Goal: Task Accomplishment & Management: Manage account settings

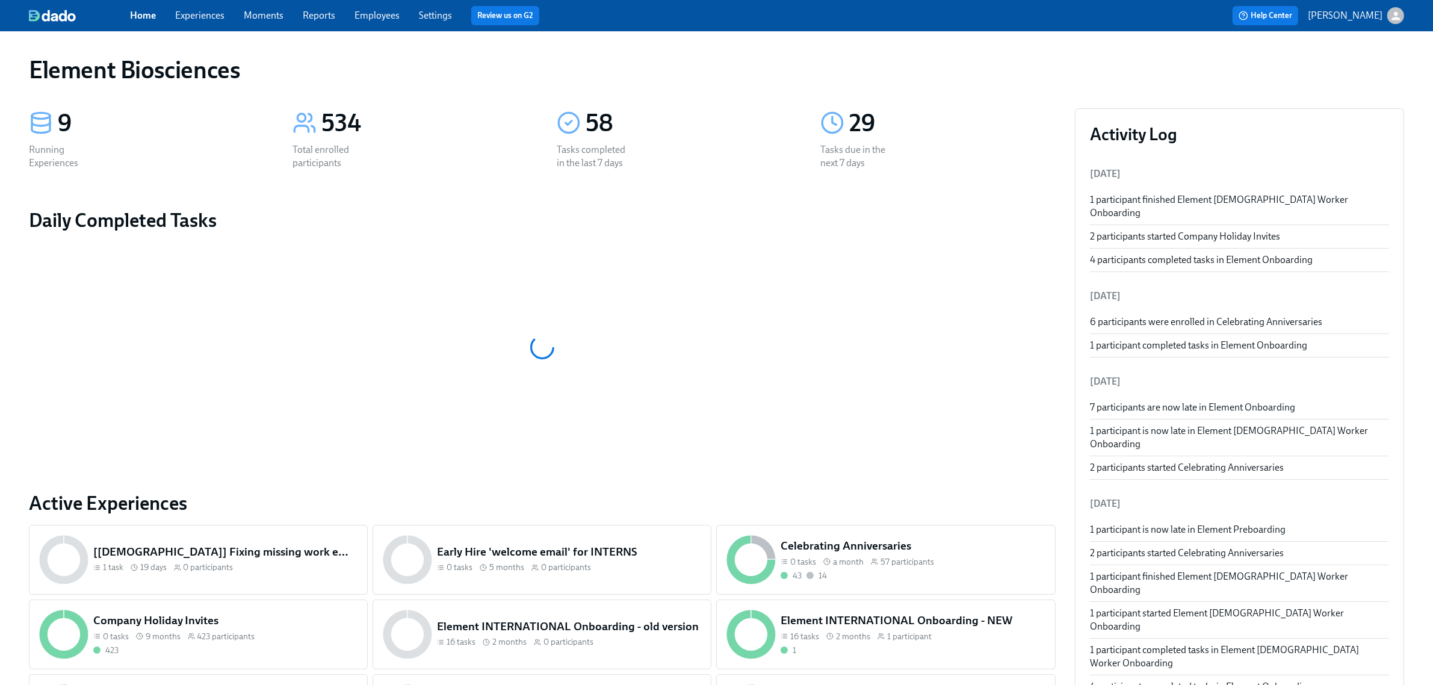
click at [185, 15] on link "Experiences" at bounding box center [199, 15] width 49 height 11
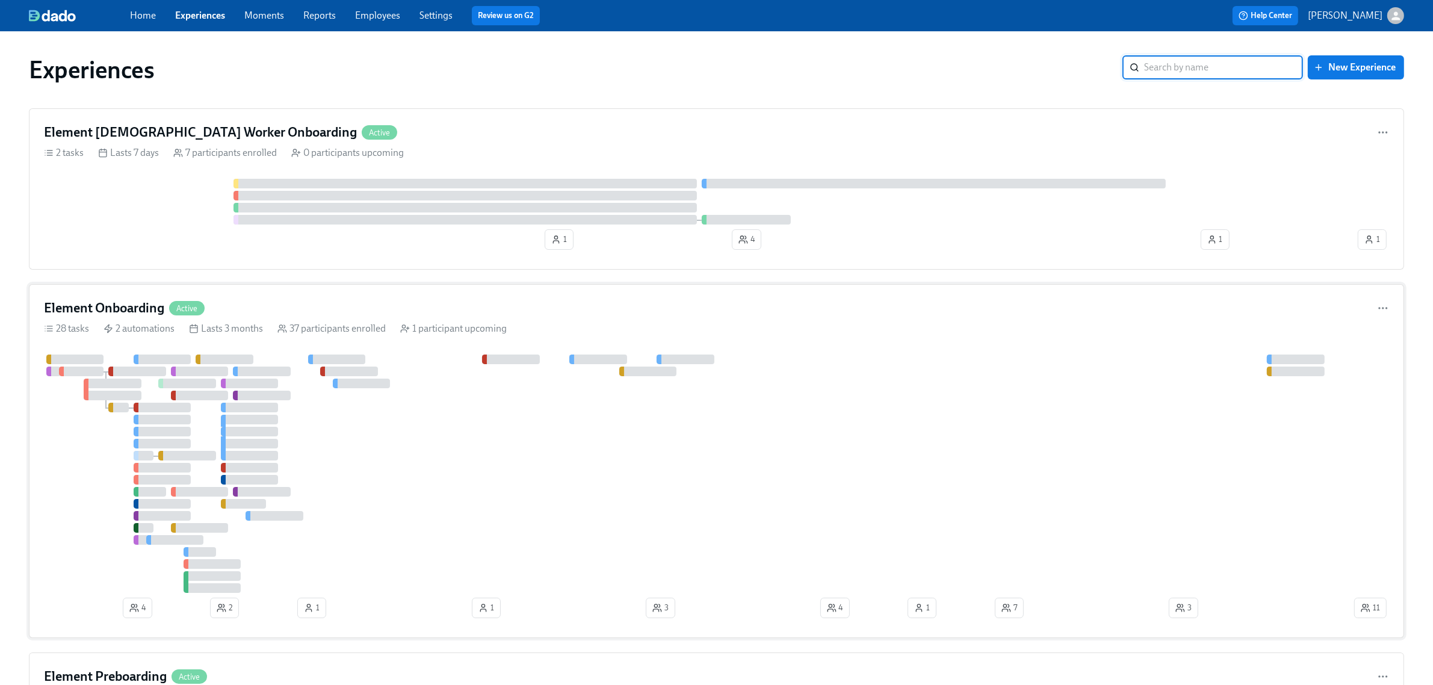
click at [300, 311] on div "Element Onboarding Active" at bounding box center [716, 308] width 1345 height 18
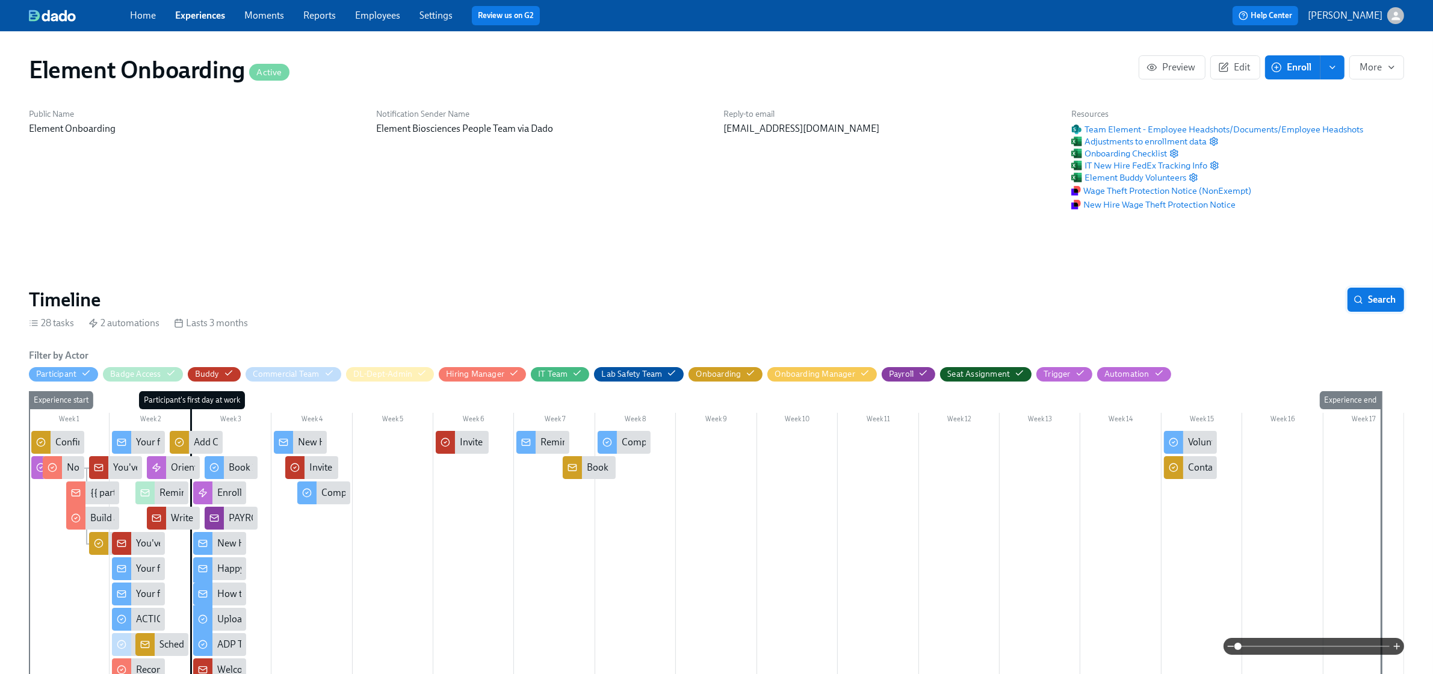
click at [1385, 308] on button "Search" at bounding box center [1376, 300] width 57 height 24
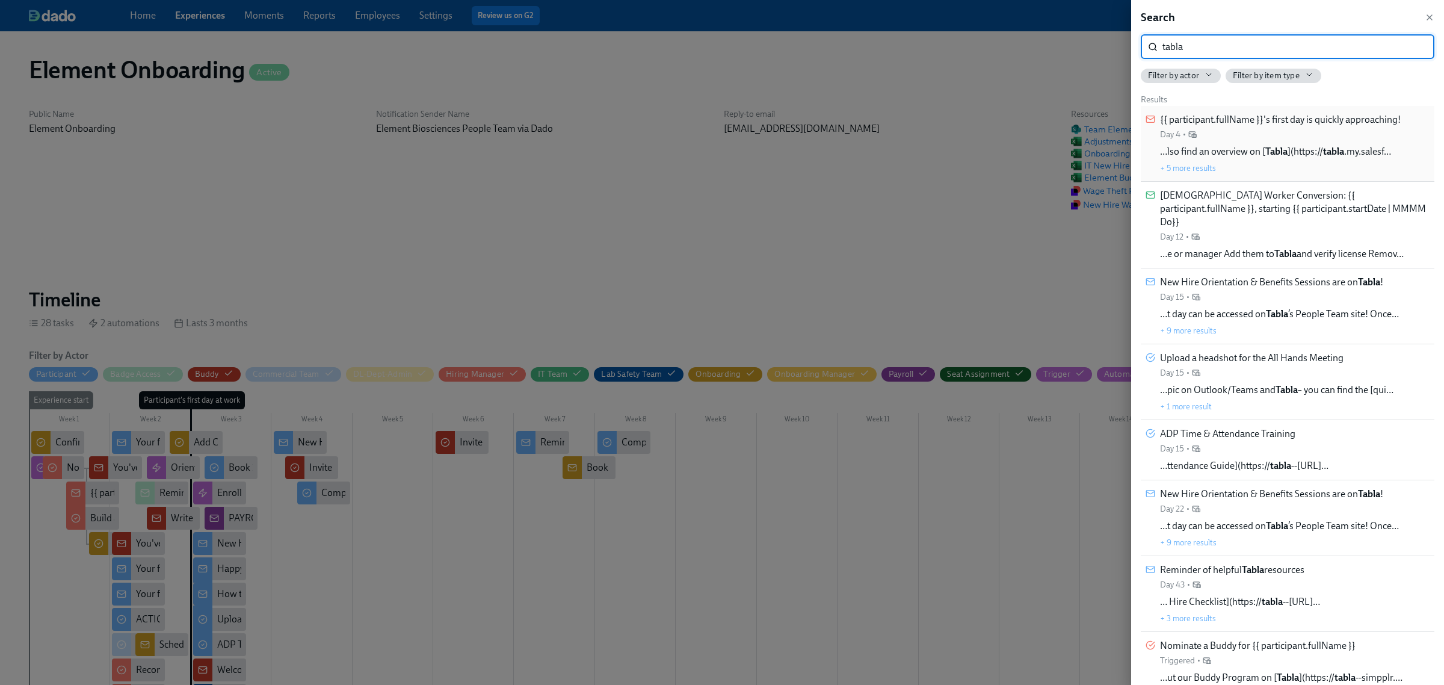
type input "tabla"
click at [1317, 132] on div "{{ participant.fullName }}'s first day is quickly approaching! Day 4 •" at bounding box center [1280, 126] width 241 height 27
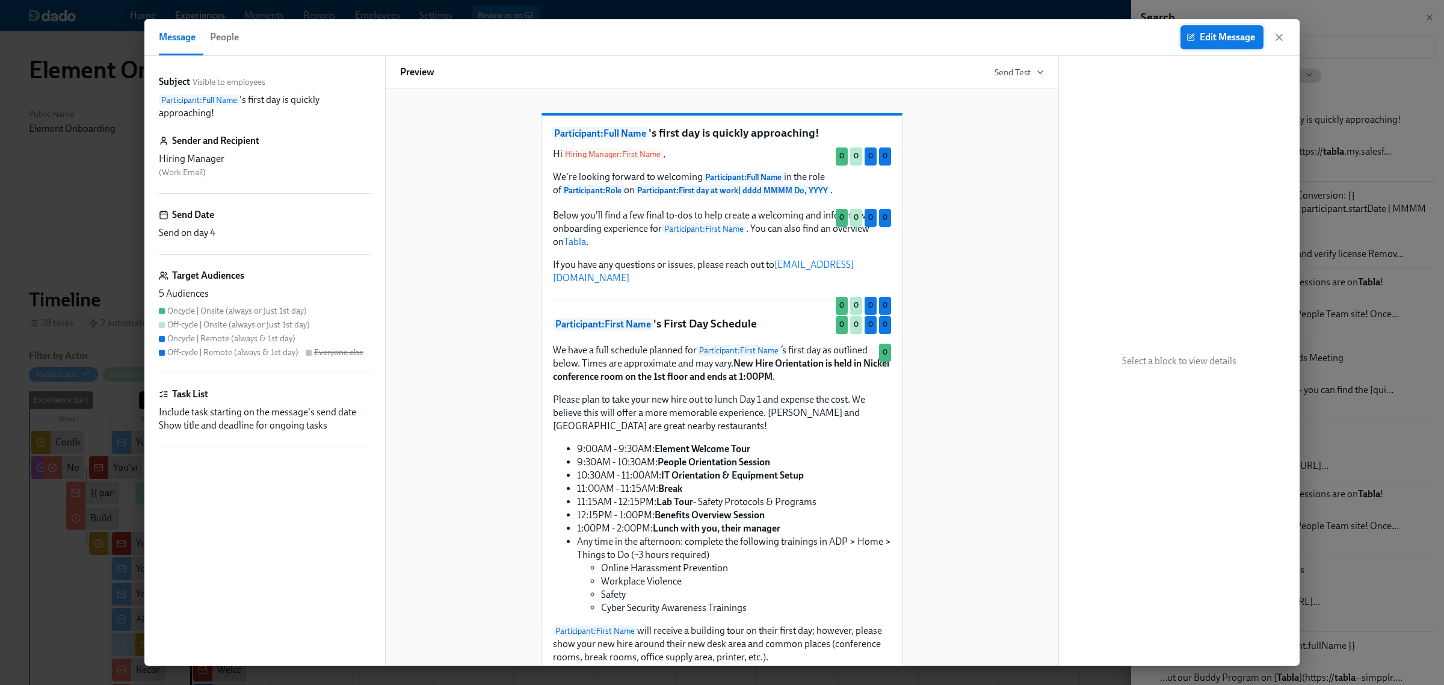
click at [1199, 33] on span "Edit Message" at bounding box center [1222, 37] width 66 height 12
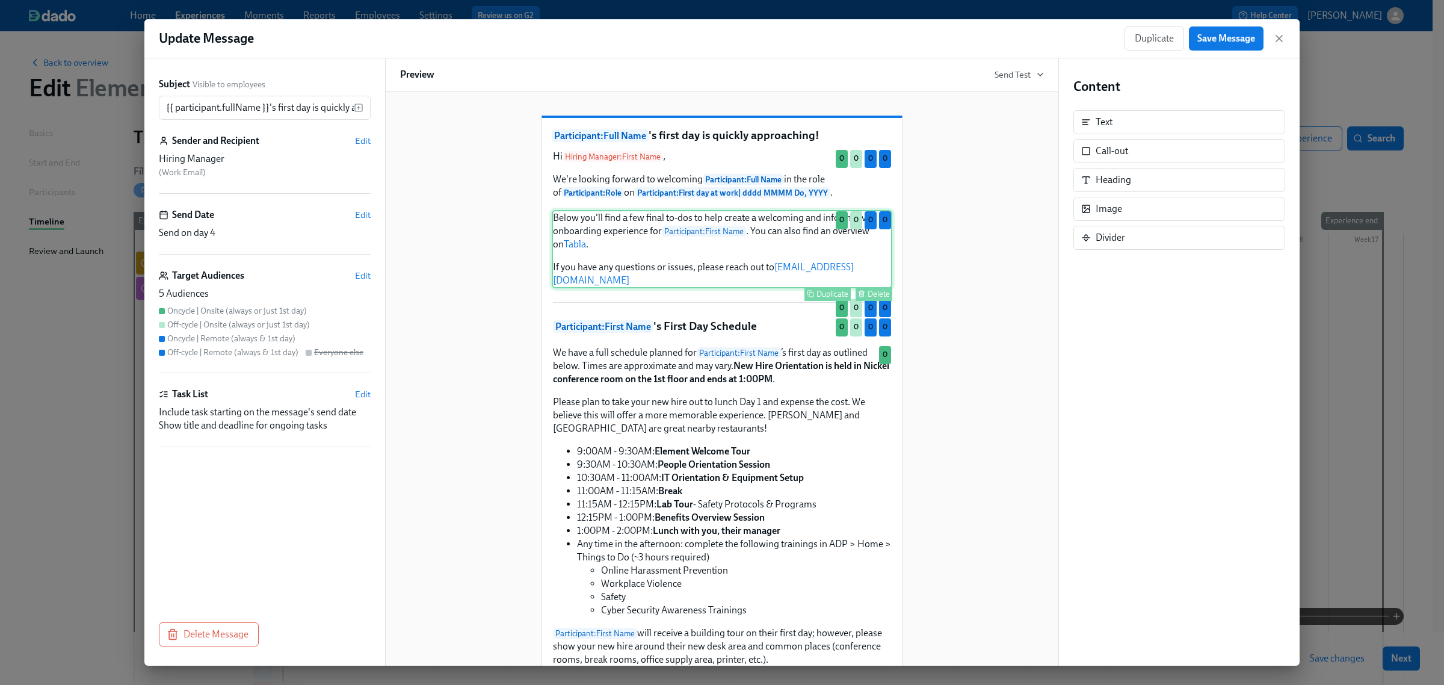
click at [636, 264] on div "Below you'll find a few final to-dos to help create a welcoming and informative…" at bounding box center [722, 249] width 341 height 78
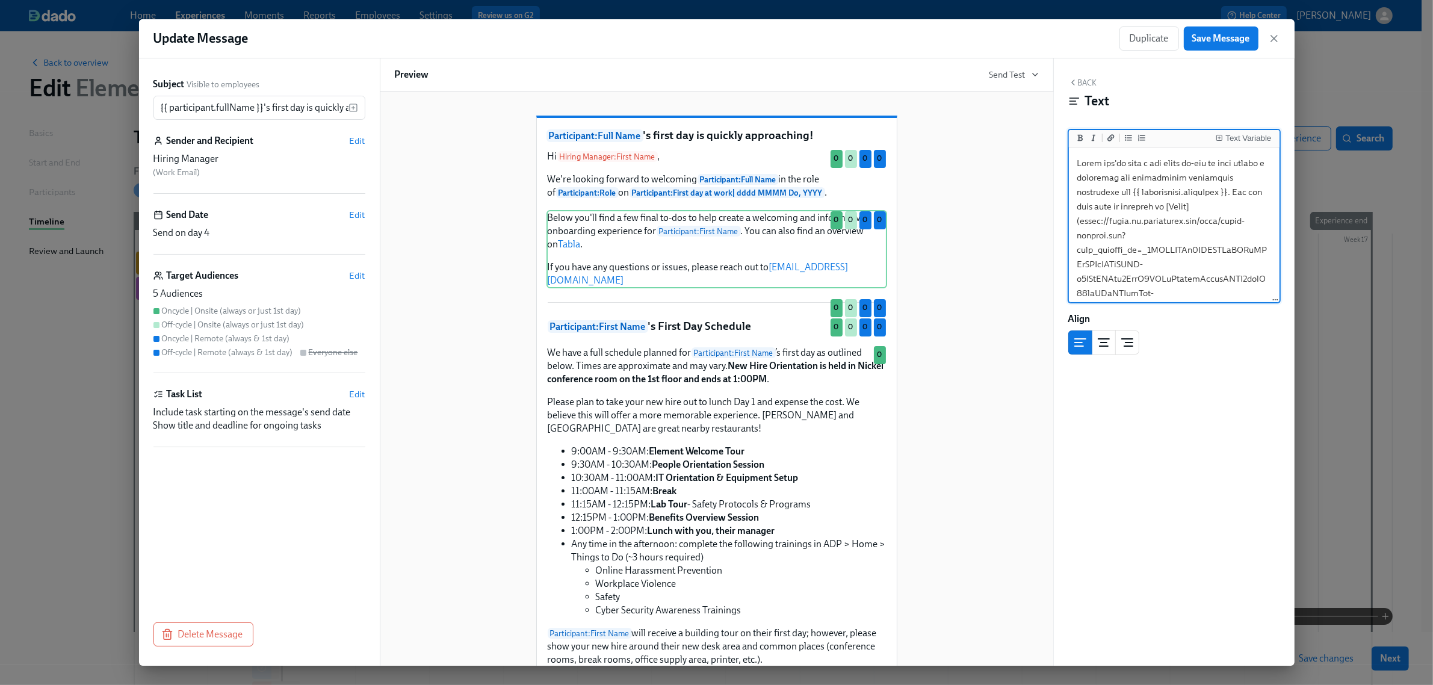
click at [1139, 218] on textarea at bounding box center [1174, 380] width 206 height 460
click at [1097, 182] on textarea at bounding box center [1174, 380] width 206 height 460
click at [630, 386] on div "We have a full schedule planned for Participant : First Name ’s first day as ou…" at bounding box center [716, 524] width 341 height 359
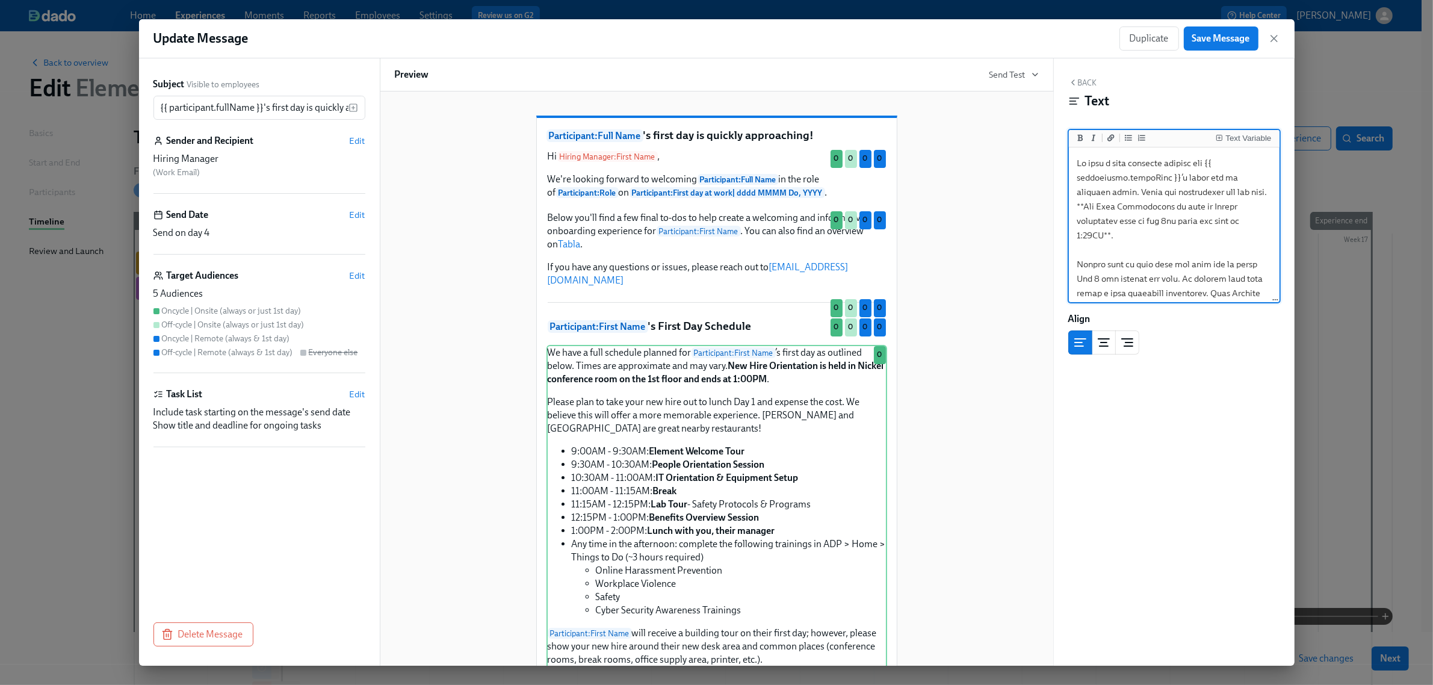
click at [1165, 221] on textarea at bounding box center [1174, 459] width 206 height 619
click at [738, 242] on div "Below you'll find a few final to-dos to help create a welcoming and informative…" at bounding box center [716, 249] width 341 height 78
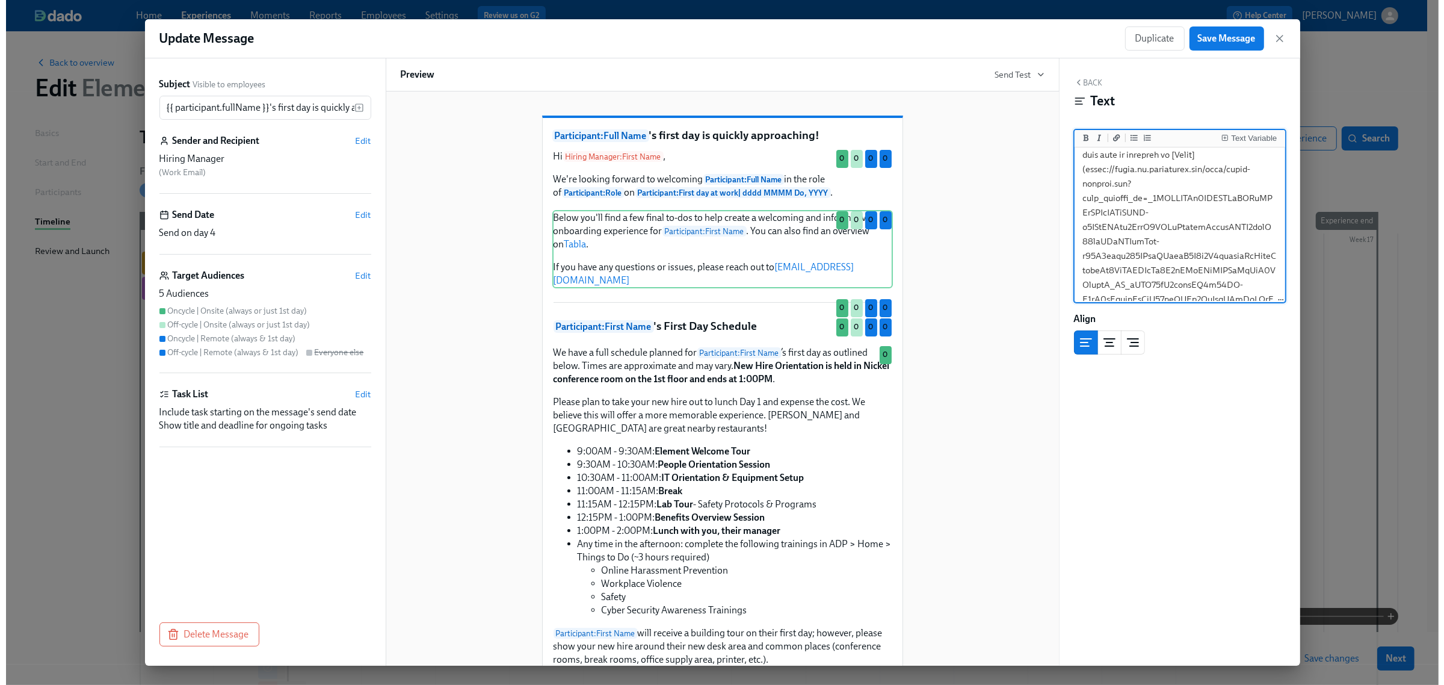
scroll to position [75, 0]
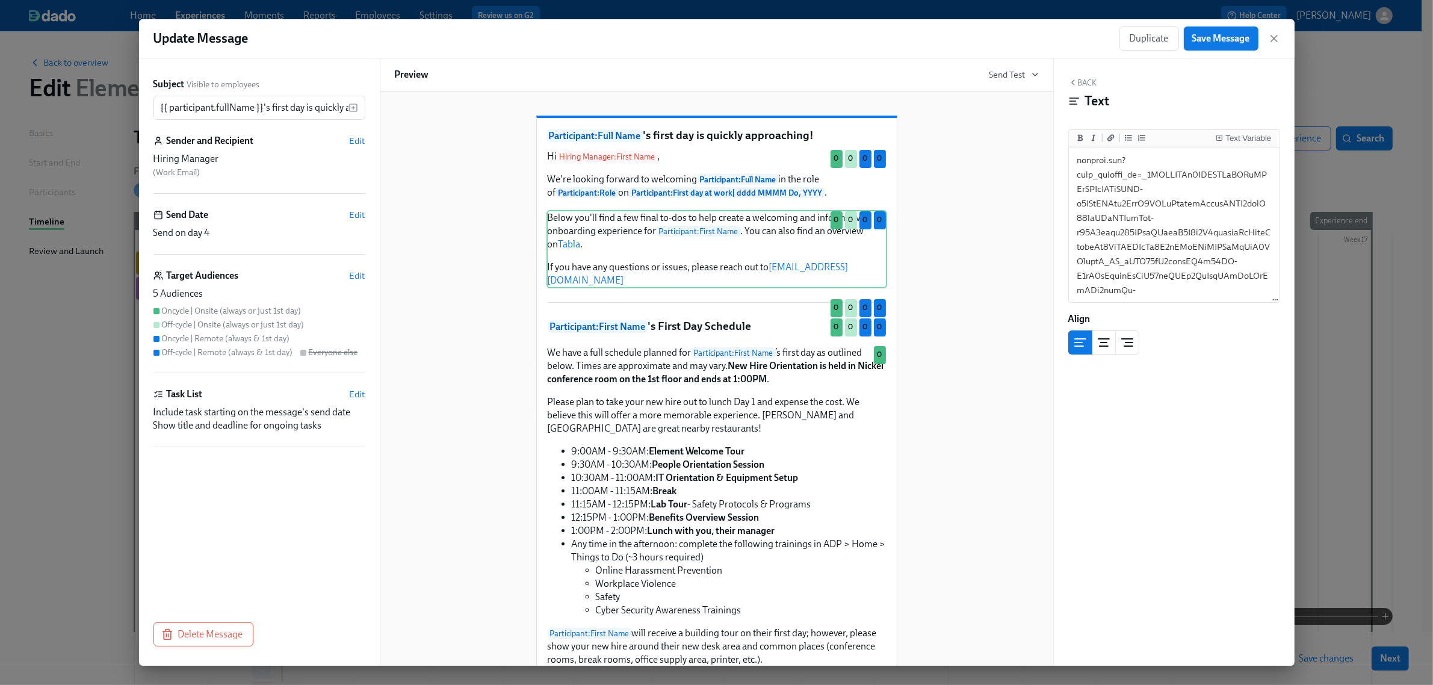
drag, startPoint x: 551, startPoint y: 265, endPoint x: 1274, endPoint y: 33, distance: 759.0
click at [1274, 33] on icon "button" at bounding box center [1274, 38] width 12 height 12
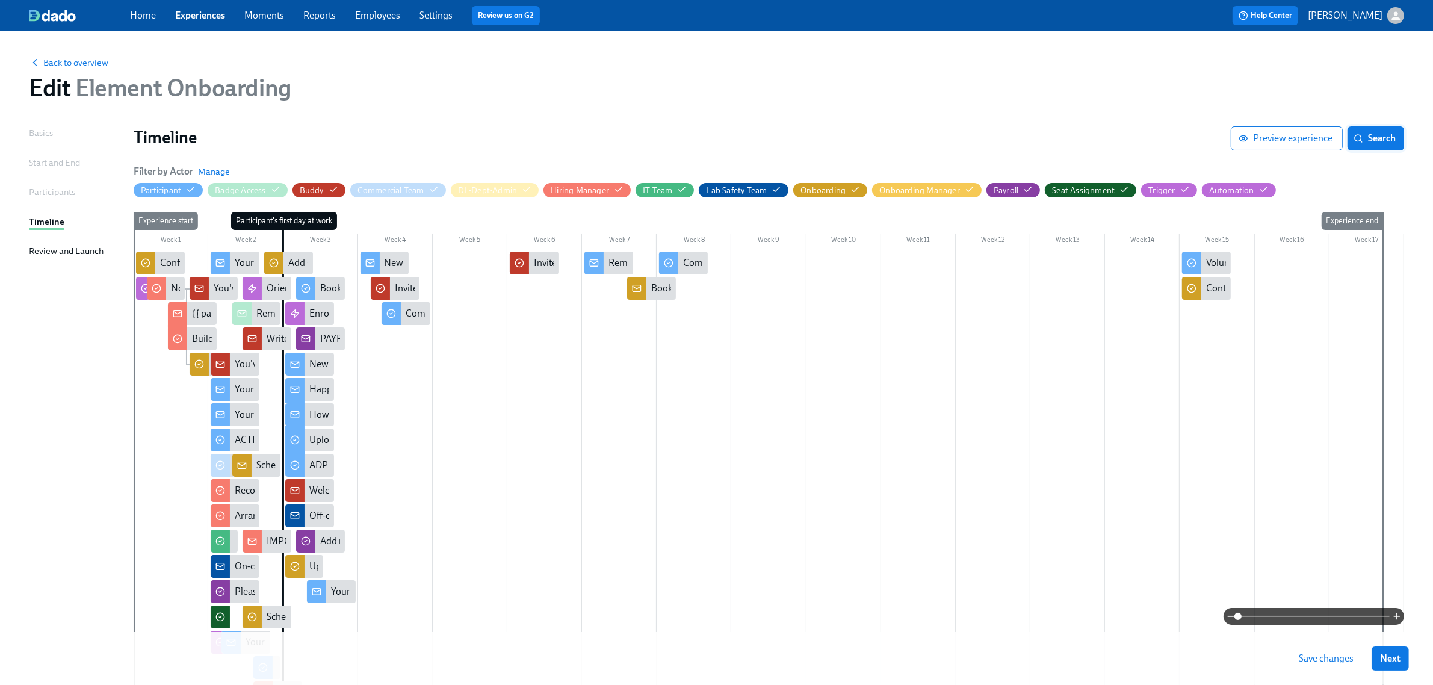
click at [1358, 149] on button "Search" at bounding box center [1376, 138] width 57 height 24
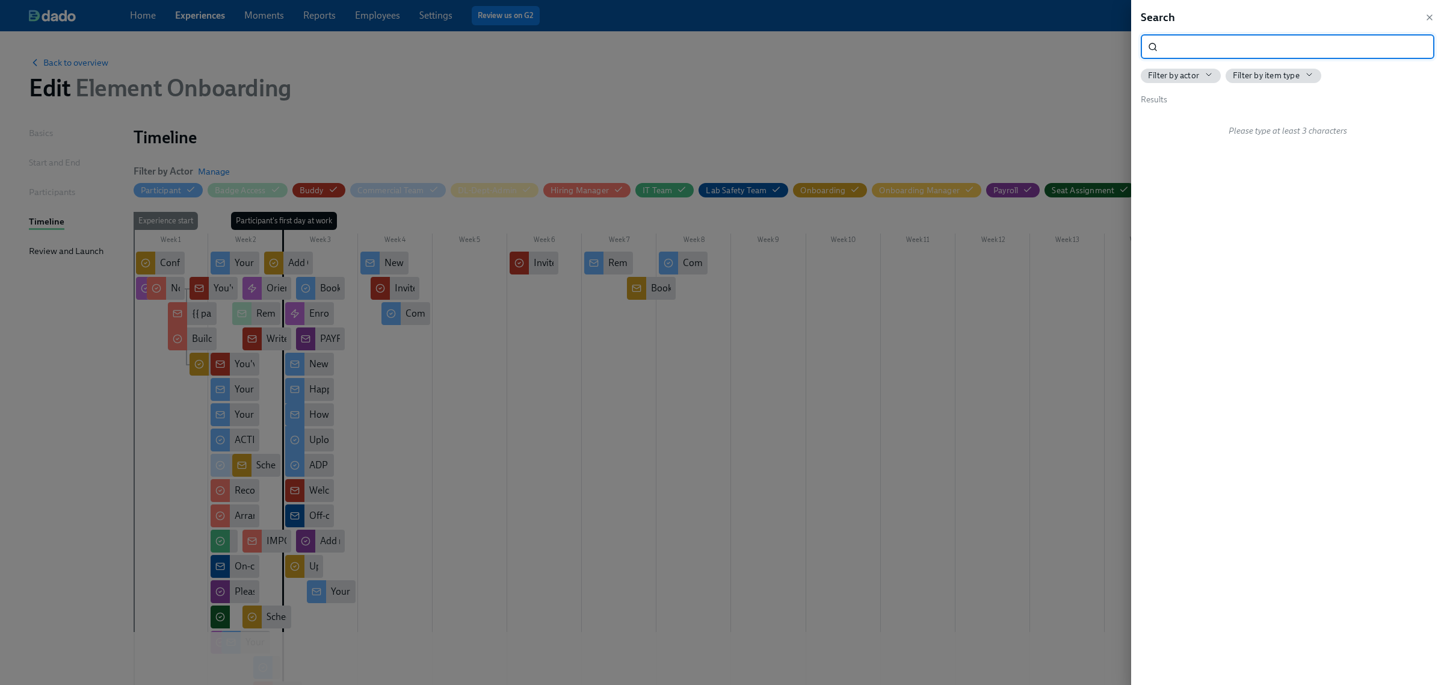
click at [1249, 52] on input "search" at bounding box center [1299, 47] width 272 height 24
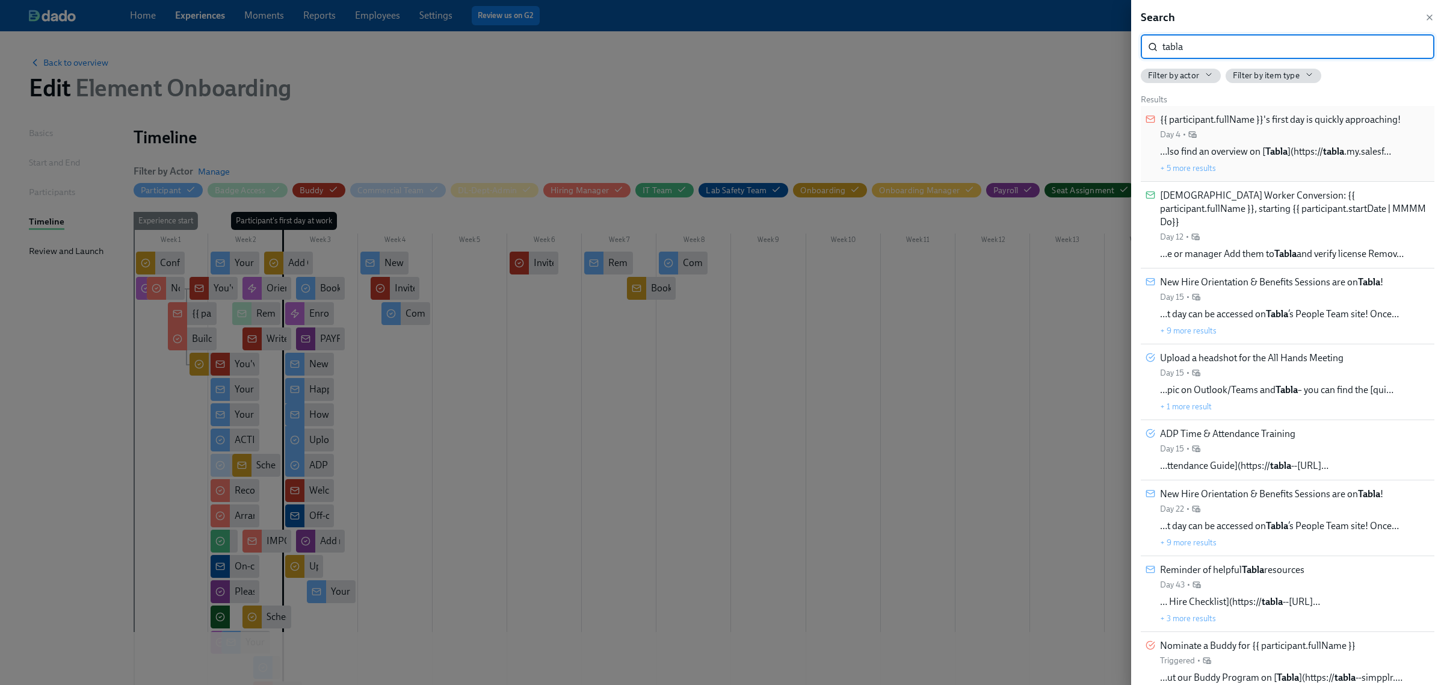
type input "tabla"
click at [1290, 126] on div "{{ participant.fullName }}'s first day is quickly approaching! Day 4 •" at bounding box center [1280, 126] width 241 height 27
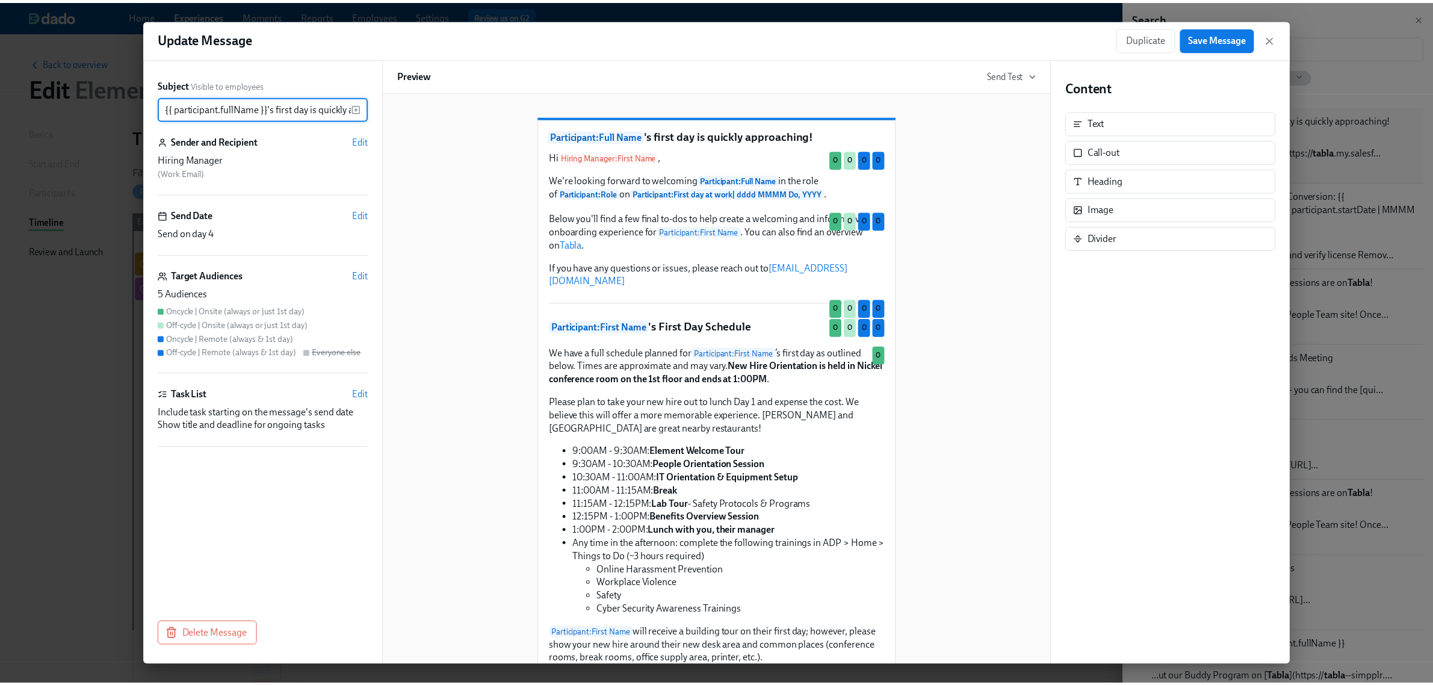
scroll to position [0, 52]
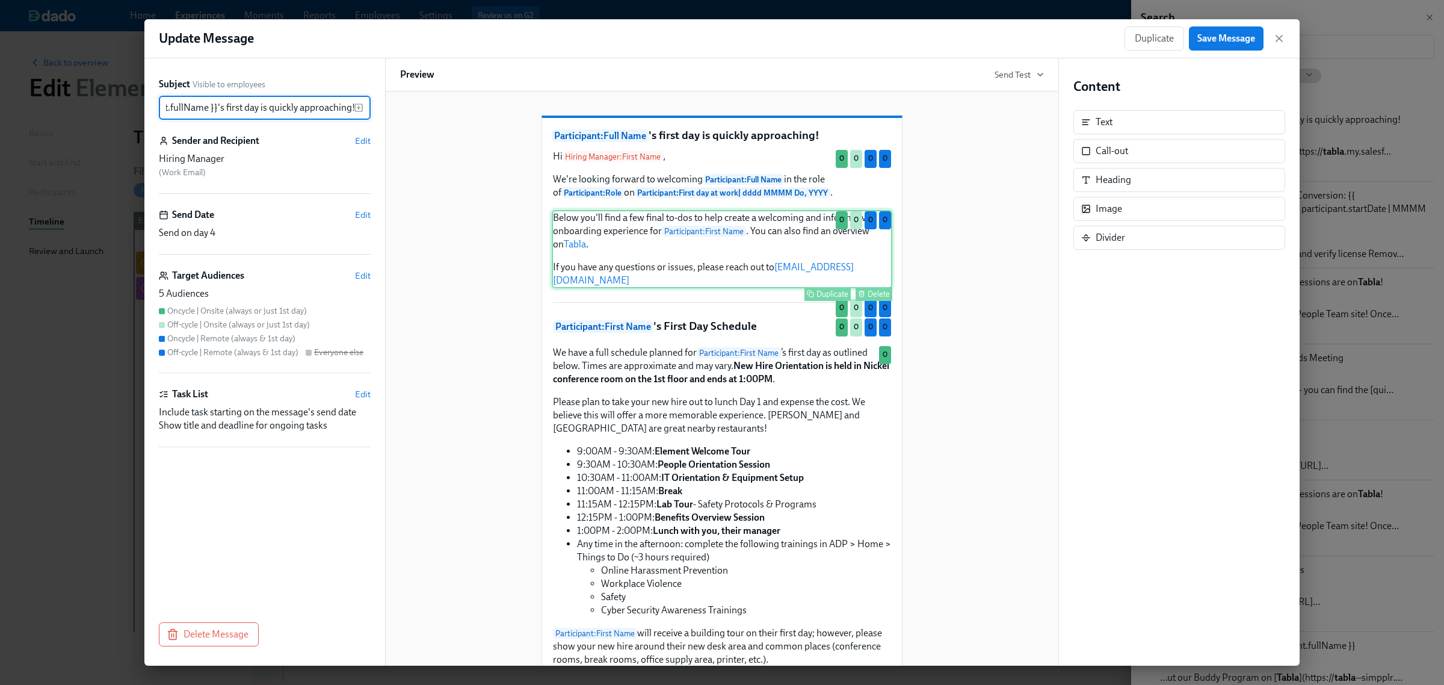
click at [563, 262] on div "Below you'll find a few final to-dos to help create a welcoming and informative…" at bounding box center [722, 249] width 341 height 78
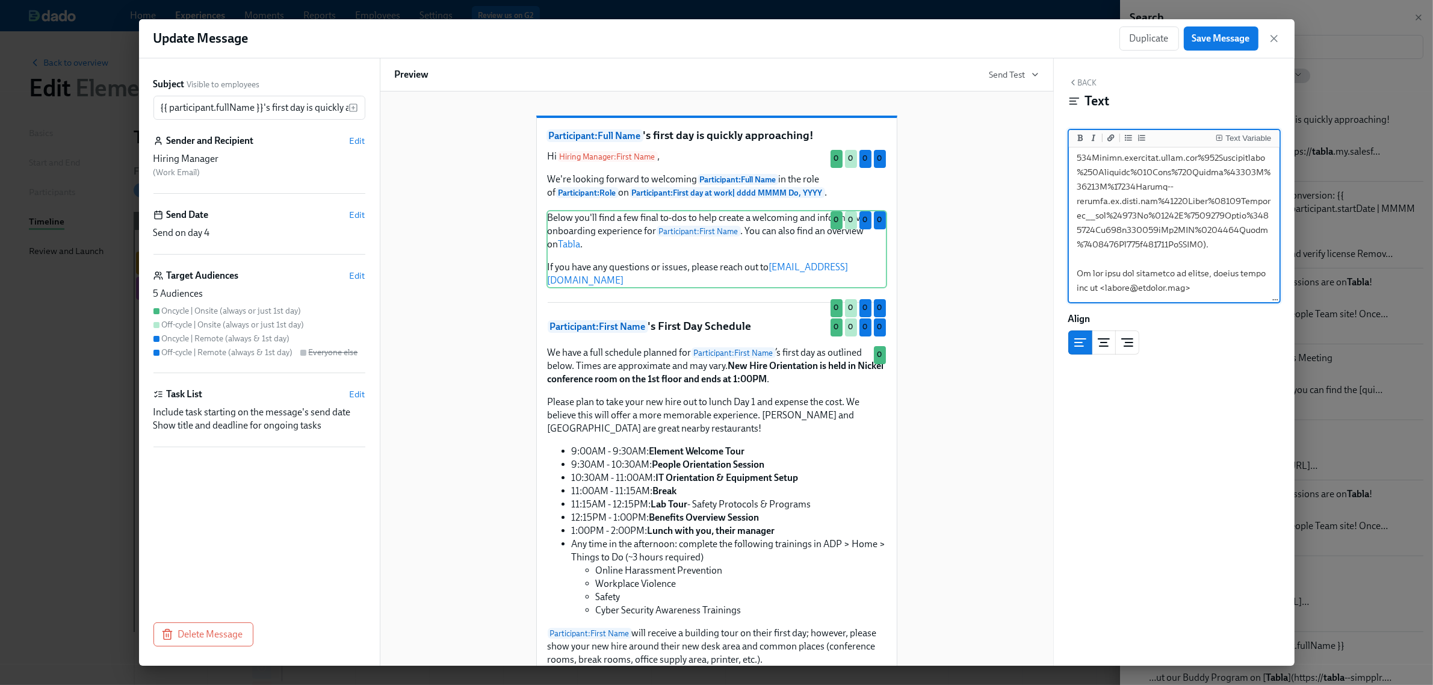
scroll to position [337, 0]
drag, startPoint x: 1081, startPoint y: 236, endPoint x: 1227, endPoint y: 246, distance: 146.0
click at [1227, 246] on textarea at bounding box center [1174, 71] width 206 height 460
click at [1272, 39] on icon "button" at bounding box center [1274, 38] width 12 height 12
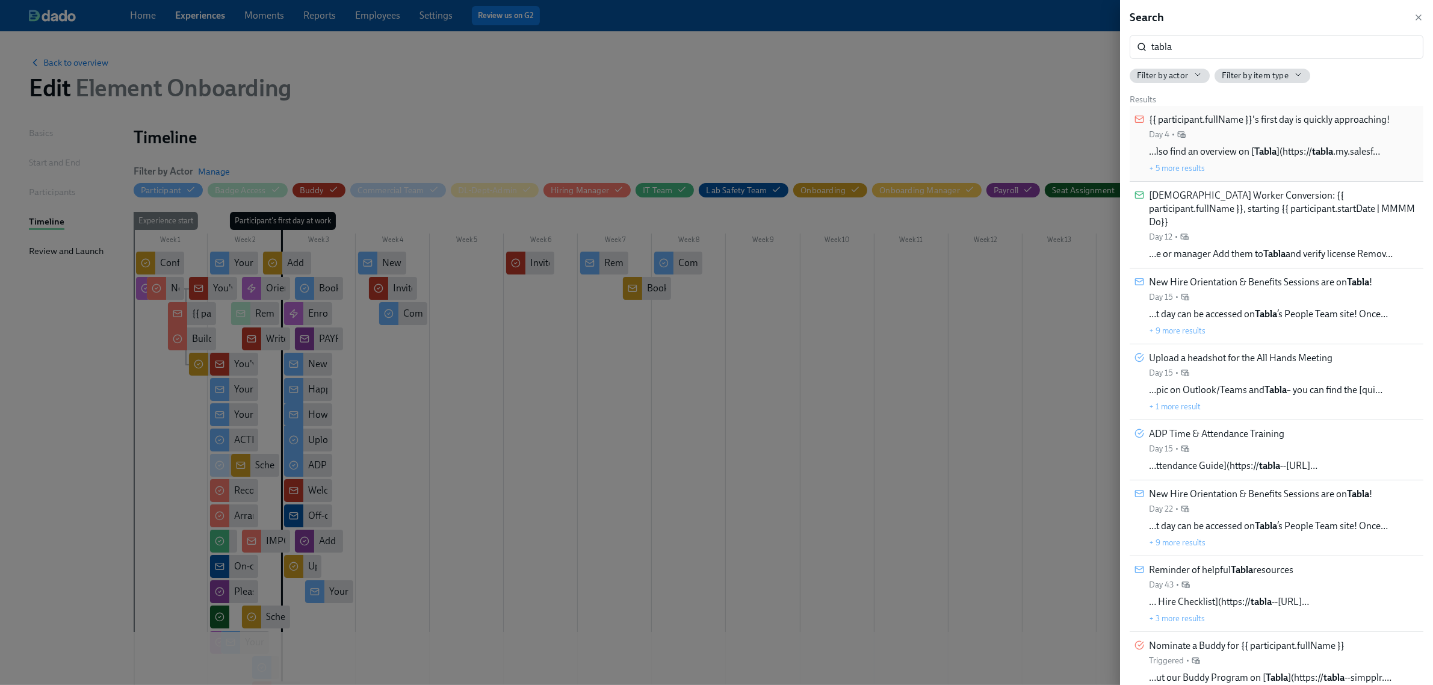
click at [1326, 143] on div "{{ participant.fullName }}'s first day is quickly approaching! Day 4 • …lso fin…" at bounding box center [1269, 143] width 241 height 61
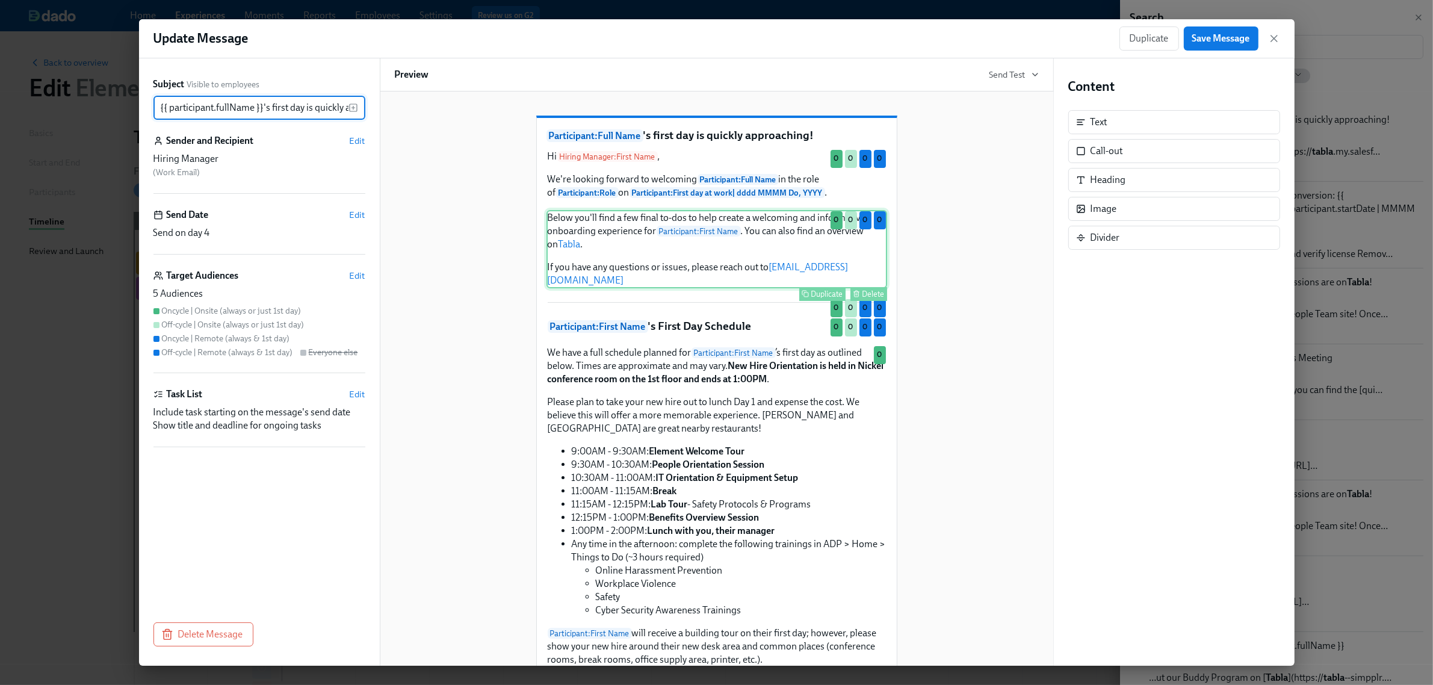
click at [717, 266] on div "Below you'll find a few final to-dos to help create a welcoming and informative…" at bounding box center [716, 249] width 341 height 78
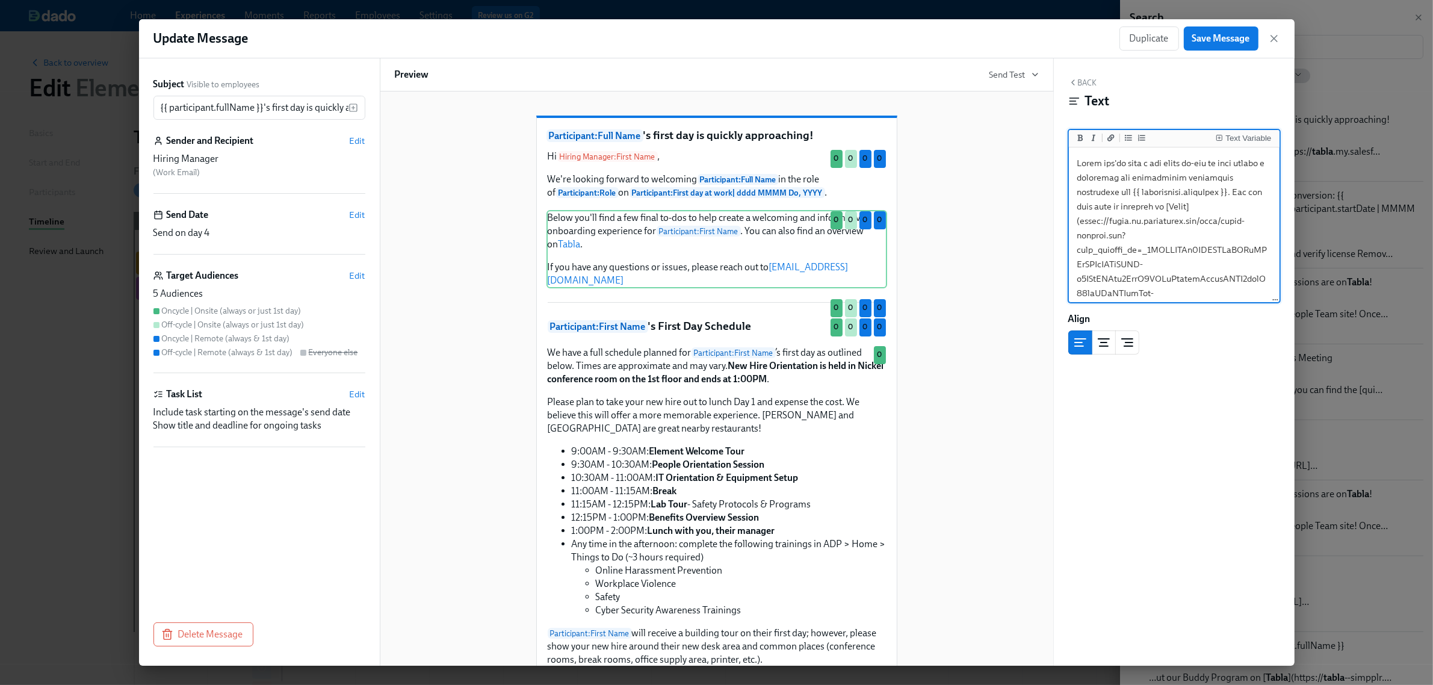
click at [1135, 218] on textarea at bounding box center [1174, 380] width 206 height 460
drag, startPoint x: 1079, startPoint y: 235, endPoint x: 1225, endPoint y: 247, distance: 147.3
click at [1225, 247] on textarea at bounding box center [1174, 71] width 206 height 460
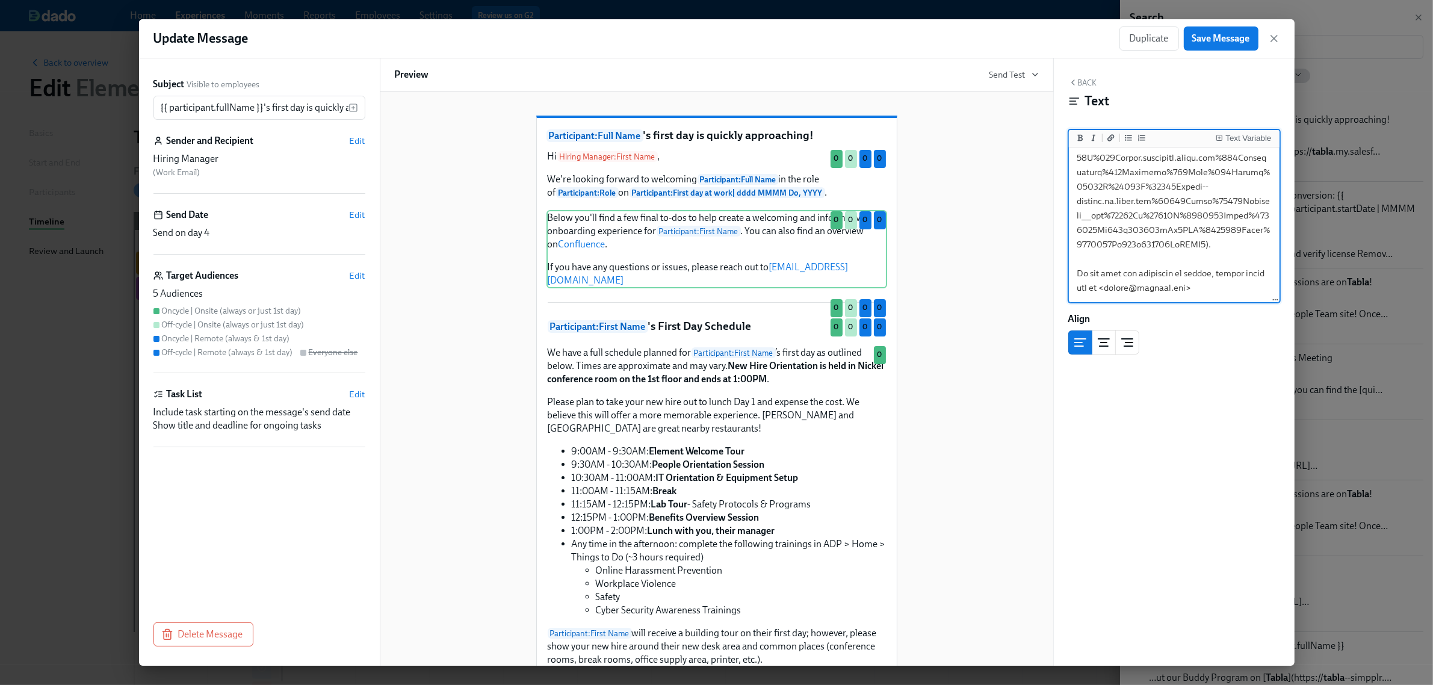
scroll to position [19, 0]
click at [1230, 249] on textarea "Below you'll find a few final to-dos to help create a welcoming and informative…" at bounding box center [1174, 225] width 206 height 151
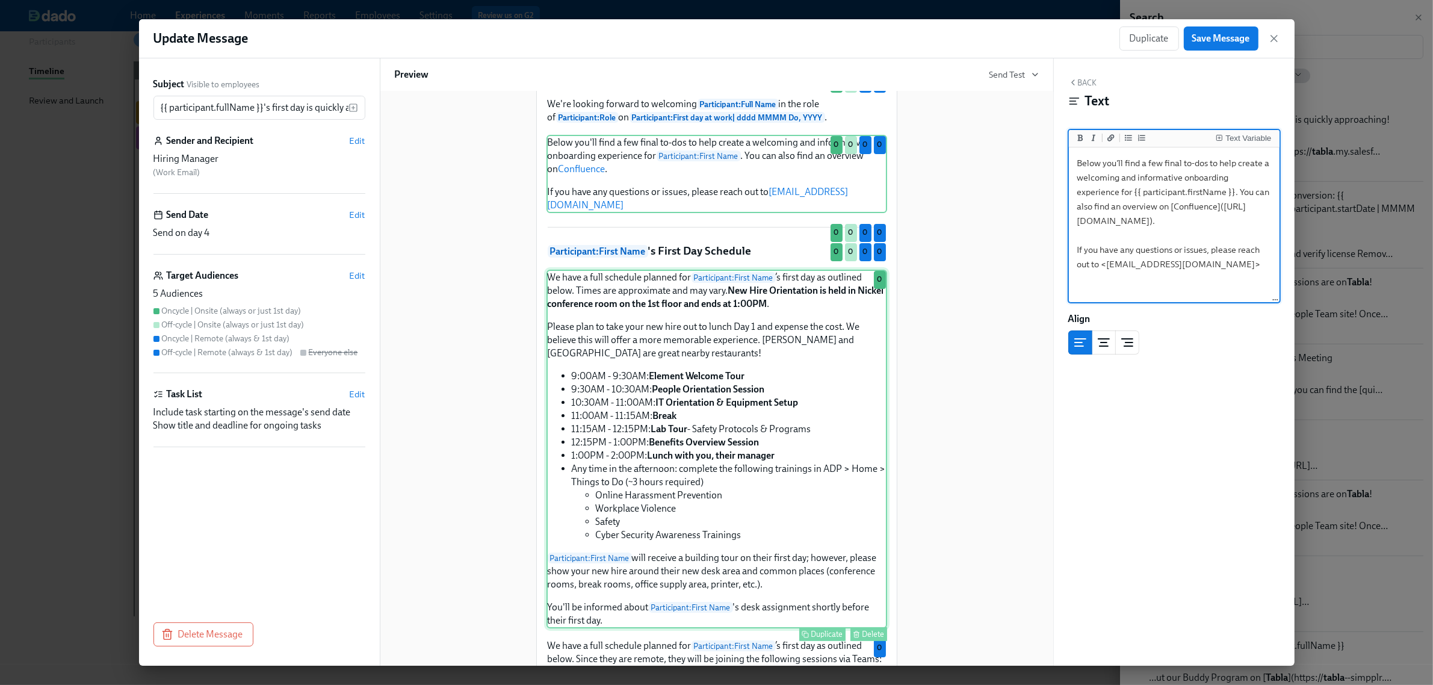
scroll to position [150, 0]
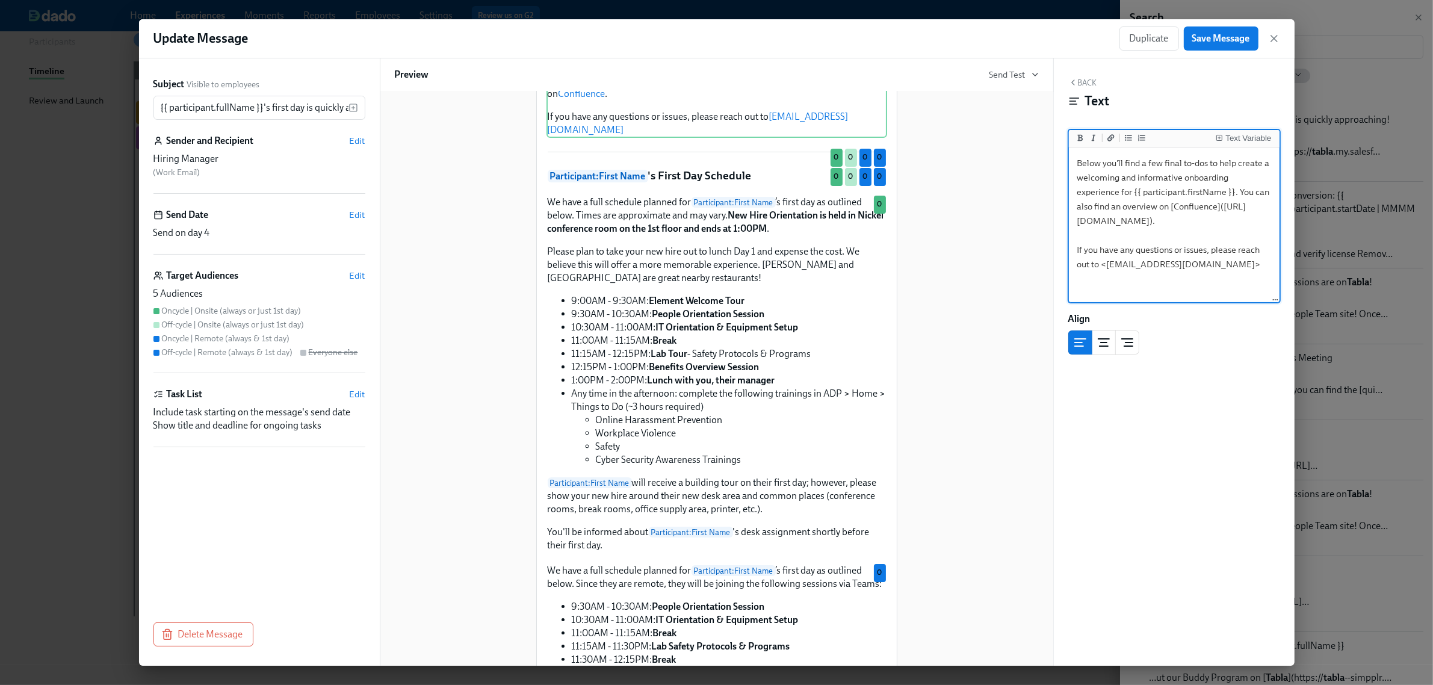
type textarea "Below you'll find a few final to-dos to help create a welcoming and informative…"
click at [971, 258] on div "Participant : Full Name 's first day is quickly approaching! Hi Hiring Manager …" at bounding box center [717, 609] width 644 height 1326
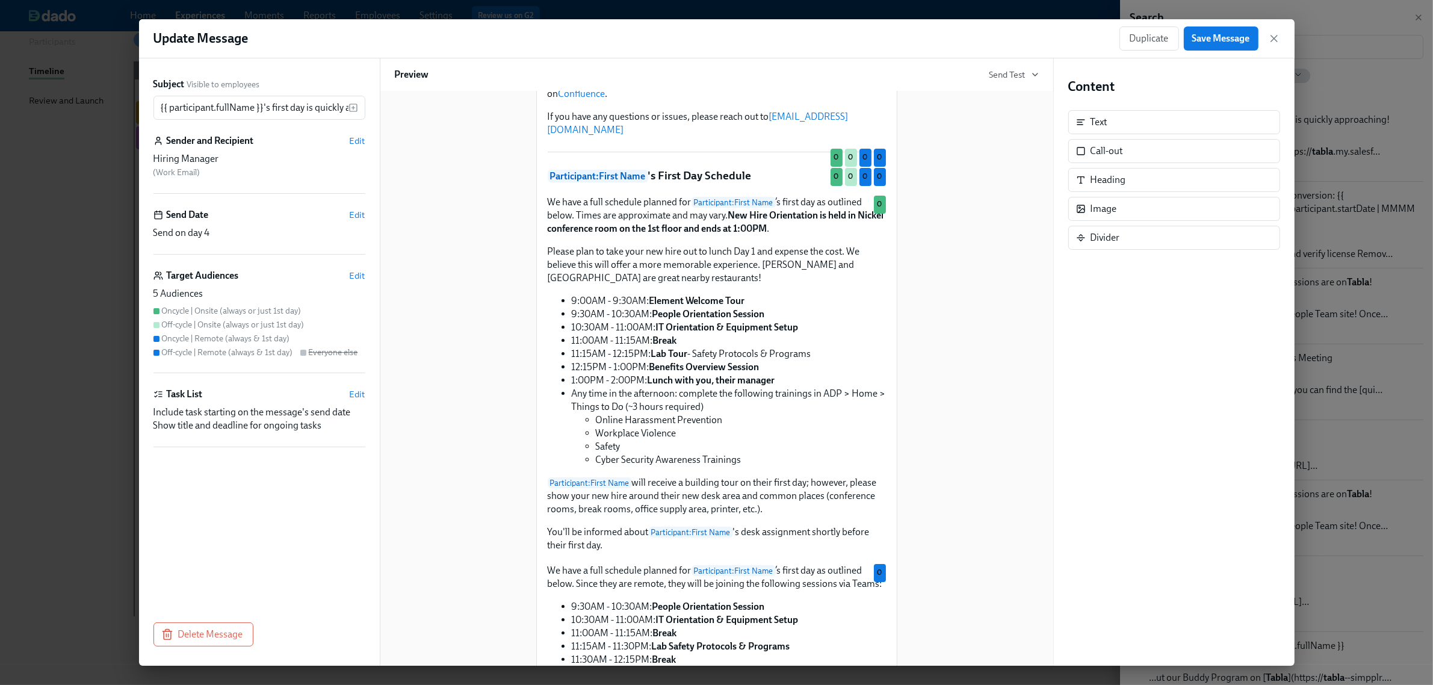
click at [987, 169] on div "Participant : Full Name 's first day is quickly approaching! Hi Hiring Manager …" at bounding box center [717, 609] width 644 height 1326
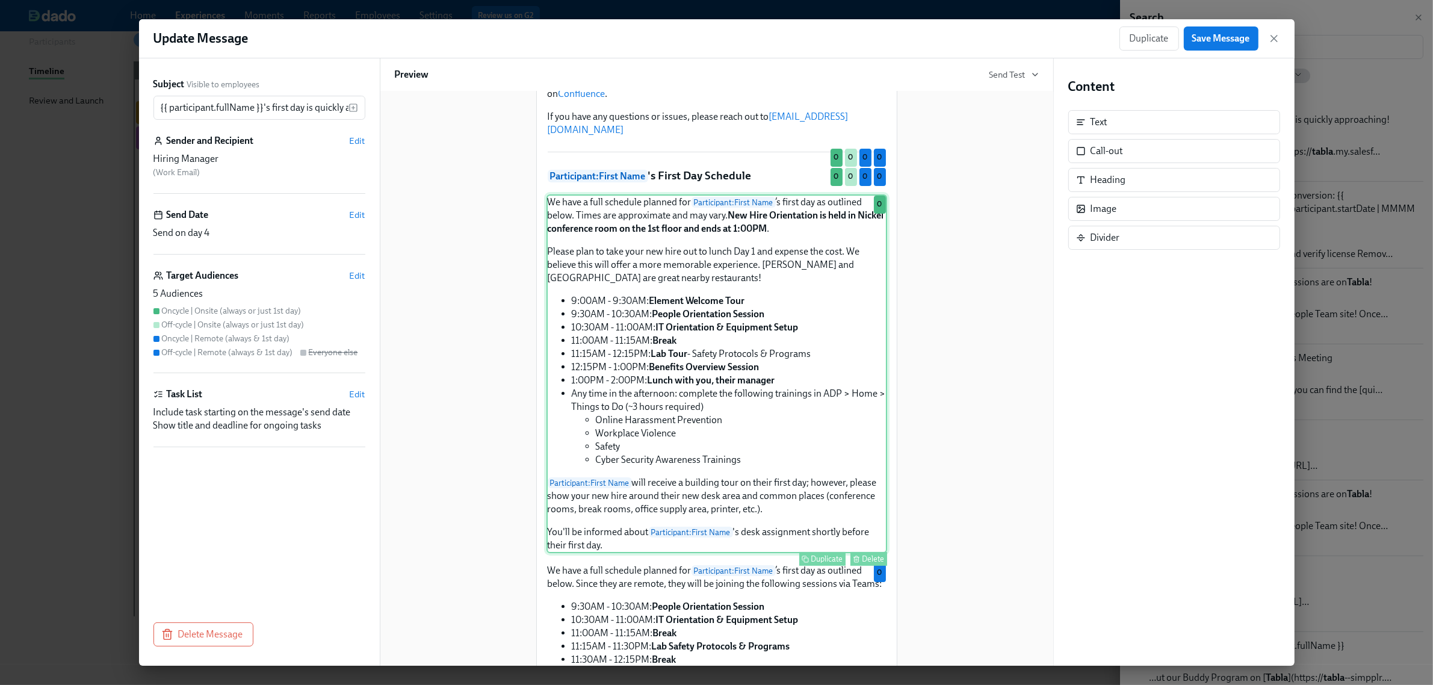
click at [808, 294] on div "We have a full schedule planned for Participant : First Name ’s first day as ou…" at bounding box center [716, 373] width 341 height 359
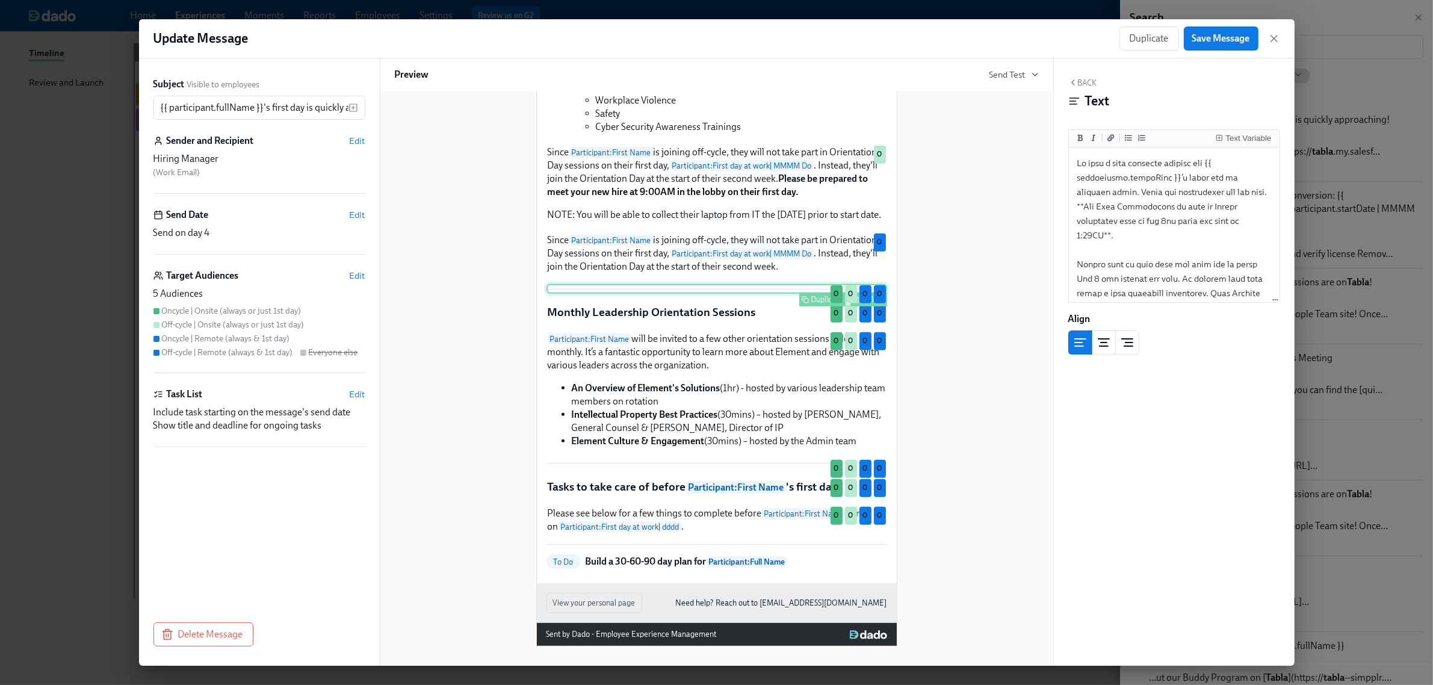
scroll to position [185, 0]
click at [1225, 33] on span "Save Message" at bounding box center [1221, 38] width 58 height 12
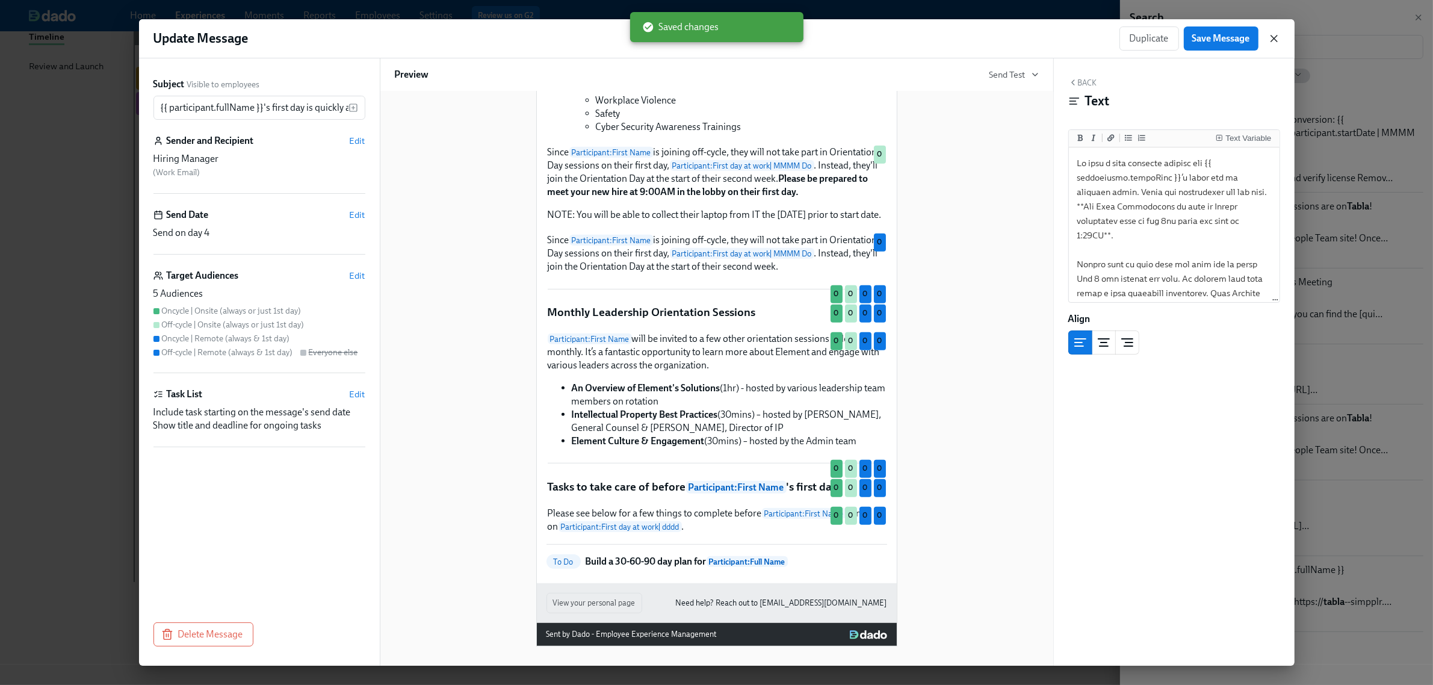
click at [1279, 40] on icon "button" at bounding box center [1274, 38] width 12 height 12
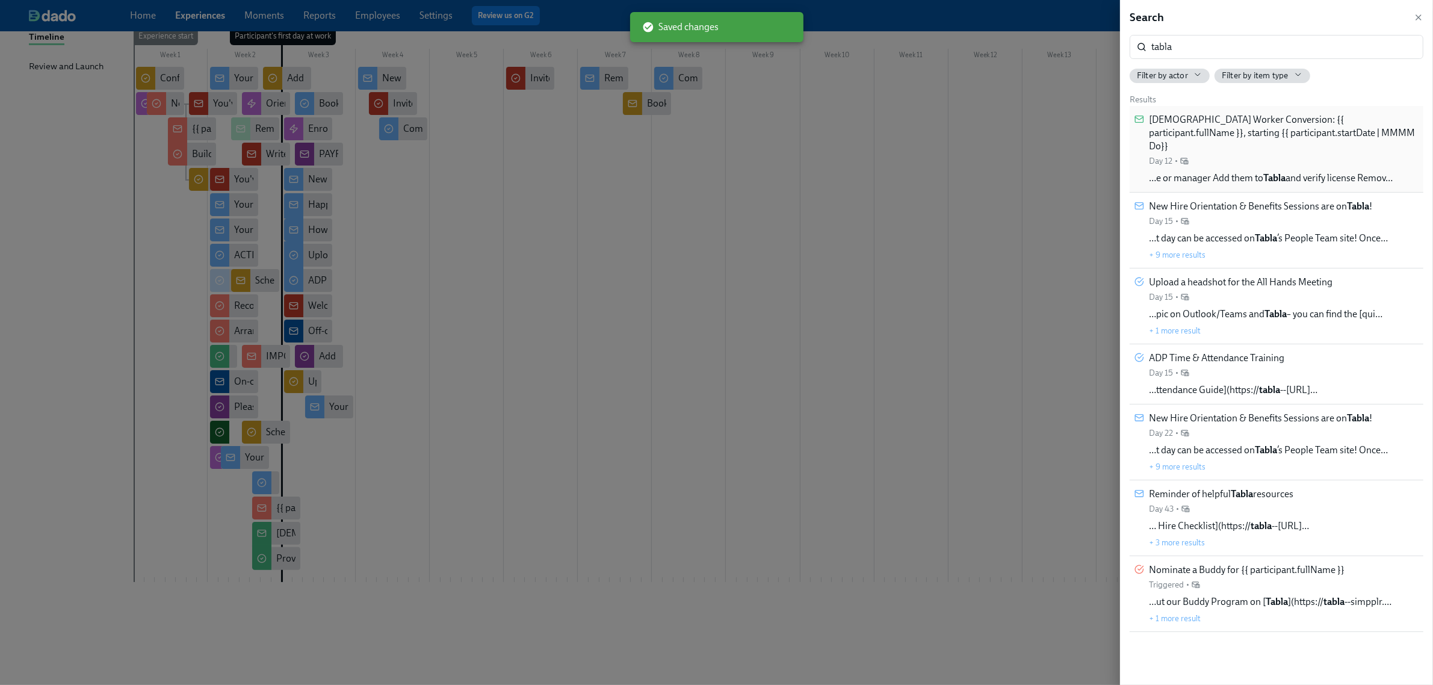
click at [1329, 126] on span "[DEMOGRAPHIC_DATA] Worker Conversion: {{ participant.fullName }}, starting {{ p…" at bounding box center [1284, 133] width 270 height 40
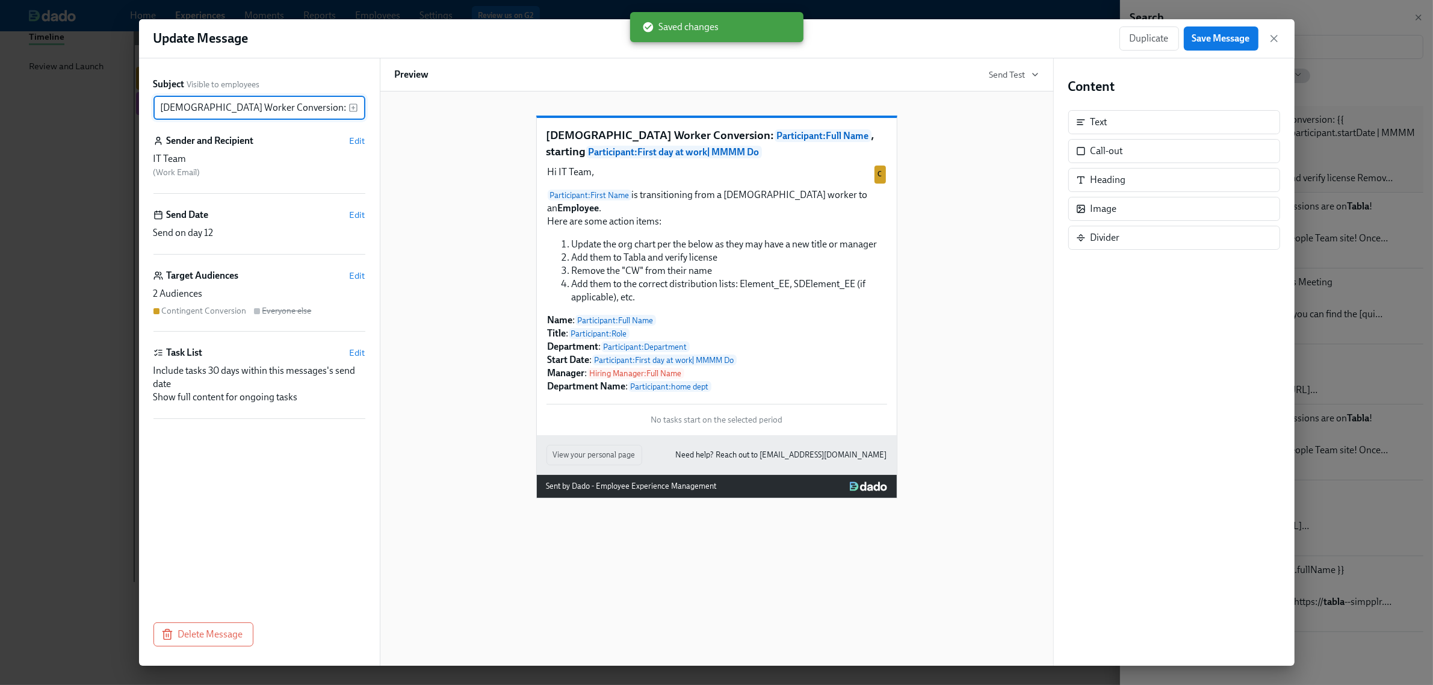
scroll to position [0, 241]
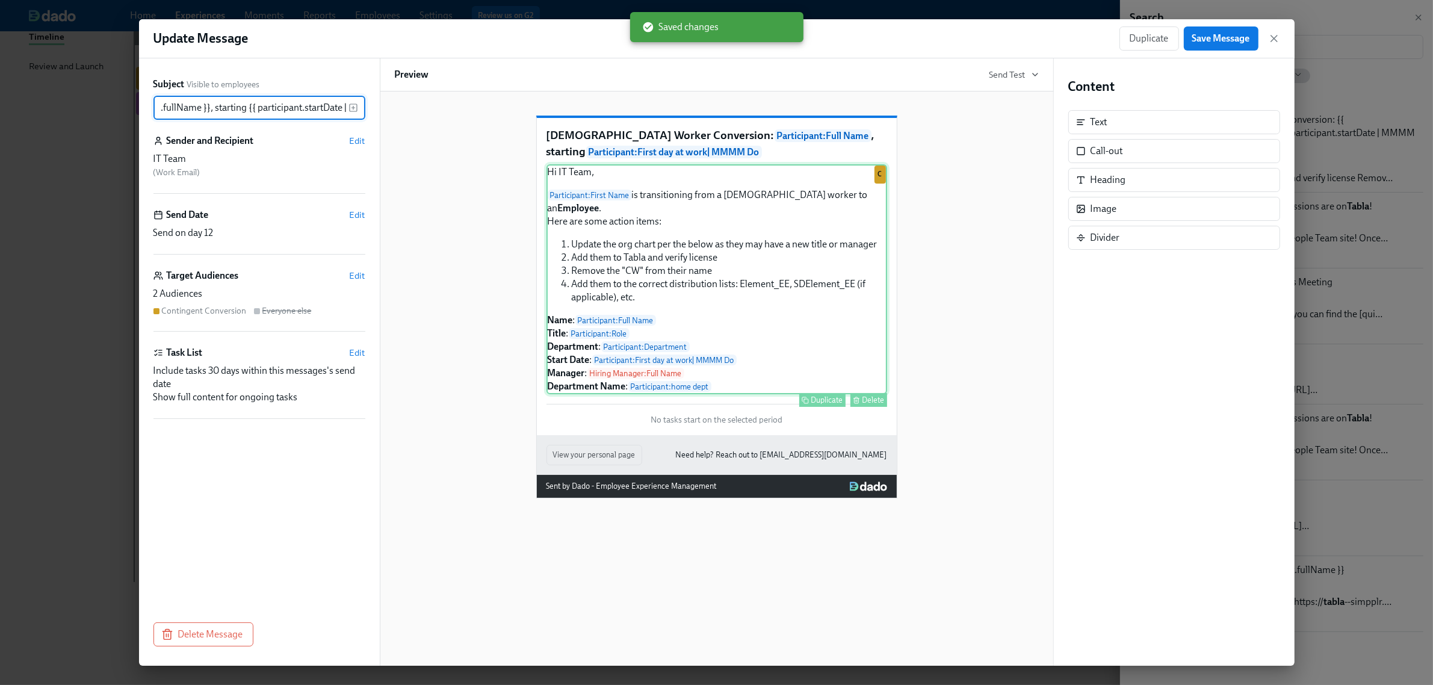
click at [822, 271] on div "Hi IT Team, Participant : First Name is transitioning from a contingent worker …" at bounding box center [716, 279] width 341 height 230
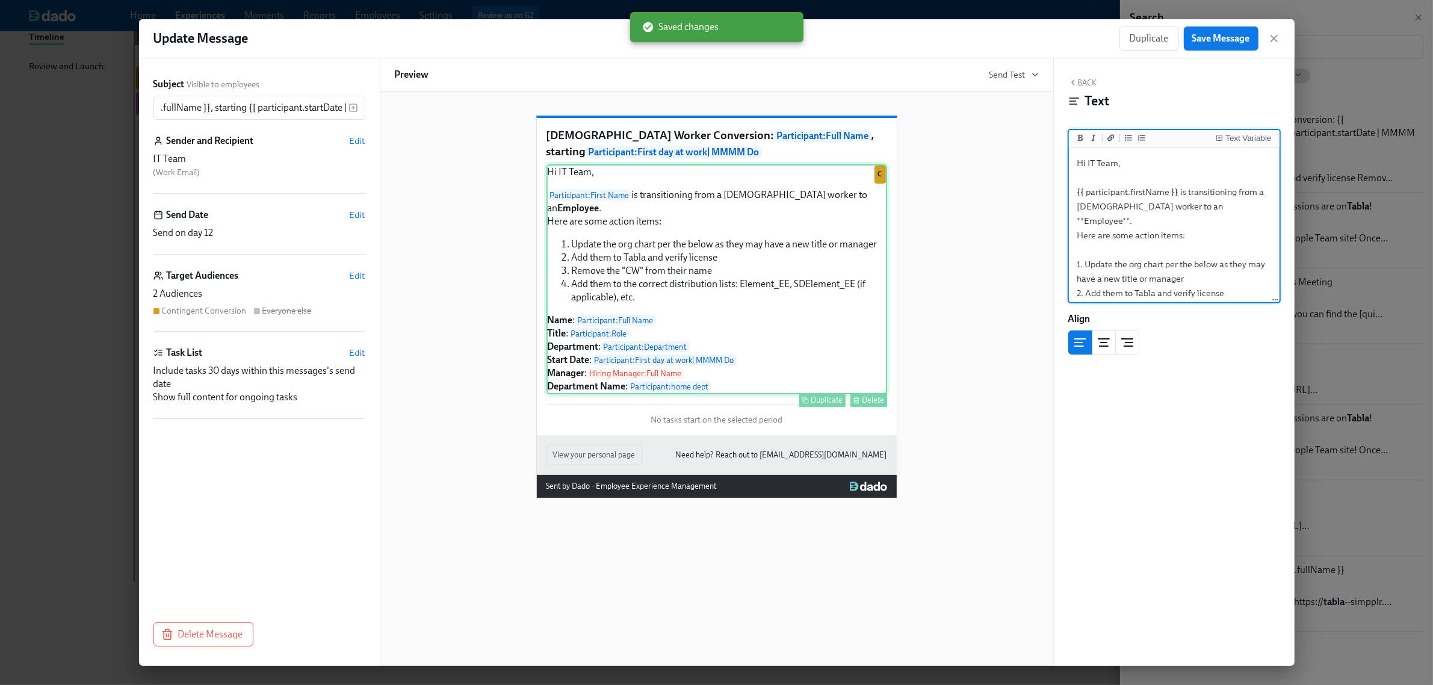
scroll to position [0, 0]
click at [1144, 280] on textarea "Hi IT Team, {{ participant.firstName }} is transitioning from a contingent work…" at bounding box center [1174, 322] width 206 height 344
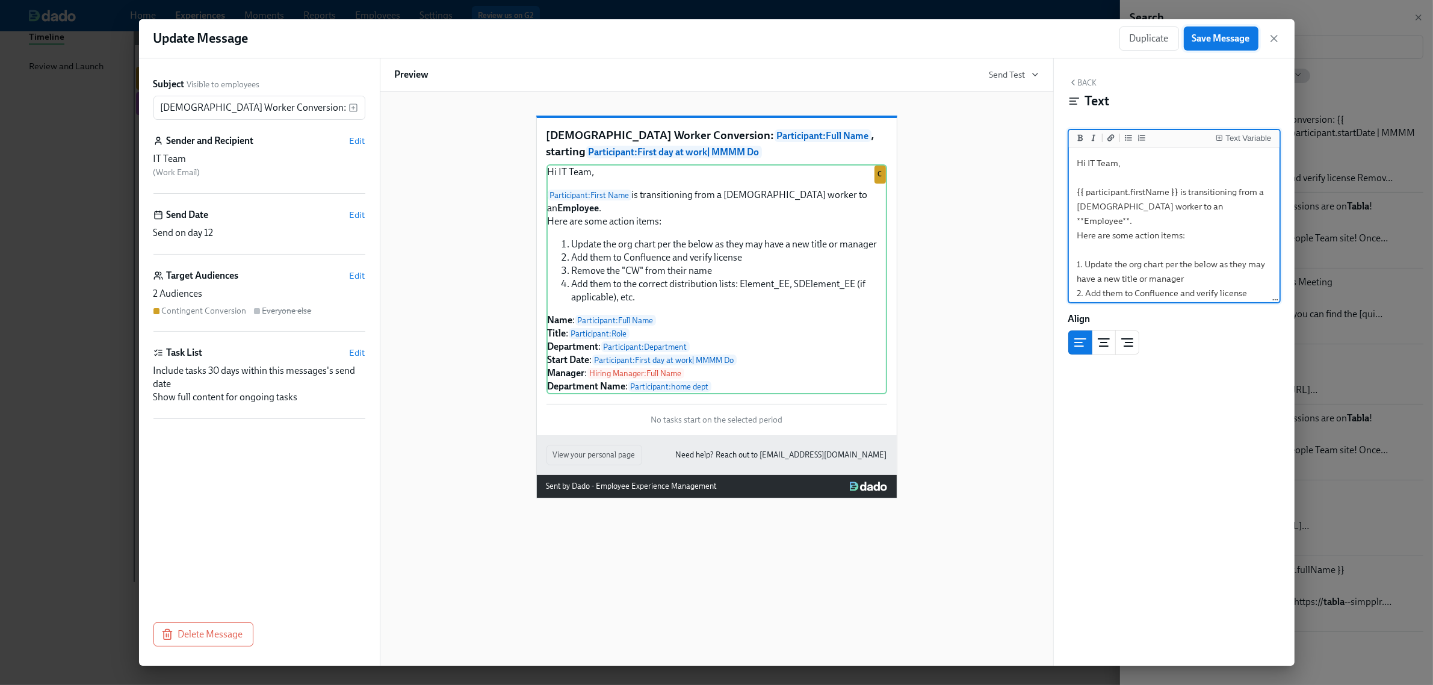
type textarea "Hi IT Team, {{ participant.firstName }} is transitioning from a contingent work…"
click at [1199, 28] on button "Save Message" at bounding box center [1221, 38] width 75 height 24
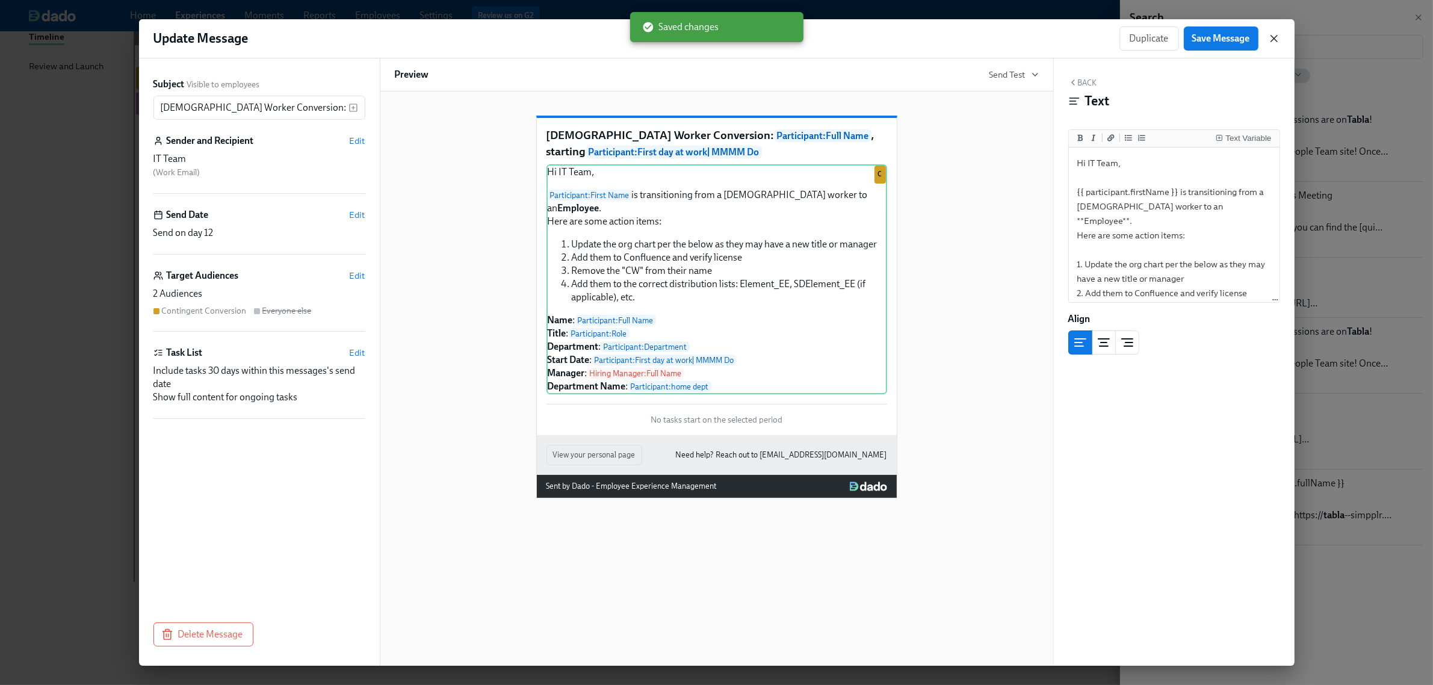
click at [1274, 37] on icon "button" at bounding box center [1274, 38] width 12 height 12
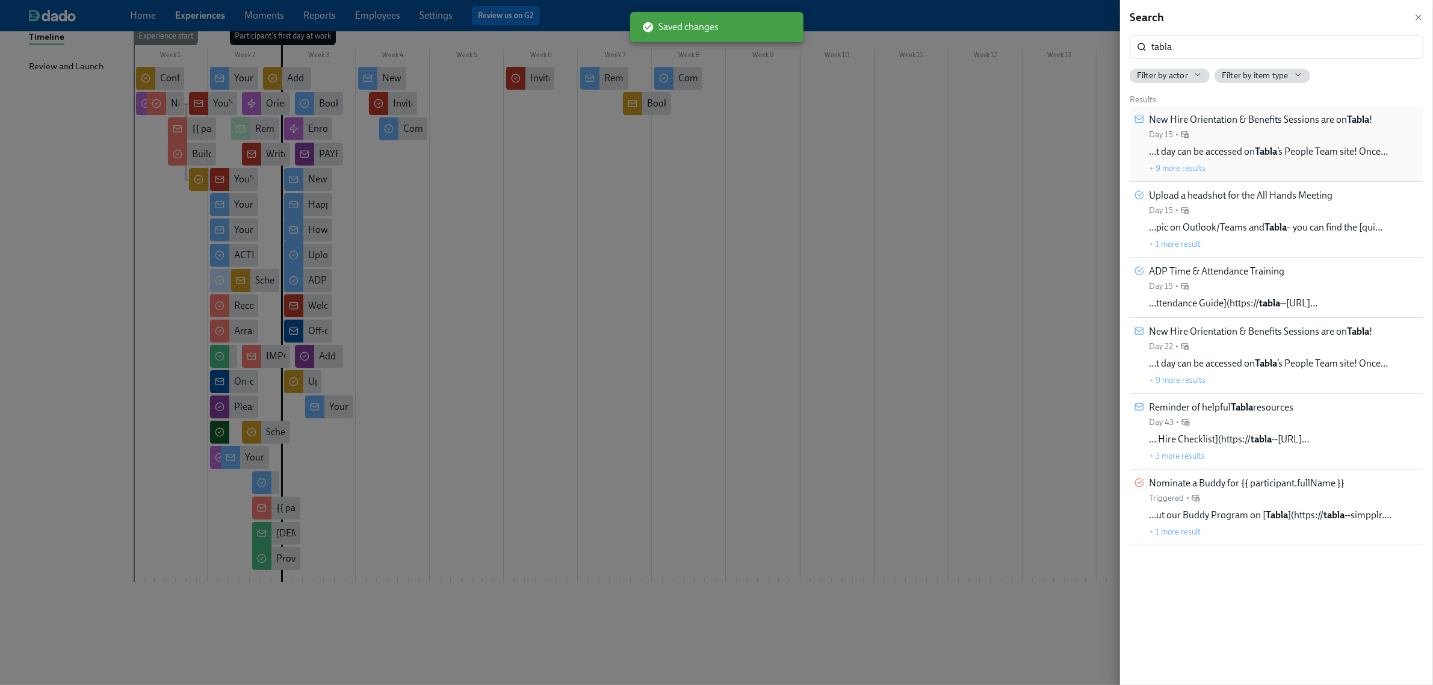
click at [1322, 134] on div "New Hire Orientation & Benefits Sessions are on Tabla ! Day 15 •" at bounding box center [1260, 126] width 223 height 27
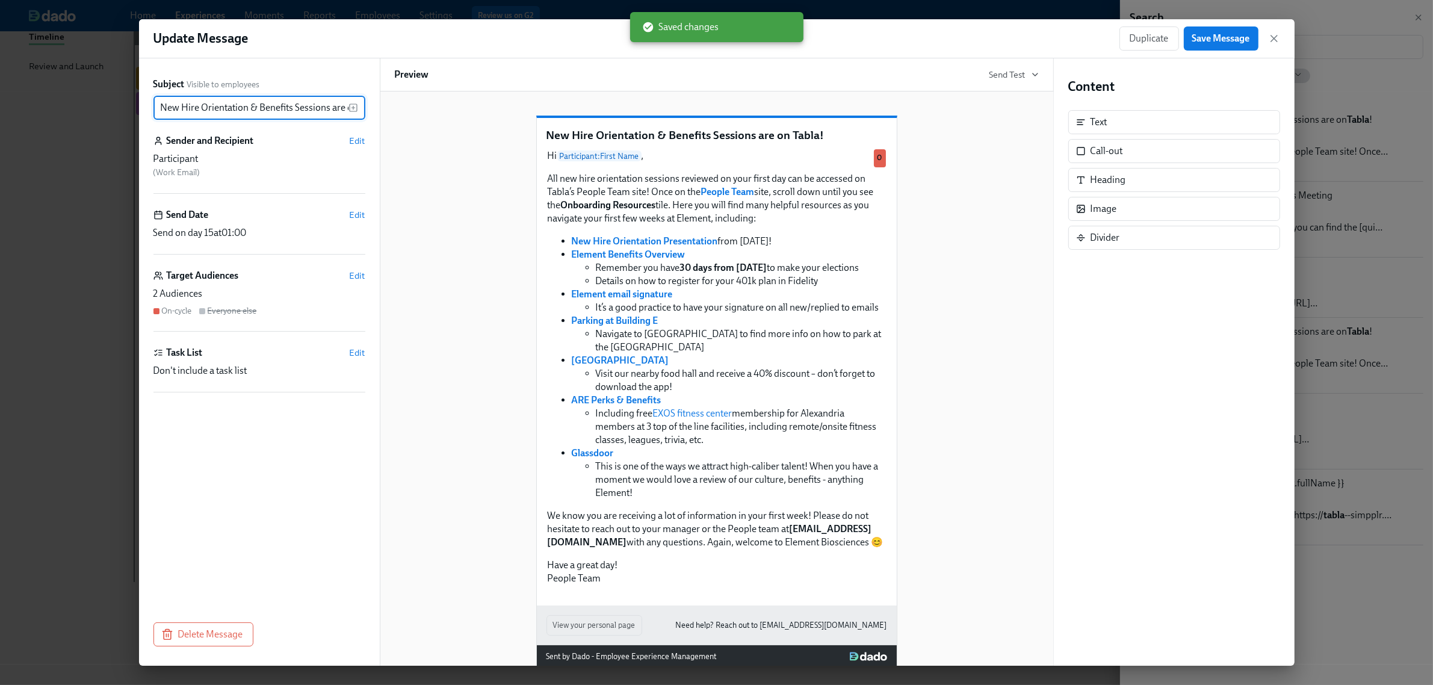
scroll to position [0, 36]
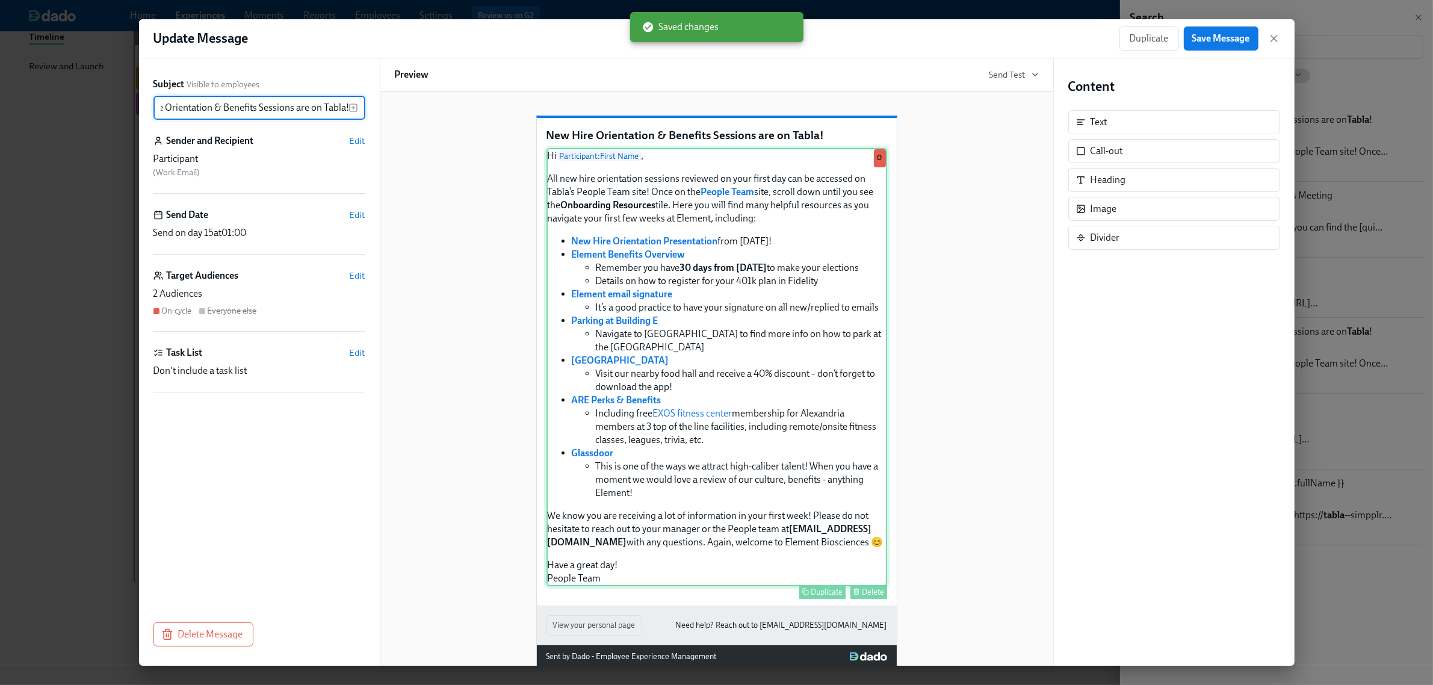
click at [789, 306] on div "Hi Participant : First Name , All new hire orientation sessions reviewed on you…" at bounding box center [716, 367] width 341 height 438
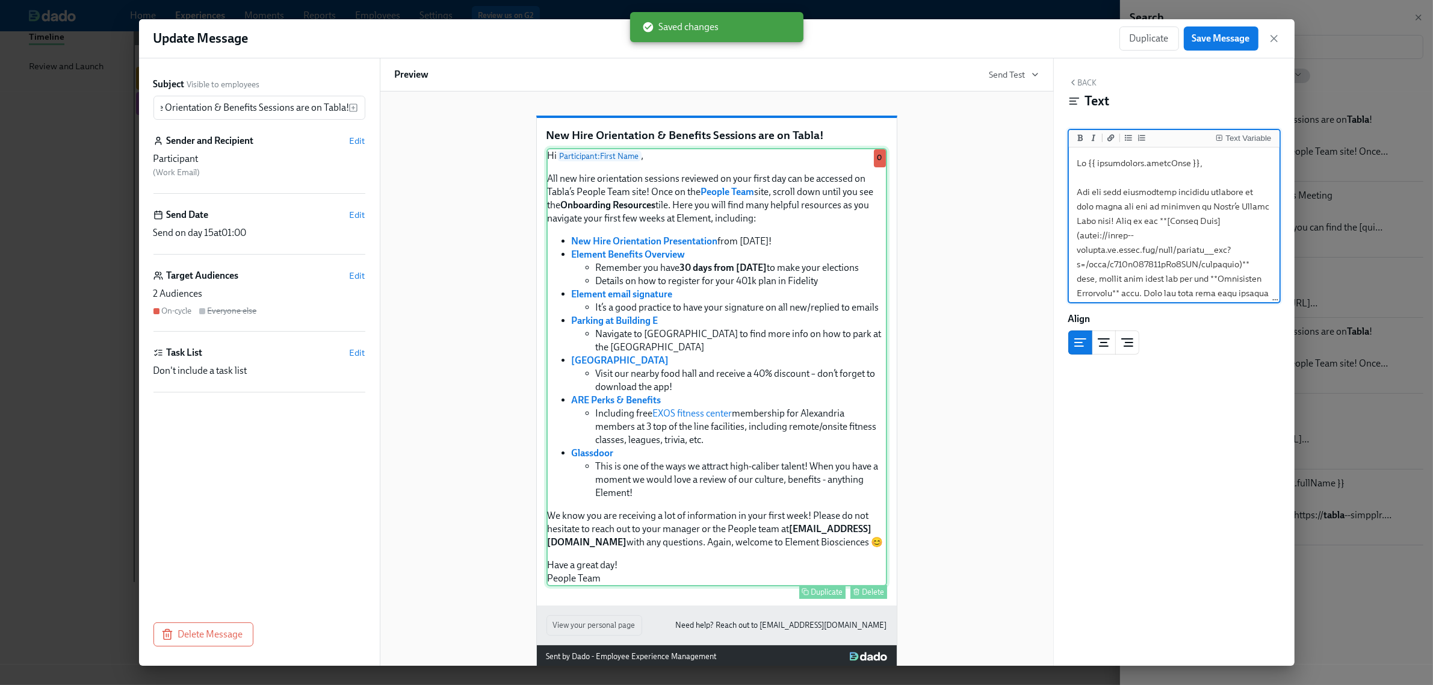
scroll to position [0, 0]
click at [1207, 208] on textarea at bounding box center [1174, 683] width 206 height 1066
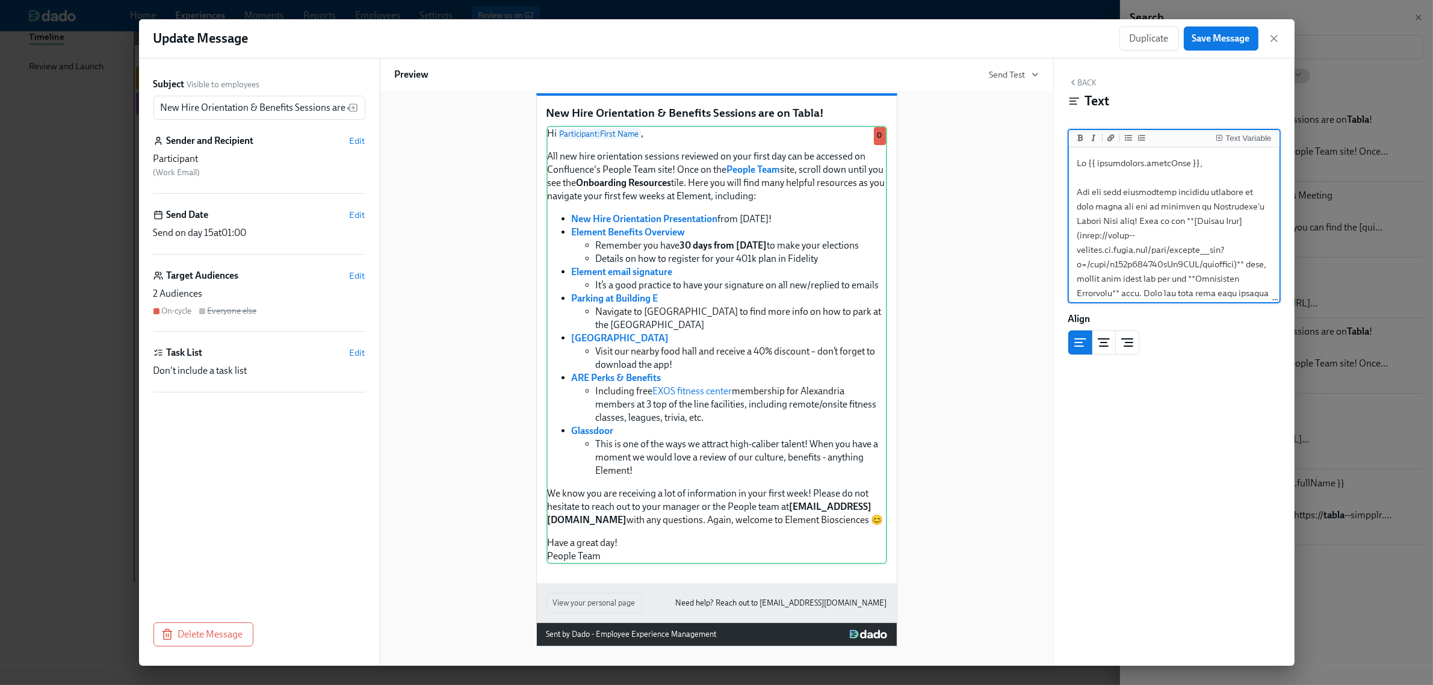
drag, startPoint x: 1079, startPoint y: 235, endPoint x: 1085, endPoint y: 241, distance: 8.9
click at [1085, 241] on textarea at bounding box center [1174, 683] width 206 height 1066
click at [1219, 236] on textarea at bounding box center [1174, 683] width 206 height 1066
drag, startPoint x: 1079, startPoint y: 217, endPoint x: 1136, endPoint y: 257, distance: 69.5
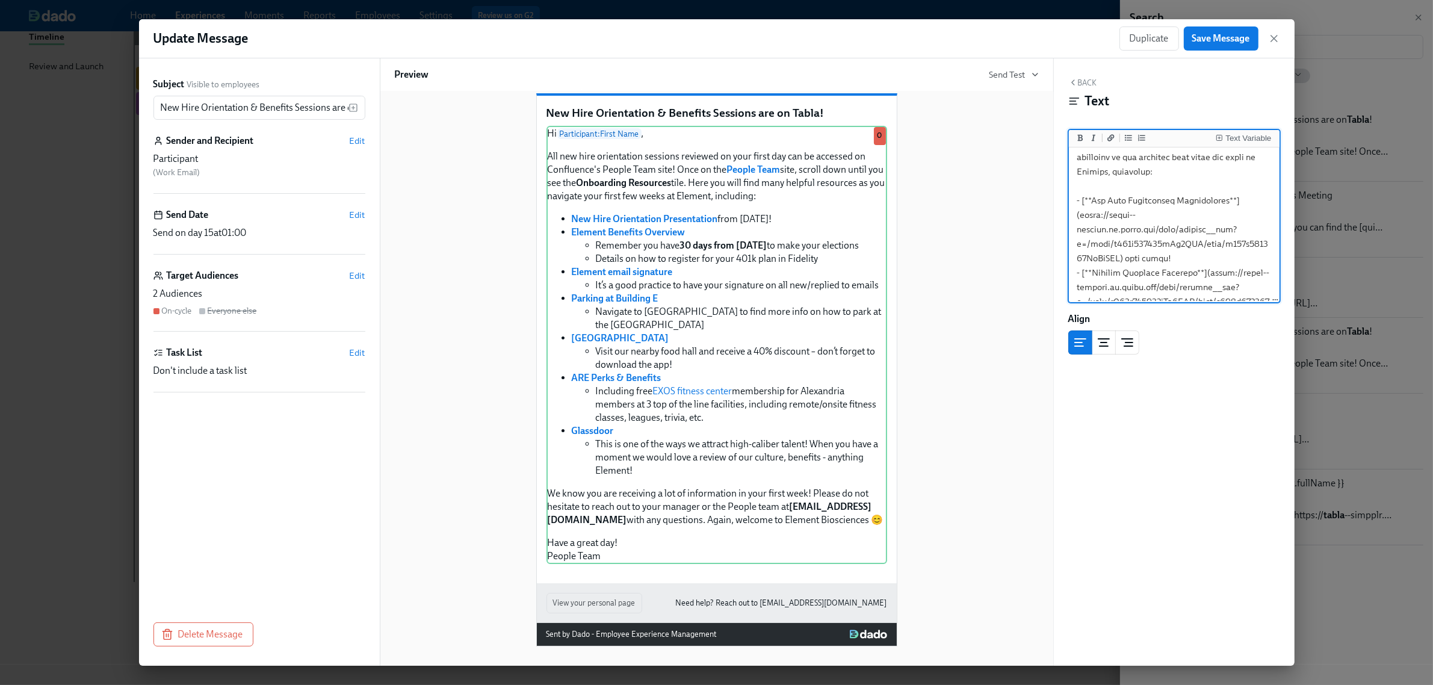
click at [1136, 257] on textarea at bounding box center [1174, 532] width 206 height 1066
paste textarea "elembio.atlassian.net/wiki/spaces/PT/pages/4362403999/New+Hire+Orientation+Pres…"
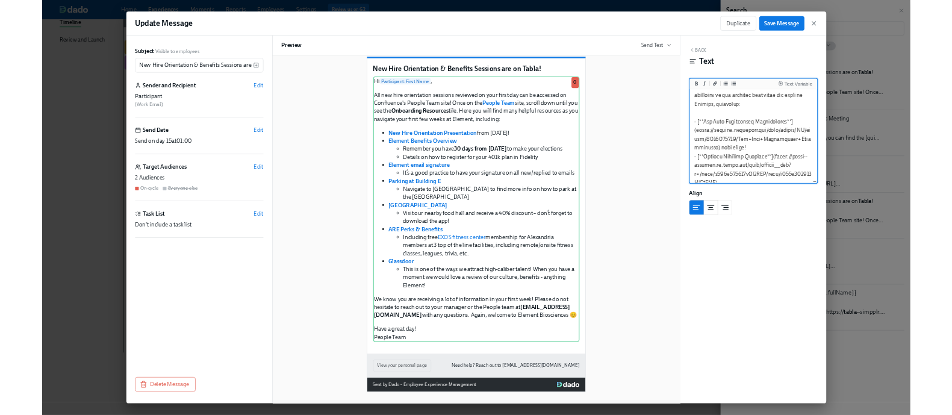
scroll to position [75, 0]
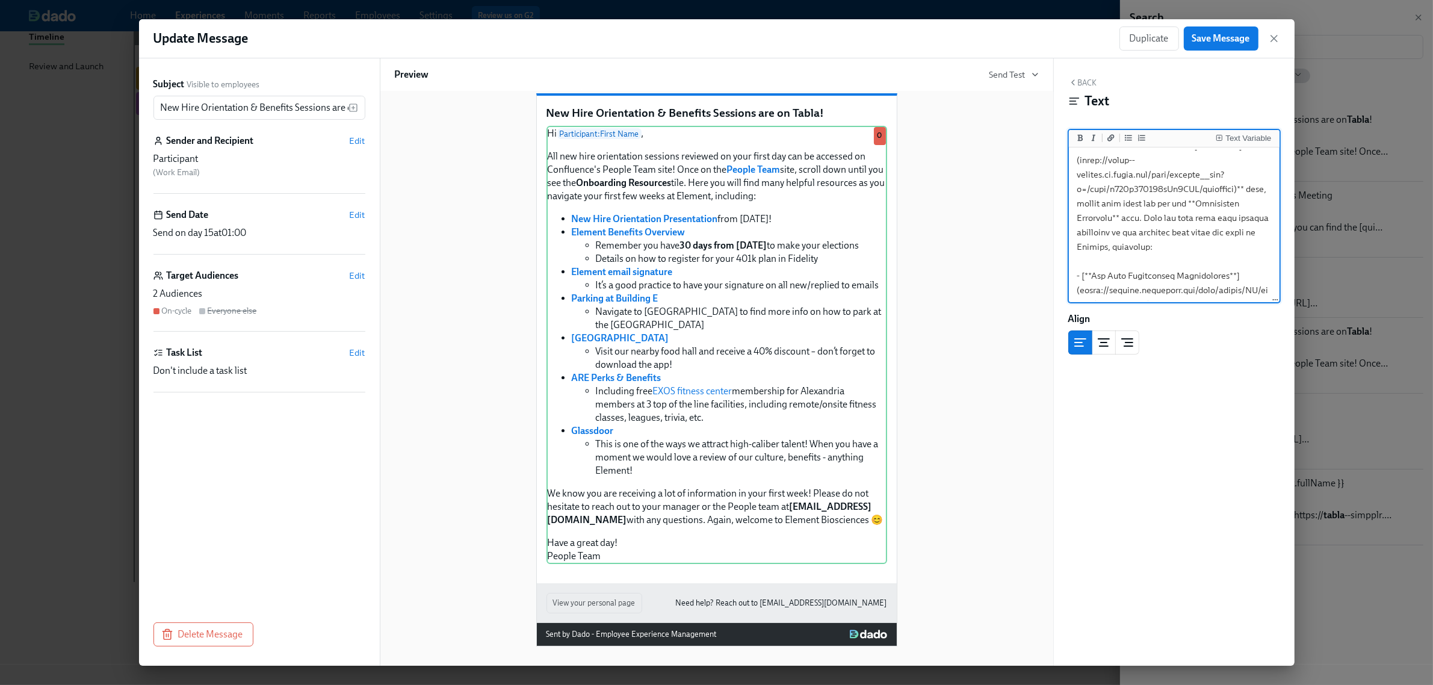
drag, startPoint x: 1079, startPoint y: 162, endPoint x: 1240, endPoint y: 185, distance: 162.8
click at [1240, 185] on textarea at bounding box center [1174, 594] width 206 height 1038
paste textarea "elembio.atlassian.net/wiki/spaces/PT/overview?homepageId=4327834326"
drag, startPoint x: 1236, startPoint y: 43, endPoint x: 1216, endPoint y: 253, distance: 210.4
click at [1237, 43] on span "Save Message" at bounding box center [1221, 38] width 58 height 12
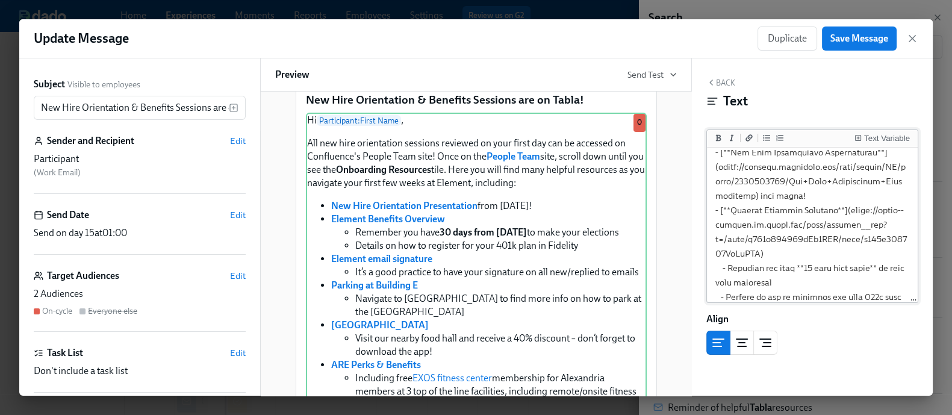
scroll to position [188, 0]
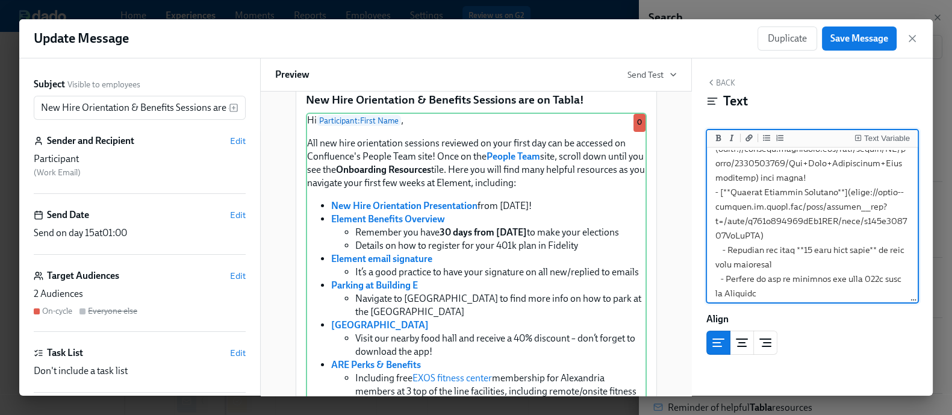
drag, startPoint x: 847, startPoint y: 206, endPoint x: 776, endPoint y: 247, distance: 81.7
paste textarea "elembio.atlassian.net/wiki/spaces/PT/pages/4362469519/New+Hire+Benefits+Overview"
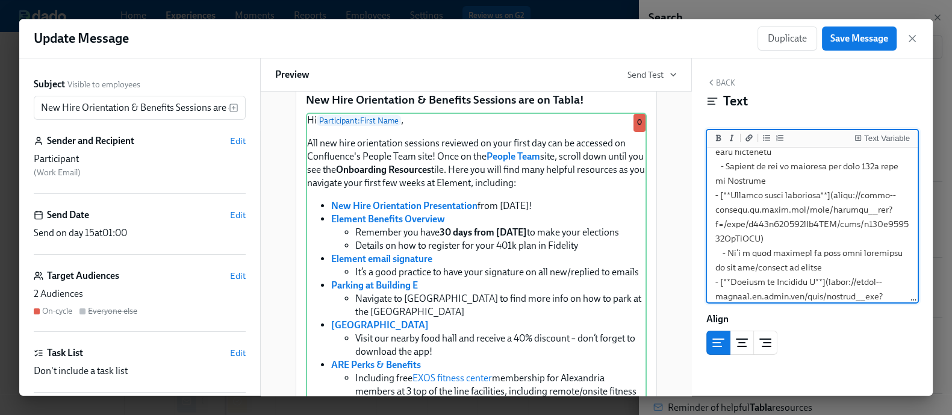
scroll to position [306, 0]
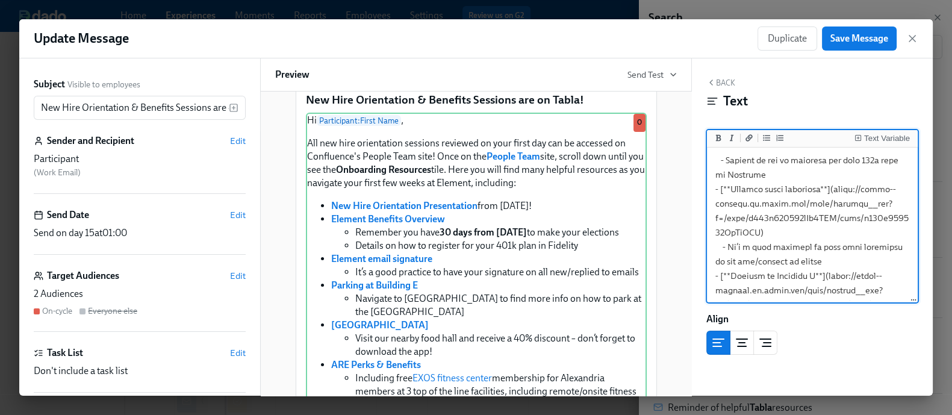
click at [834, 205] on textarea at bounding box center [812, 341] width 206 height 994
click at [835, 205] on textarea at bounding box center [812, 341] width 206 height 994
drag, startPoint x: 835, startPoint y: 205, endPoint x: 776, endPoint y: 242, distance: 69.8
click at [776, 242] on textarea at bounding box center [812, 341] width 206 height 994
paste textarea "elembio.atlassian.net/wiki/spaces/PT/pages/4362469586/How+to+Setup+Your+Element…"
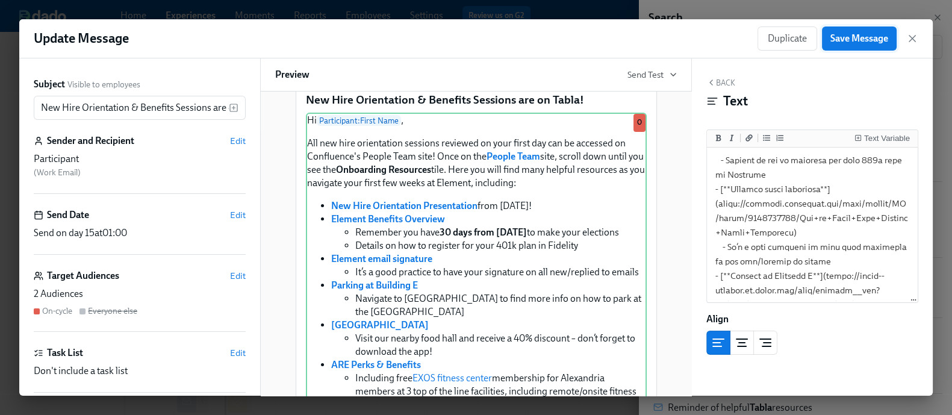
click at [853, 45] on button "Save Message" at bounding box center [859, 38] width 75 height 24
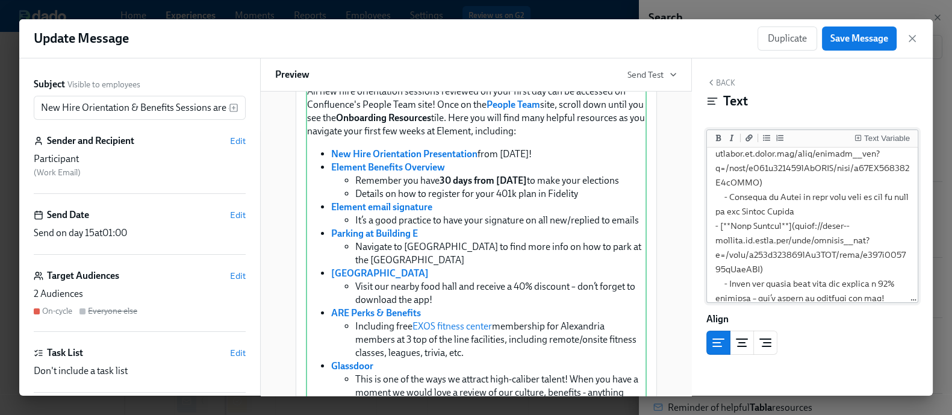
scroll to position [445, 0]
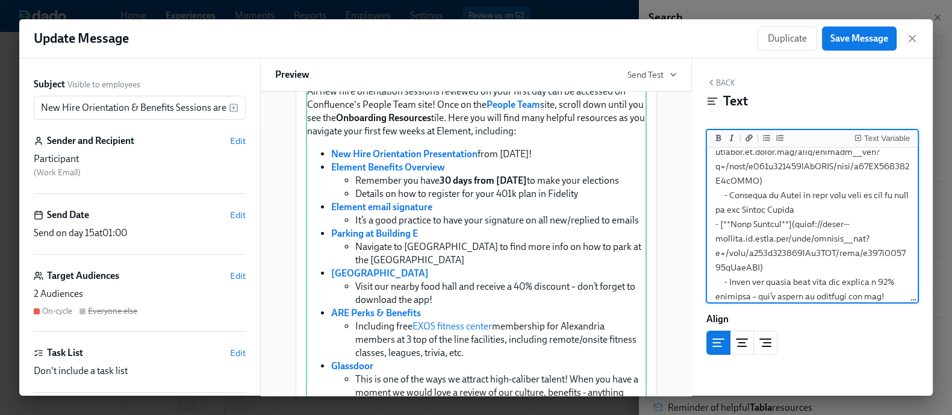
drag, startPoint x: 803, startPoint y: 239, endPoint x: 773, endPoint y: 277, distance: 48.8
click at [773, 277] on textarea at bounding box center [812, 195] width 206 height 980
click at [770, 252] on textarea at bounding box center [812, 195] width 206 height 980
drag, startPoint x: 801, startPoint y: 238, endPoint x: 772, endPoint y: 278, distance: 49.1
click at [772, 278] on textarea at bounding box center [812, 195] width 206 height 980
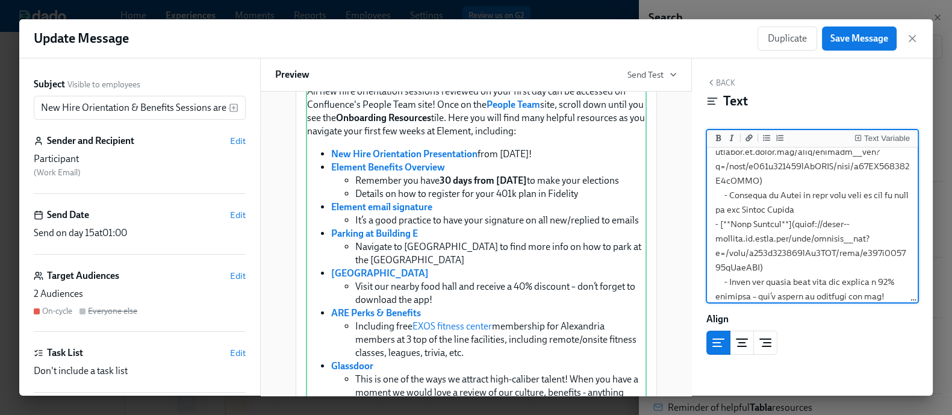
paste textarea "elembio.atlassian.net/wiki/spaces/PT/pages/4364403045/Park+Commons+How+to+Order"
click at [772, 278] on textarea at bounding box center [812, 202] width 206 height 994
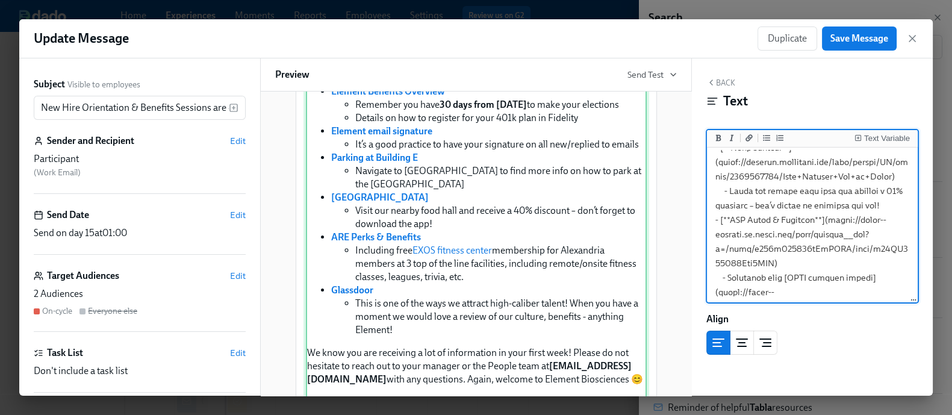
scroll to position [164, 0]
type textarea "Hi {{ participant.firstName }}, All new hire orientation sessions reviewed on y…"
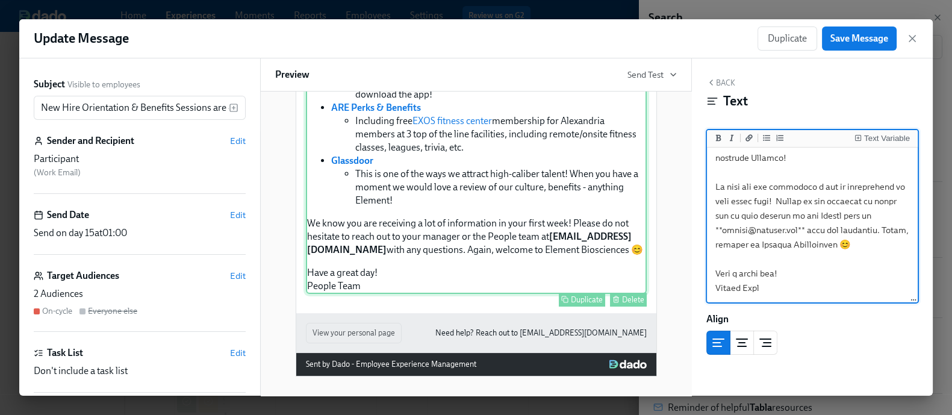
scroll to position [236, 0]
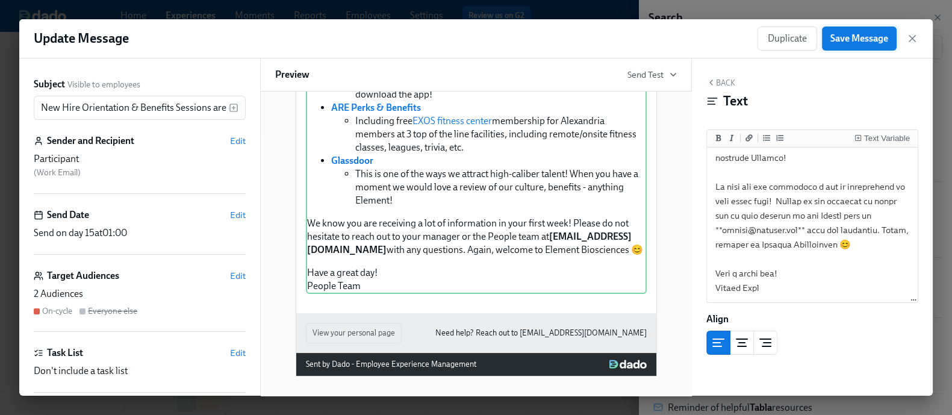
click at [858, 39] on span "Save Message" at bounding box center [859, 38] width 58 height 12
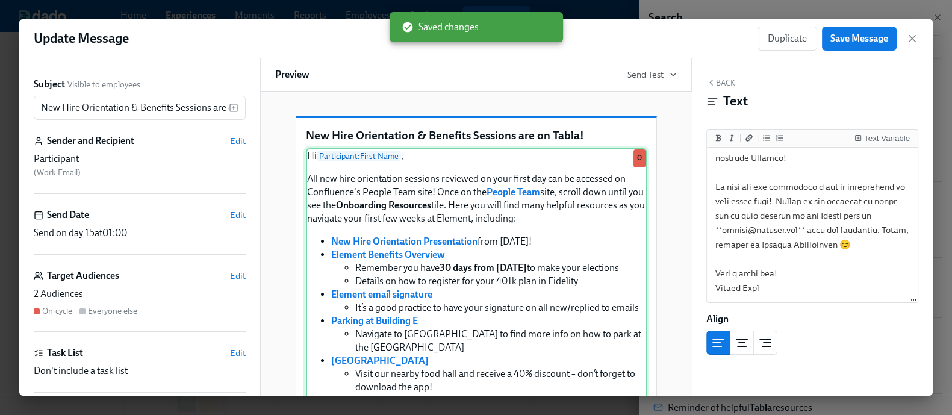
scroll to position [0, 0]
click at [587, 341] on div "Hi Participant : First Name , All new hire orientation sessions reviewed on you…" at bounding box center [476, 367] width 341 height 438
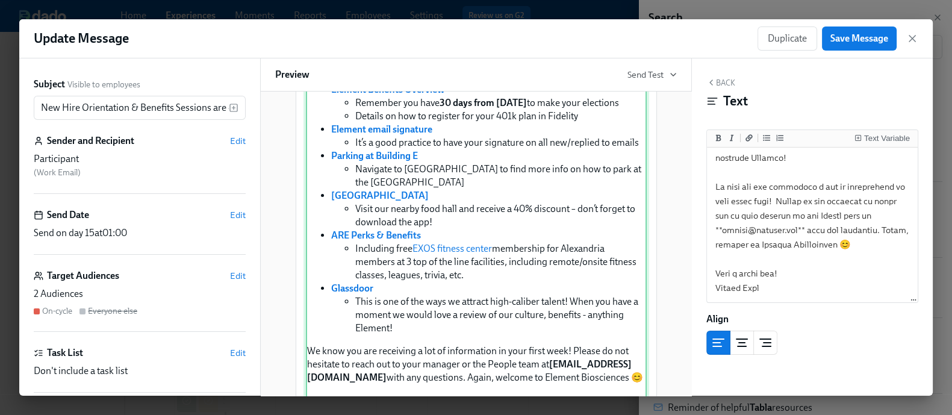
scroll to position [166, 0]
click at [909, 40] on icon "button" at bounding box center [912, 38] width 12 height 12
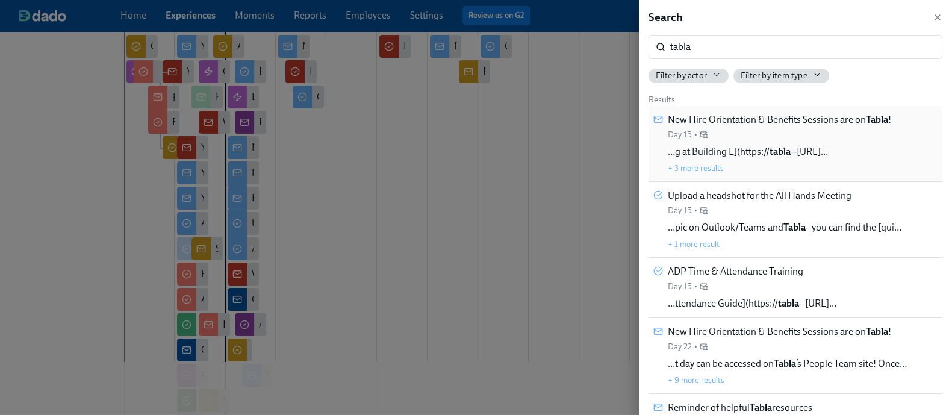
click at [787, 134] on div "New Hire Orientation & Benefits Sessions are on Tabla ! Day 15 •" at bounding box center [778, 126] width 223 height 27
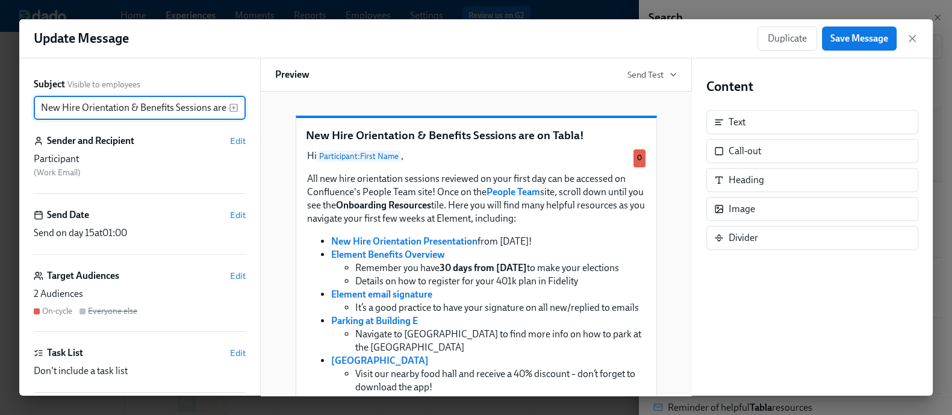
scroll to position [0, 48]
click at [195, 102] on input "New Hire Orientation & Benefits Sessions are on Tabla!" at bounding box center [131, 108] width 195 height 24
type input "New Hire Orientation & Benefits Sessions are on Confluence!"
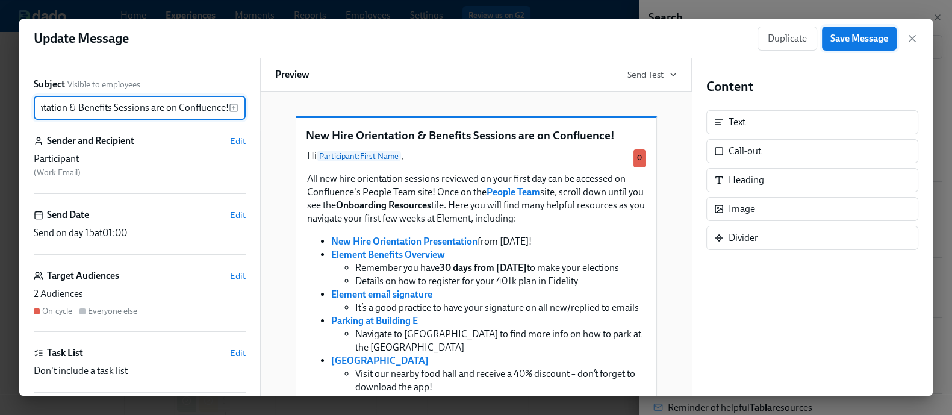
click at [867, 34] on span "Save Message" at bounding box center [859, 38] width 58 height 12
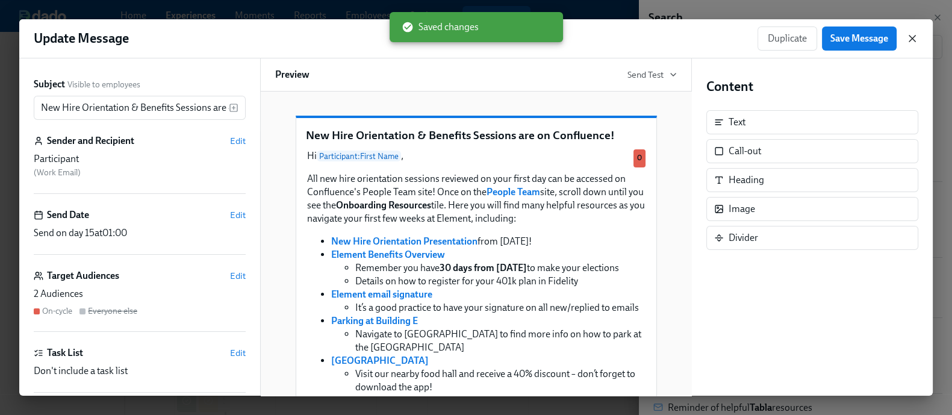
click at [916, 32] on icon "button" at bounding box center [912, 38] width 12 height 12
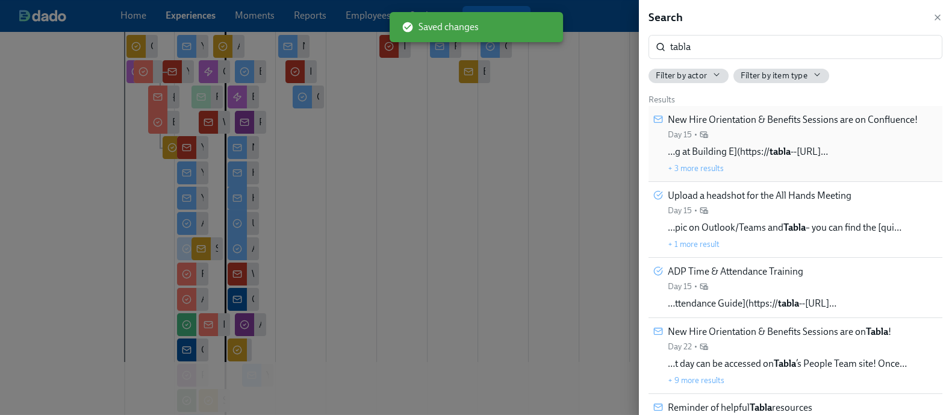
click at [828, 150] on span "…g at Building E](https:// tabla --simpplr.vf.force.com/ap…" at bounding box center [747, 151] width 160 height 13
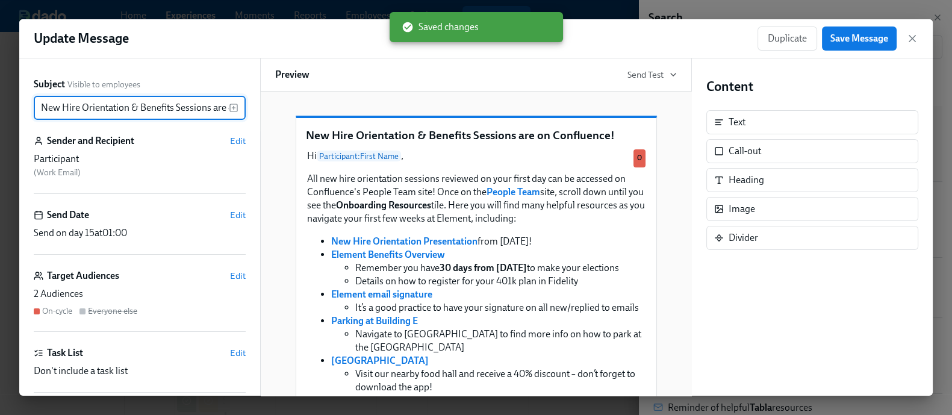
scroll to position [0, 73]
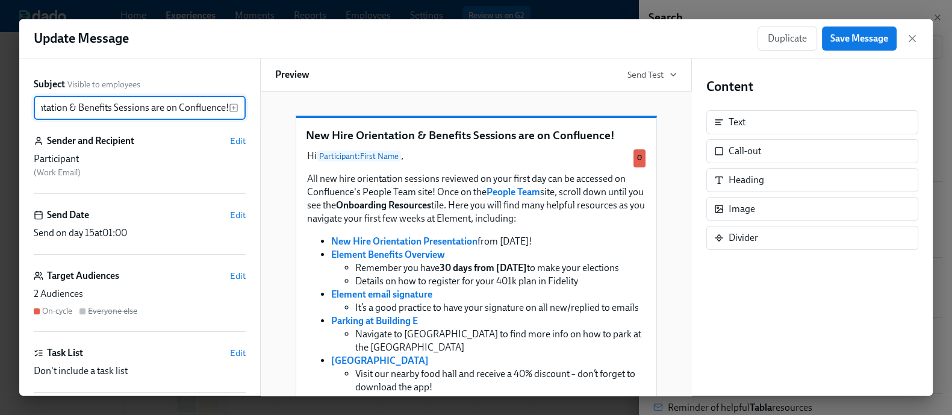
click at [916, 31] on div "Duplicate Save Message" at bounding box center [837, 38] width 161 height 24
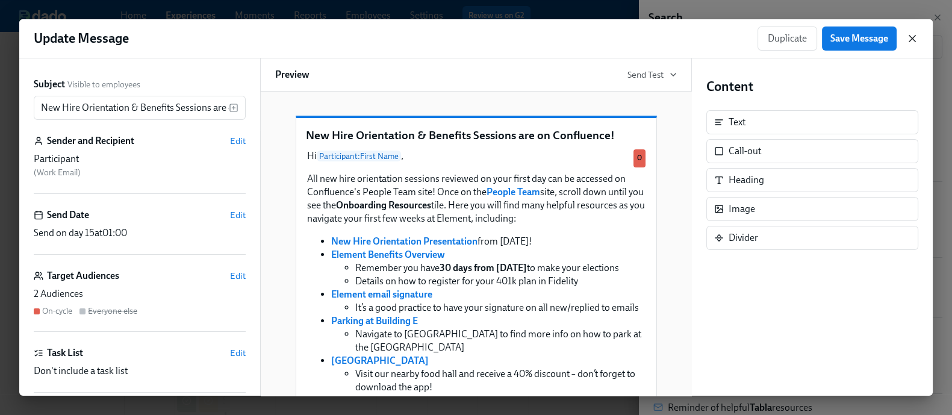
click at [909, 40] on icon "button" at bounding box center [912, 39] width 6 height 6
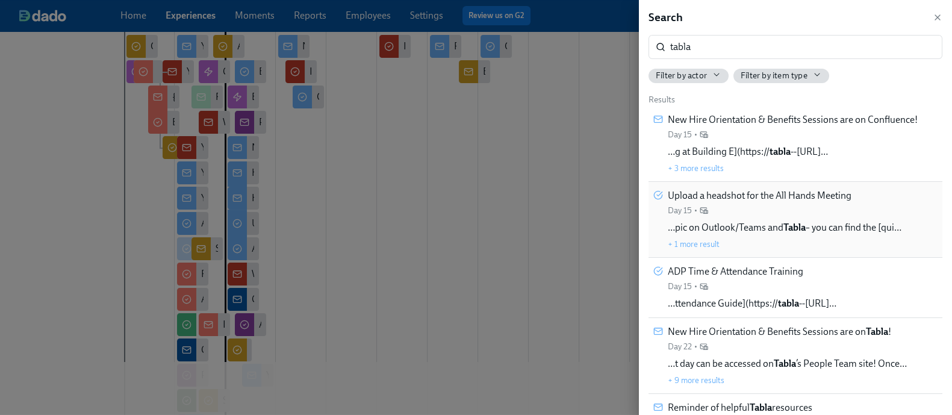
click at [874, 212] on div "Upload a headshot for the All Hands Meeting Day 15 • …pic on Outlook/Teams and …" at bounding box center [784, 219] width 234 height 61
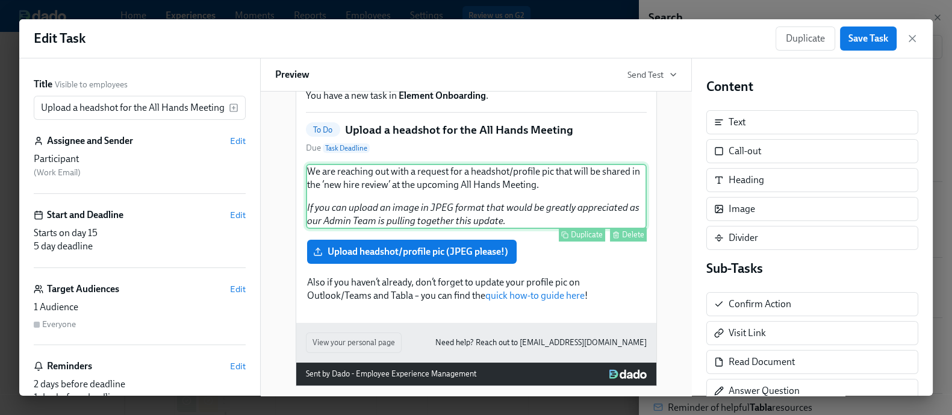
scroll to position [66, 0]
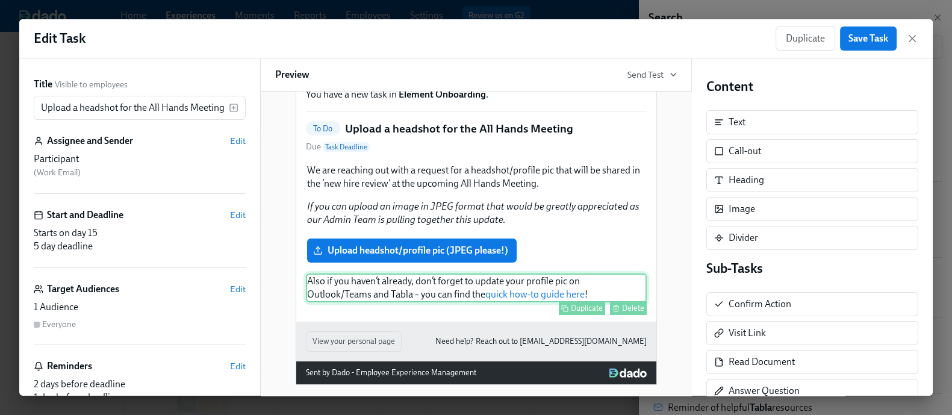
click at [539, 302] on div "Also if you haven’t already, don’t forget to update your profile pic on Outlook…" at bounding box center [476, 287] width 341 height 29
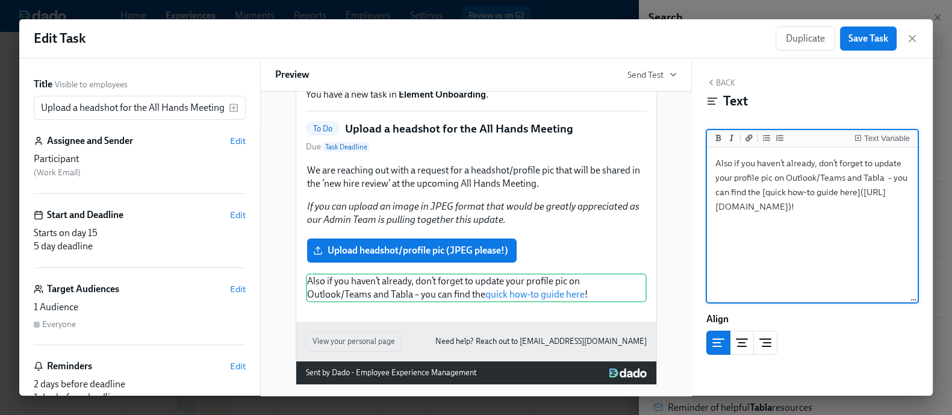
click at [719, 190] on textarea "Also if you haven’t already, don’t forget to update your profile pic on Outlook…" at bounding box center [812, 225] width 206 height 151
drag, startPoint x: 761, startPoint y: 207, endPoint x: 776, endPoint y: 251, distance: 46.4
click at [776, 251] on textarea "Also if you haven’t already, don’t forget to update your profile pic on Outlook…" at bounding box center [812, 225] width 206 height 151
paste textarea "elembio.atlassian.net/wiki/spaces/PT/pages/4362141953/How+to+Update+Your+Profil…"
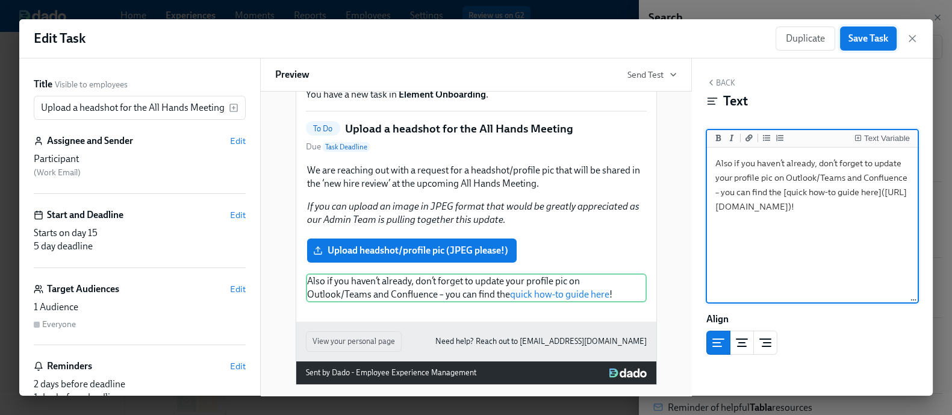
type textarea "Also if you haven’t already, don’t forget to update your profile pic on Outlook…"
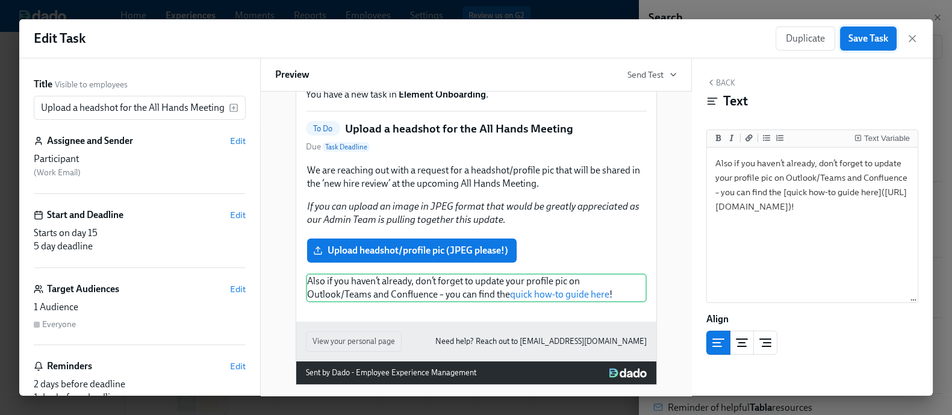
click at [870, 40] on span "Save Task" at bounding box center [868, 38] width 40 height 12
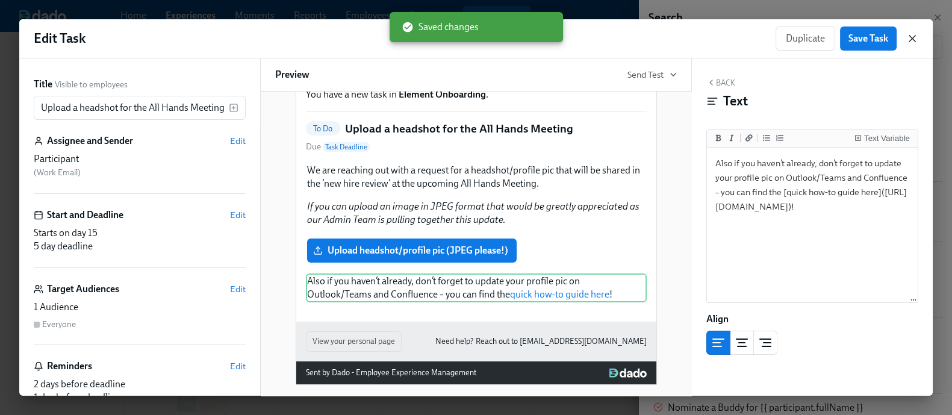
click at [915, 40] on icon "button" at bounding box center [912, 38] width 12 height 12
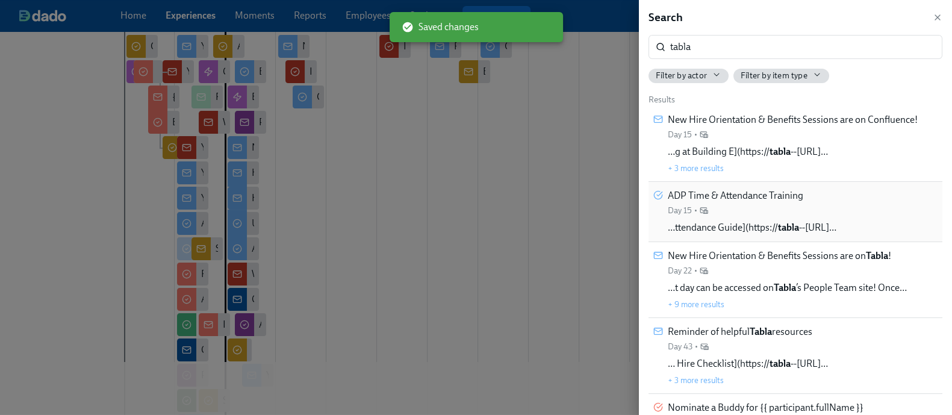
click at [834, 224] on span "…ttendance Guide](https:// tabla --simpplr.vf.force.com/ap…" at bounding box center [751, 227] width 169 height 13
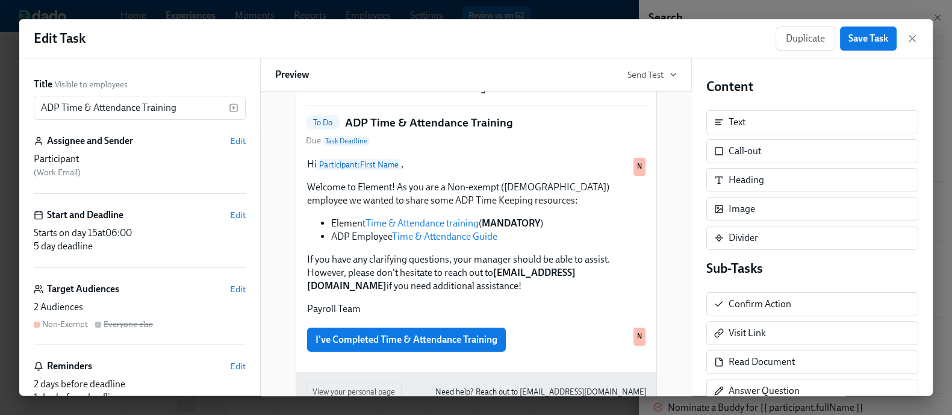
scroll to position [90, 0]
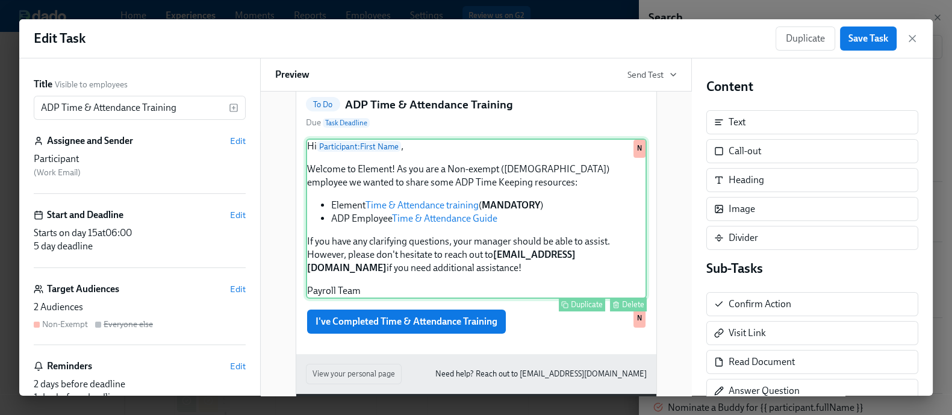
click at [537, 194] on div "Hi Participant : First Name , Welcome to Element! As you are a Non-exempt (hour…" at bounding box center [476, 218] width 341 height 160
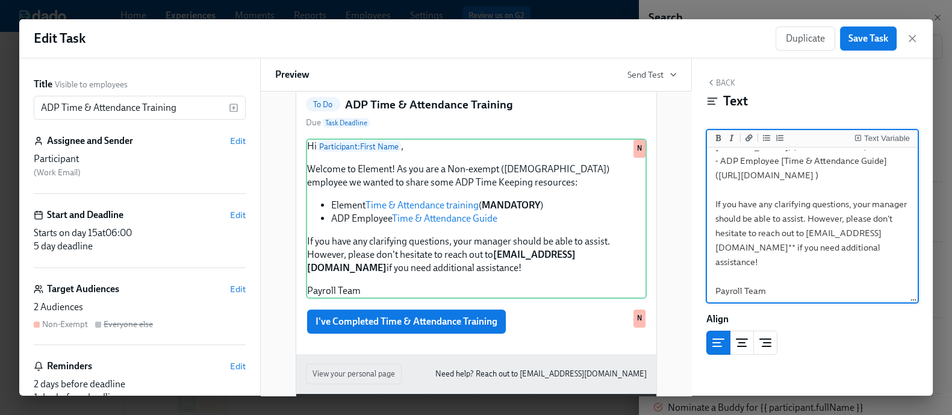
scroll to position [122, 0]
drag, startPoint x: 717, startPoint y: 231, endPoint x: 843, endPoint y: 277, distance: 133.5
click at [843, 277] on textarea "Hi {{ participant.firstName }}, Welcome to Element! As you are a Non-exempt (ho…" at bounding box center [812, 165] width 206 height 272
click at [769, 262] on textarea "Hi {{ participant.firstName }}, Welcome to Element! As you are a Non-exempt (ho…" at bounding box center [812, 165] width 206 height 272
drag, startPoint x: 719, startPoint y: 229, endPoint x: 843, endPoint y: 270, distance: 130.0
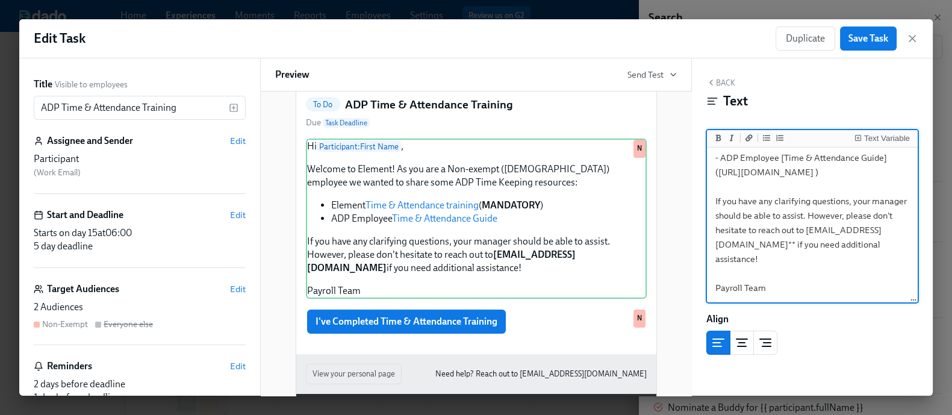
click at [843, 270] on textarea "Hi {{ participant.firstName }}, Welcome to Element! As you are a Non-exempt (ho…" at bounding box center [812, 165] width 206 height 272
paste textarea "elembio.atlassian.net/wiki/spaces/PT/pages/4362207280/ADP+Employee+Non-Exempt+M…"
click at [799, 223] on textarea "Hi {{ participant.firstName }}, Welcome to Element! As you are a Non-exempt (ho…" at bounding box center [812, 165] width 206 height 272
type textarea "Hi {{ participant.firstName }}, Welcome to Element! As you are a Non-exempt (ho…"
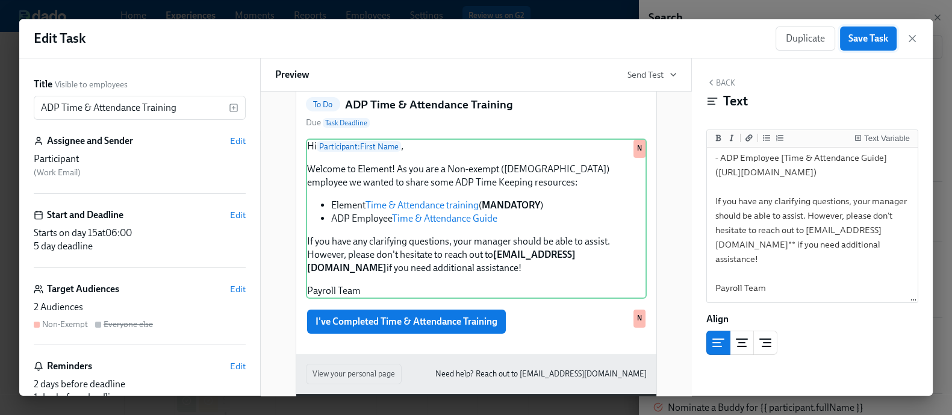
click at [868, 42] on span "Save Task" at bounding box center [868, 38] width 40 height 12
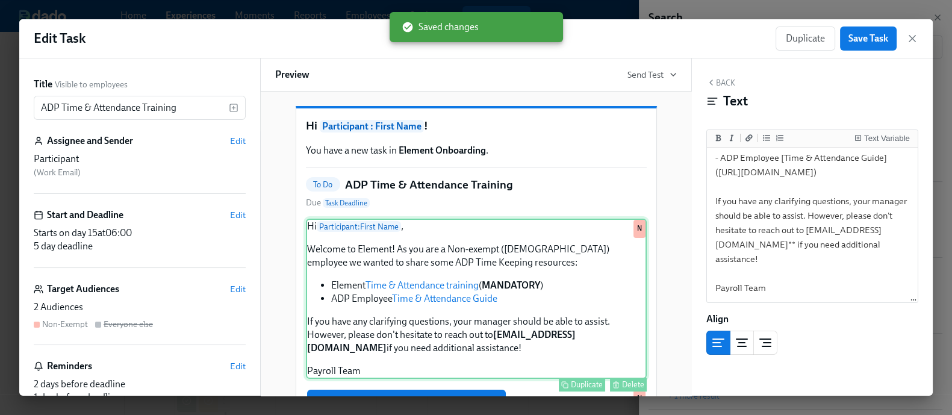
scroll to position [0, 0]
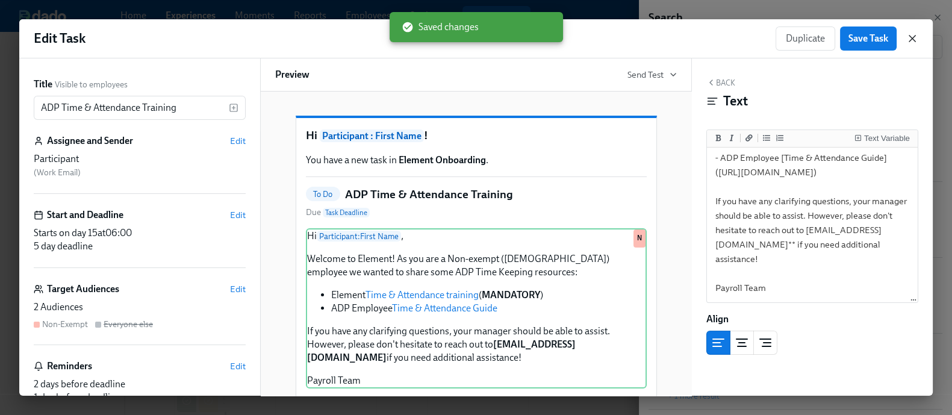
click at [912, 42] on icon "button" at bounding box center [912, 38] width 12 height 12
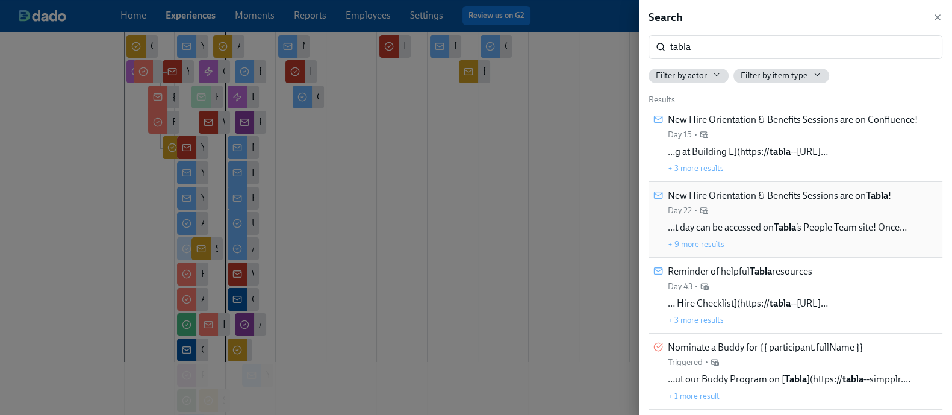
click at [819, 224] on span "…t day can be accessed on Tabla ’s People Team site! Once…" at bounding box center [786, 227] width 239 height 13
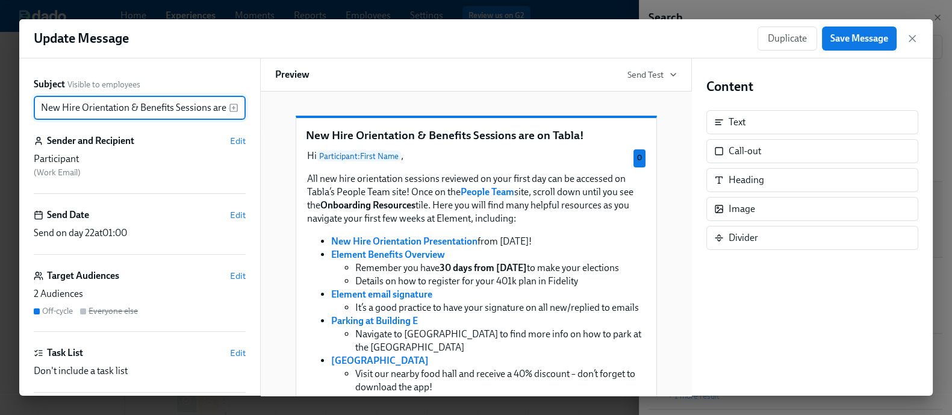
scroll to position [0, 48]
click at [192, 107] on input "New Hire Orientation & Benefits Sessions are on Tabla!" at bounding box center [131, 108] width 195 height 24
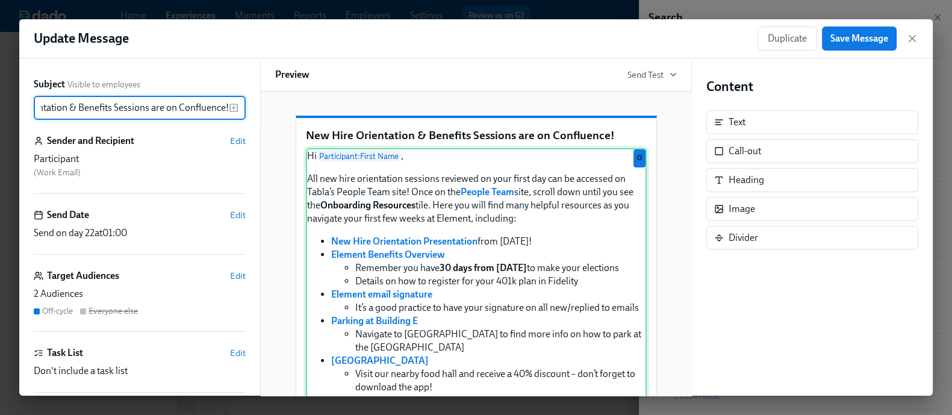
click at [433, 224] on div "Hi Participant : First Name , All new hire orientation sessions reviewed on you…" at bounding box center [476, 367] width 341 height 438
type input "New Hire Orientation & Benefits Sessions are on Confluence!"
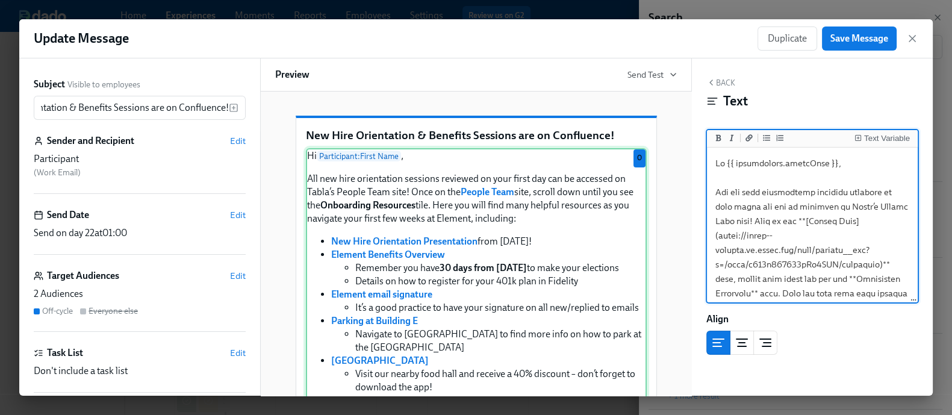
scroll to position [0, 0]
drag, startPoint x: 719, startPoint y: 231, endPoint x: 879, endPoint y: 265, distance: 163.7
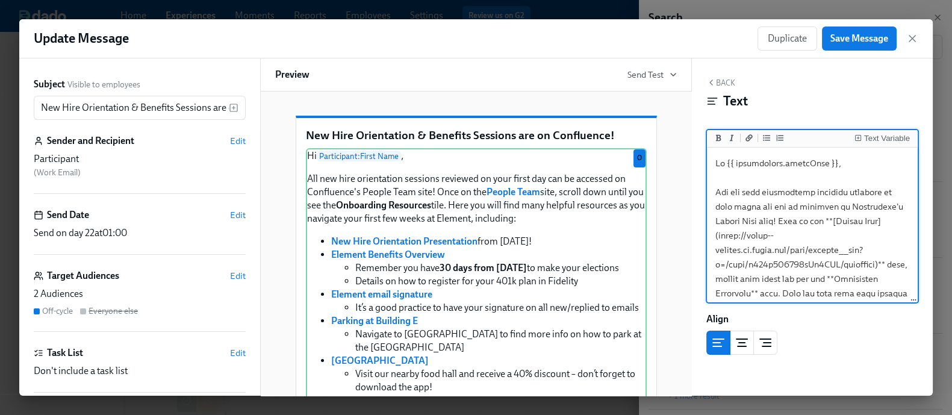
paste textarea "elembio.atlassian.net/wiki/spaces/PT/overview?homepageId=4327834326"
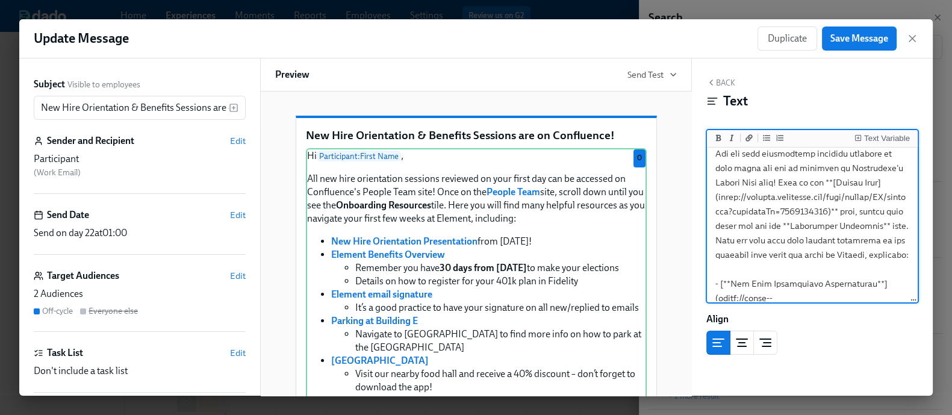
scroll to position [40, 0]
click at [521, 244] on div "Hi Participant : First Name , All new hire orientation sessions reviewed on you…" at bounding box center [476, 367] width 341 height 438
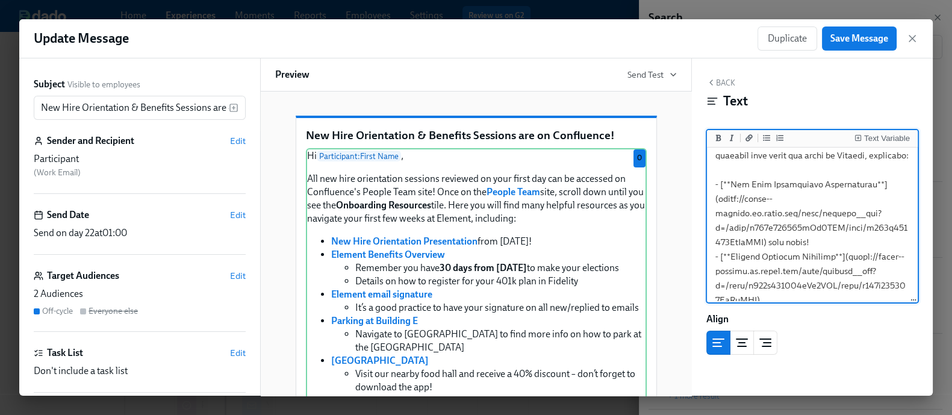
scroll to position [141, 0]
drag, startPoint x: 719, startPoint y: 209, endPoint x: 773, endPoint y: 250, distance: 68.4
paste textarea "elembio.atlassian.net/wiki/spaces/PT/pages/4362403999/New+Hire+Orientation+Pres…"
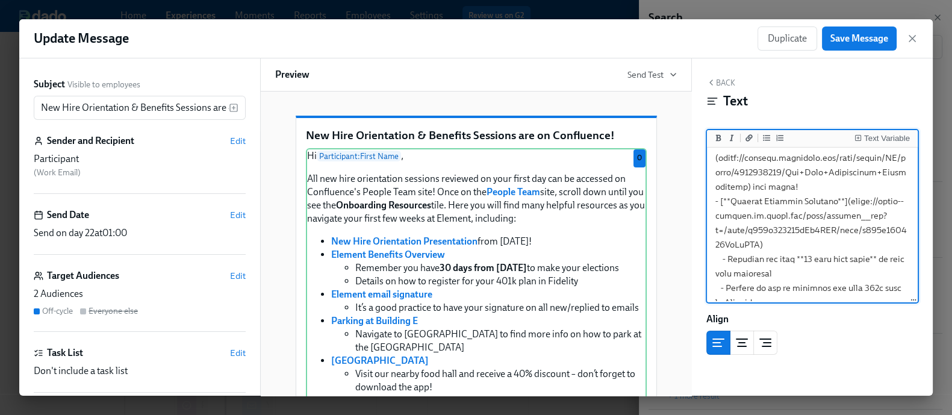
scroll to position [180, 0]
drag, startPoint x: 846, startPoint y: 212, endPoint x: 775, endPoint y: 255, distance: 82.7
paste textarea "elembio.atlassian.net/wiki/spaces/PT/pages/4362469519/New+Hire+Benefits+Overview"
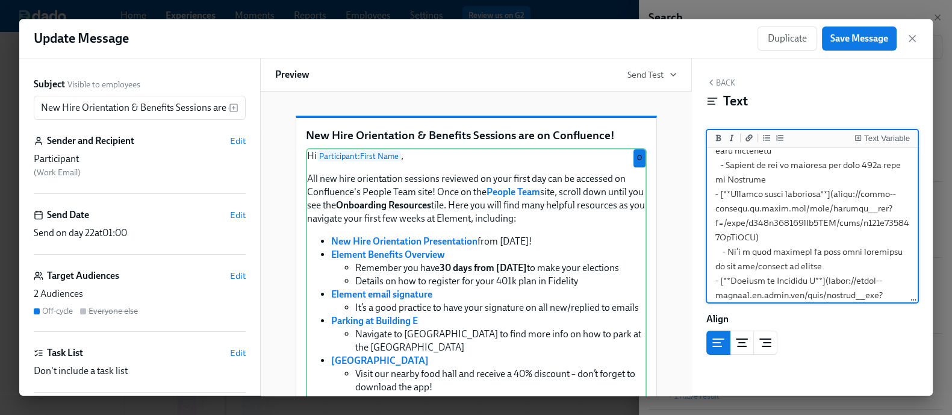
scroll to position [288, 0]
drag, startPoint x: 837, startPoint y: 221, endPoint x: 779, endPoint y: 263, distance: 70.7
click at [779, 263] on textarea at bounding box center [812, 359] width 206 height 994
paste textarea "elembio.atlassian.net/wiki/spaces/PT/pages/4362469586/How+to+Setup+Your+Element…"
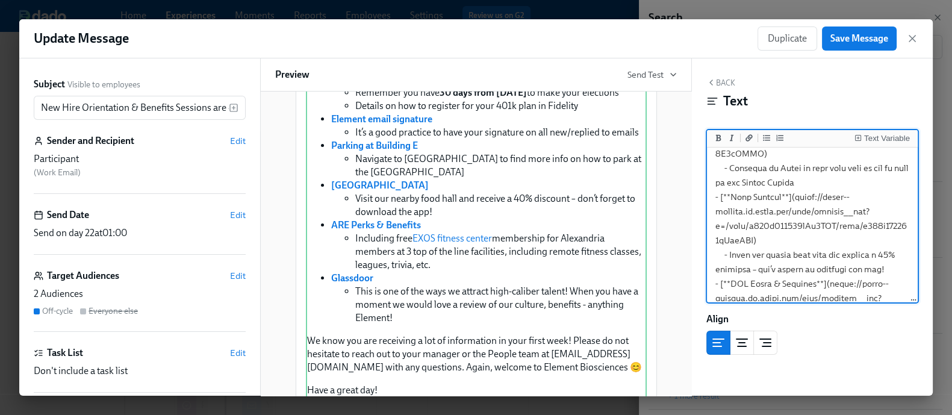
scroll to position [458, 0]
drag, startPoint x: 802, startPoint y: 224, endPoint x: 772, endPoint y: 263, distance: 49.4
click at [772, 263] on textarea at bounding box center [812, 189] width 206 height 994
paste textarea "elembio.atlassian.net/wiki/spaces/PT/pages/4364403045/Park+Commons+How+to+Order"
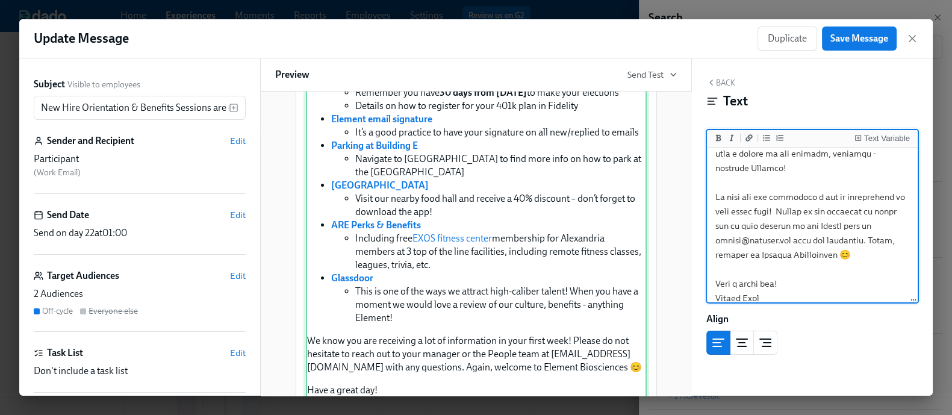
scroll to position [305, 0]
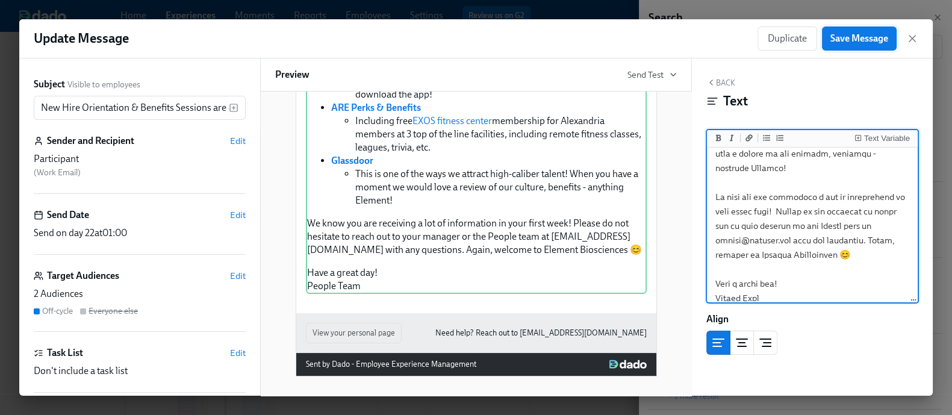
type textarea "Hi {{ participant.firstName }}, All new hire orientation sessions reviewed on y…"
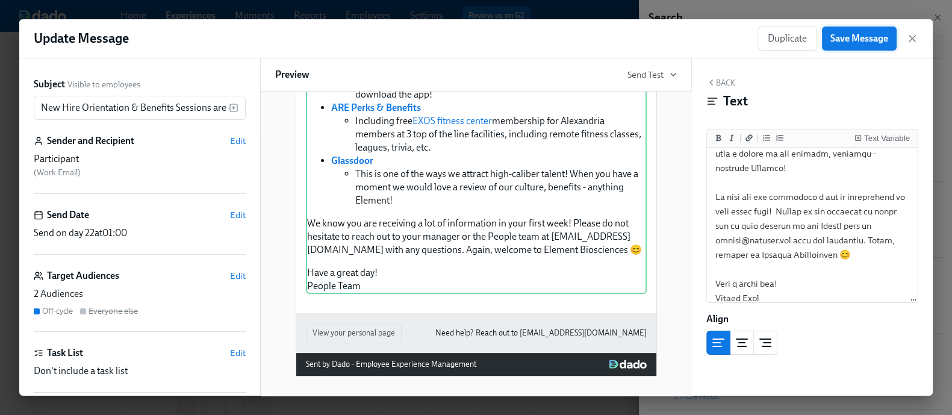
click at [861, 46] on button "Save Message" at bounding box center [859, 38] width 75 height 24
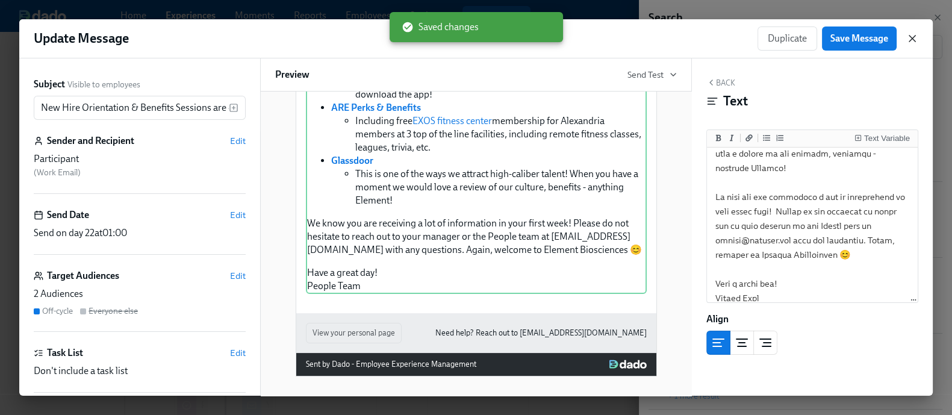
click at [911, 34] on icon "button" at bounding box center [912, 38] width 12 height 12
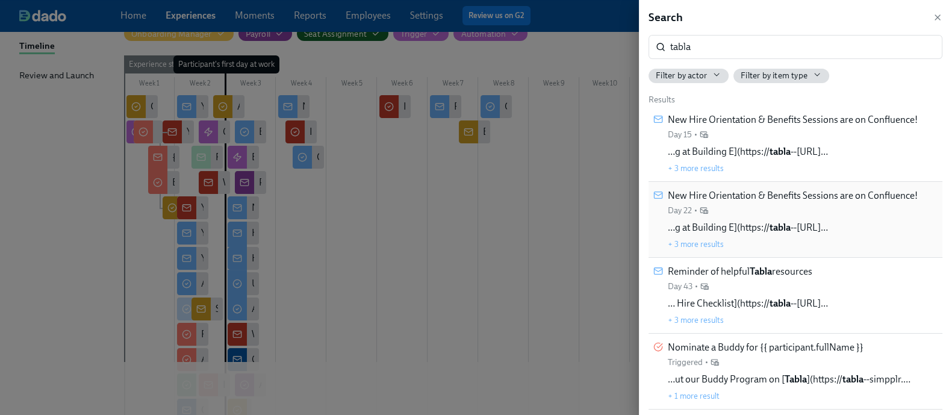
scroll to position [173, 0]
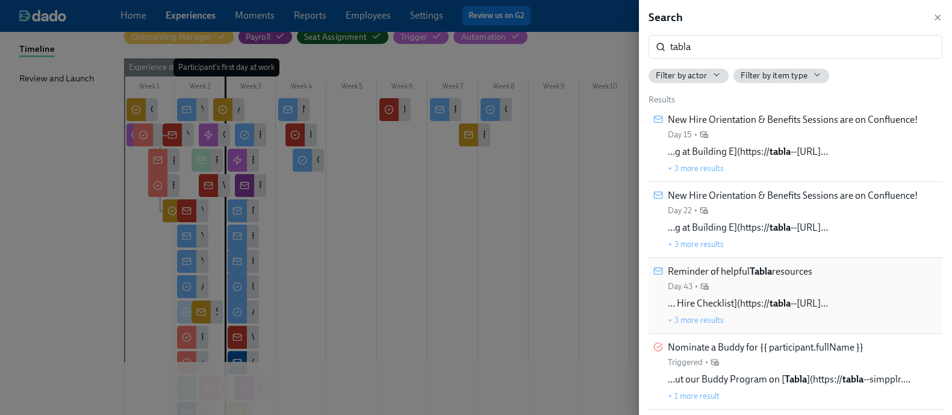
click at [819, 297] on span "… Hire Checklist](https:// tabla --simpplr.vf.force.com/ap…" at bounding box center [747, 303] width 160 height 13
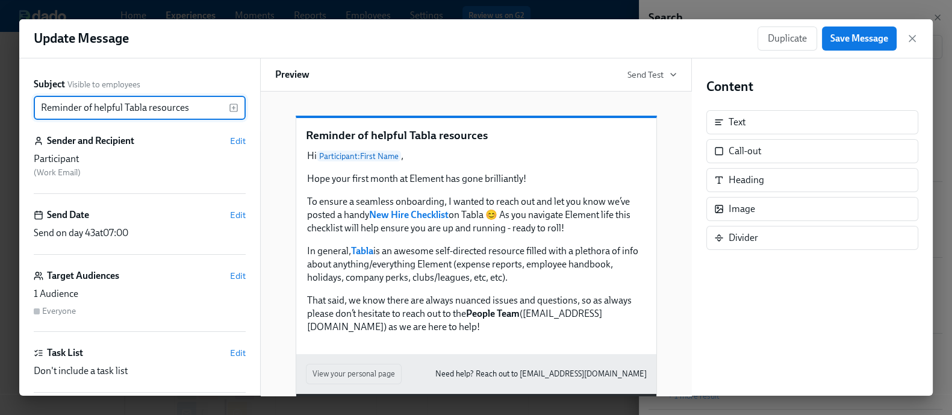
click at [132, 104] on input "Reminder of helpful Tabla resources" at bounding box center [131, 108] width 195 height 24
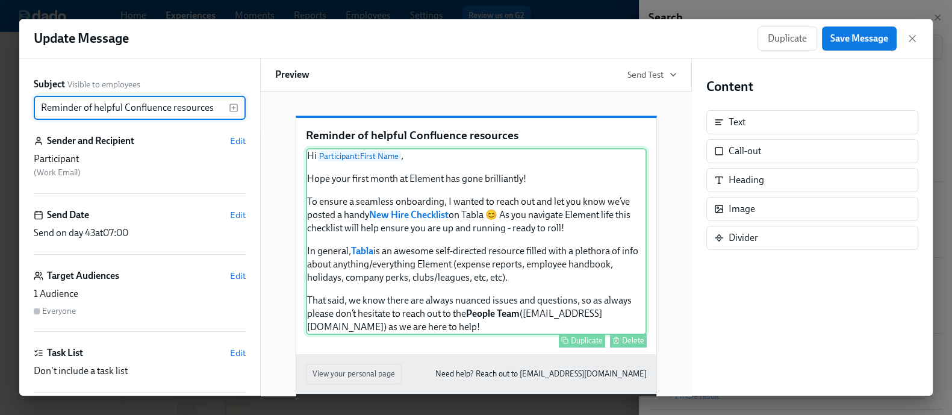
click at [534, 218] on div "Hi Participant : First Name , Hope your first month at Element has gone brillia…" at bounding box center [476, 241] width 341 height 187
type input "Reminder of helpful Confluence resources"
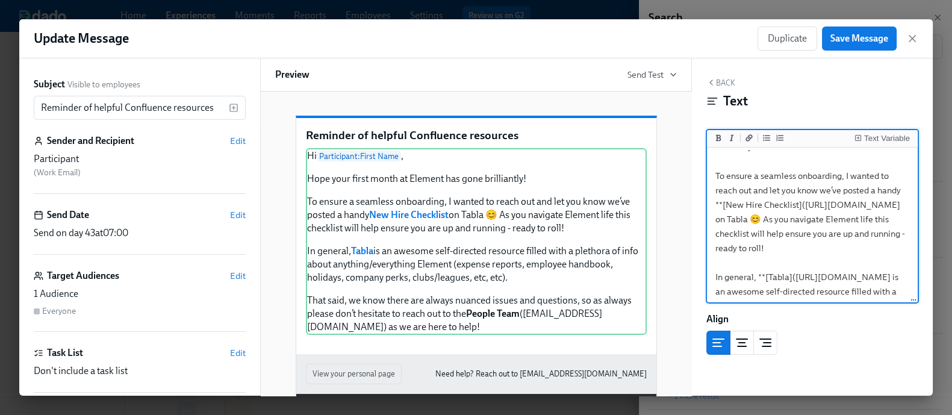
scroll to position [66, 0]
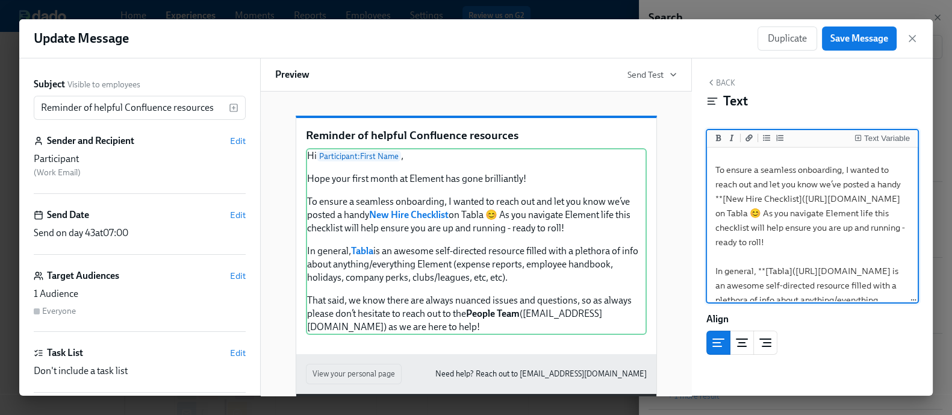
drag, startPoint x: 828, startPoint y: 200, endPoint x: 779, endPoint y: 244, distance: 66.1
click at [779, 244] on textarea "Hi {{ participant.firstName }}, Hope your first month at Element has gone brill…" at bounding box center [812, 256] width 206 height 344
paste textarea "elembio.atlassian.net/wiki/spaces/PT/pages/4362076437/New+Hire+Onboarding+Chekl…"
click at [769, 242] on textarea "Hi {{ participant.firstName }}, Hope your first month at Element has gone brill…" at bounding box center [812, 256] width 206 height 344
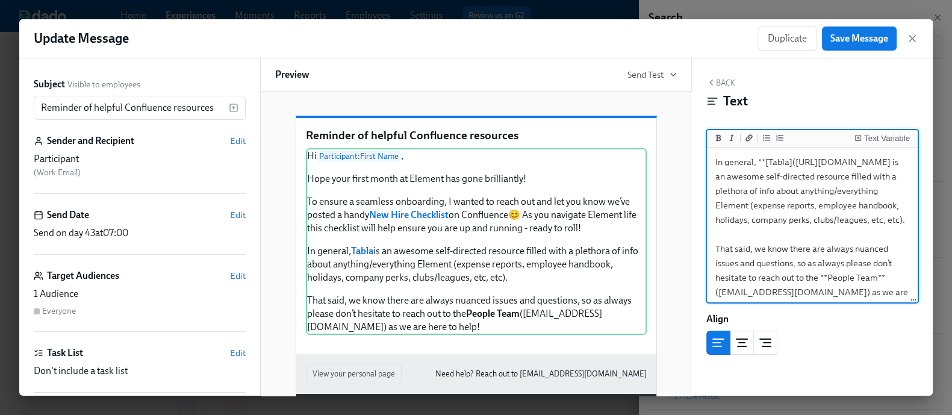
scroll to position [176, 0]
drag, startPoint x: 795, startPoint y: 188, endPoint x: 728, endPoint y: 219, distance: 73.5
click at [728, 219] on textarea "Hi {{ participant.firstName }}, Hope your first month at Element has gone brill…" at bounding box center [812, 146] width 206 height 344
paste textarea "elembio.atlassian.net/wiki/company-hub"
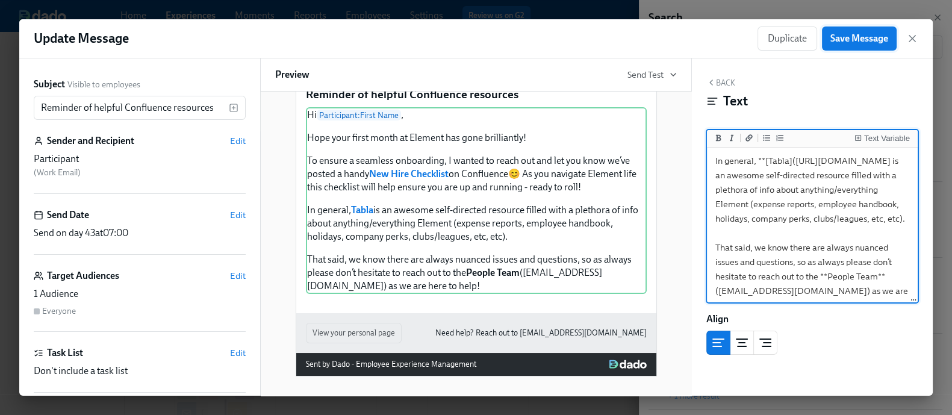
type textarea "Hi {{ participant.firstName }}, Hope your first month at Element has gone brill…"
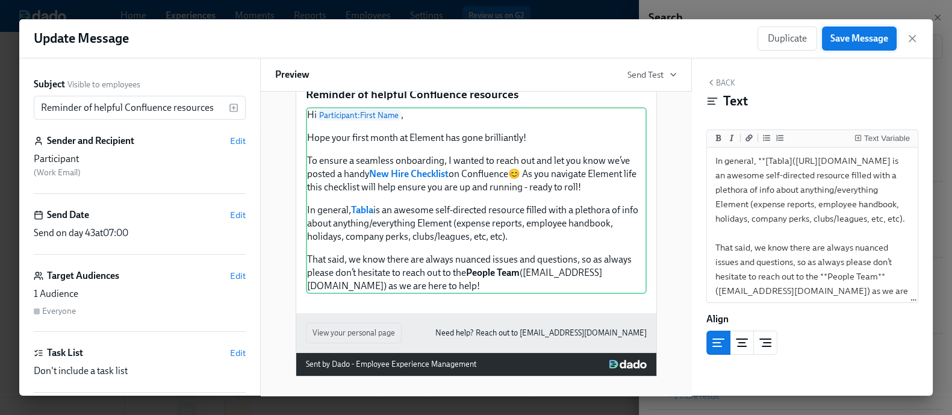
click at [858, 32] on span "Save Message" at bounding box center [859, 38] width 58 height 12
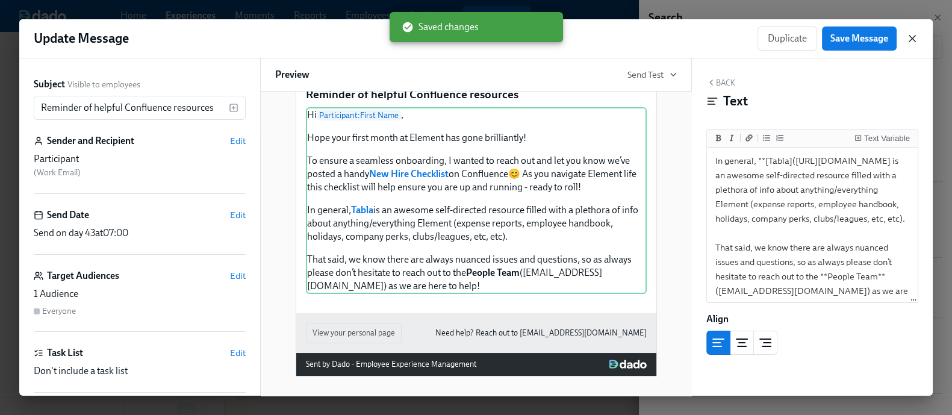
click at [915, 42] on icon "button" at bounding box center [912, 39] width 6 height 6
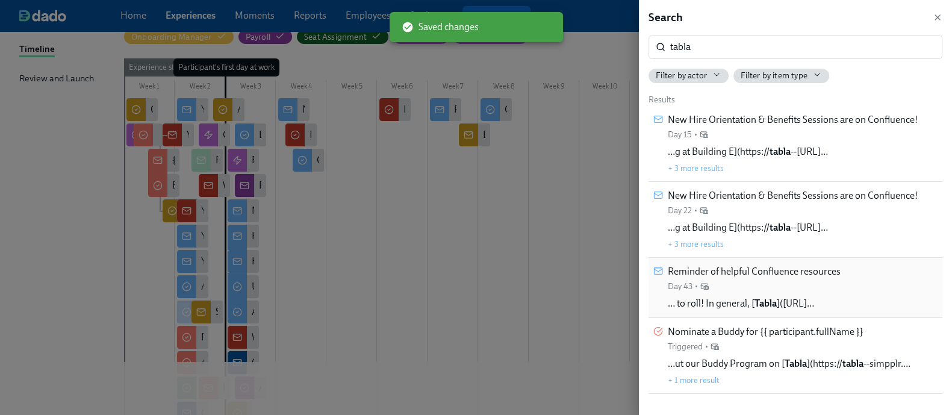
click at [825, 277] on span "Reminder of helpful Confluence resources" at bounding box center [753, 271] width 173 height 13
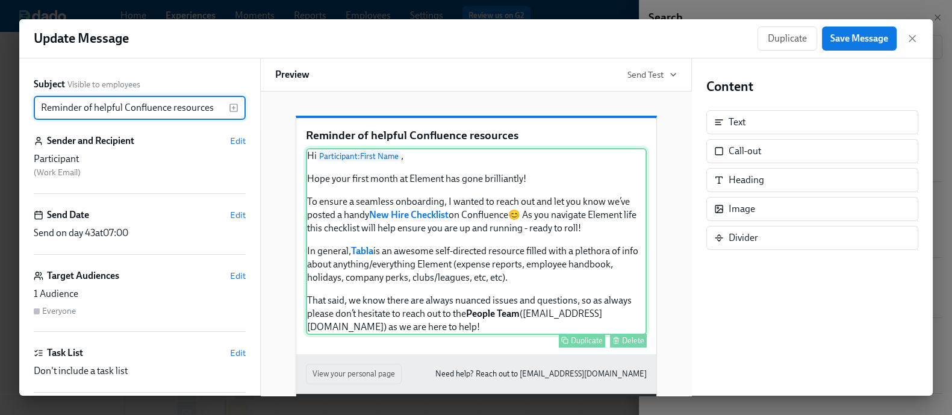
click at [585, 244] on div "Hi Participant : First Name , Hope your first month at Element has gone brillia…" at bounding box center [476, 241] width 341 height 187
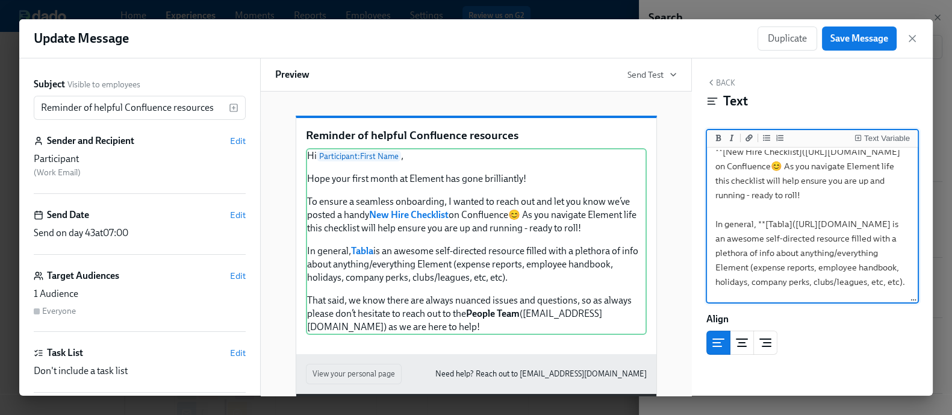
scroll to position [114, 0]
click at [779, 243] on textarea "Hi {{ participant.firstName }}, Hope your first month at Element has gone brill…" at bounding box center [812, 208] width 206 height 344
click at [778, 254] on textarea "Hi {{ participant.firstName }}, Hope your first month at Element has gone brill…" at bounding box center [812, 208] width 206 height 344
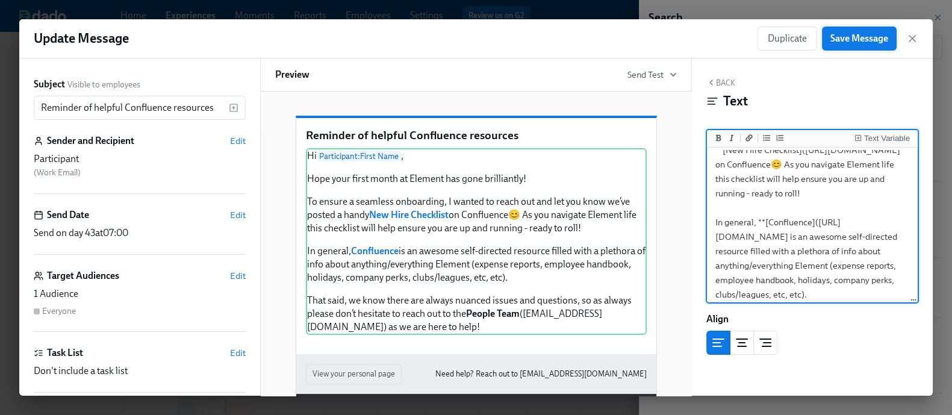
type textarea "Hi {{ participant.firstName }}, Hope your first month at Element has gone brill…"
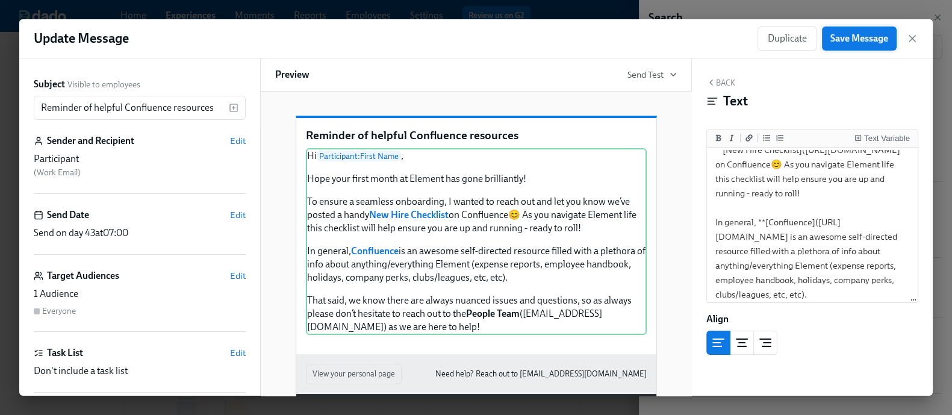
click at [844, 31] on button "Save Message" at bounding box center [859, 38] width 75 height 24
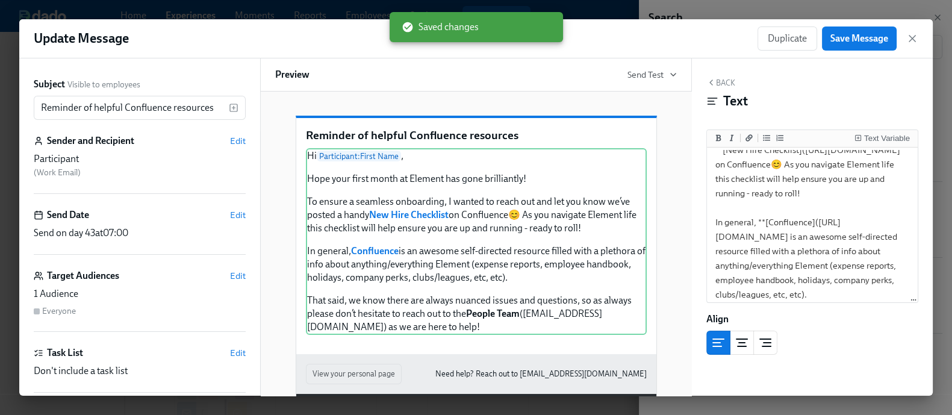
click at [918, 35] on div "Update Message Duplicate Save Message" at bounding box center [475, 38] width 913 height 39
click at [915, 34] on icon "button" at bounding box center [912, 38] width 12 height 12
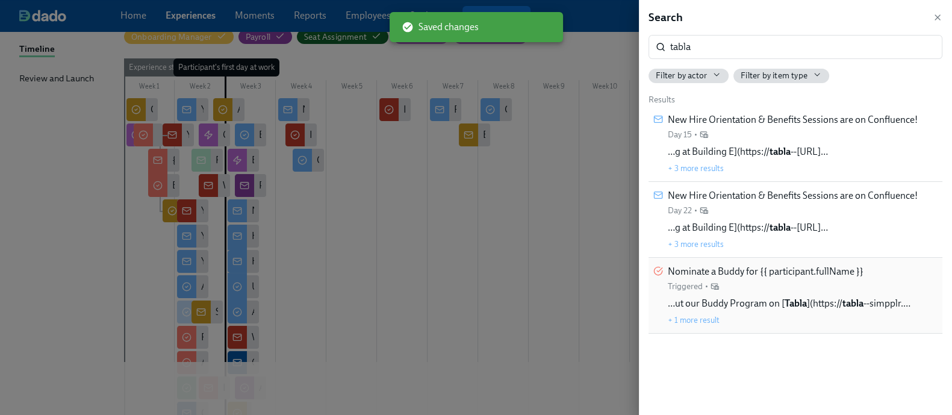
click at [846, 280] on div "Nominate a Buddy for {{ participant.fullName }} Triggered •" at bounding box center [765, 278] width 196 height 27
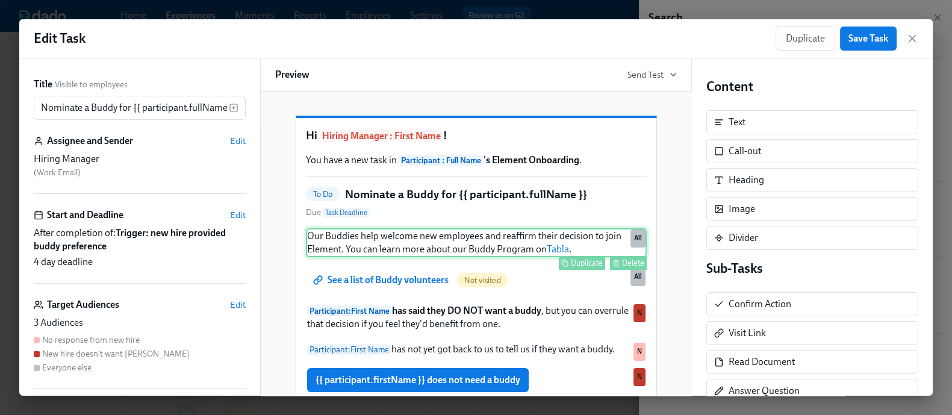
click at [480, 270] on div "Duplicate Delete" at bounding box center [477, 263] width 338 height 14
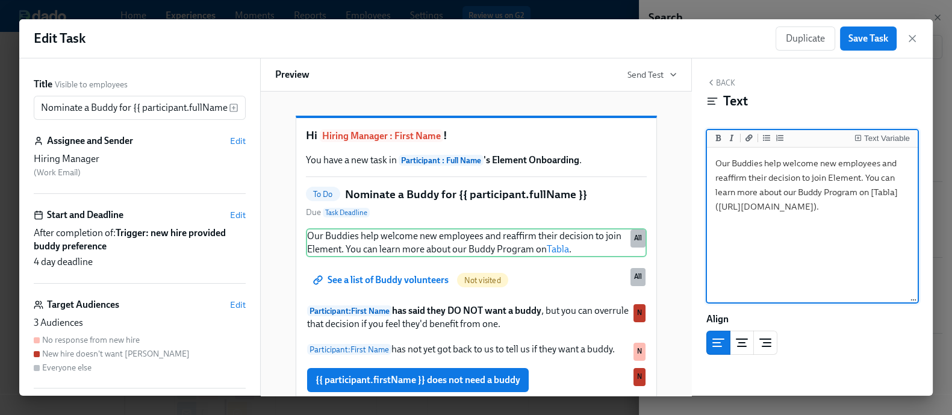
drag, startPoint x: 746, startPoint y: 205, endPoint x: 772, endPoint y: 247, distance: 50.0
click at [772, 247] on textarea "Our Buddies help welcome new employees and reaffirm their decision to join Elem…" at bounding box center [812, 225] width 206 height 151
paste textarea "elembio.atlassian.net/wiki/spaces/PT/pages/4362305763/Buddy+Program"
click at [730, 207] on textarea "Our Buddies help welcome new employees and reaffirm their decision to join Elem…" at bounding box center [812, 225] width 206 height 151
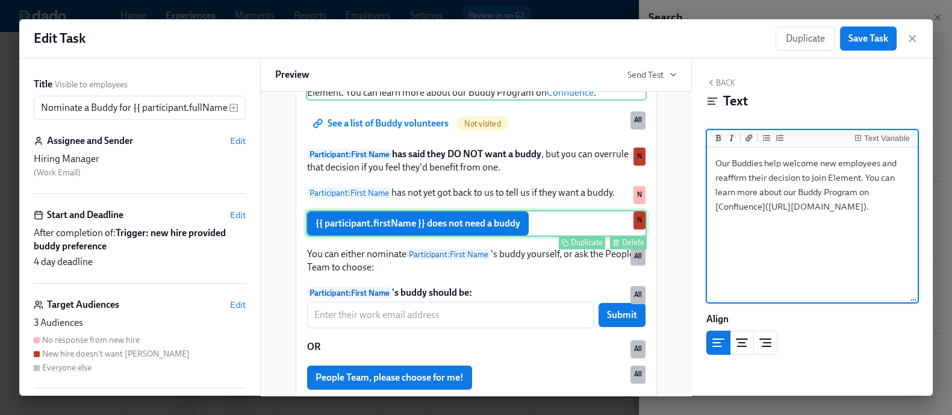
scroll to position [265, 0]
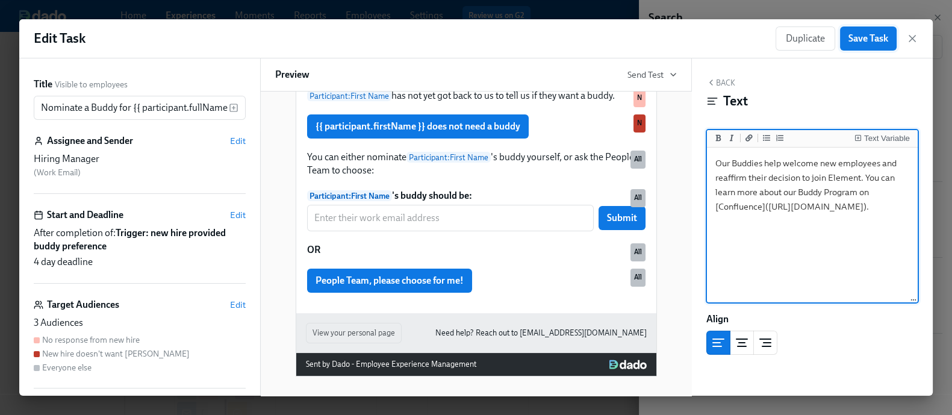
type textarea "Our Buddies help welcome new employees and reaffirm their decision to join Elem…"
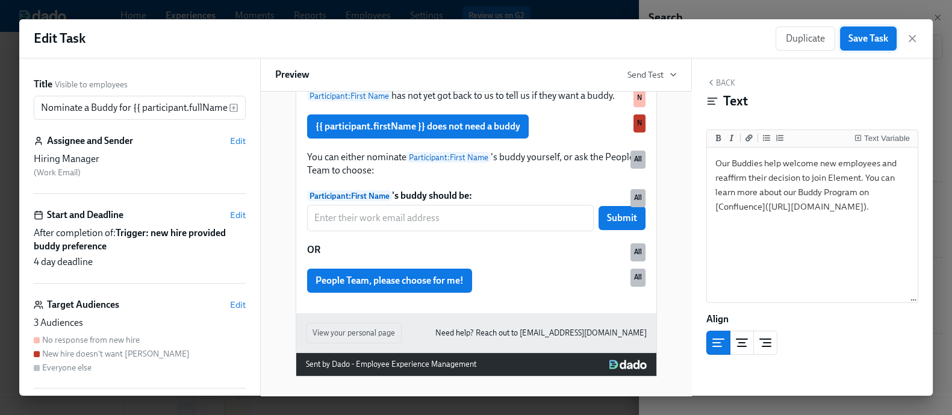
click at [866, 31] on button "Save Task" at bounding box center [868, 38] width 57 height 24
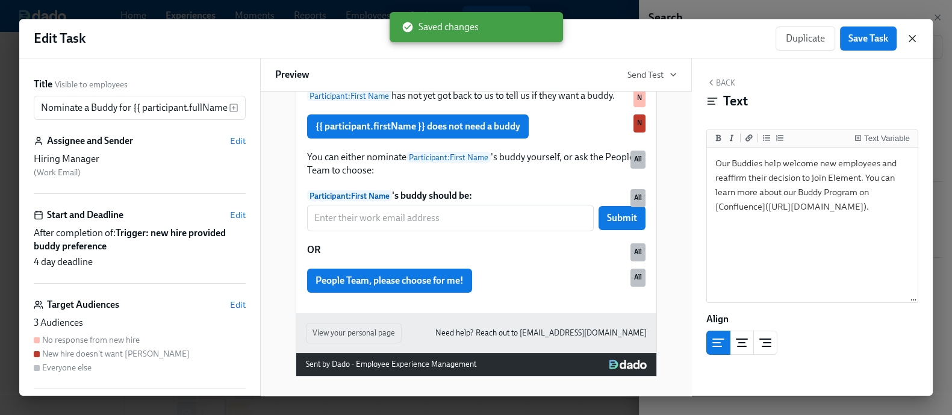
click at [912, 40] on icon "button" at bounding box center [912, 38] width 12 height 12
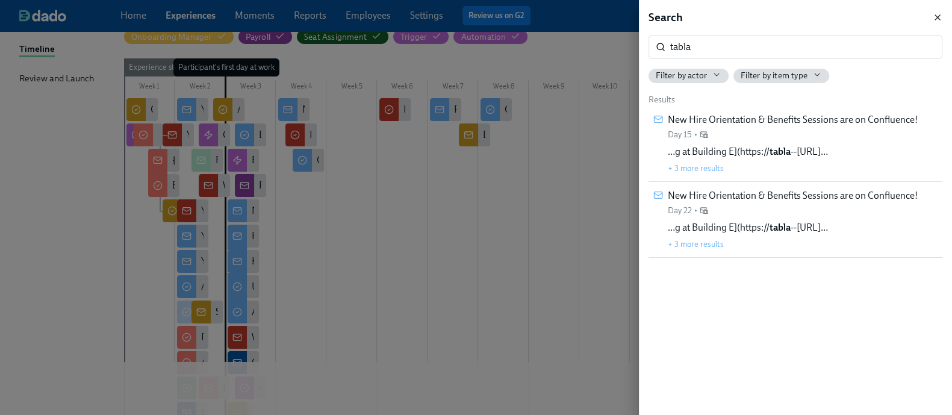
click at [936, 15] on icon "button" at bounding box center [937, 18] width 10 height 10
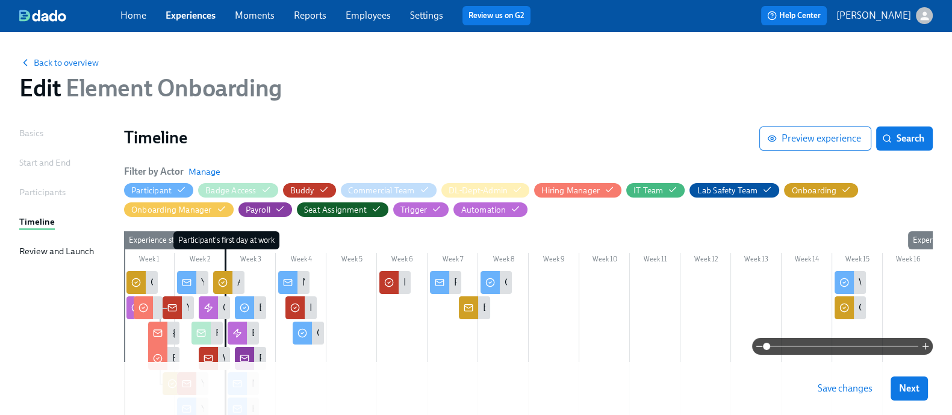
click at [860, 390] on span "Save changes" at bounding box center [844, 388] width 55 height 12
click at [206, 16] on link "Experiences" at bounding box center [191, 15] width 50 height 11
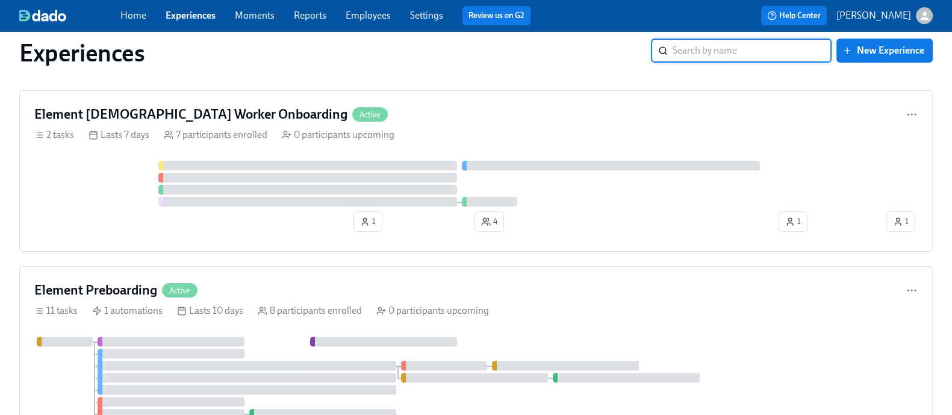
scroll to position [406, 0]
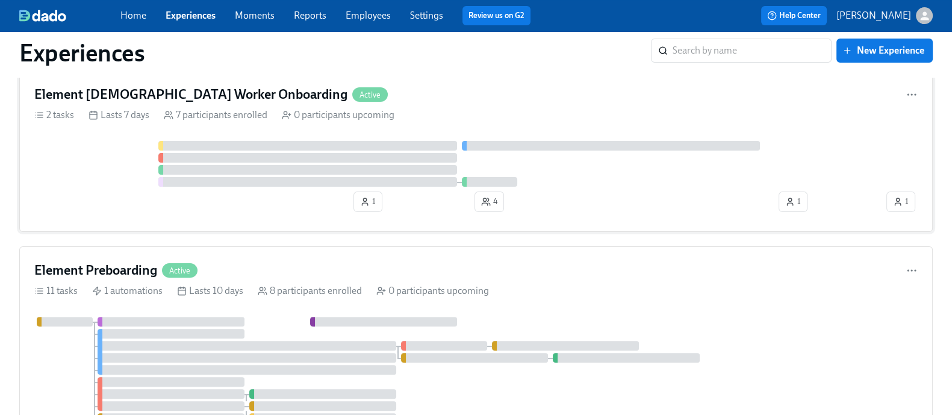
click at [126, 176] on div at bounding box center [458, 164] width 849 height 46
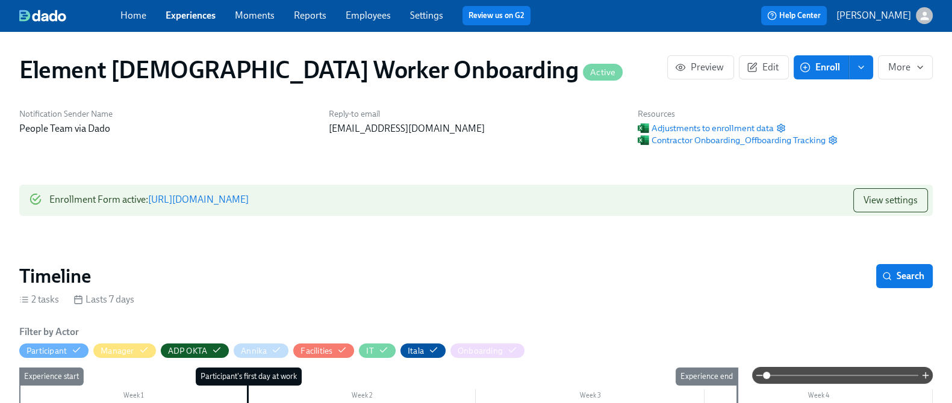
scroll to position [0, 427]
click at [891, 277] on span "Search" at bounding box center [904, 276] width 40 height 12
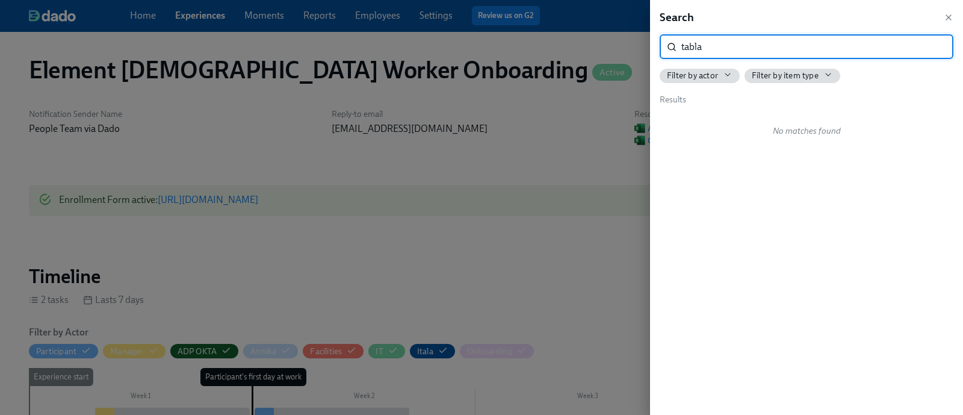
type input "tabla"
click at [265, 155] on div at bounding box center [481, 207] width 963 height 415
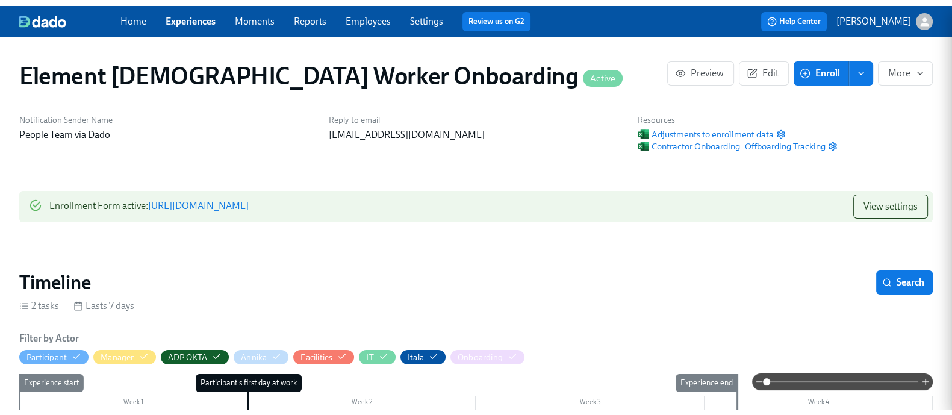
scroll to position [0, 416]
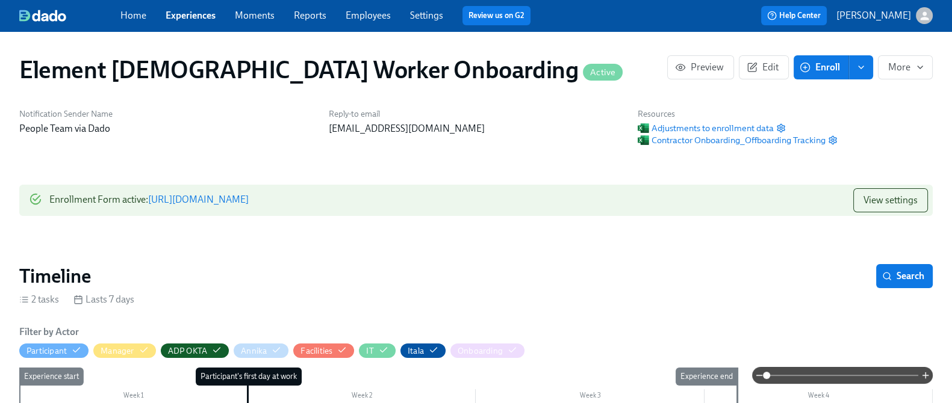
click at [212, 19] on link "Experiences" at bounding box center [191, 15] width 50 height 11
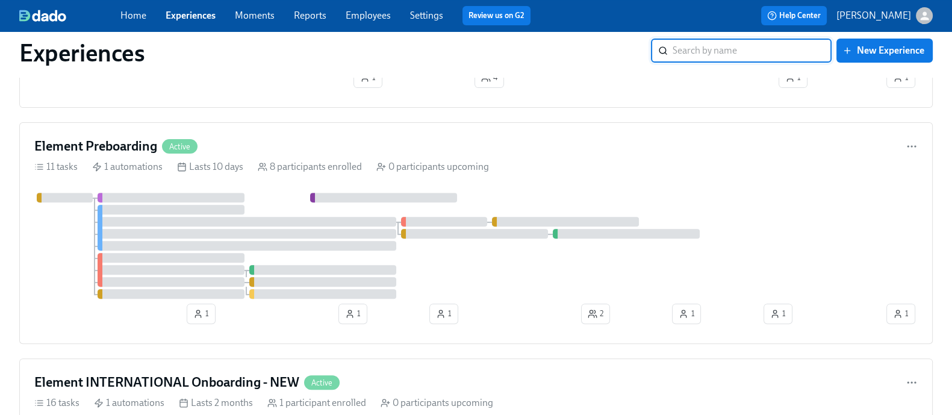
scroll to position [532, 0]
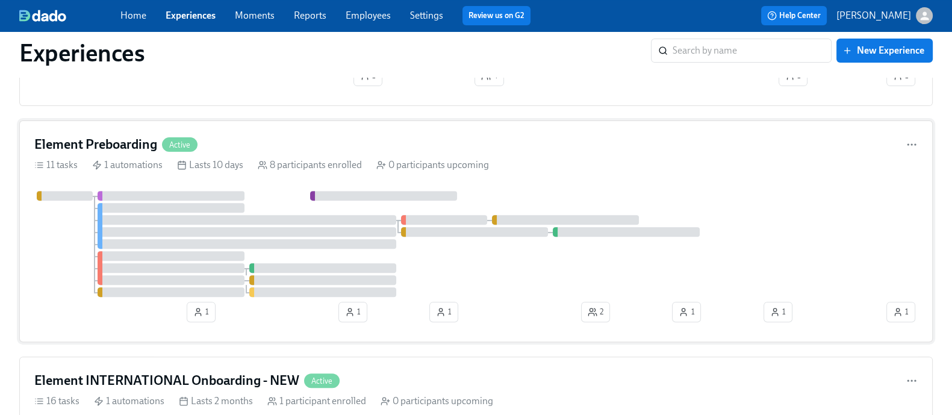
click at [317, 154] on div "Element Preboarding Active 11 tasks 1 automations Lasts 10 days 8 participants …" at bounding box center [475, 230] width 913 height 221
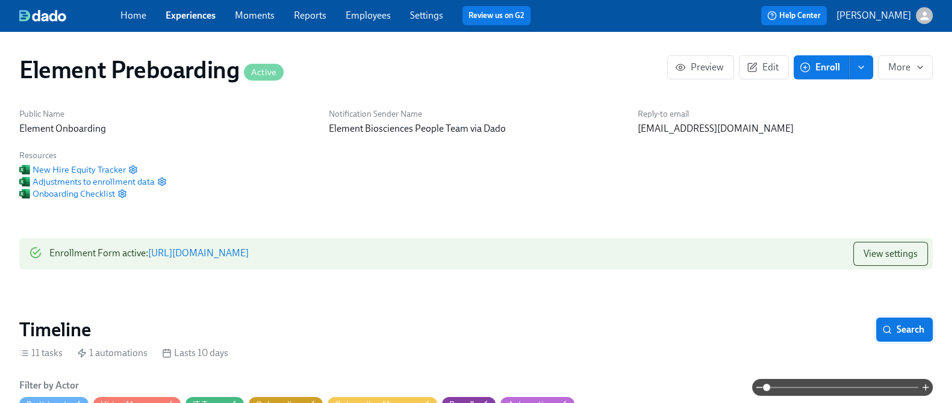
scroll to position [0, 1568]
click at [891, 334] on span "Search" at bounding box center [904, 330] width 40 height 12
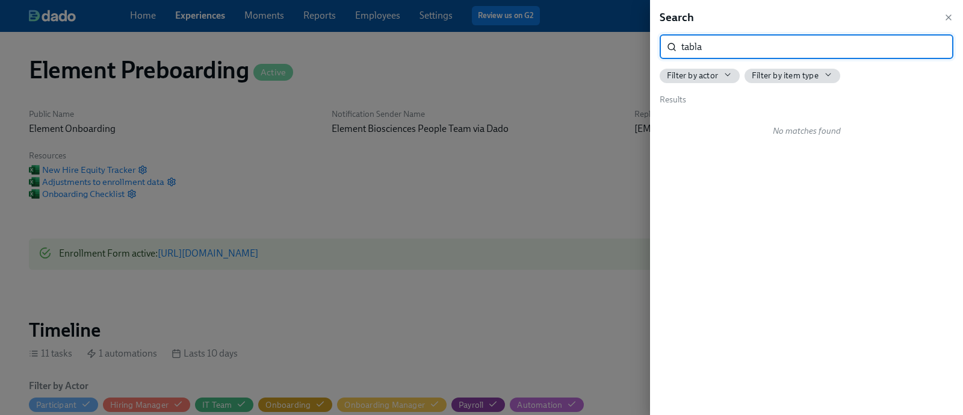
type input "tabla"
click at [315, 58] on div at bounding box center [481, 207] width 963 height 415
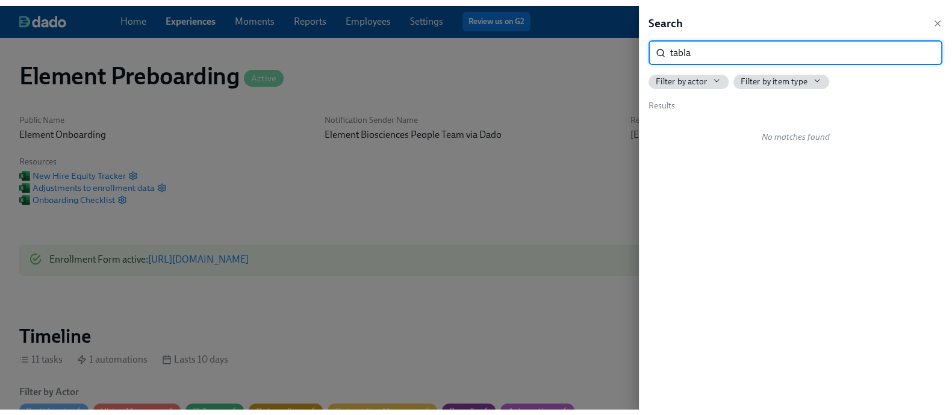
scroll to position [0, 1557]
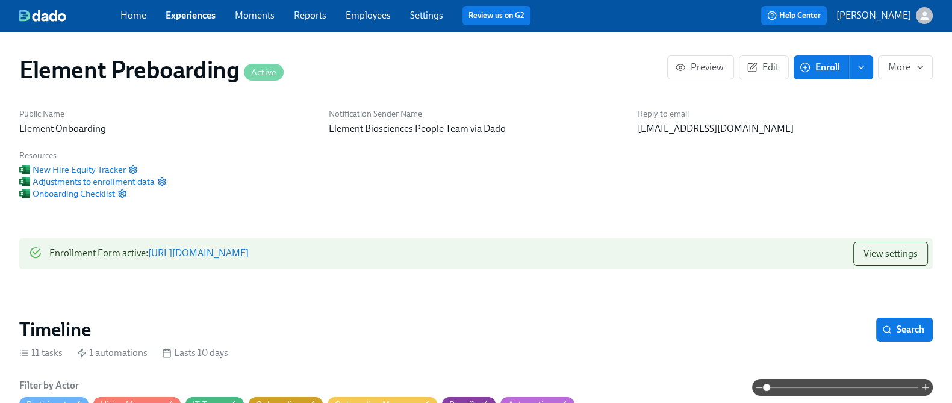
click at [189, 11] on link "Experiences" at bounding box center [191, 15] width 50 height 11
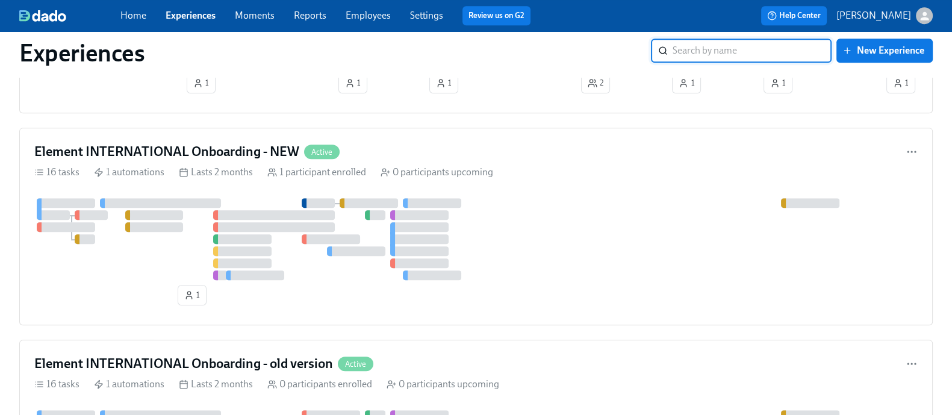
scroll to position [791, 0]
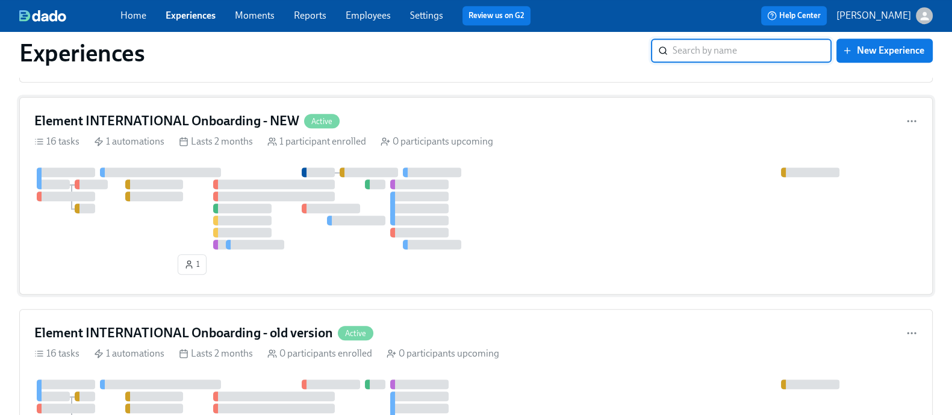
click at [515, 227] on div at bounding box center [475, 208] width 883 height 82
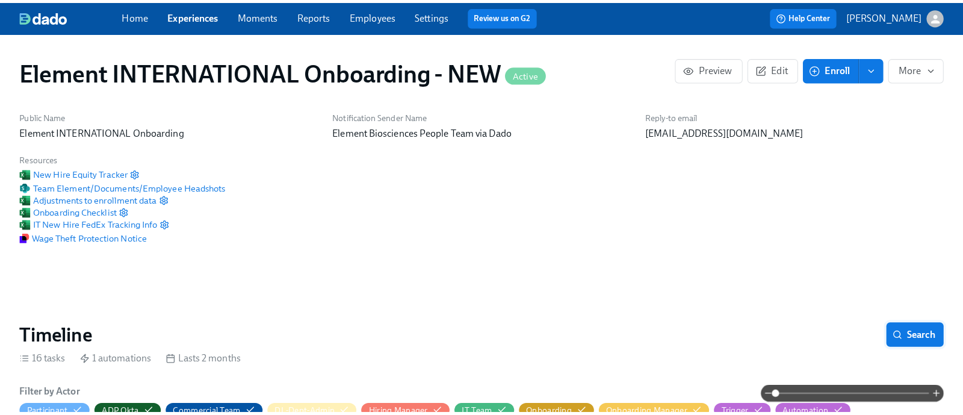
scroll to position [0, 1706]
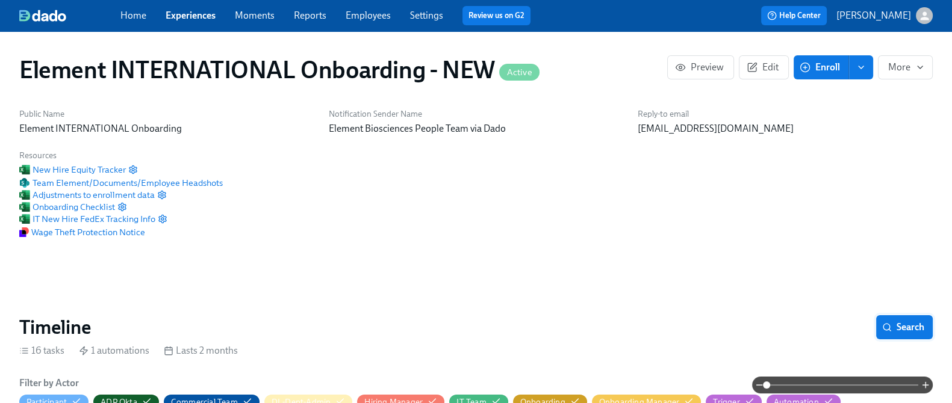
click at [902, 324] on span "Search" at bounding box center [904, 327] width 40 height 12
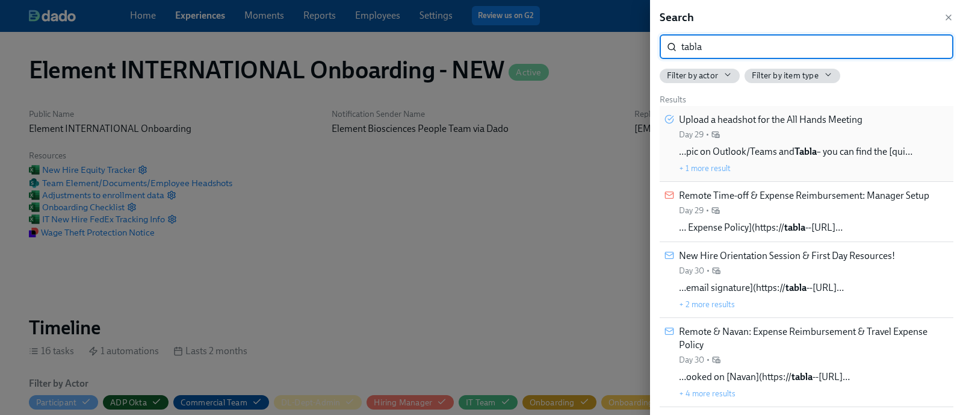
type input "tabla"
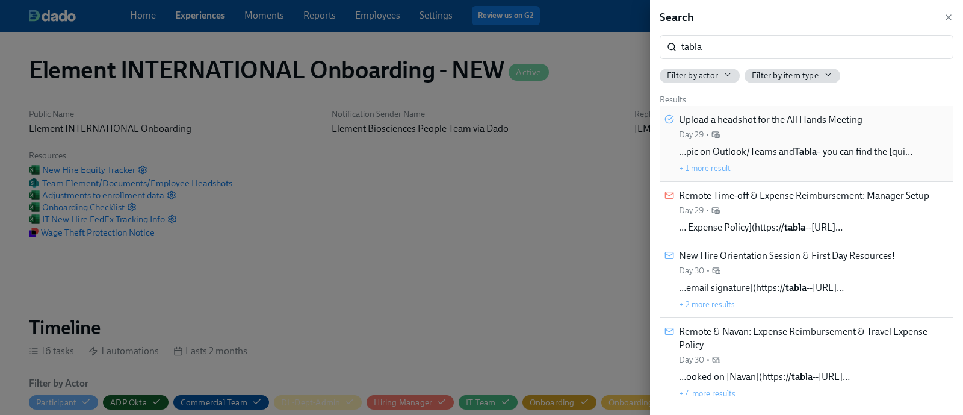
click at [833, 131] on div "Upload a headshot for the All Hands Meeting Day 29 •" at bounding box center [771, 126] width 184 height 27
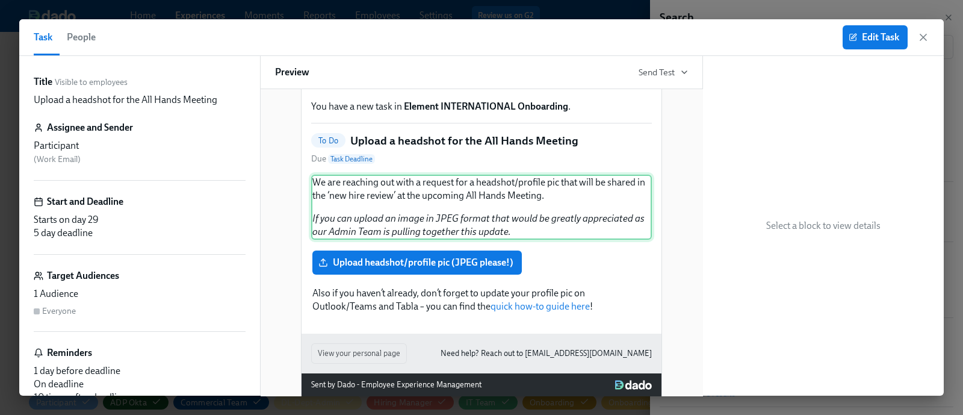
scroll to position [84, 0]
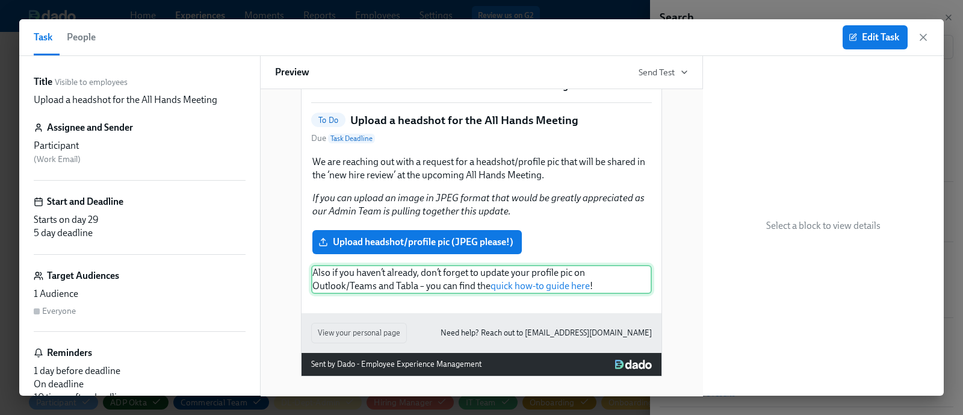
click at [559, 268] on div "Also if you haven’t already, don’t forget to update your profile pic on Outlook…" at bounding box center [481, 279] width 341 height 29
click at [870, 27] on button "Edit Task" at bounding box center [875, 37] width 65 height 24
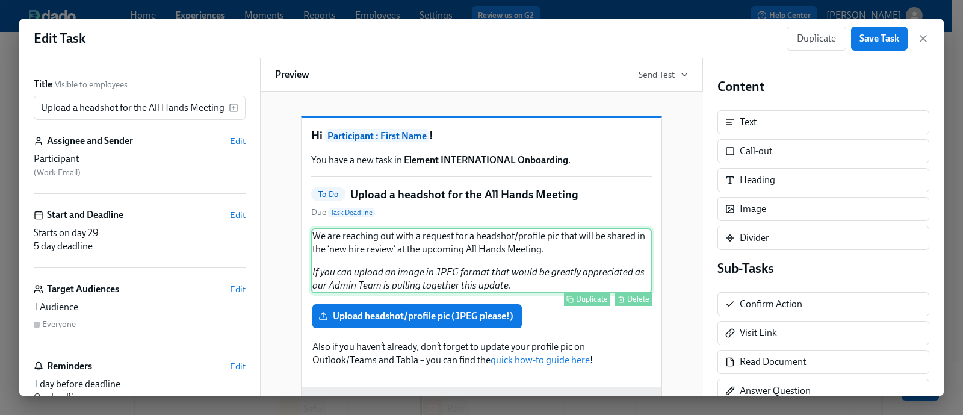
scroll to position [86, 0]
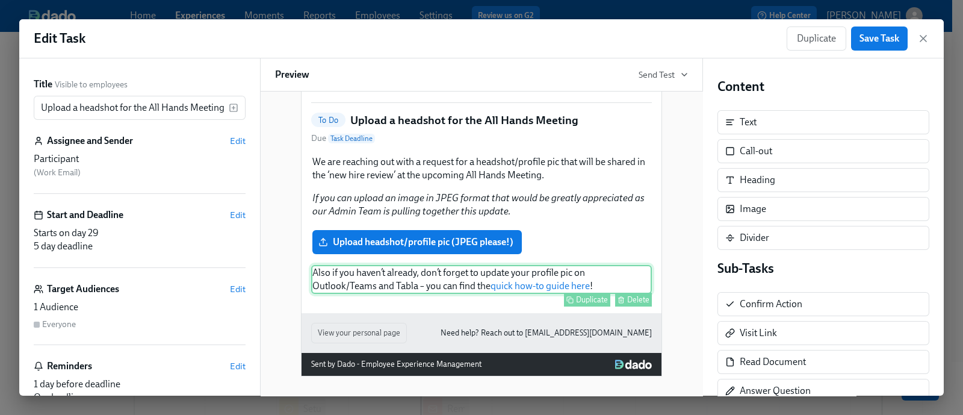
click at [572, 272] on div "Also if you haven’t already, don’t forget to update your profile pic on Outlook…" at bounding box center [481, 279] width 341 height 29
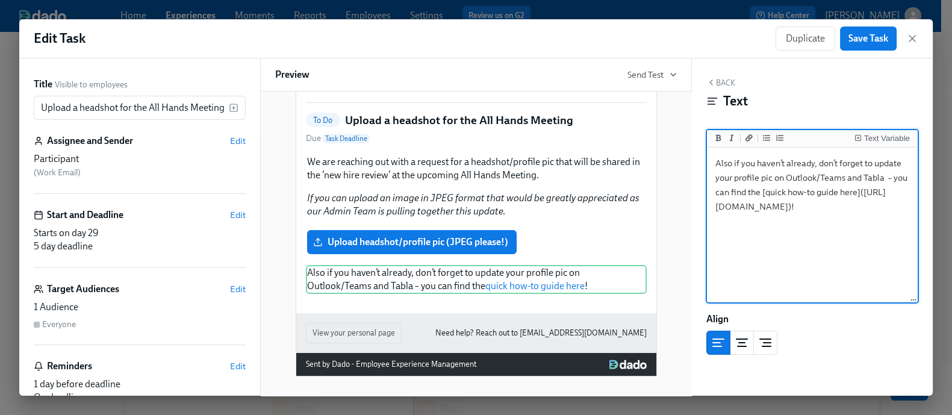
click at [723, 193] on textarea "Also if you haven’t already, don’t forget to update your profile pic on Outlook…" at bounding box center [812, 225] width 206 height 151
drag, startPoint x: 760, startPoint y: 206, endPoint x: 763, endPoint y: 217, distance: 11.2
click at [763, 217] on textarea "Also if you haven’t already, don’t forget to update your profile pic on Outlook…" at bounding box center [812, 225] width 206 height 151
click at [775, 247] on textarea "Also if you haven’t already, don’t forget to update your profile pic on Outlook…" at bounding box center [812, 225] width 206 height 151
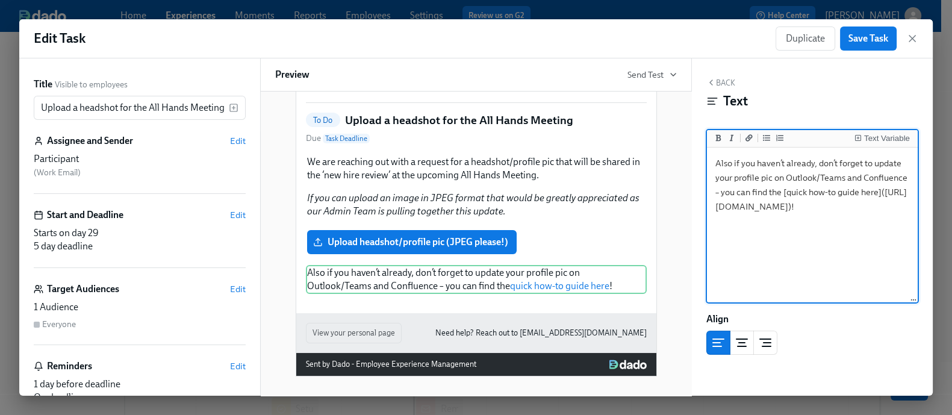
drag, startPoint x: 775, startPoint y: 247, endPoint x: 767, endPoint y: 215, distance: 32.4
click at [767, 215] on textarea "Also if you haven’t already, don’t forget to update your profile pic on Outlook…" at bounding box center [812, 225] width 206 height 151
drag, startPoint x: 764, startPoint y: 209, endPoint x: 863, endPoint y: 206, distance: 98.7
click at [863, 206] on textarea "Also if you haven’t already, don’t forget to update your profile pic on Outlook…" at bounding box center [812, 225] width 206 height 151
paste textarea "https://elembio.atlassian.net/wiki/spaces/PT/pages/4362141953/How+to+Update+You…"
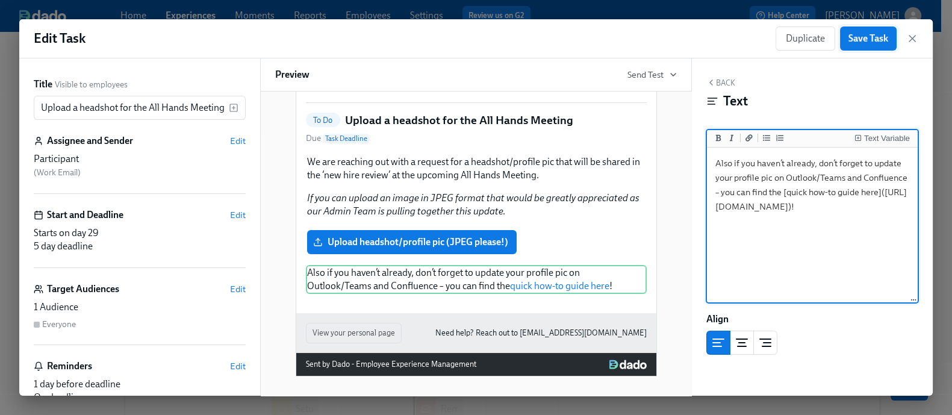
type textarea "Also if you haven’t already, don’t forget to update your profile pic on Outlook…"
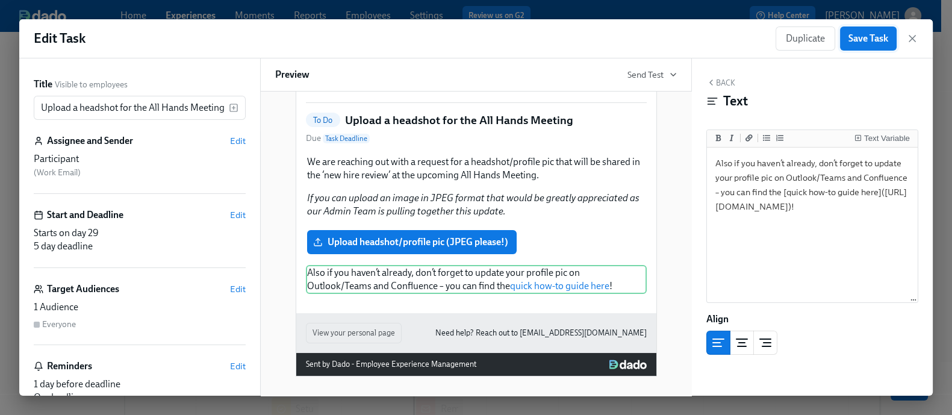
click at [862, 37] on span "Save Task" at bounding box center [868, 38] width 40 height 12
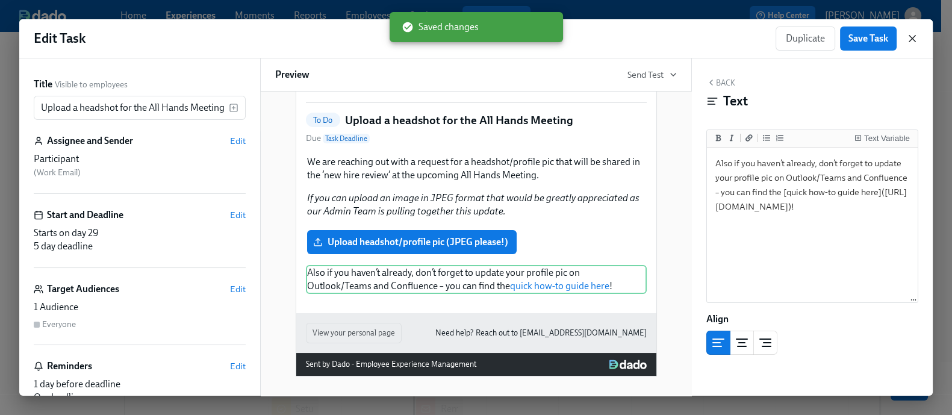
click at [915, 40] on icon "button" at bounding box center [912, 38] width 12 height 12
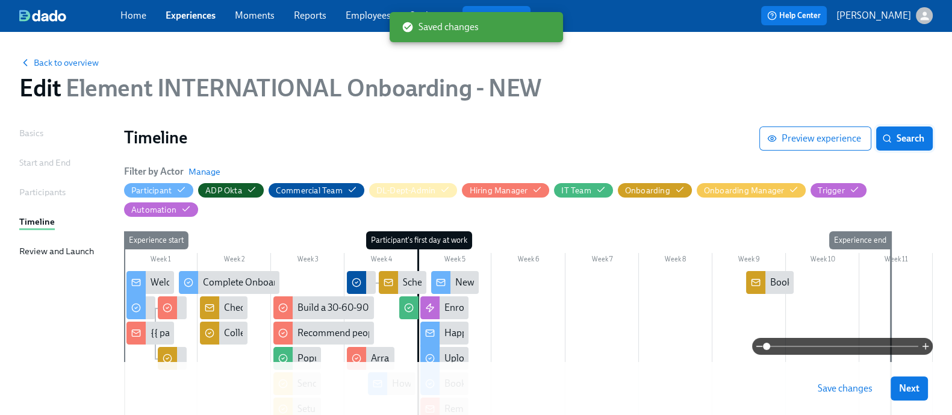
click at [894, 131] on button "Search" at bounding box center [904, 138] width 57 height 24
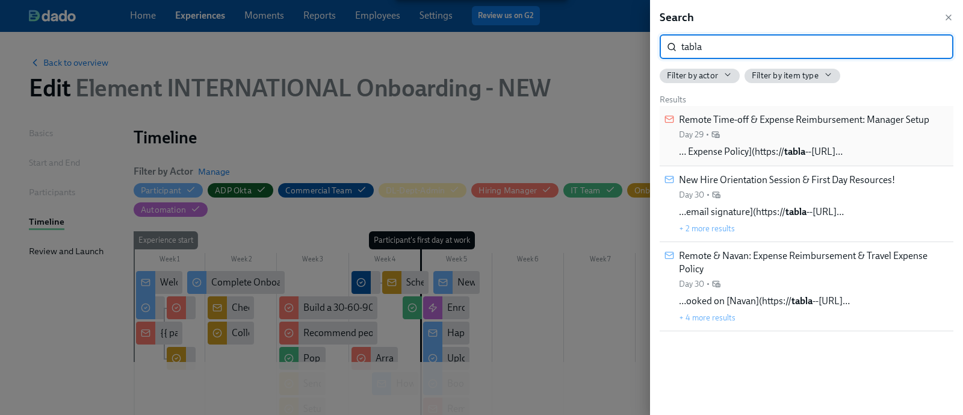
type input "tabla"
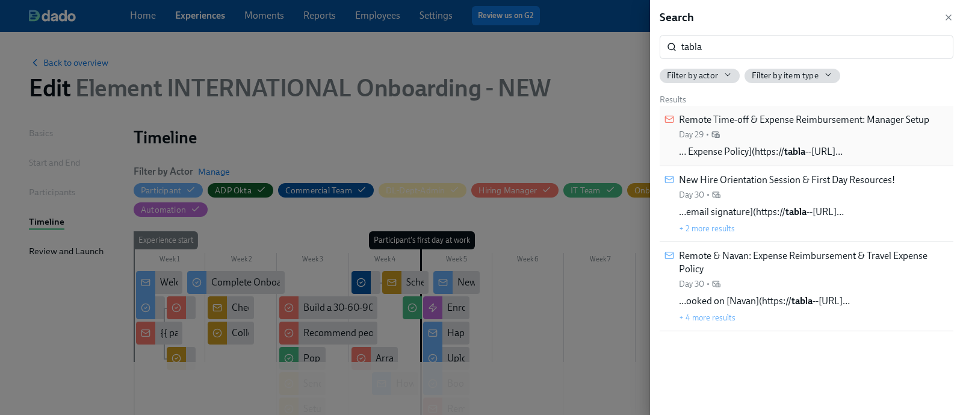
click at [788, 139] on div "Remote Time-off & Expense Reimbursement: Manager Setup Day 29 •" at bounding box center [804, 126] width 250 height 27
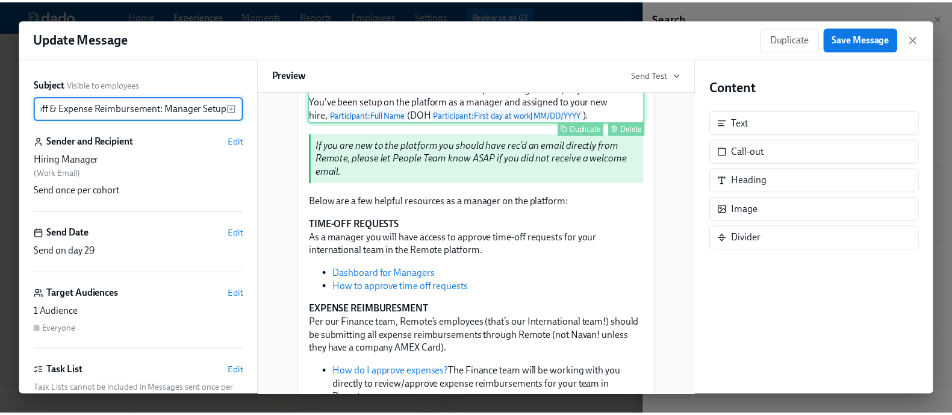
scroll to position [122, 0]
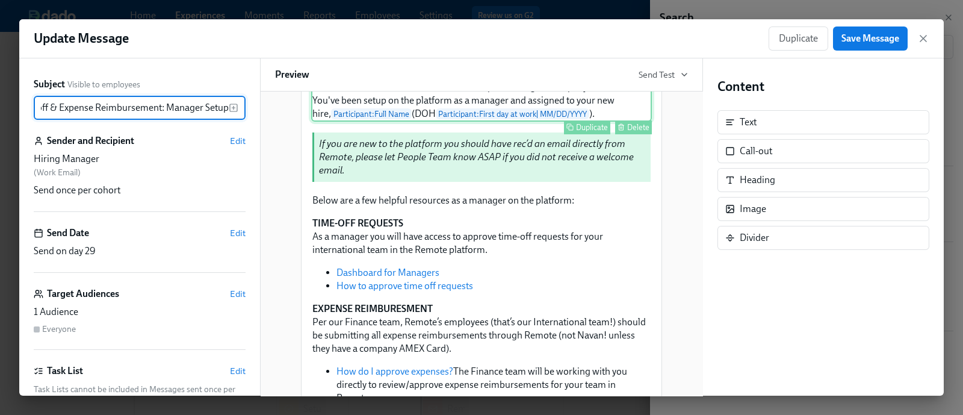
click at [552, 233] on div "Below are a few helpful resources as a manager on the platform: TIME-OFF REQUES…" at bounding box center [481, 418] width 341 height 450
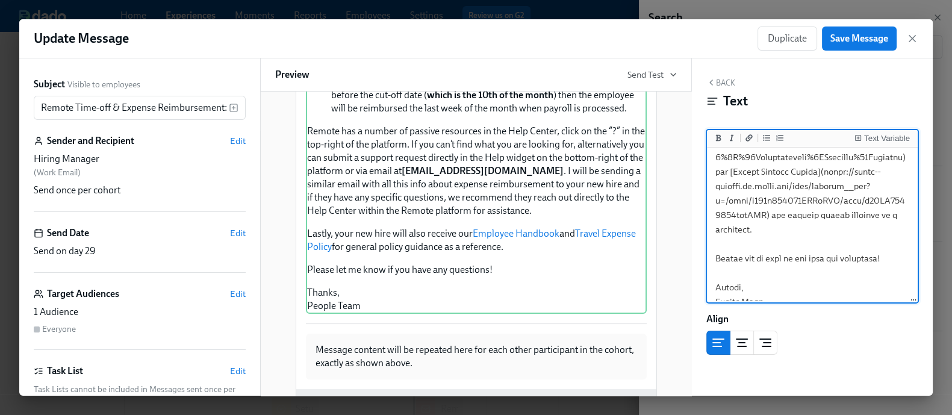
scroll to position [863, 0]
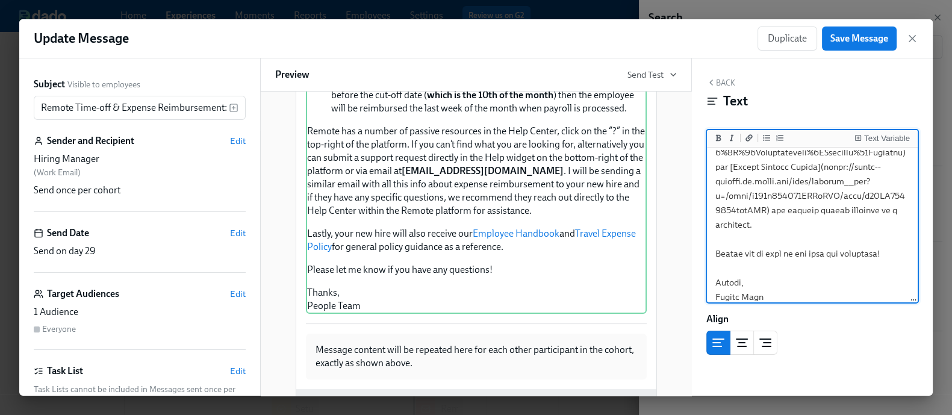
drag, startPoint x: 718, startPoint y: 182, endPoint x: 809, endPoint y: 219, distance: 98.8
paste textarea "atlassian.net/wiki/spaces/PT/pages/4356800662/Element+Employee+"
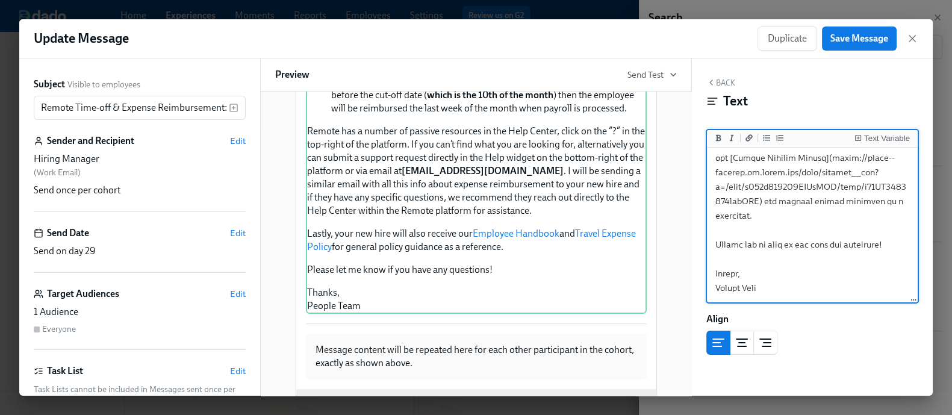
scroll to position [758, 0]
type textarea "Below are a few helpful resources as a manager on the platform: **TIME-OFF REQU…"
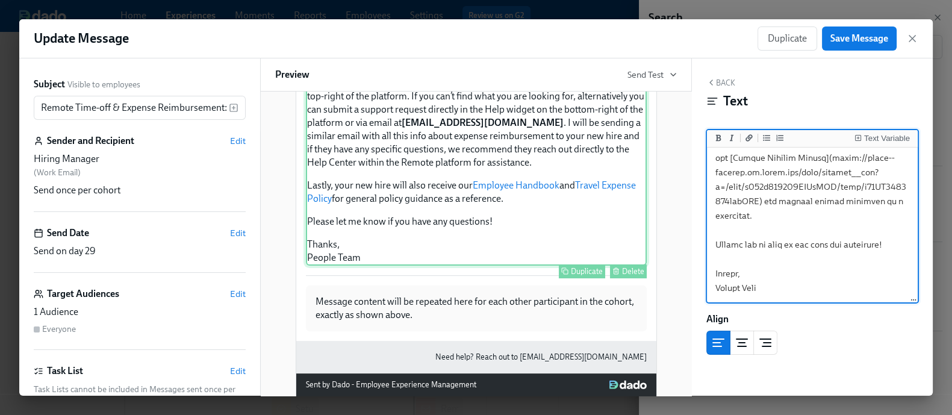
scroll to position [531, 0]
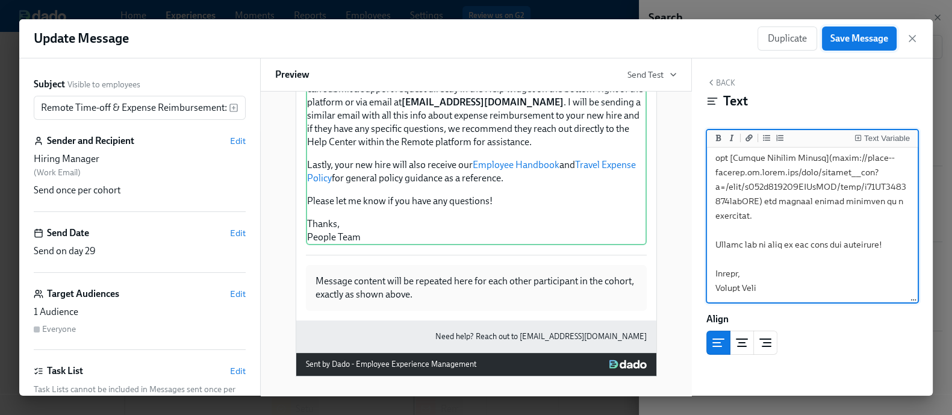
click at [861, 40] on span "Save Message" at bounding box center [859, 38] width 58 height 12
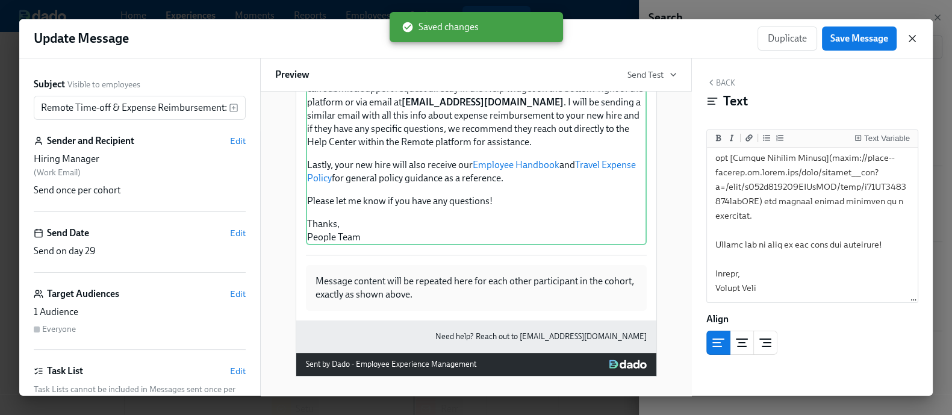
click at [913, 34] on icon "button" at bounding box center [912, 38] width 12 height 12
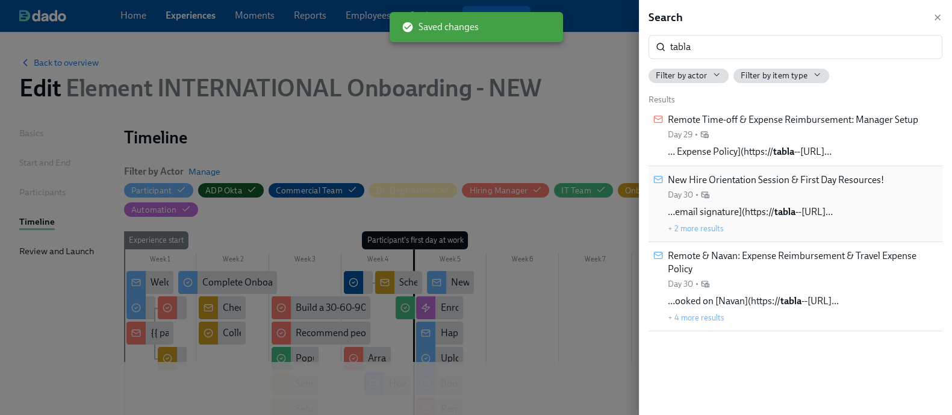
click at [832, 208] on span "…email signature](https:// tabla --simpplr.vf.force.com/ap…" at bounding box center [749, 211] width 165 height 13
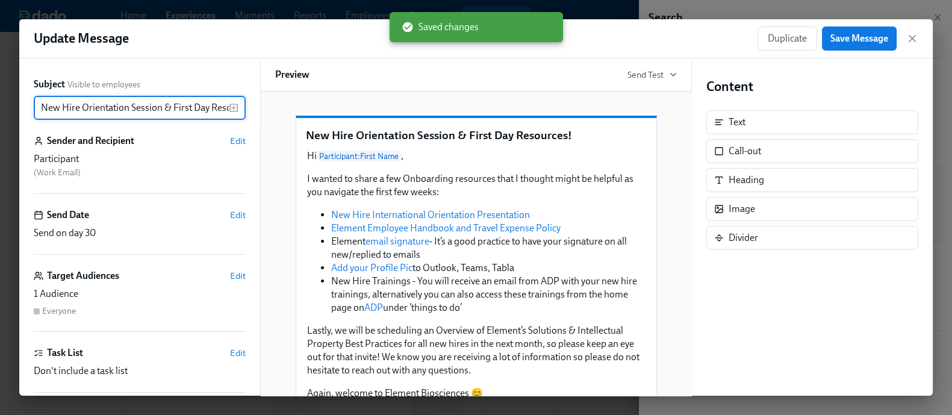
scroll to position [0, 39]
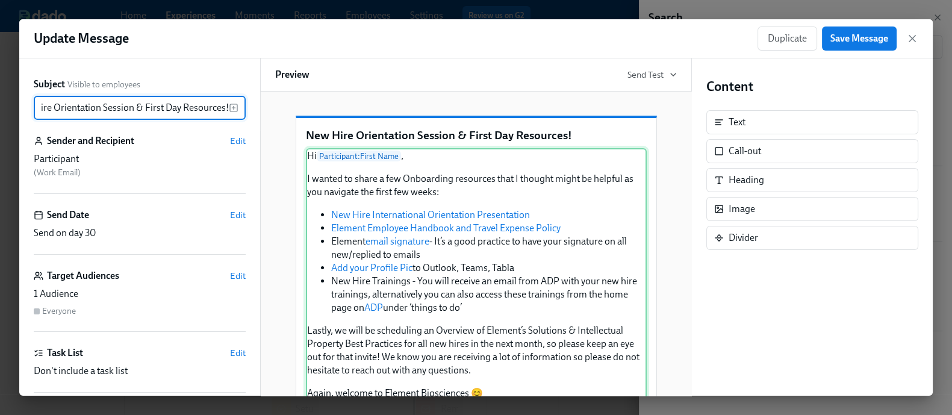
click at [620, 217] on div "Hi Participant : First Name , I wanted to share a few Onboarding resources that…" at bounding box center [476, 292] width 341 height 289
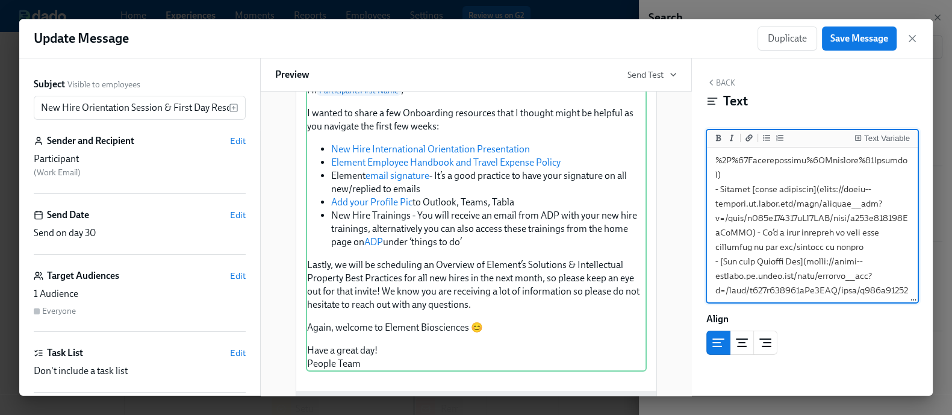
scroll to position [439, 0]
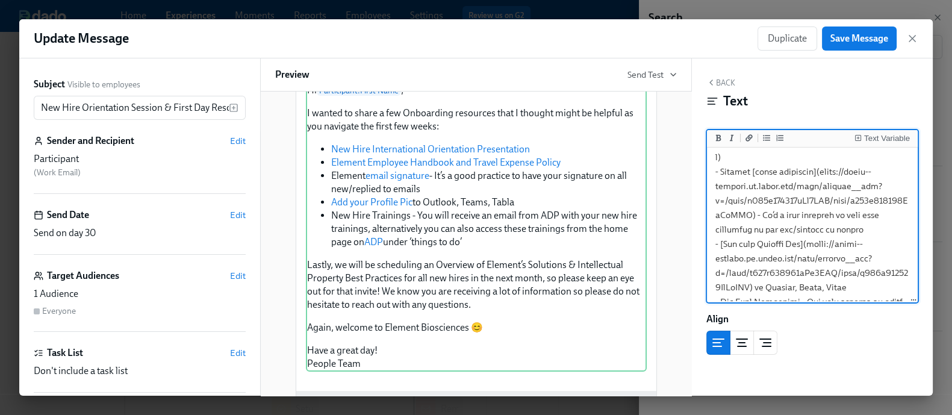
drag, startPoint x: 821, startPoint y: 203, endPoint x: 776, endPoint y: 243, distance: 59.7
click at [776, 243] on textarea at bounding box center [812, 165] width 206 height 908
paste textarea "elembio.atlassian.net/wiki/spaces/PT/pages/4362469586/How+to+Setup+Your+Element…"
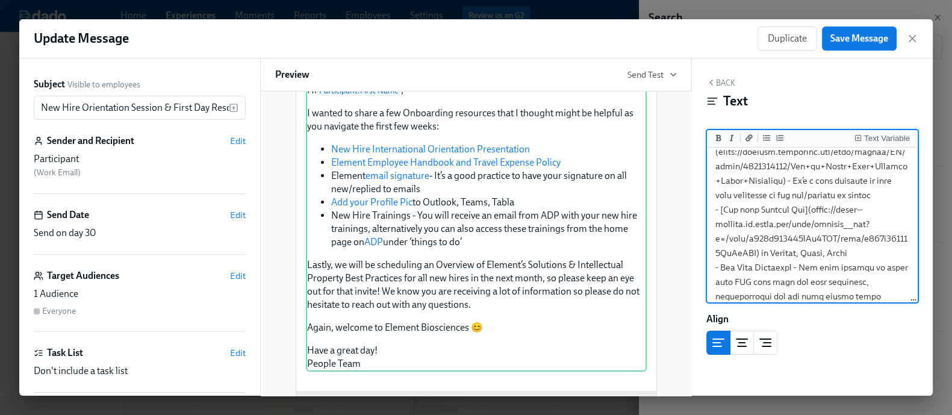
scroll to position [475, 0]
drag, startPoint x: 804, startPoint y: 235, endPoint x: 774, endPoint y: 278, distance: 52.3
click at [774, 278] on textarea at bounding box center [812, 136] width 206 height 922
paste textarea "elembio.atlassian.net/wiki/spaces/PT/pages/4362141953/How+to+Update+Your+Profil…"
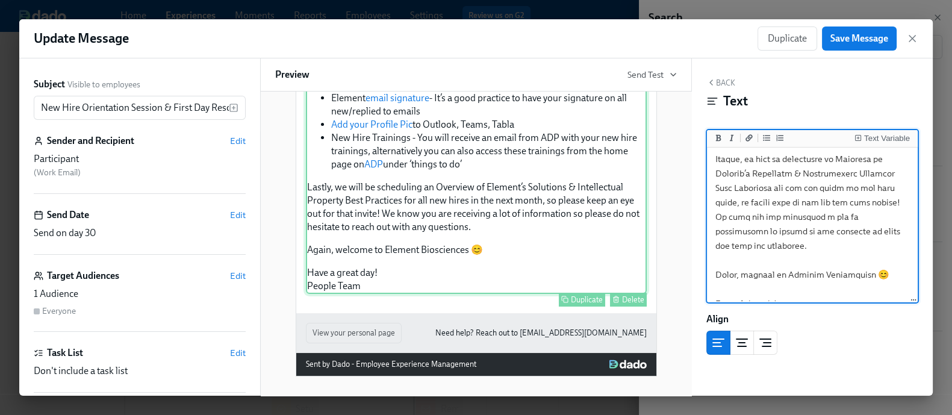
scroll to position [155, 0]
type textarea "Hi {{ participant.firstName }}, I wanted to share a few Onboarding resources th…"
click at [858, 41] on span "Save Message" at bounding box center [859, 38] width 58 height 12
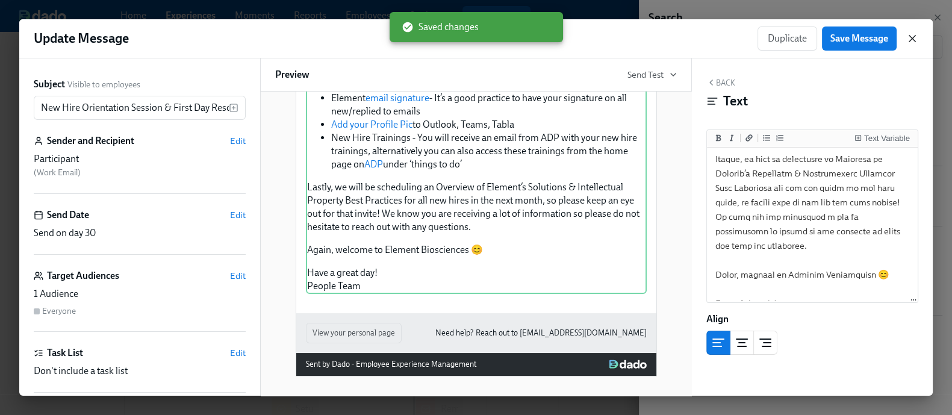
click at [911, 39] on icon "button" at bounding box center [912, 39] width 6 height 6
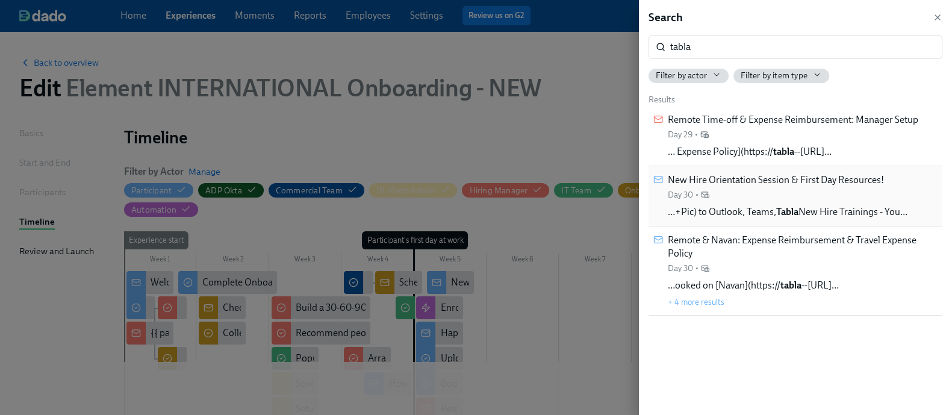
click at [777, 188] on div "New Hire Orientation Session & First Day Resources! Day 30 •" at bounding box center [775, 186] width 216 height 27
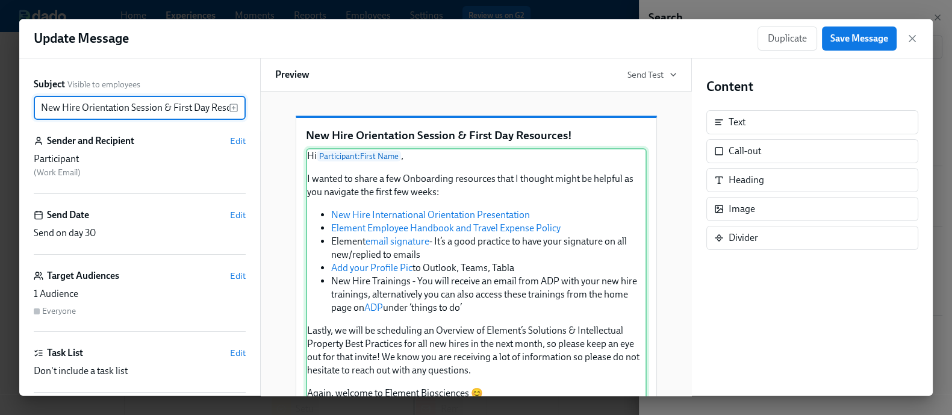
click at [551, 303] on div "Hi Participant : First Name , I wanted to share a few Onboarding resources that…" at bounding box center [476, 292] width 341 height 289
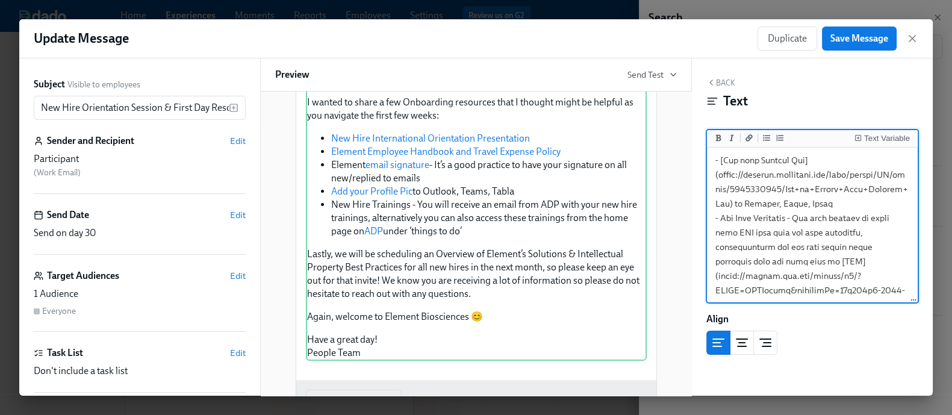
scroll to position [524, 0]
click at [831, 233] on textarea at bounding box center [812, 80] width 206 height 908
type textarea "Hi {{ participant.firstName }}, I wanted to share a few Onboarding resources th…"
click at [873, 37] on span "Save Message" at bounding box center [859, 38] width 58 height 12
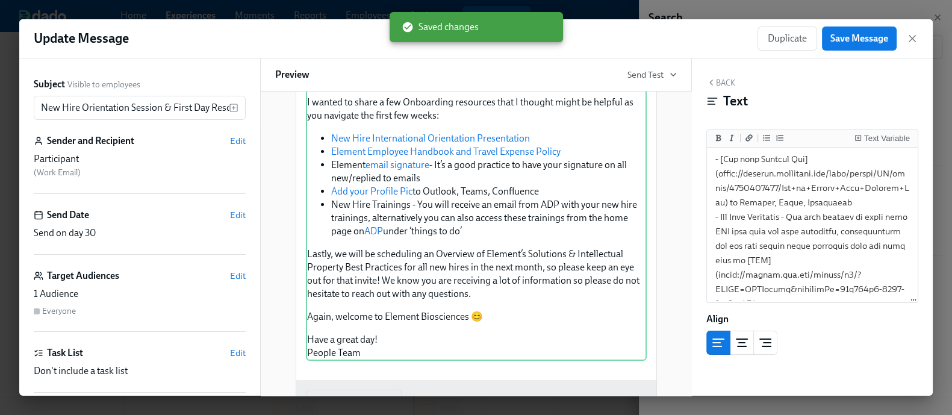
click at [914, 31] on div "Duplicate Save Message" at bounding box center [837, 38] width 161 height 24
click at [912, 34] on icon "button" at bounding box center [912, 38] width 12 height 12
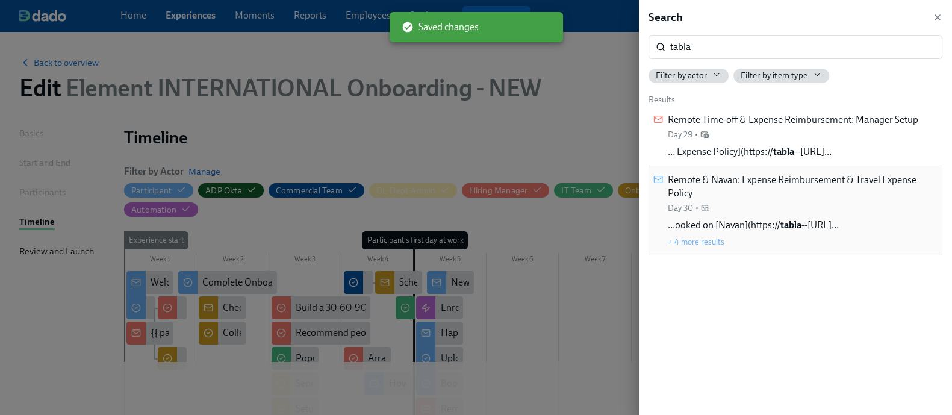
click at [834, 217] on div "Remote & Navan: Expense Reimbursement & Travel Expense Policy Day 30 • …ooked o…" at bounding box center [802, 210] width 270 height 74
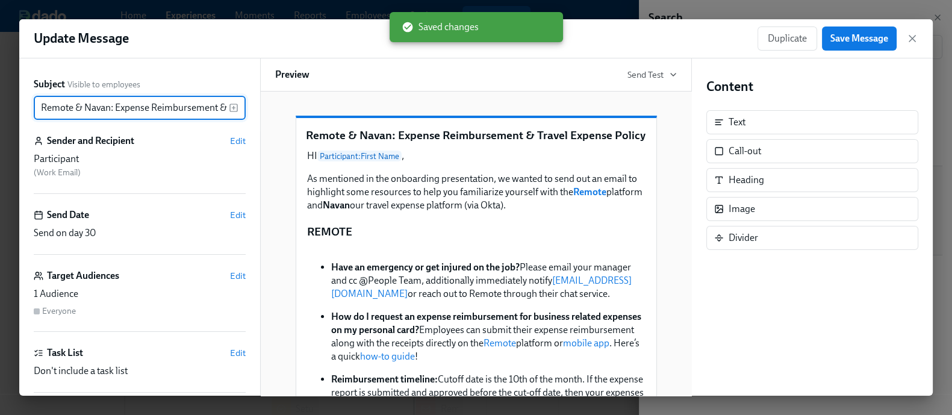
scroll to position [0, 99]
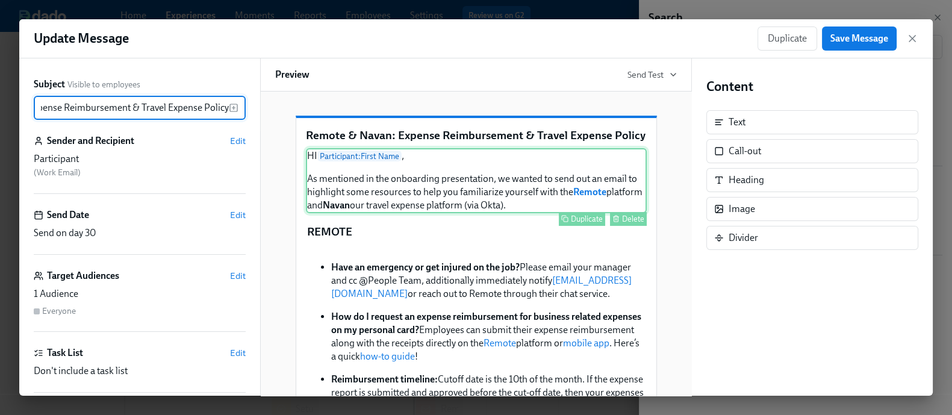
click at [492, 212] on div "HI Participant : First Name , As mentioned in the onboarding presentation, we w…" at bounding box center [476, 180] width 341 height 65
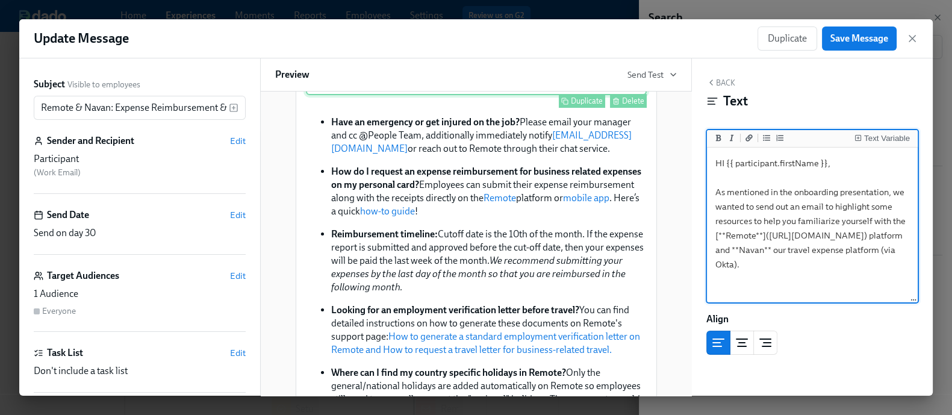
scroll to position [147, 0]
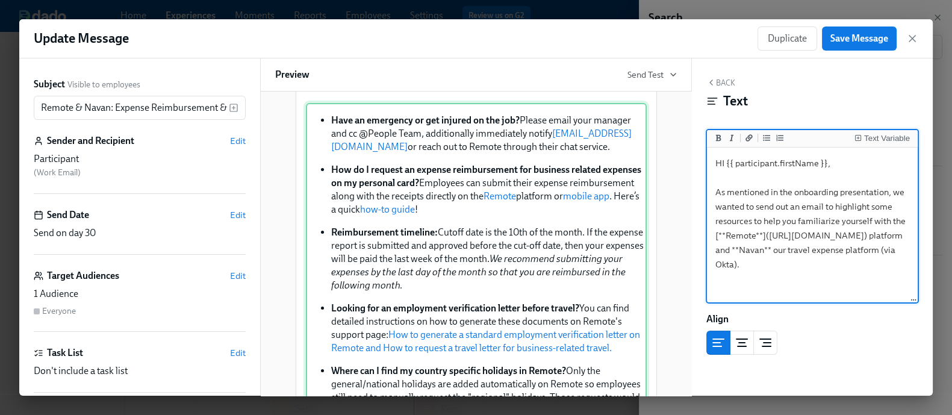
click at [500, 244] on div "Have an emergency or get injured on the job? Please email your manager and cc @…" at bounding box center [476, 333] width 341 height 460
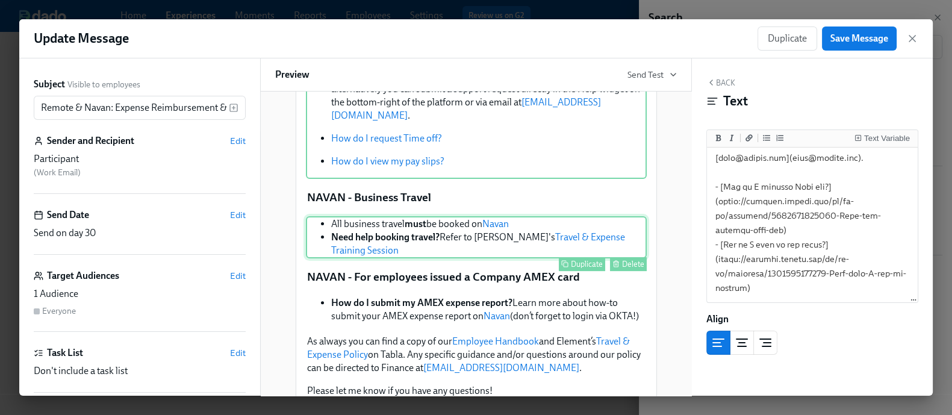
scroll to position [655, 0]
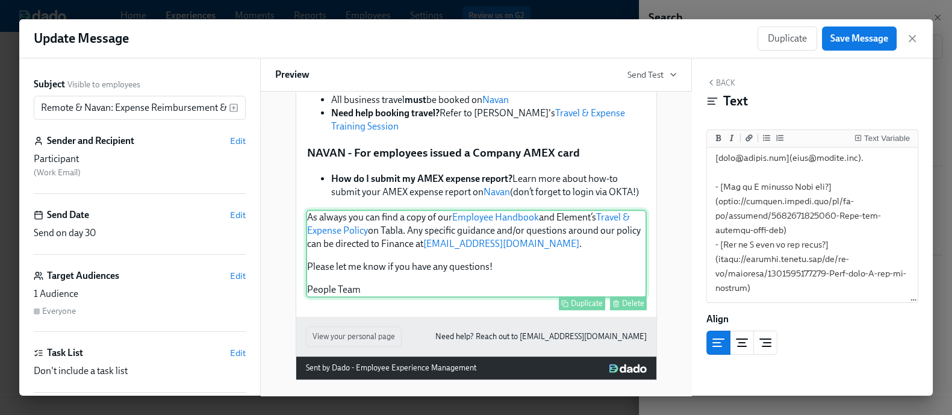
click at [415, 215] on div "As always you can find a copy of our Employee Handbook and Element’s Travel & E…" at bounding box center [476, 253] width 341 height 88
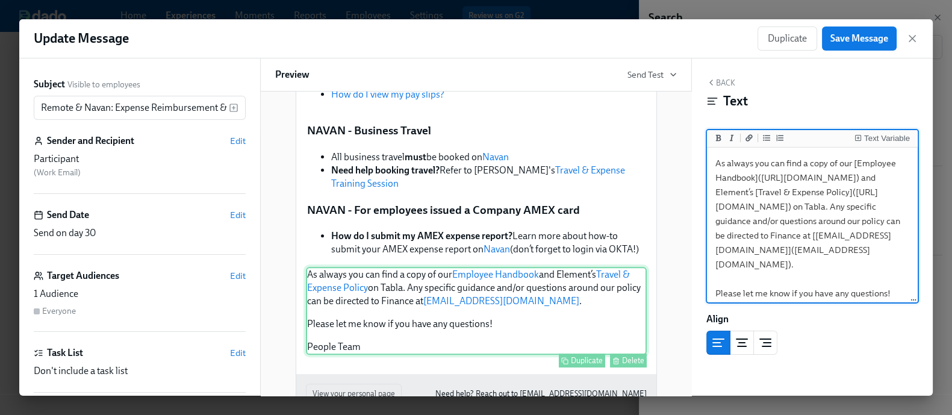
scroll to position [597, 0]
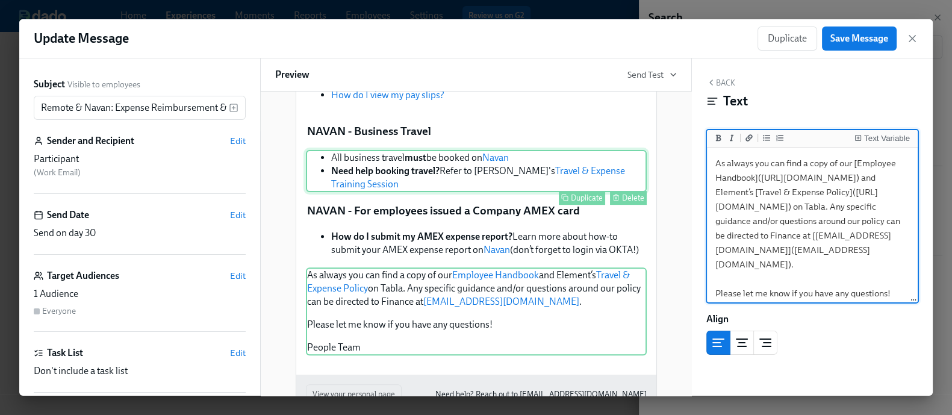
click at [442, 178] on div "All business travel must be booked on Navan Need help booking travel? Refer to …" at bounding box center [476, 171] width 341 height 42
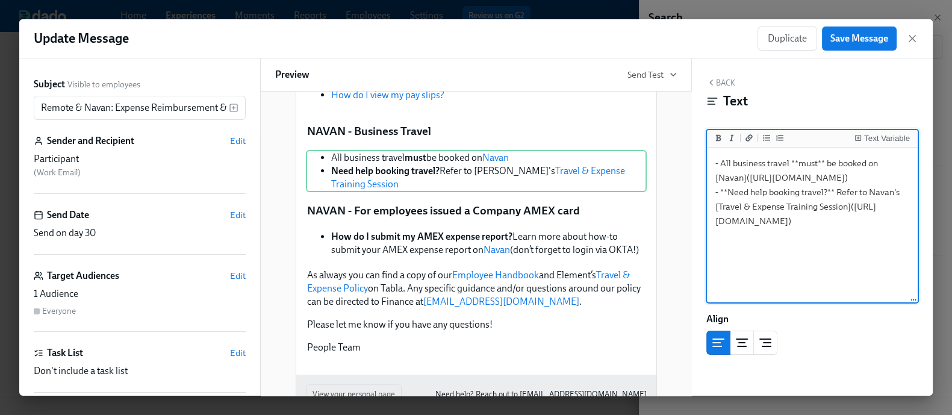
drag, startPoint x: 748, startPoint y: 173, endPoint x: 787, endPoint y: 218, distance: 59.3
click at [787, 218] on textarea "- All business travel **must** be booked on [Navan](https://tabla--simpplr.vf.f…" at bounding box center [812, 225] width 206 height 151
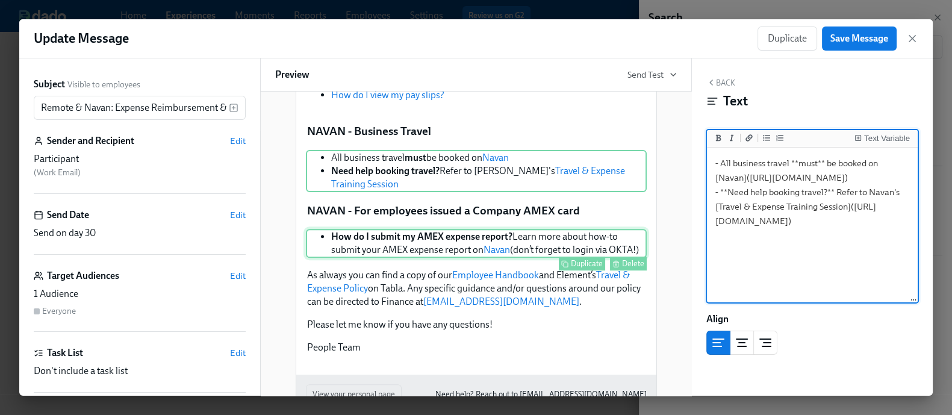
click at [509, 234] on div "How do I submit my AMEX expense report? Learn more about how-to submit your AME…" at bounding box center [476, 243] width 341 height 29
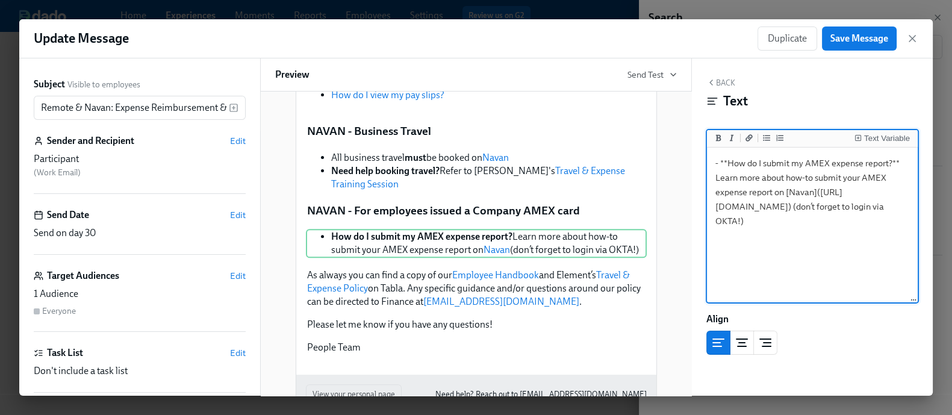
drag, startPoint x: 819, startPoint y: 190, endPoint x: 775, endPoint y: 240, distance: 66.5
click at [775, 240] on textarea "- **How do I submit my AMEX expense report?** Learn more about how-to submit yo…" at bounding box center [812, 225] width 206 height 151
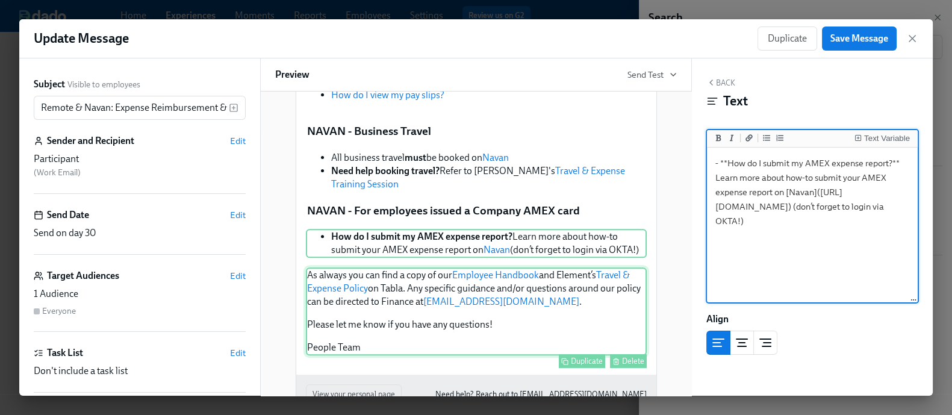
click at [582, 289] on div "As always you can find a copy of our Employee Handbook and Element’s Travel & E…" at bounding box center [476, 311] width 341 height 88
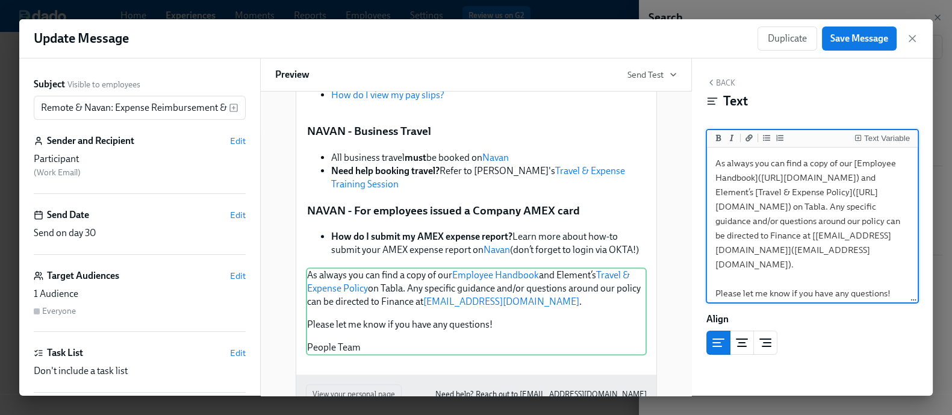
drag, startPoint x: 762, startPoint y: 178, endPoint x: 778, endPoint y: 218, distance: 42.7
click at [778, 218] on textarea "As always you can find a copy of our [Employee Handbook](https://tabla--simpplr…" at bounding box center [812, 242] width 206 height 185
paste textarea "elembio.atlassian.net/wiki/spaces/PT/pages/4356800662/Element+Employee+Handbook"
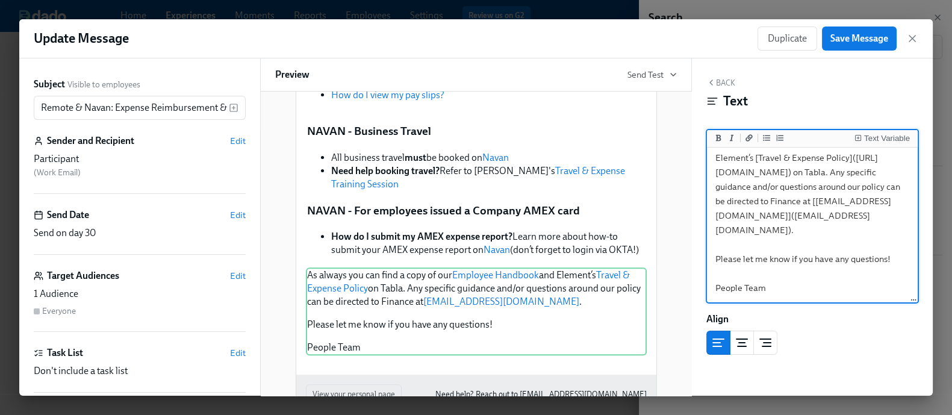
scroll to position [45, 0]
click at [811, 233] on textarea "As always you can find a copy of our [Employee Handbook](https://elembio.atlass…" at bounding box center [812, 208] width 206 height 185
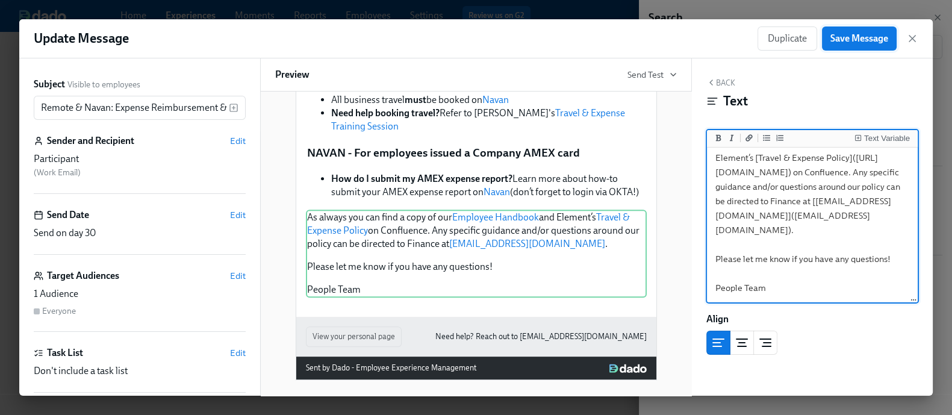
type textarea "As always you can find a copy of our [Employee Handbook](https://elembio.atlass…"
click at [864, 43] on span "Save Message" at bounding box center [859, 38] width 58 height 12
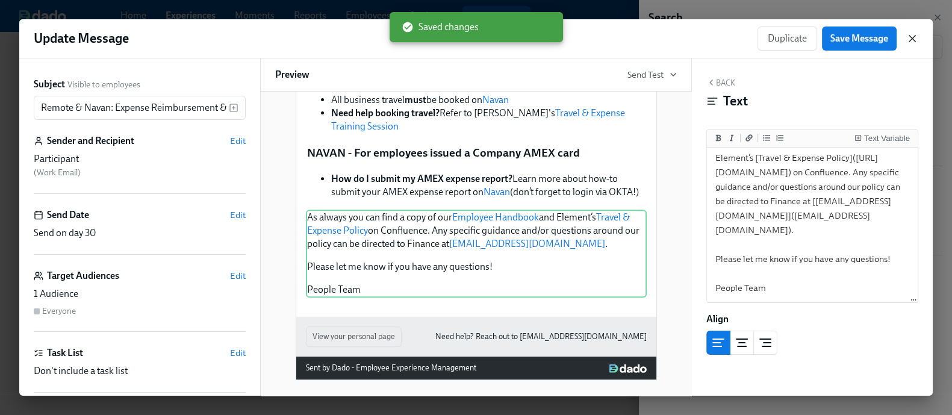
click at [909, 37] on icon "button" at bounding box center [912, 38] width 12 height 12
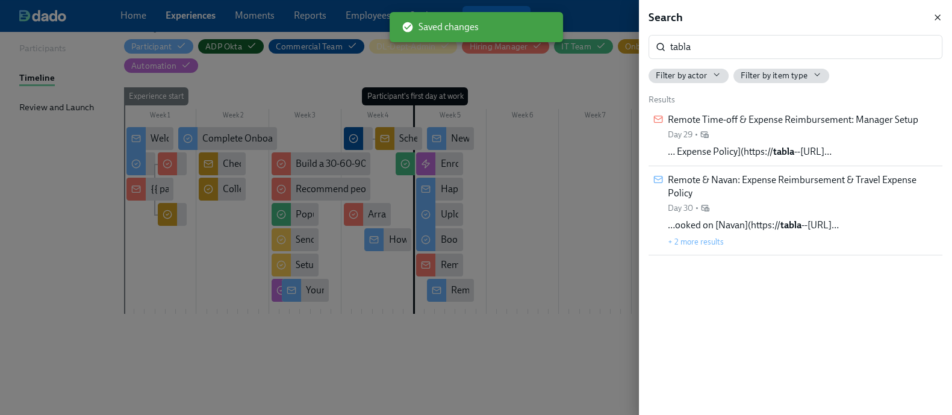
click at [935, 21] on icon "button" at bounding box center [937, 18] width 10 height 10
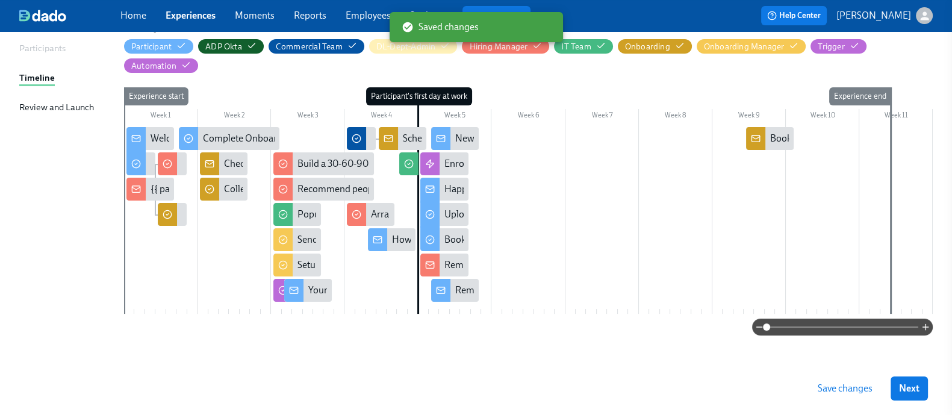
scroll to position [126, 0]
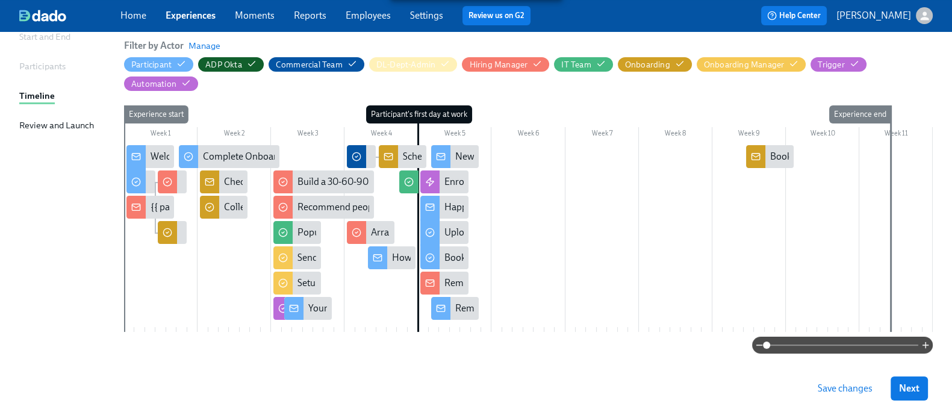
click at [859, 387] on span "Save changes" at bounding box center [844, 388] width 55 height 12
click at [209, 12] on link "Experiences" at bounding box center [191, 15] width 50 height 11
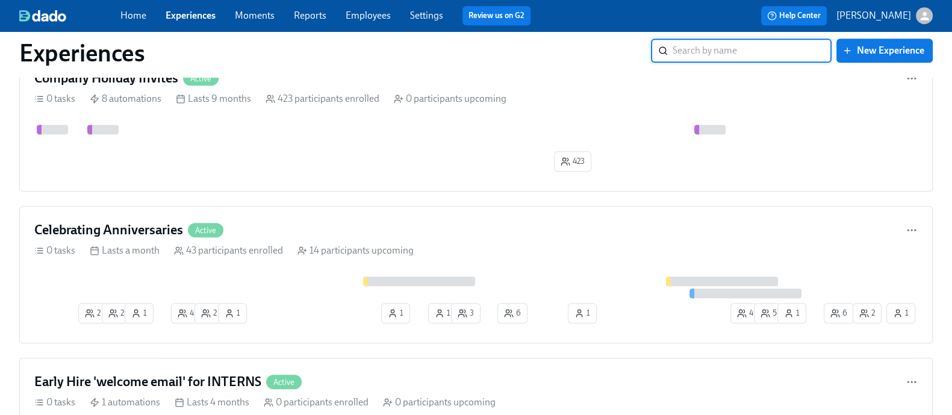
scroll to position [1234, 0]
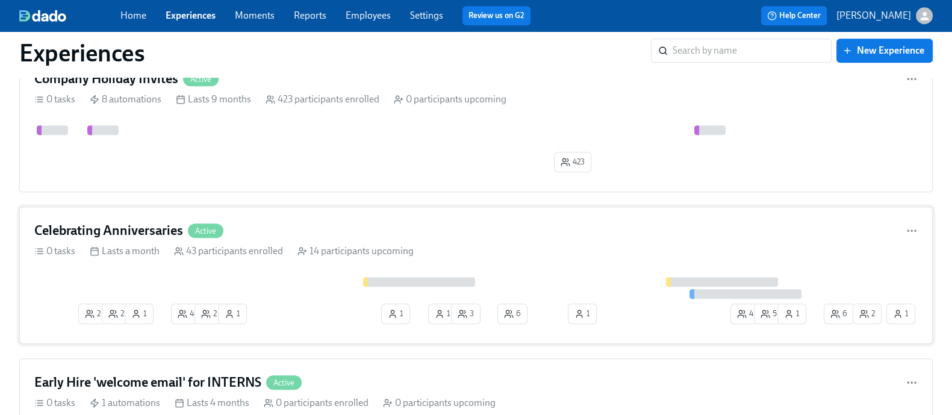
click at [343, 294] on div at bounding box center [441, 288] width 815 height 22
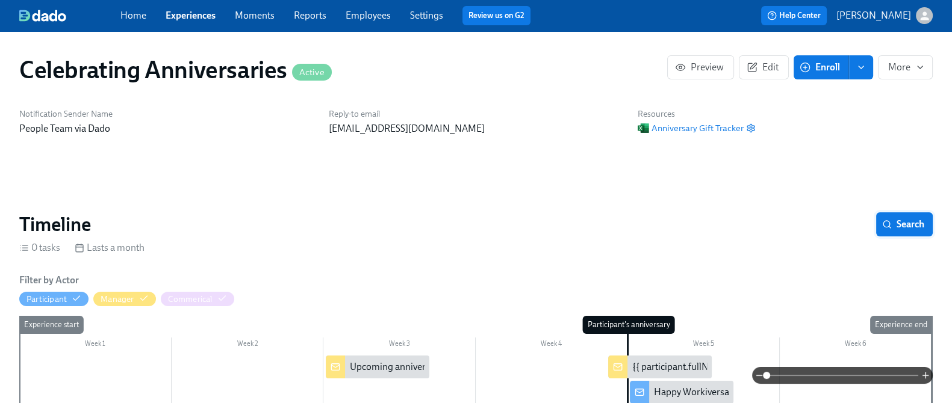
click at [884, 225] on span "Search" at bounding box center [904, 224] width 40 height 12
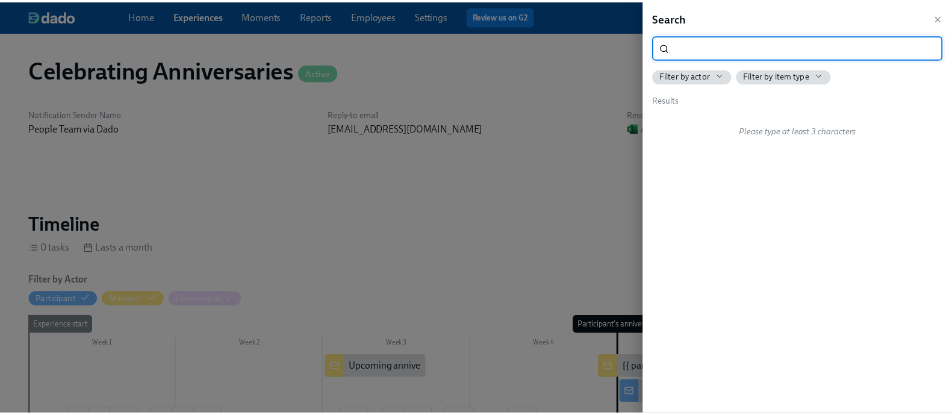
scroll to position [0, 3228]
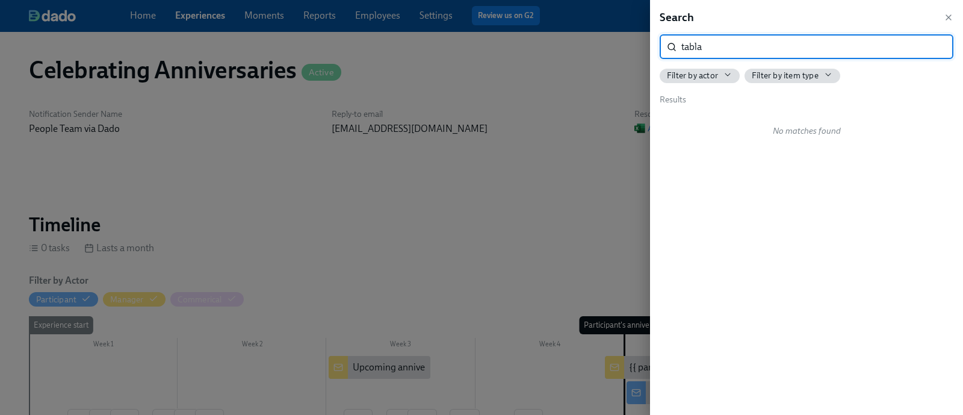
type input "tabla"
click at [430, 227] on div at bounding box center [481, 207] width 963 height 415
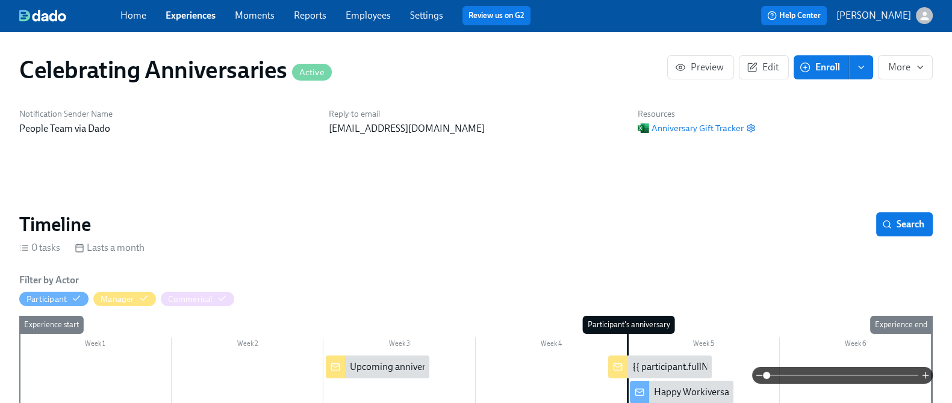
click at [196, 7] on div "Home Experiences Moments Reports Employees Settings Review us on G2" at bounding box center [329, 15] width 419 height 19
click at [197, 14] on link "Experiences" at bounding box center [191, 15] width 50 height 11
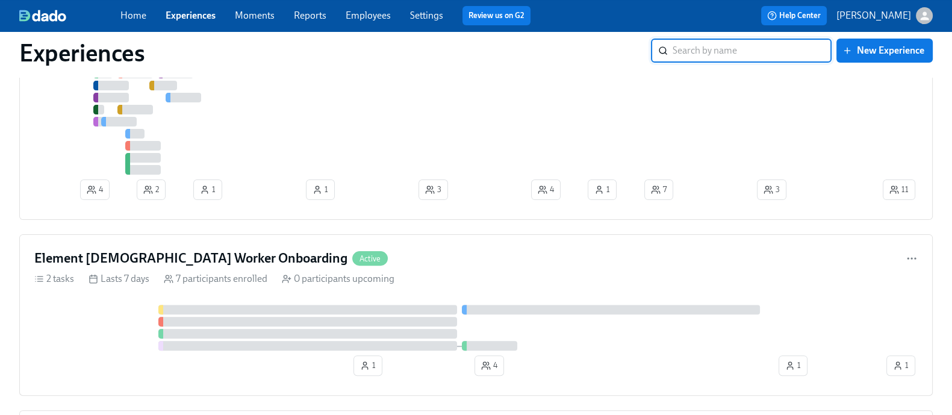
scroll to position [406, 0]
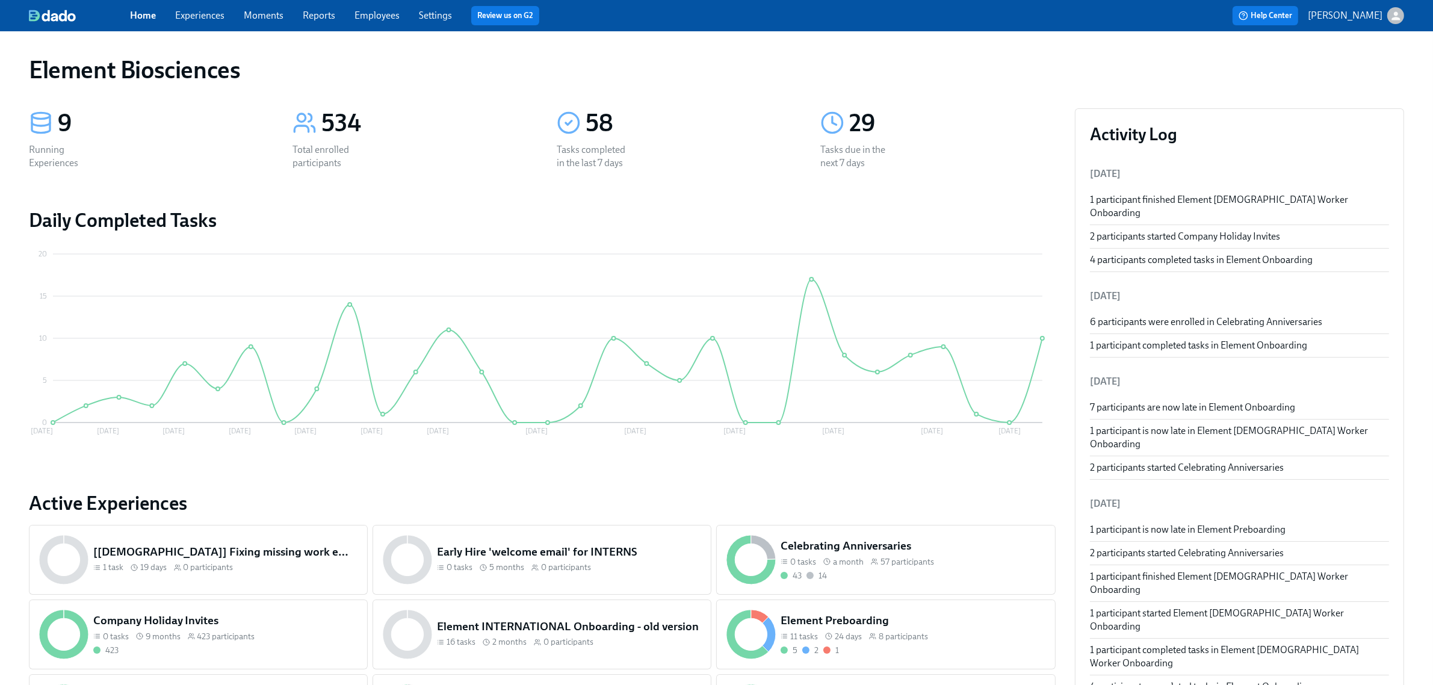
click at [212, 16] on link "Experiences" at bounding box center [199, 15] width 49 height 11
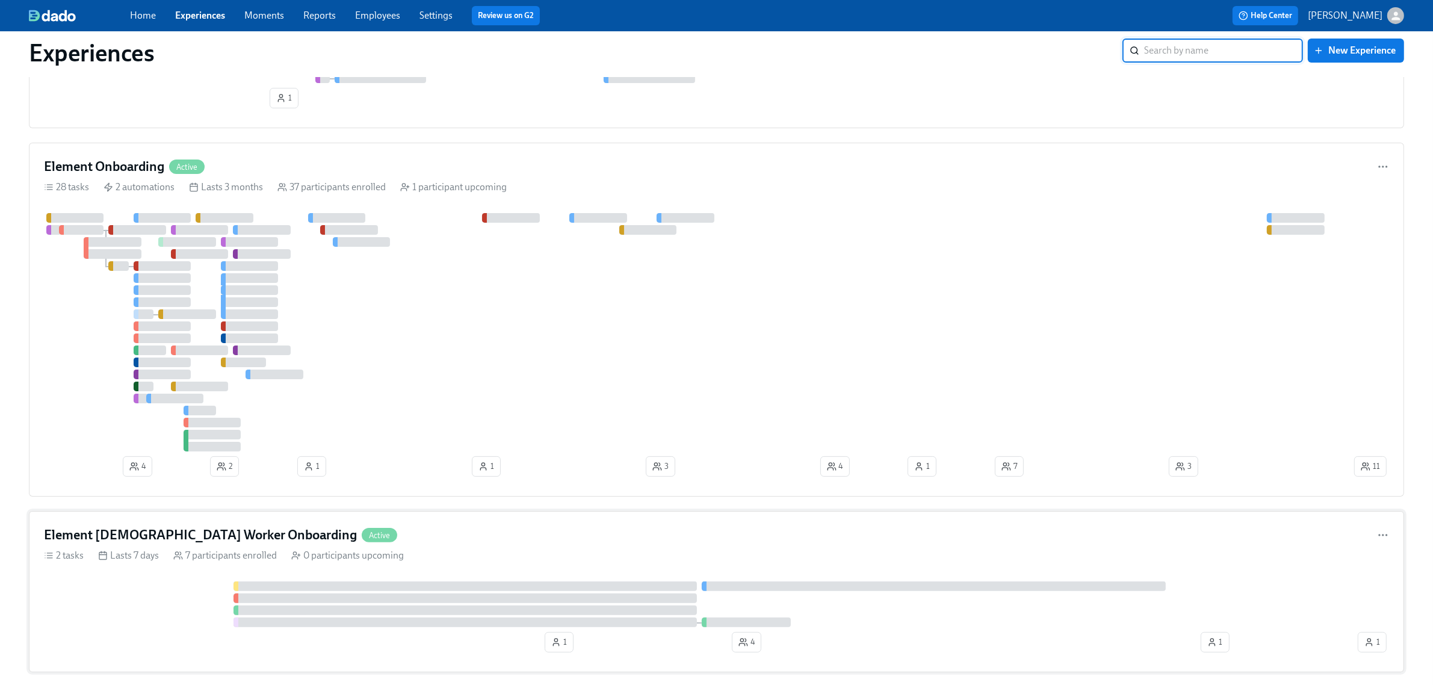
scroll to position [150, 0]
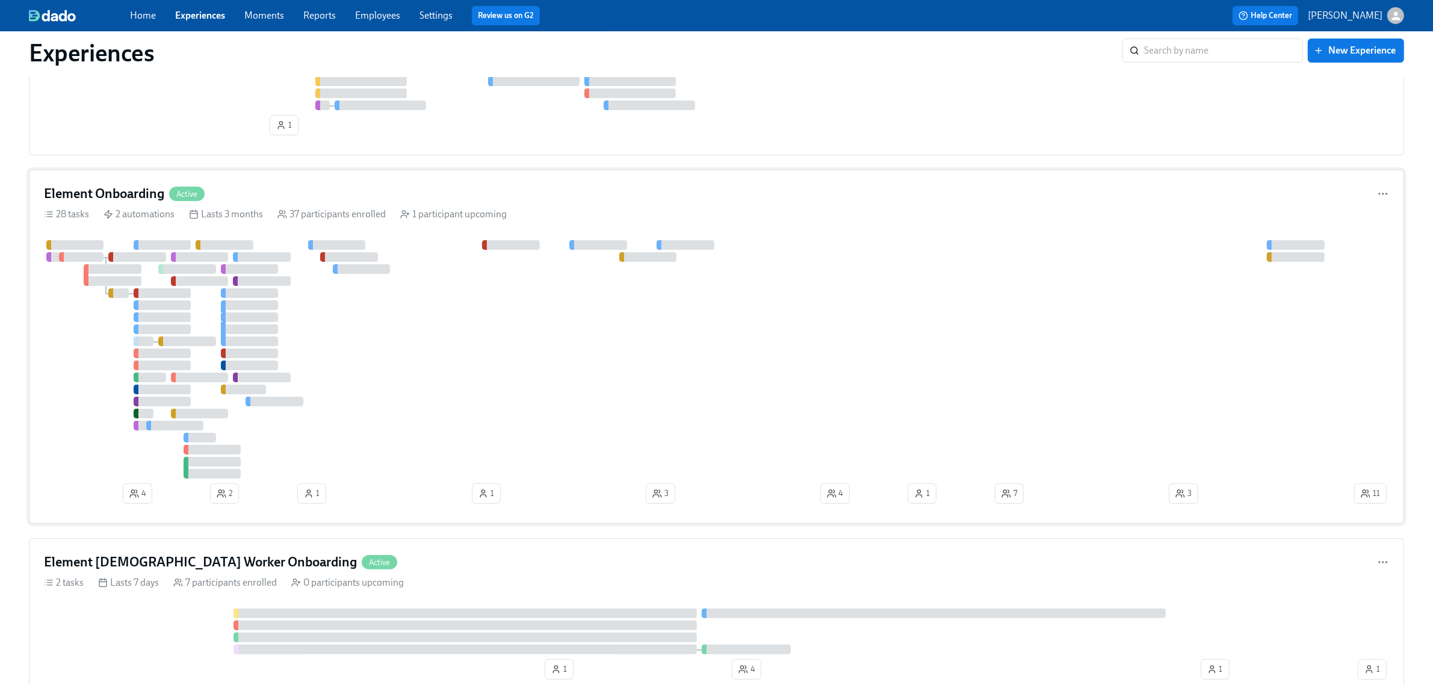
click at [843, 217] on div "28 tasks 2 automations Lasts 3 months 37 participants enrolled 1 participant up…" at bounding box center [716, 214] width 1345 height 13
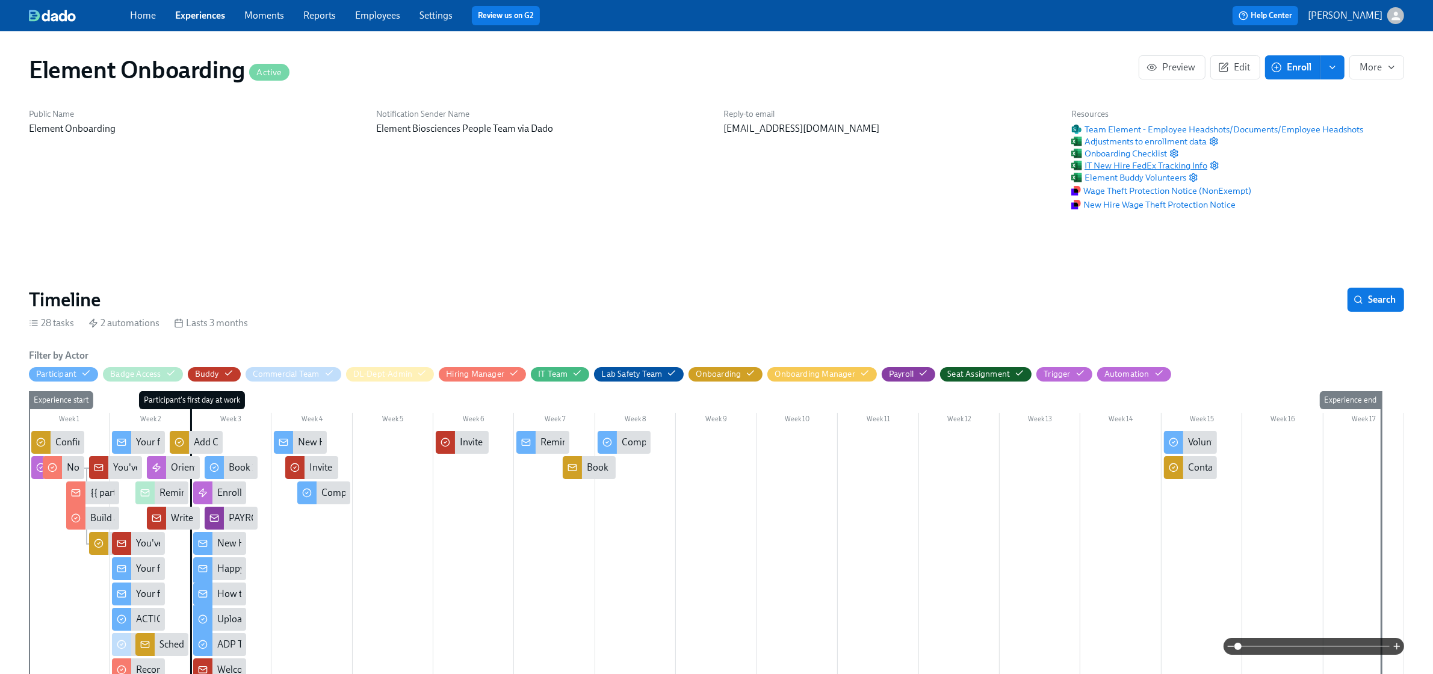
scroll to position [0, 13118]
click at [1155, 127] on span "Team Element - Employee Headshots/Documents/Employee Headshots" at bounding box center [1217, 129] width 292 height 12
click at [1155, 130] on span "Team Element - Employee Headshots/Documents/Employee Headshots" at bounding box center [1217, 129] width 292 height 12
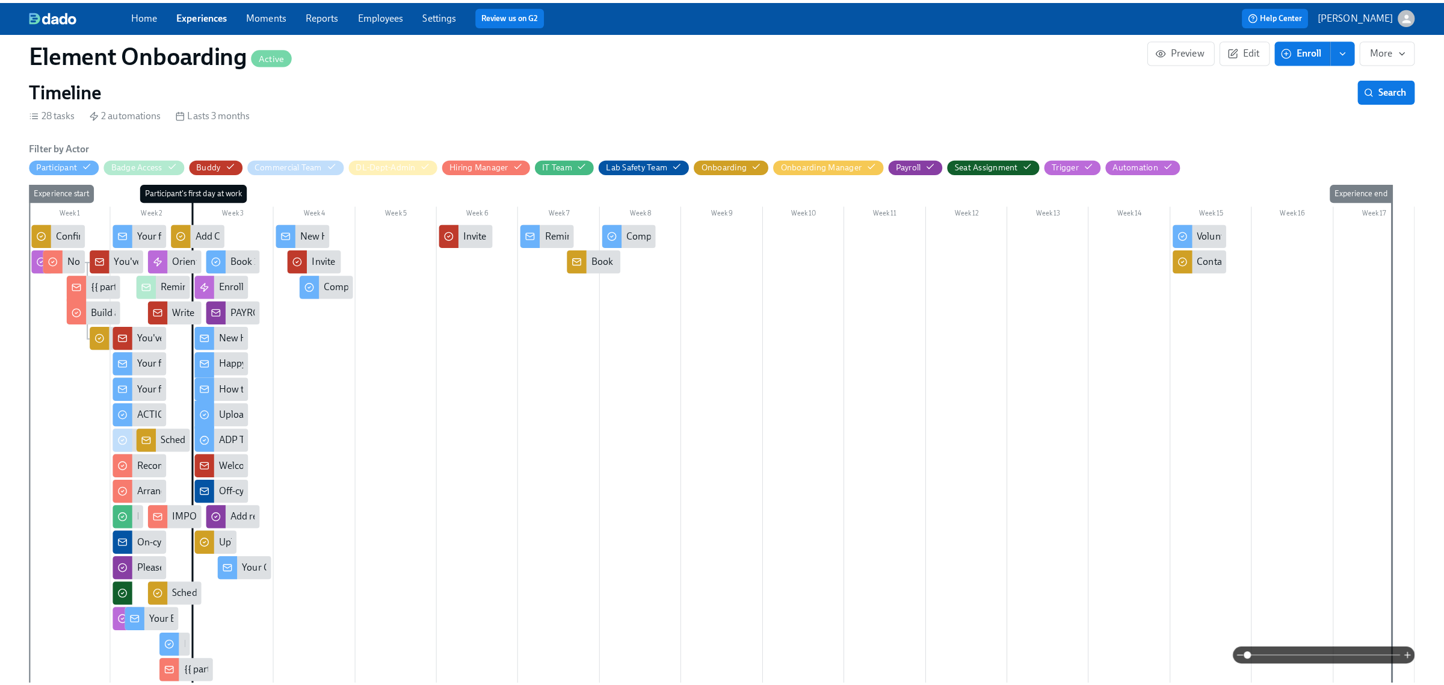
scroll to position [226, 0]
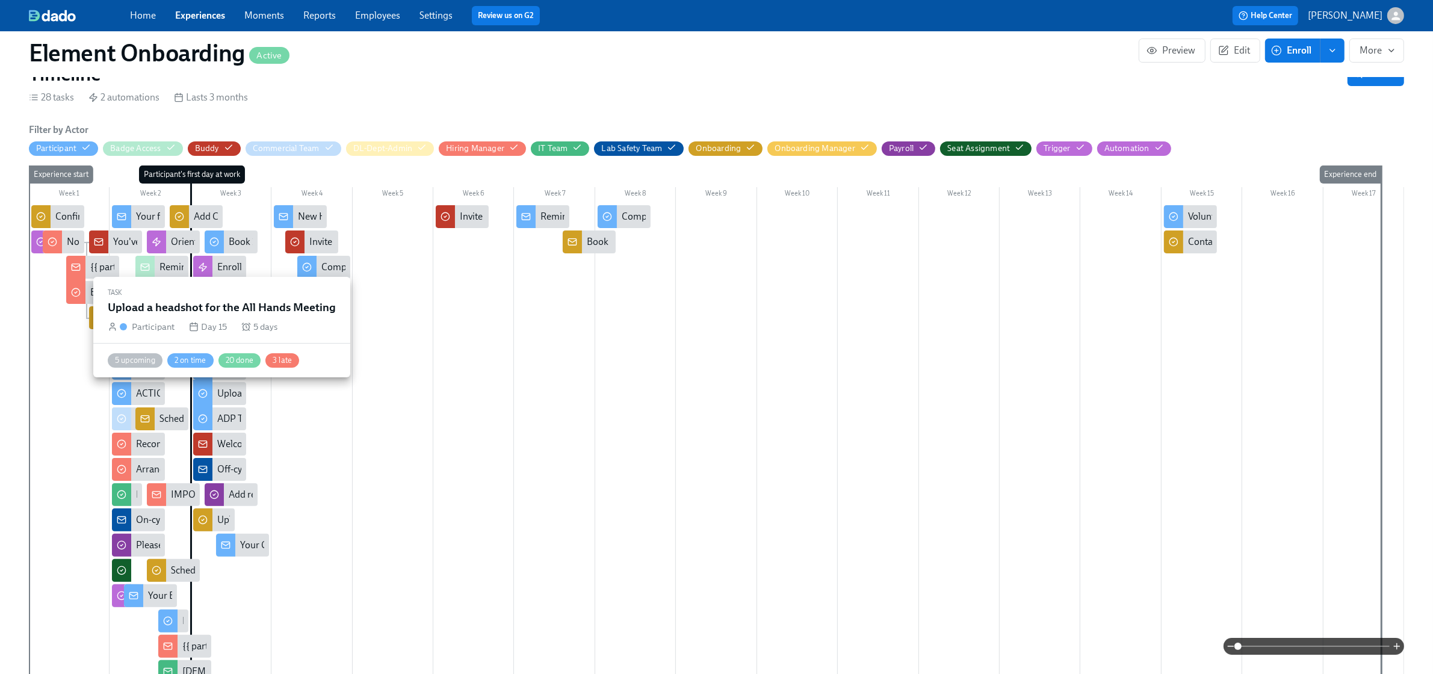
click at [227, 391] on div "Upload a headshot for the All Hands Meeting" at bounding box center [309, 393] width 184 height 13
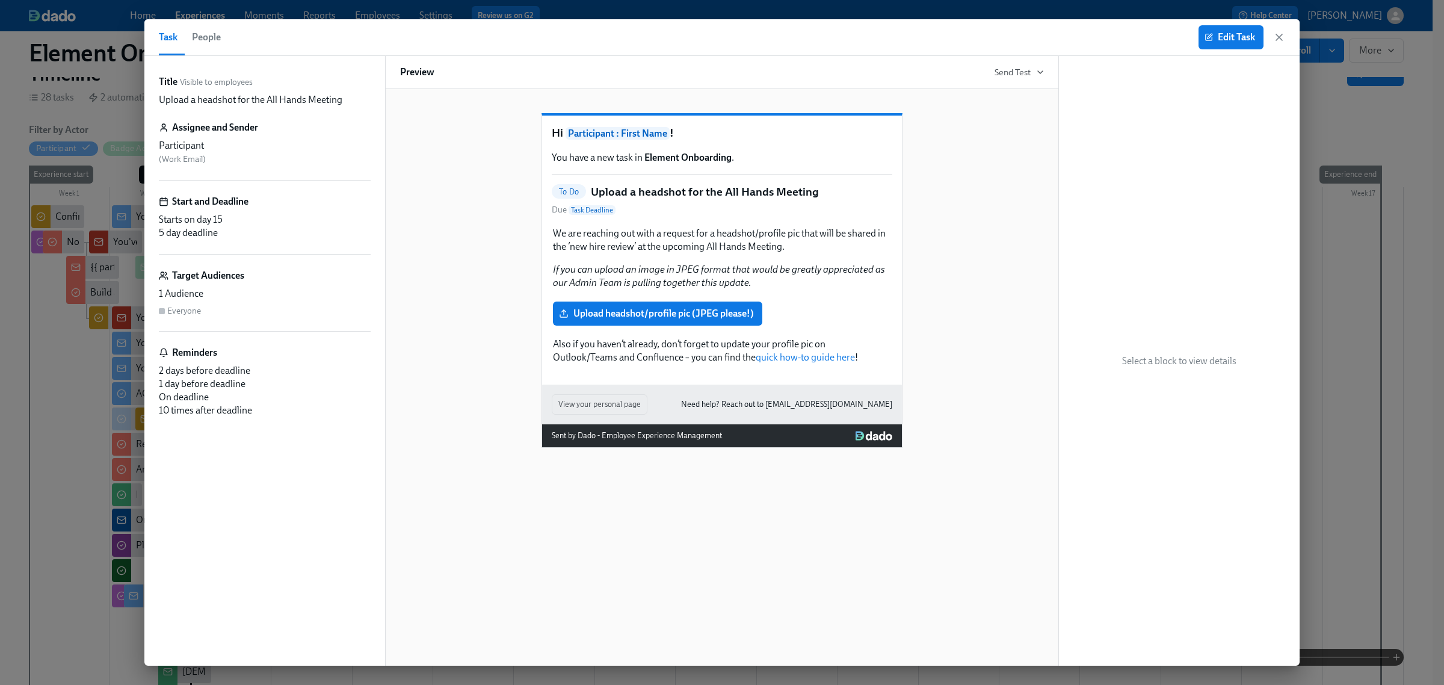
click at [208, 23] on button "People" at bounding box center [206, 37] width 43 height 36
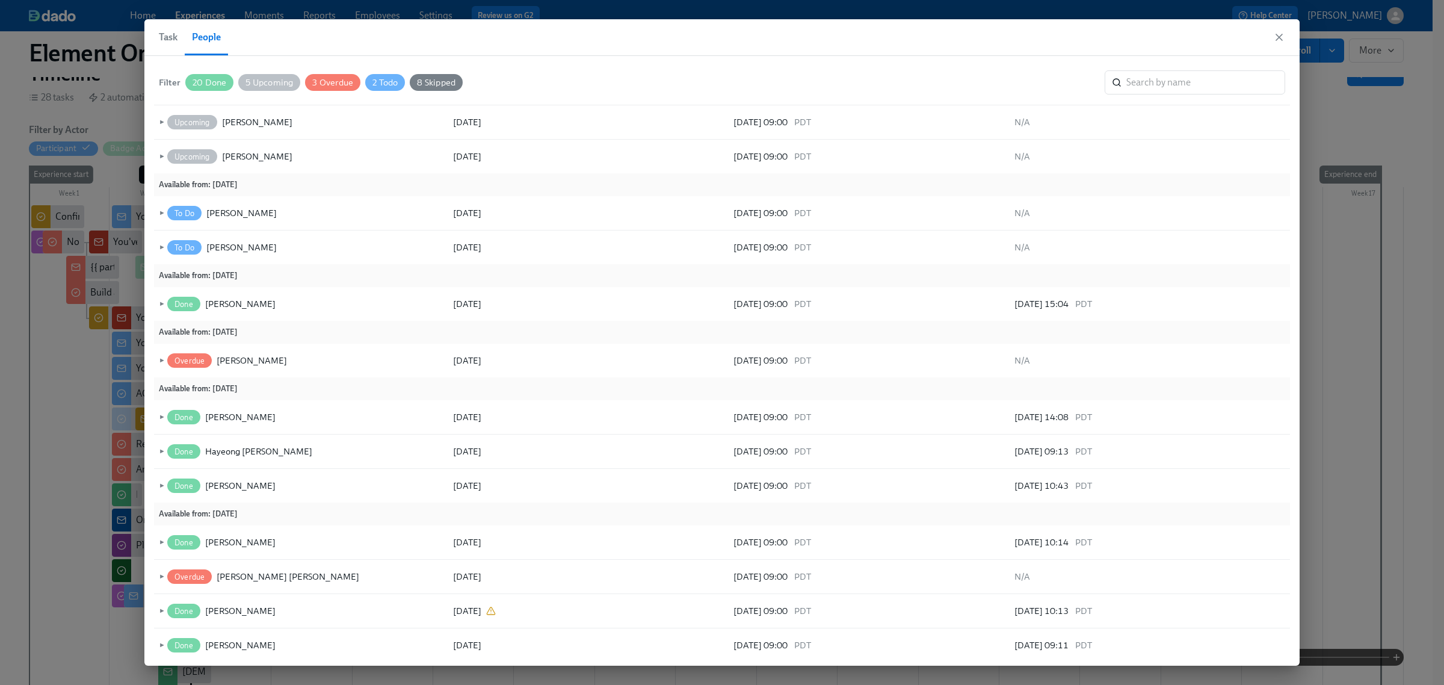
scroll to position [191, 0]
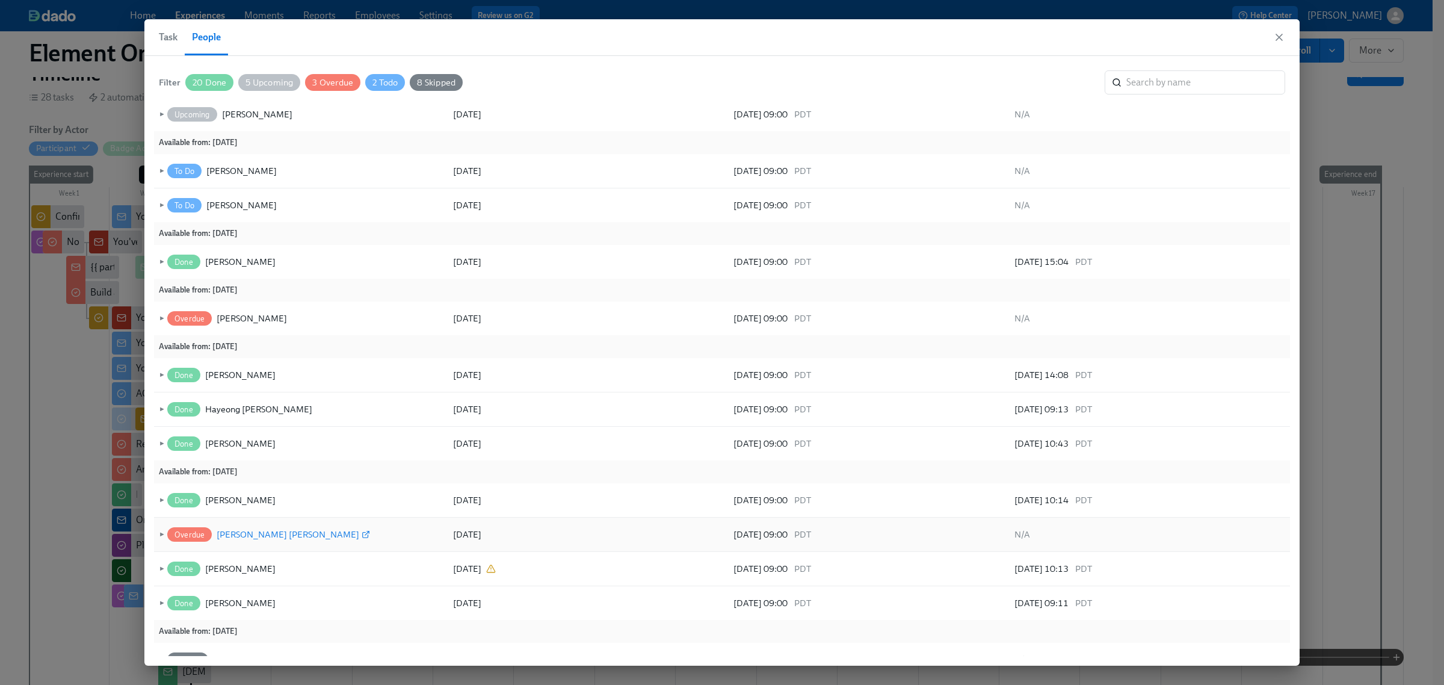
click at [249, 537] on div "[PERSON_NAME] [PERSON_NAME]" at bounding box center [288, 534] width 143 height 14
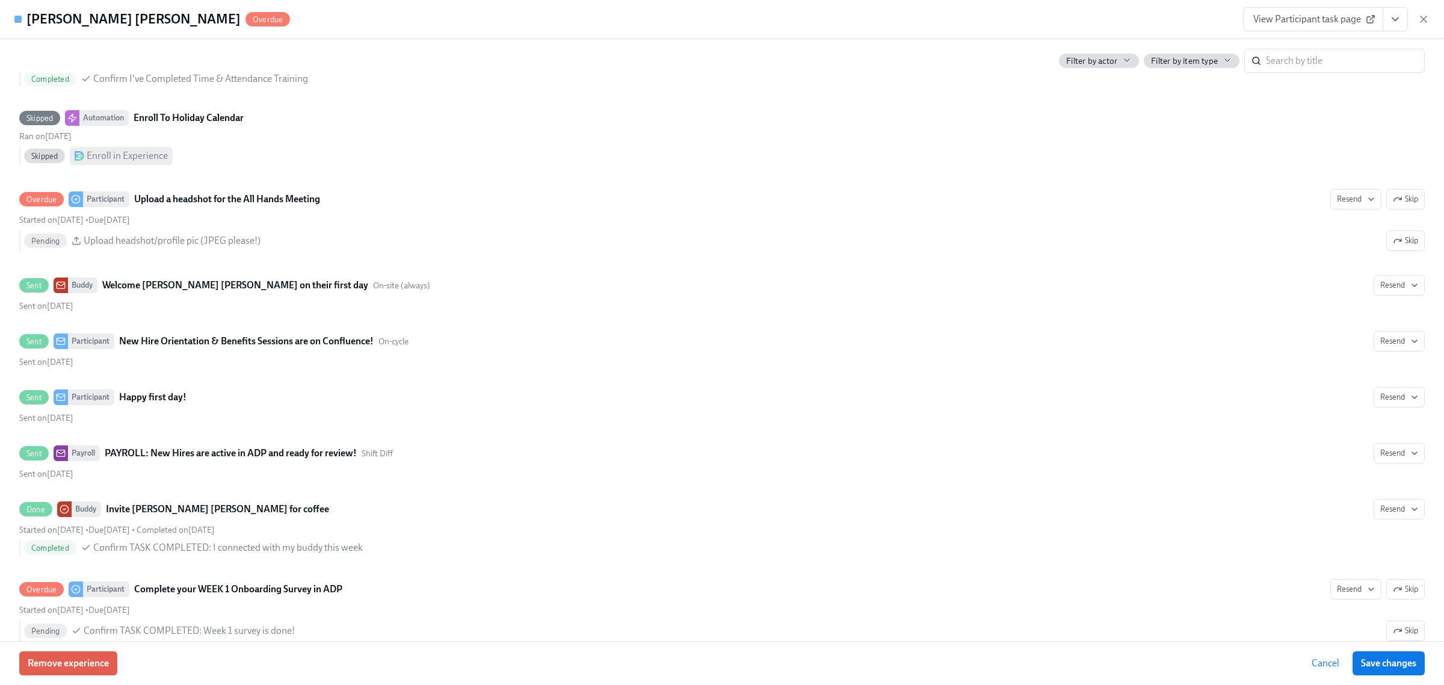
scroll to position [2031, 0]
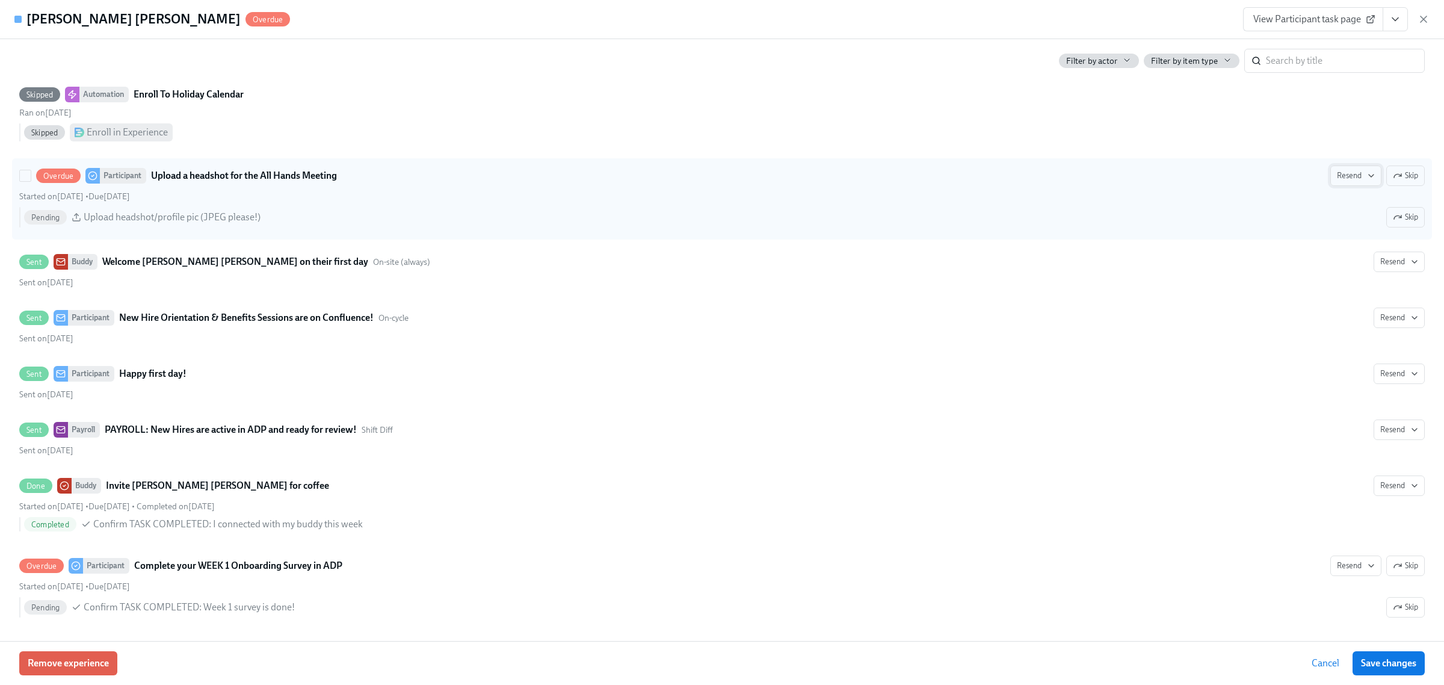
click at [1155, 182] on span "Resend" at bounding box center [1356, 176] width 38 height 12
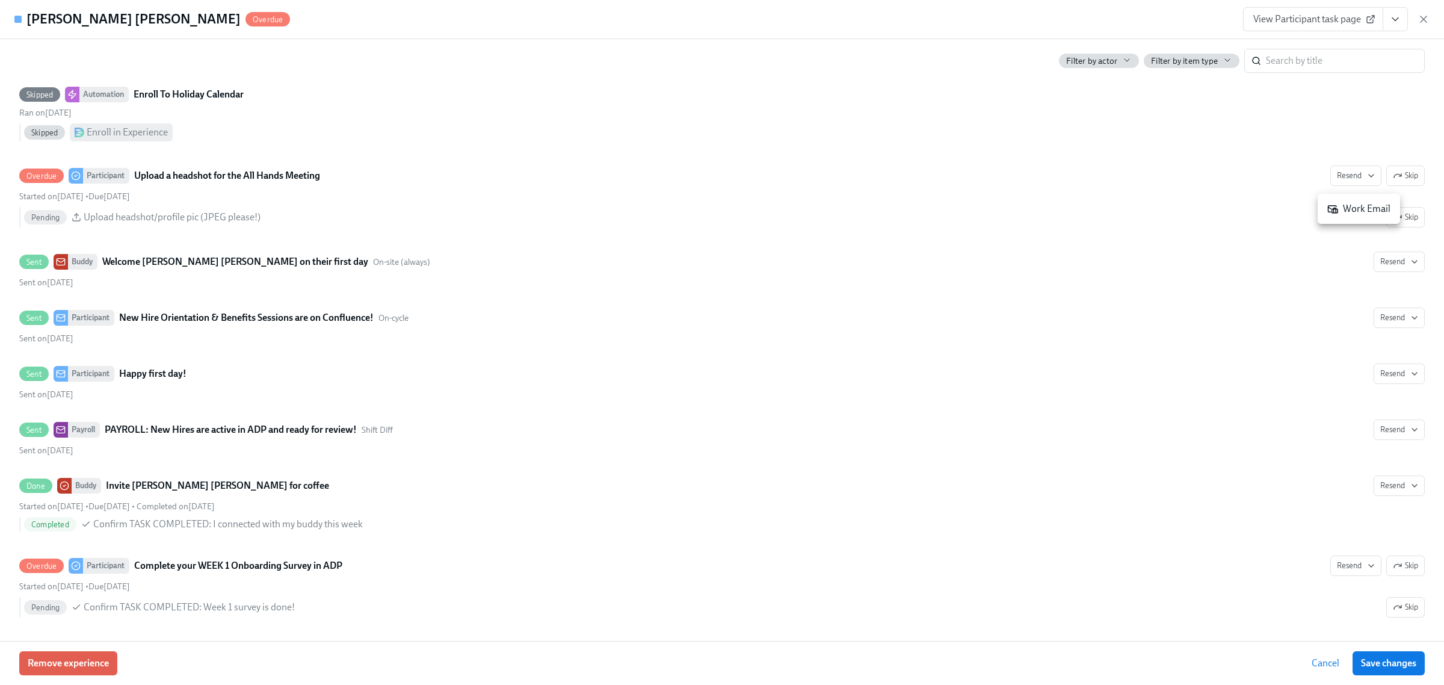
click at [1155, 212] on div "Work Email" at bounding box center [1359, 208] width 63 height 13
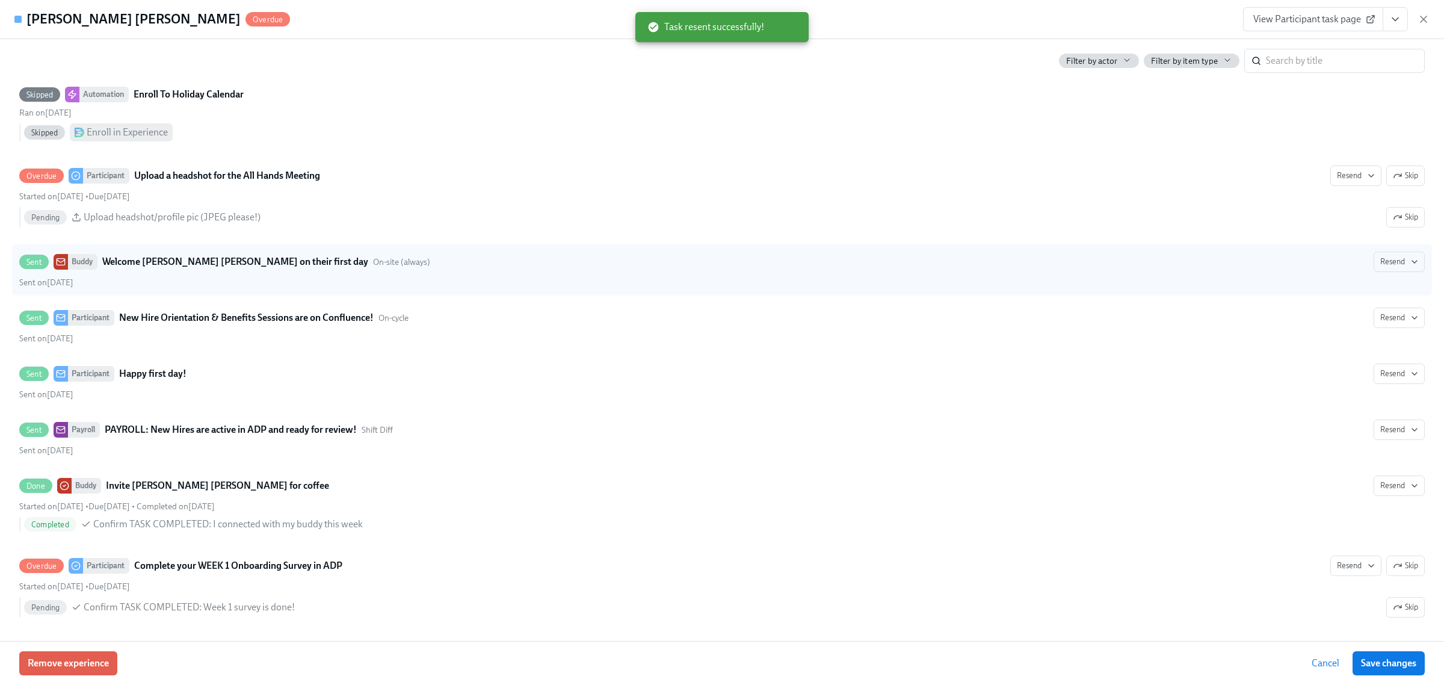
click at [1155, 548] on span "Save changes" at bounding box center [1388, 663] width 55 height 12
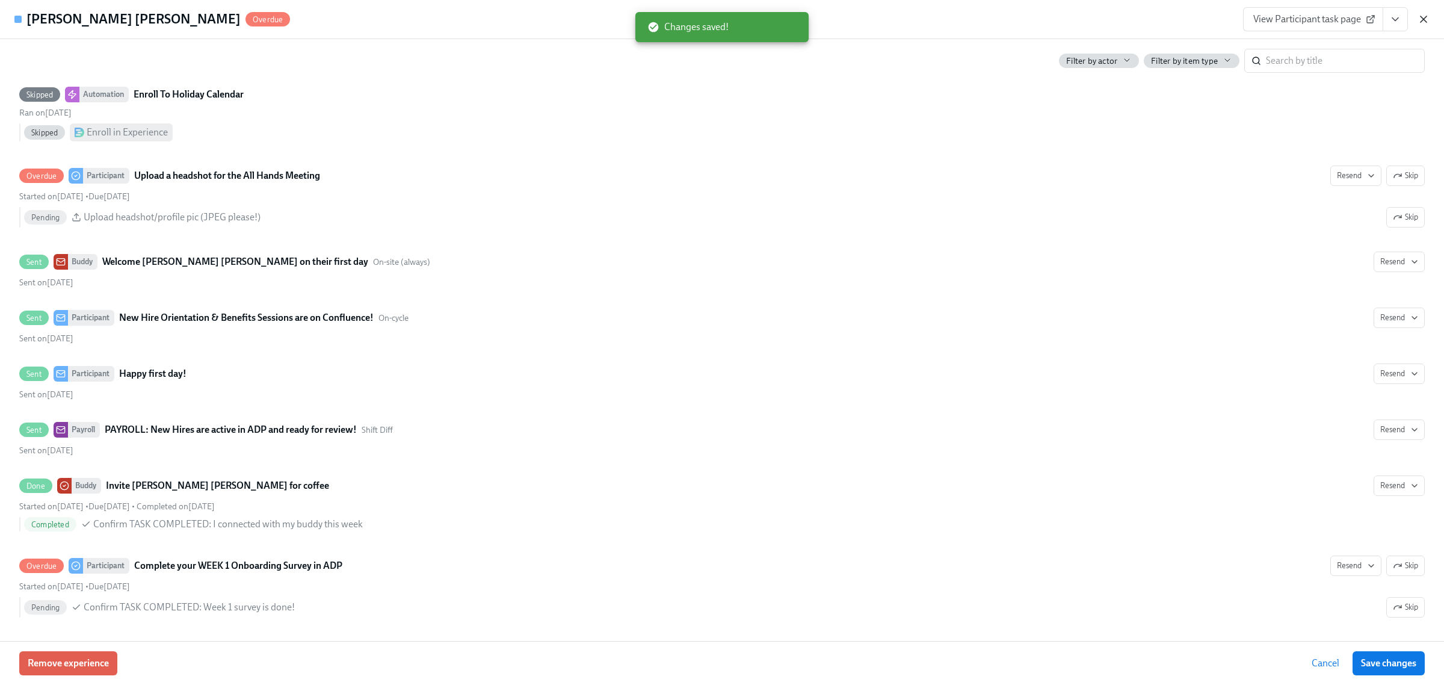
click at [1155, 17] on icon "button" at bounding box center [1424, 19] width 12 height 12
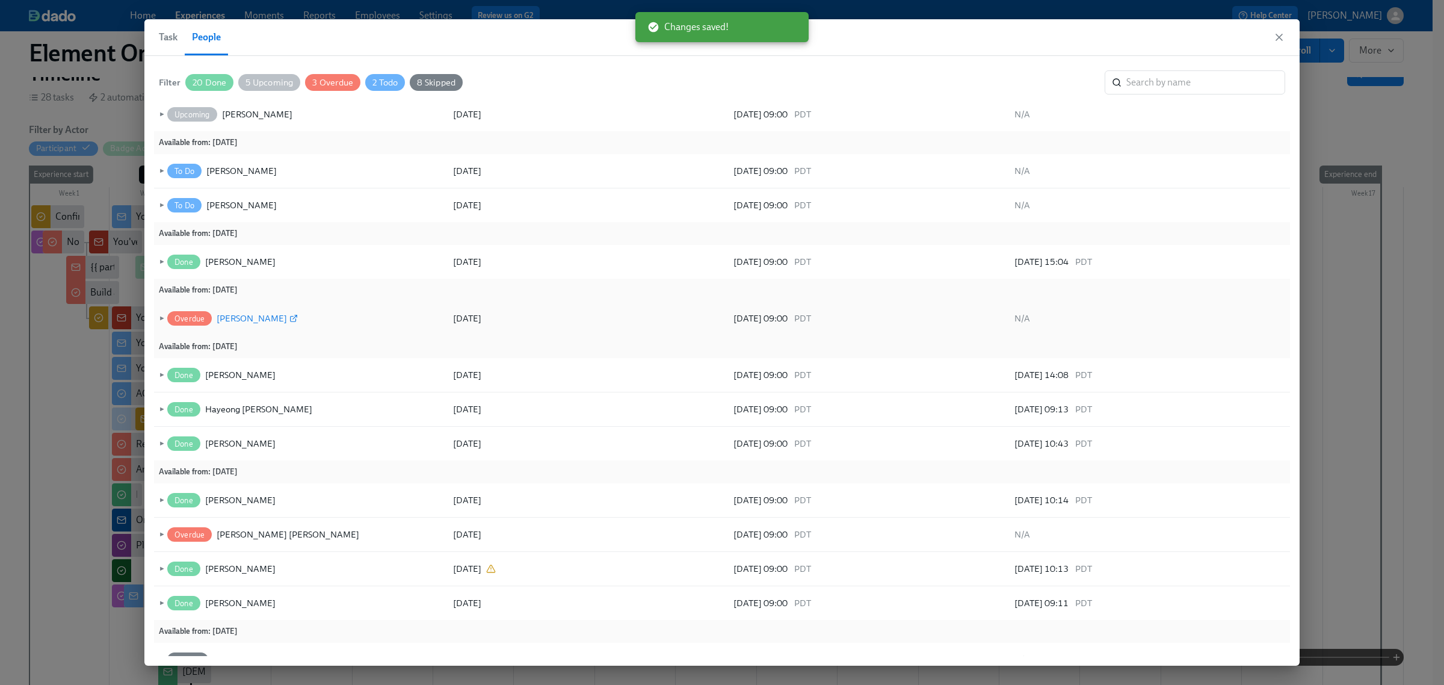
click at [242, 314] on div "[PERSON_NAME]" at bounding box center [252, 318] width 70 height 14
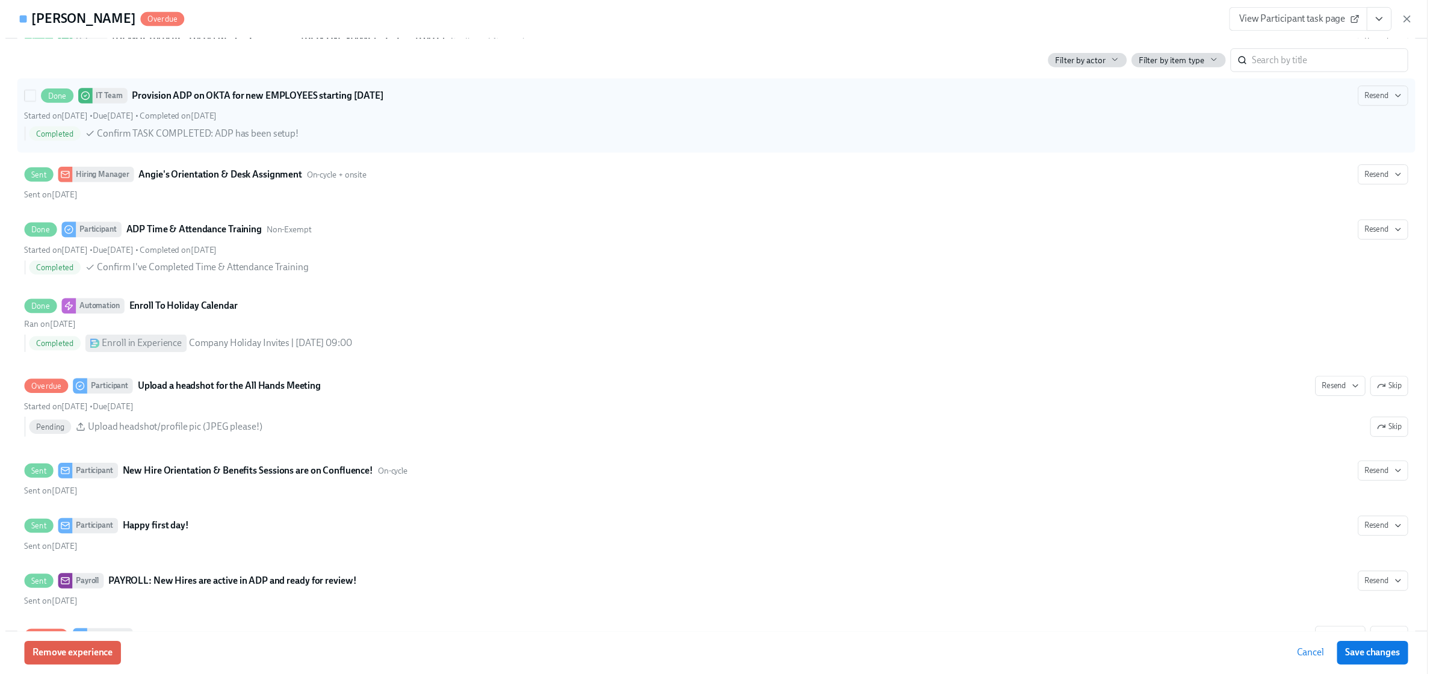
scroll to position [1881, 0]
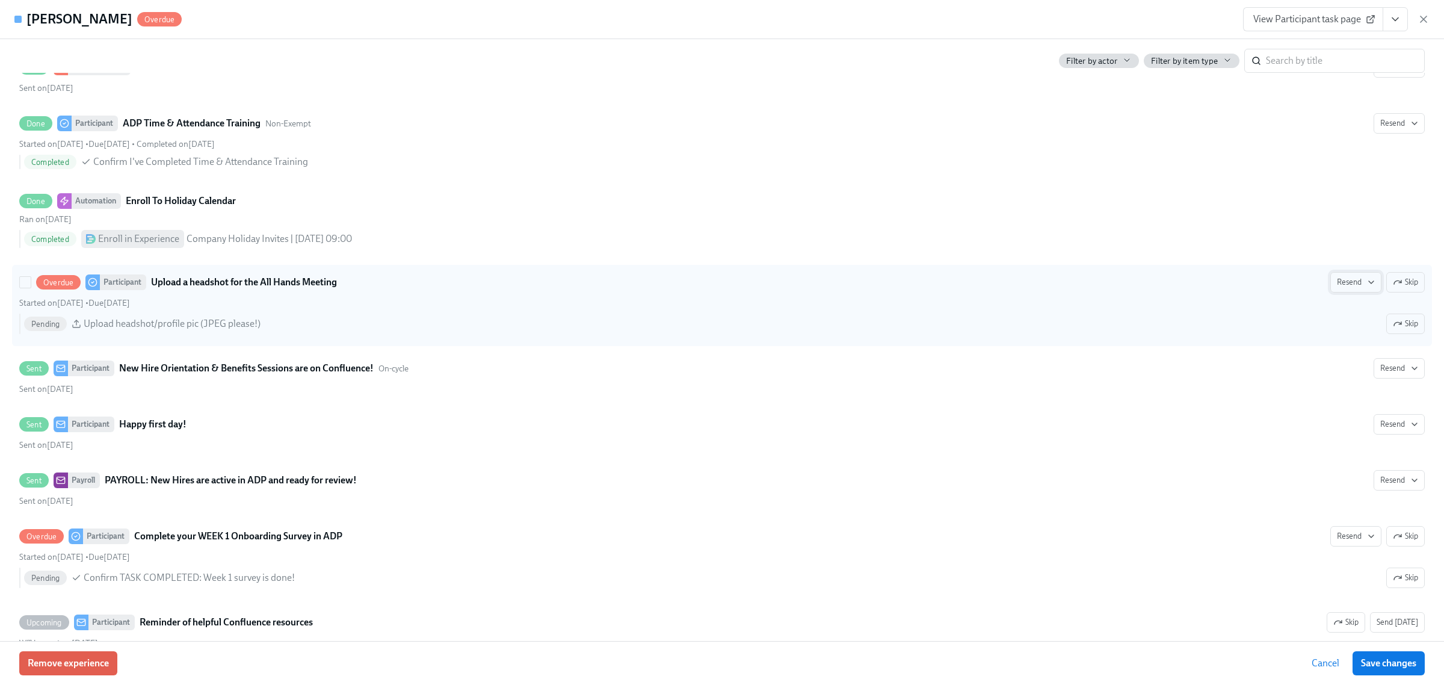
click at [1155, 288] on span "Resend" at bounding box center [1356, 282] width 38 height 12
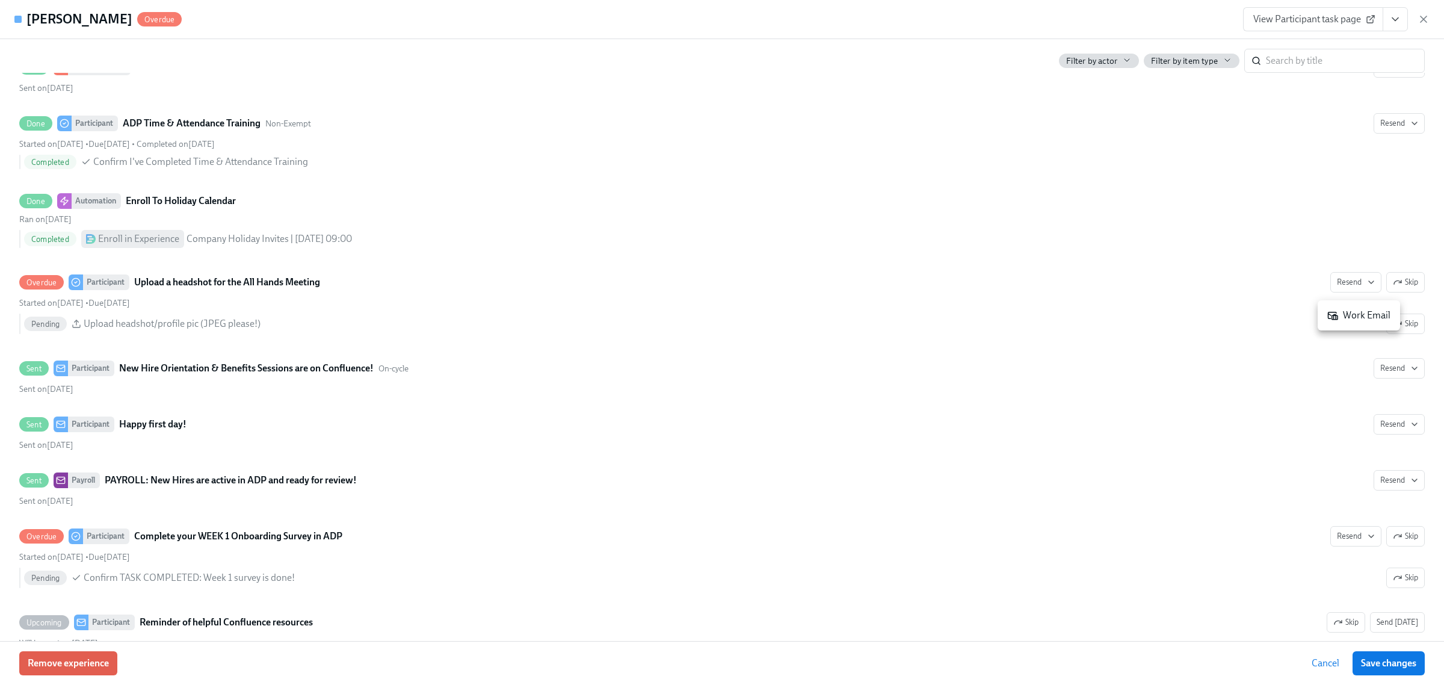
click at [1155, 320] on div "Work Email" at bounding box center [1359, 315] width 63 height 13
click at [1155, 548] on button "Save changes" at bounding box center [1389, 663] width 72 height 24
click at [1155, 24] on icon "button" at bounding box center [1424, 19] width 12 height 12
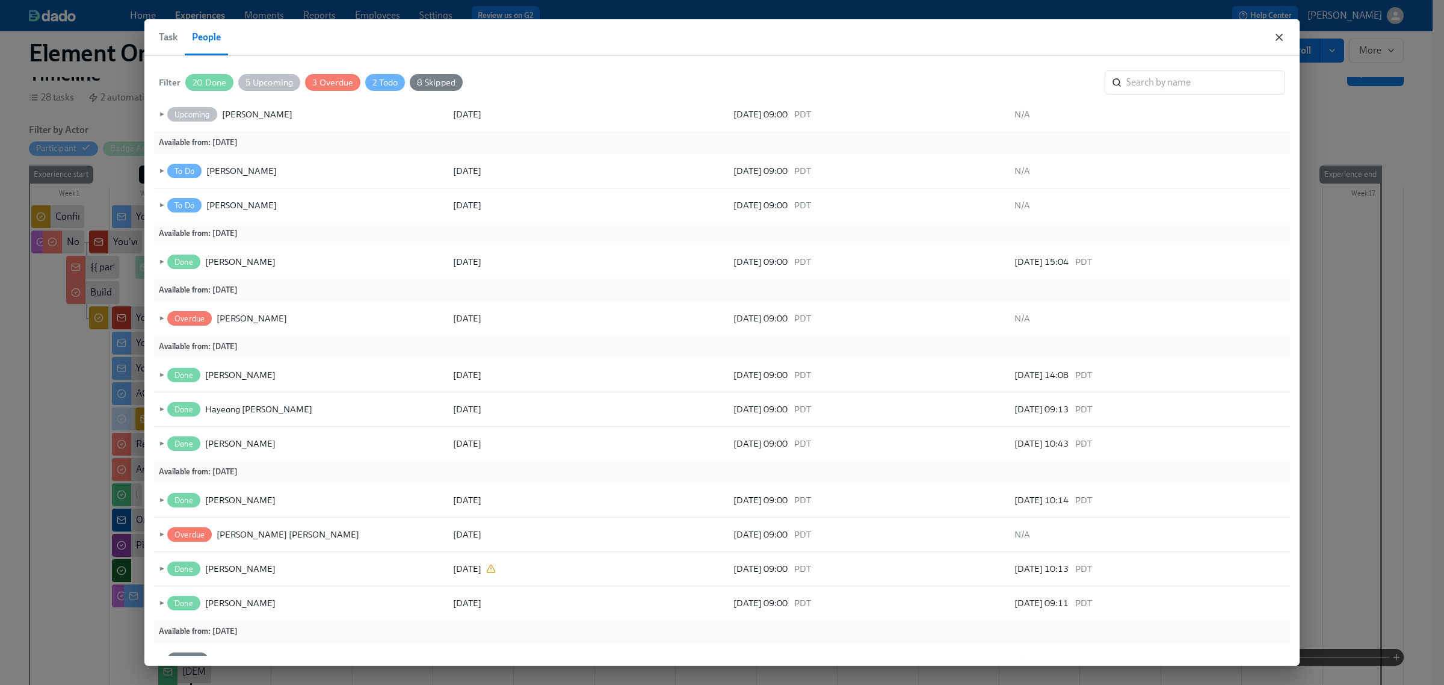
click at [1155, 33] on icon "button" at bounding box center [1280, 37] width 12 height 12
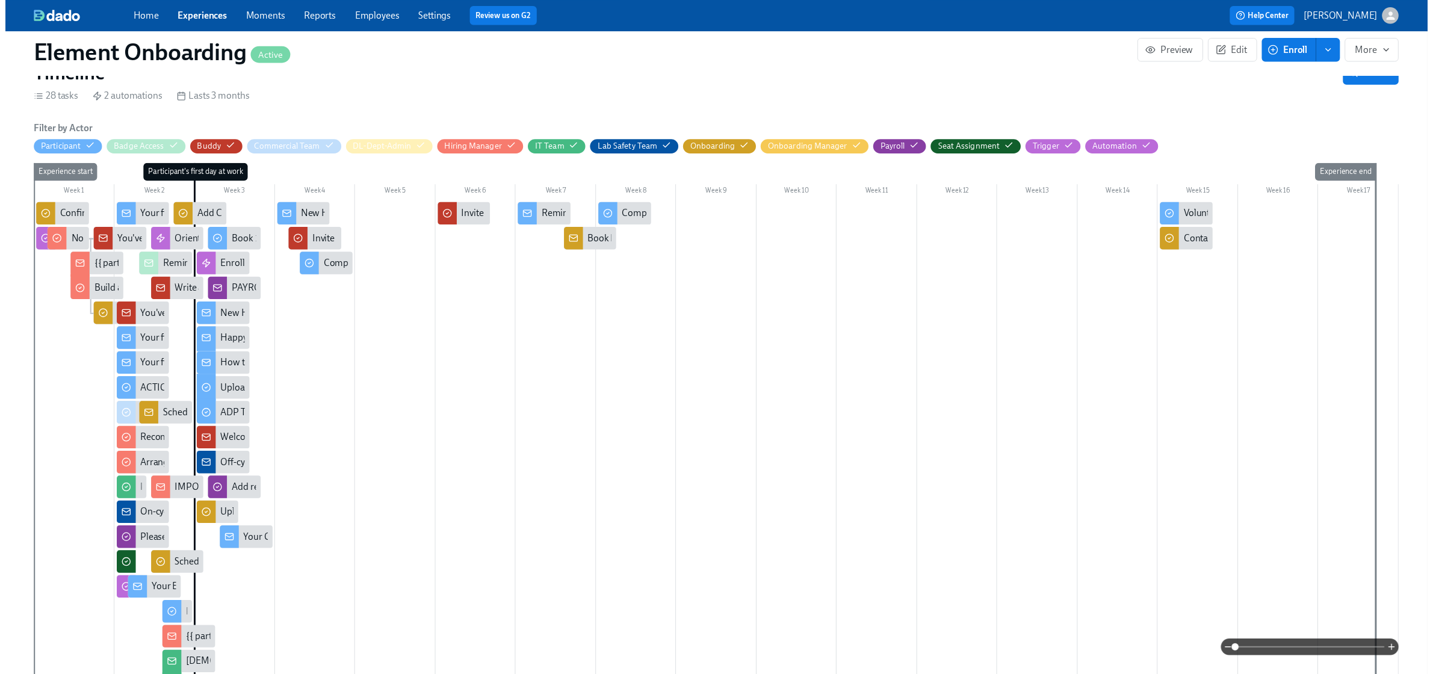
scroll to position [0, 18192]
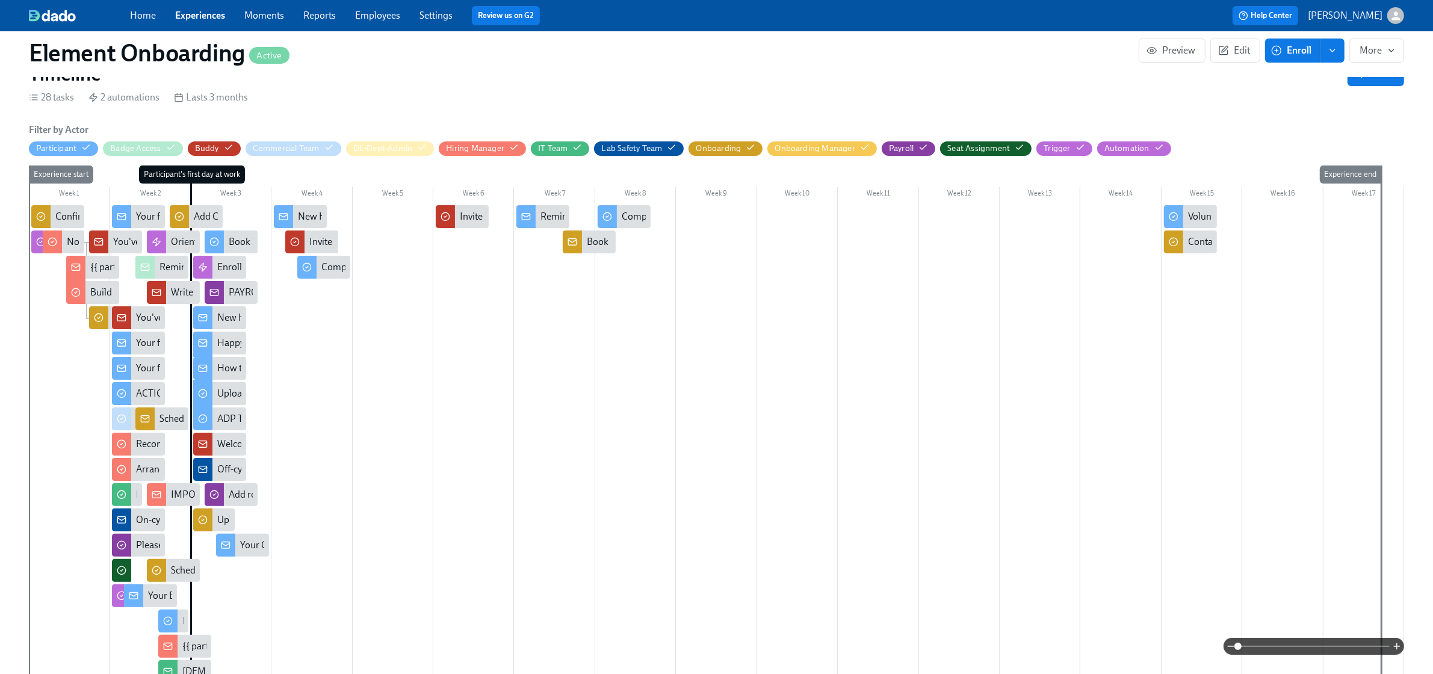
click at [208, 13] on link "Experiences" at bounding box center [200, 15] width 50 height 11
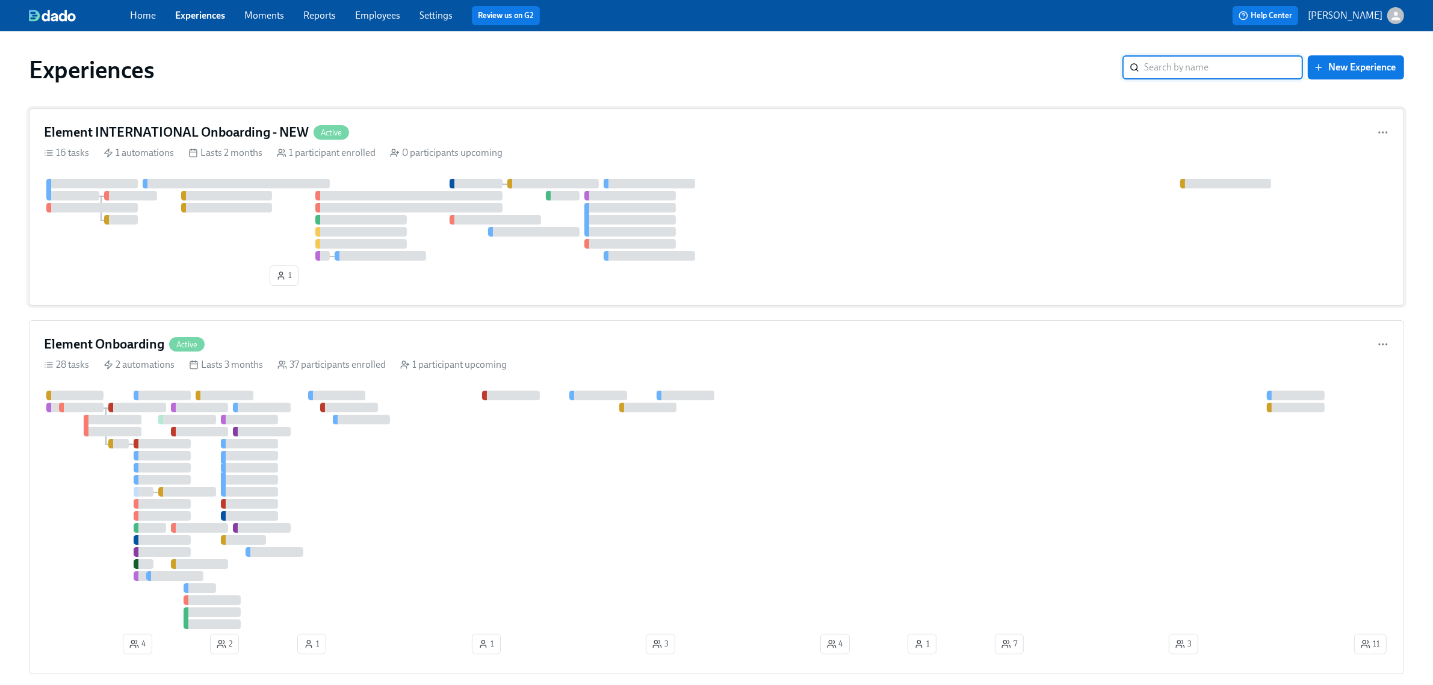
click at [484, 145] on div "Element INTERNATIONAL Onboarding - NEW Active 16 tasks 1 automations Lasts 2 mo…" at bounding box center [716, 206] width 1375 height 197
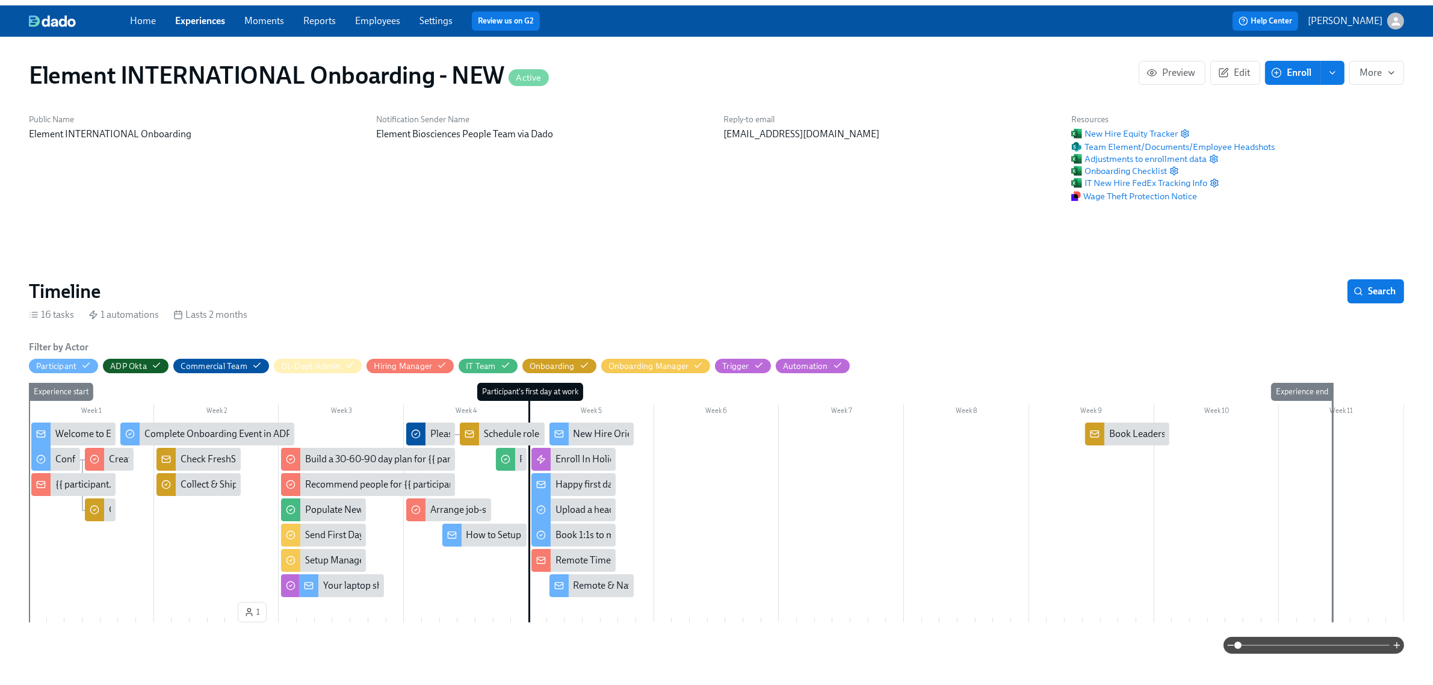
scroll to position [0, 1467]
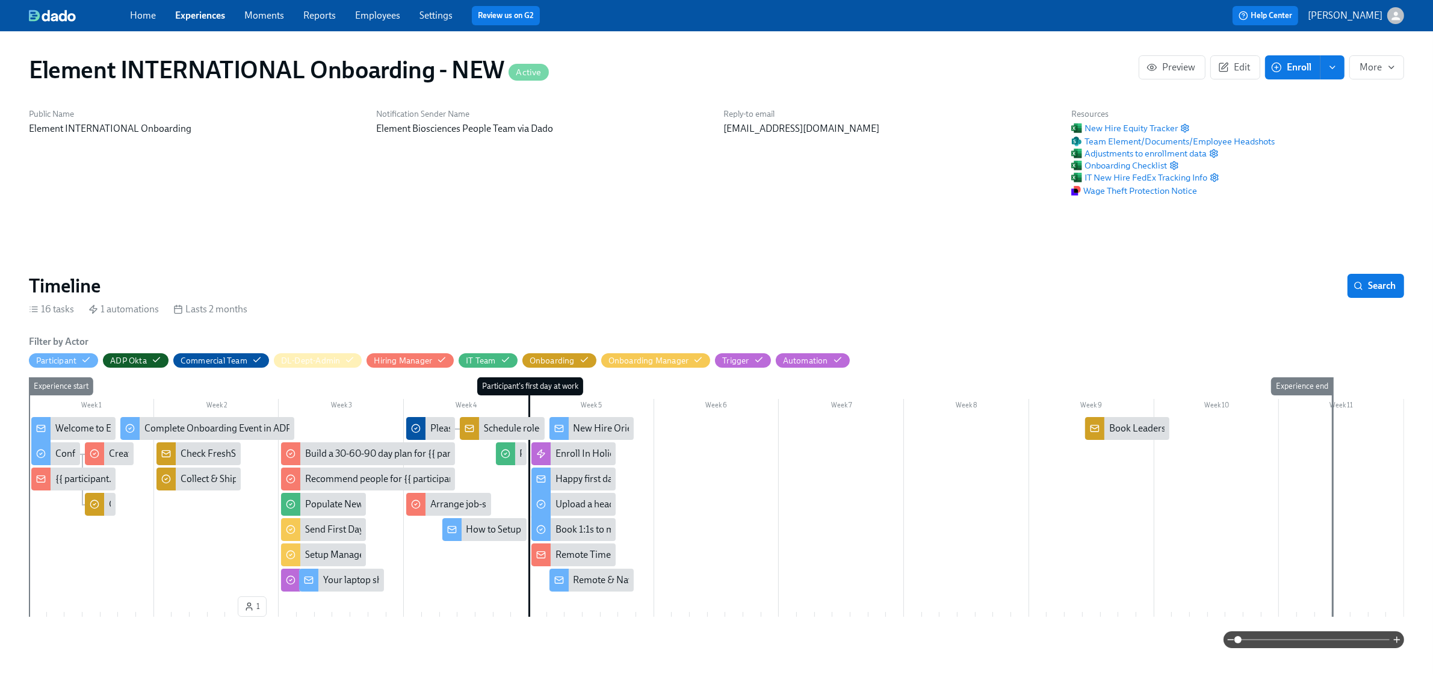
click at [199, 10] on link "Experiences" at bounding box center [200, 15] width 50 height 11
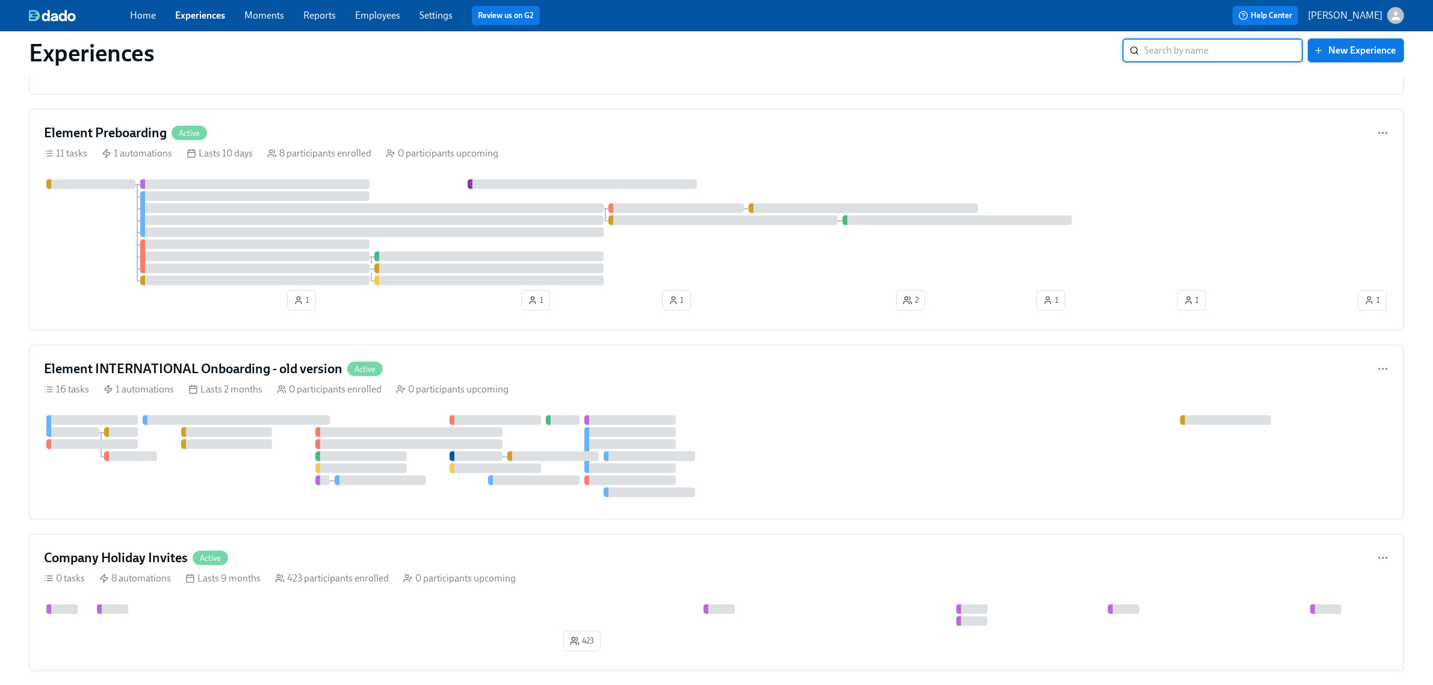
scroll to position [828, 0]
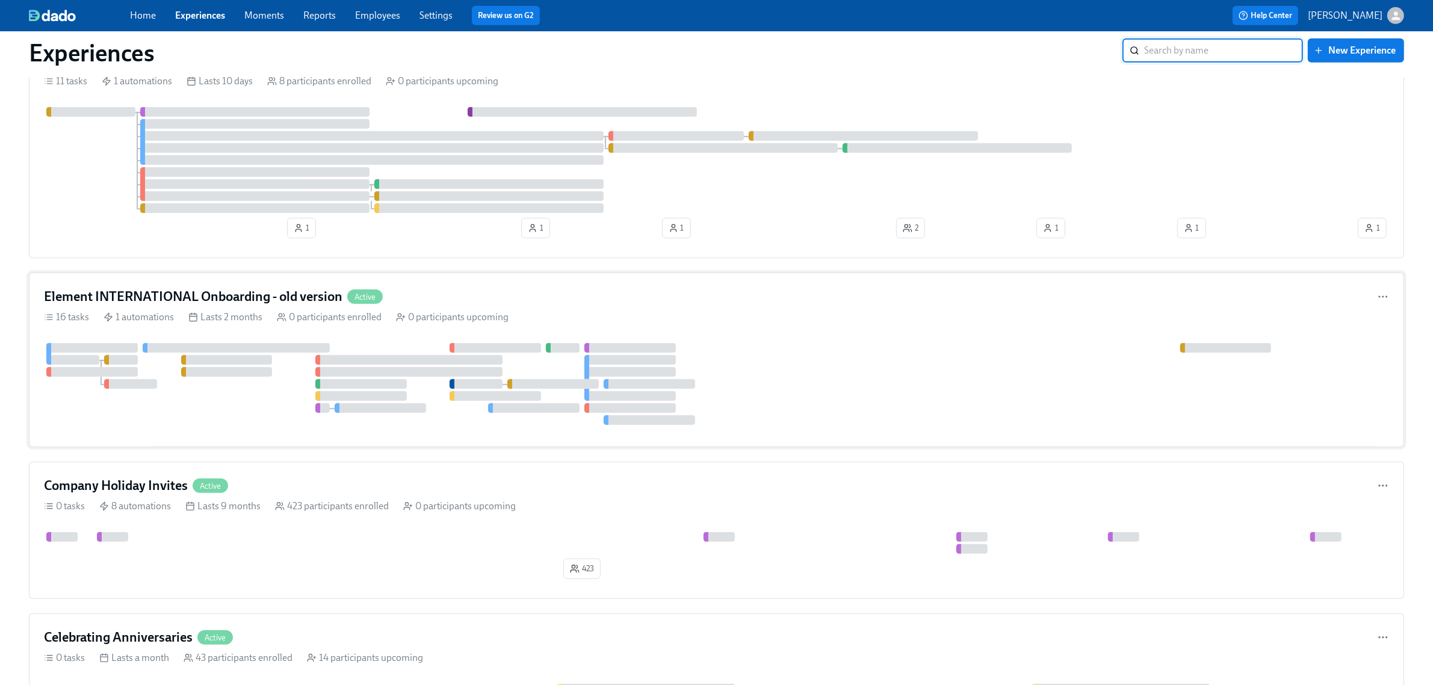
click at [534, 299] on div "Element INTERNATIONAL Onboarding - old version Active" at bounding box center [716, 297] width 1345 height 18
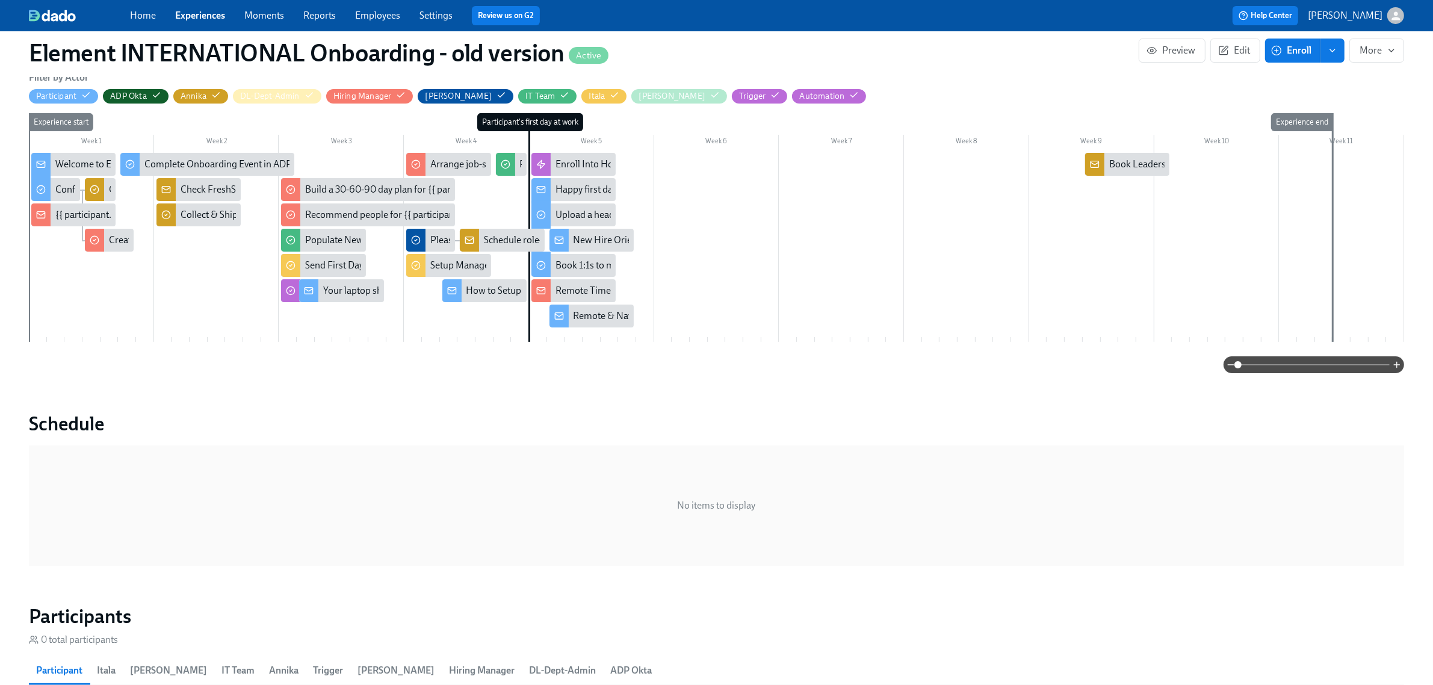
scroll to position [301, 0]
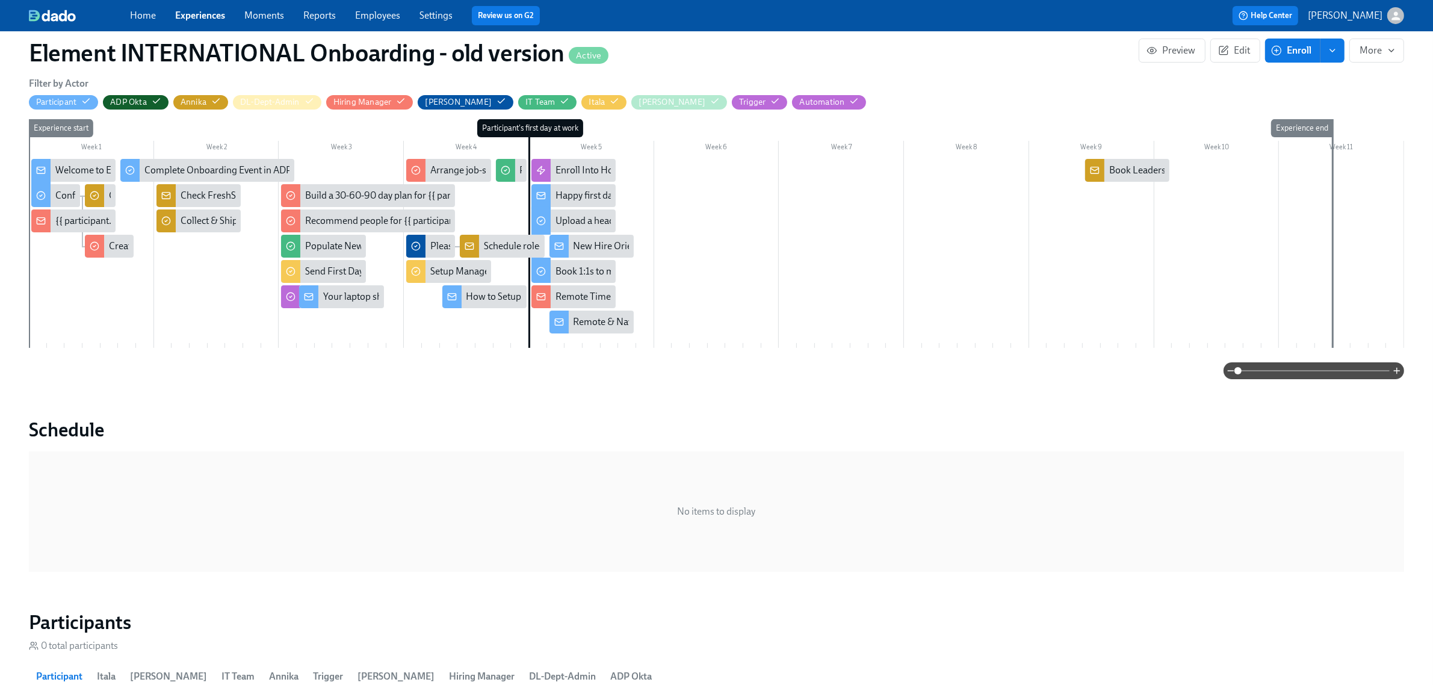
click at [608, 223] on div "Upload a headshot for the All Hands Meeting" at bounding box center [648, 220] width 184 height 13
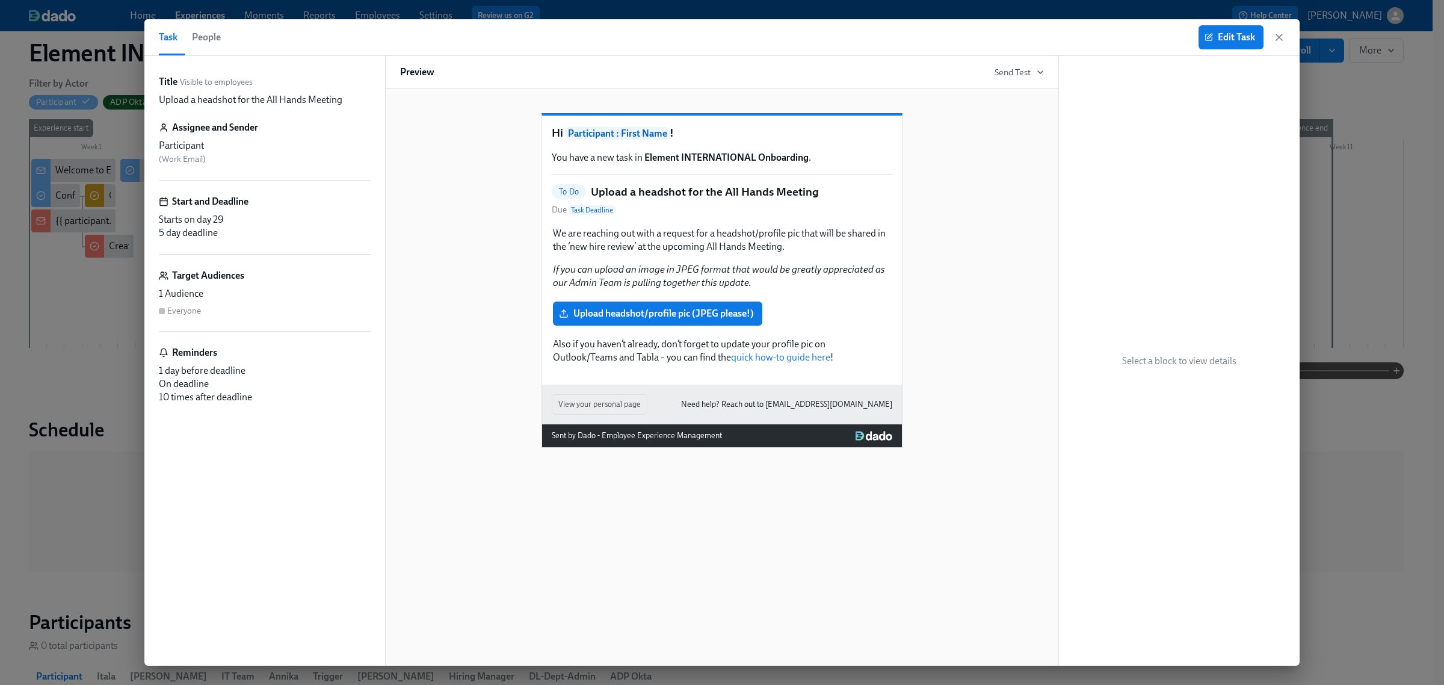
click at [218, 38] on span "People" at bounding box center [206, 37] width 29 height 17
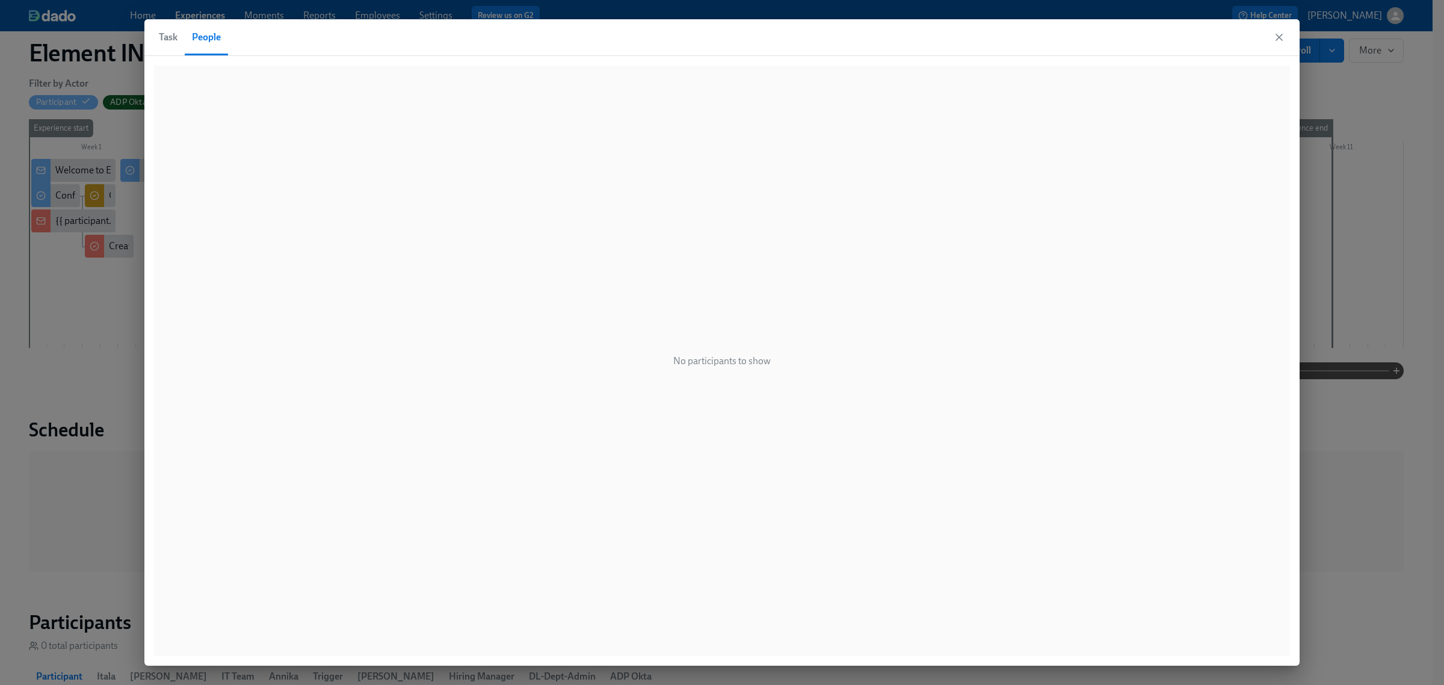
click at [159, 34] on span "Task" at bounding box center [168, 37] width 19 height 17
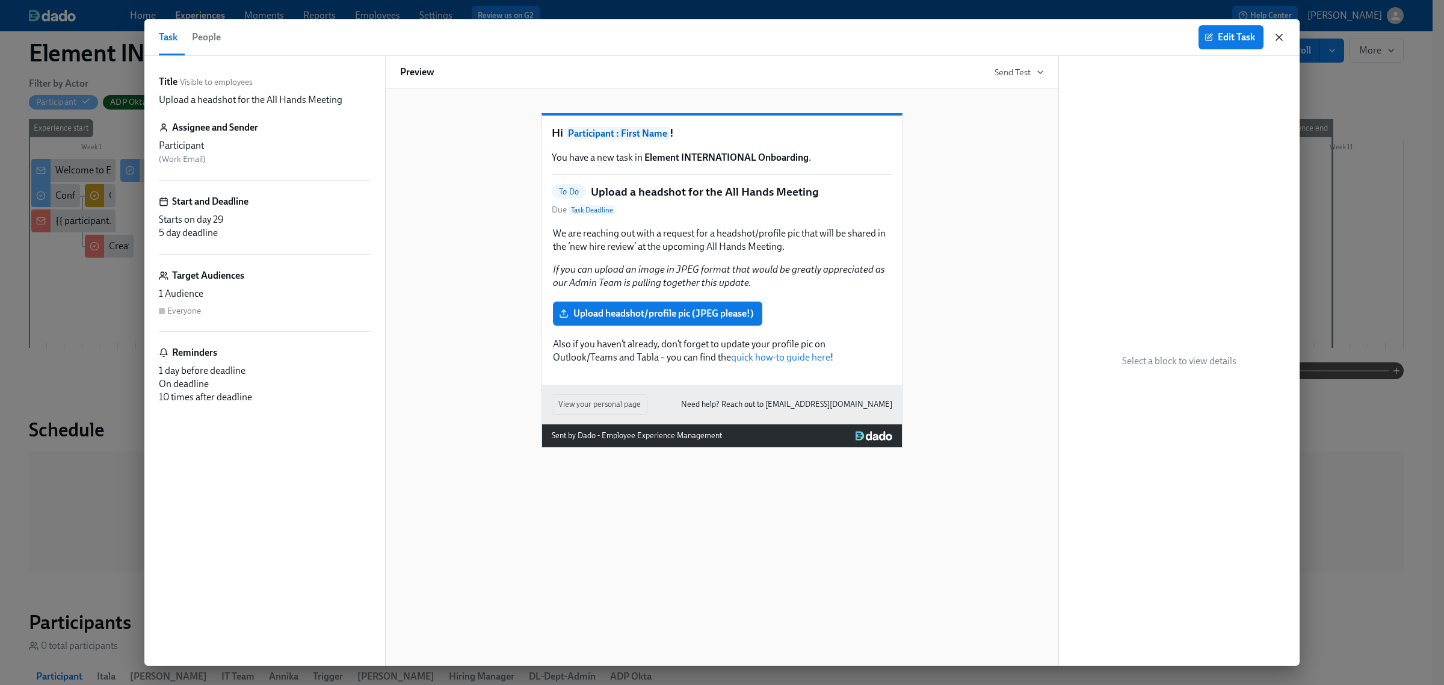
click at [1155, 35] on icon "button" at bounding box center [1280, 37] width 12 height 12
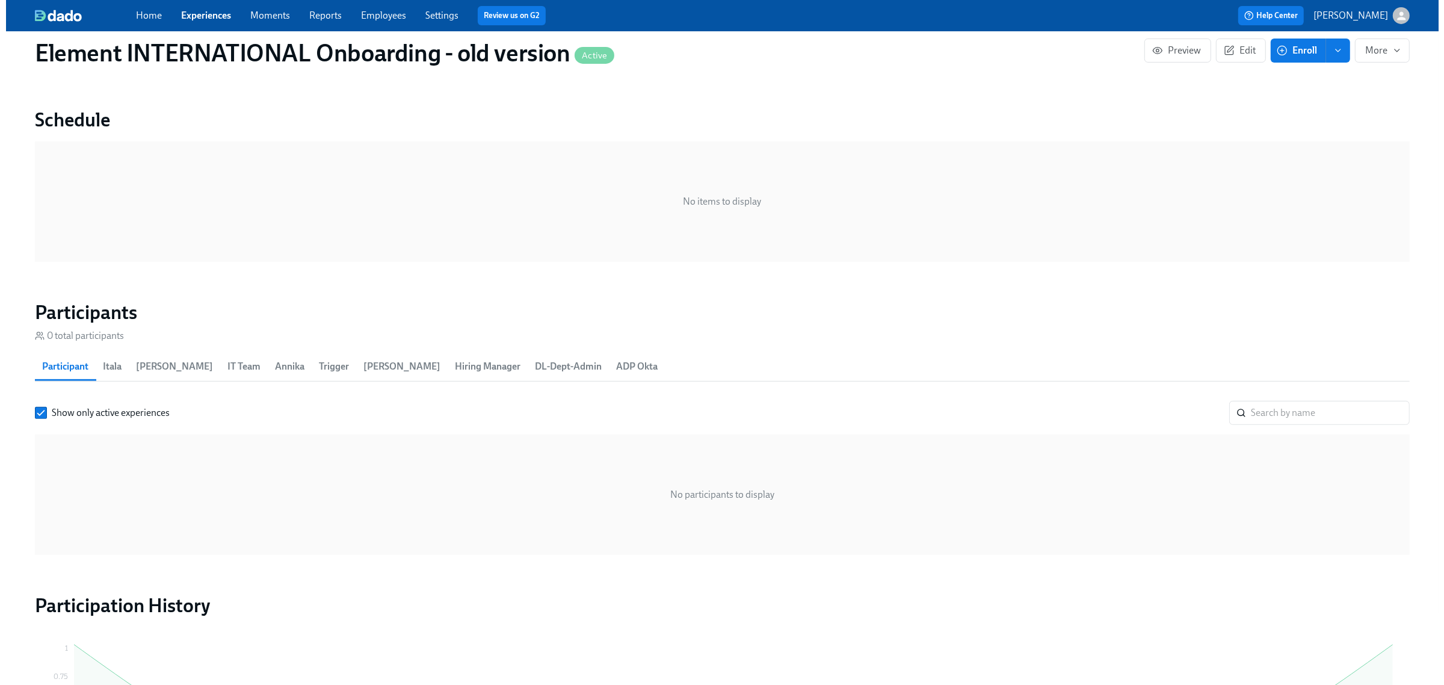
scroll to position [785, 0]
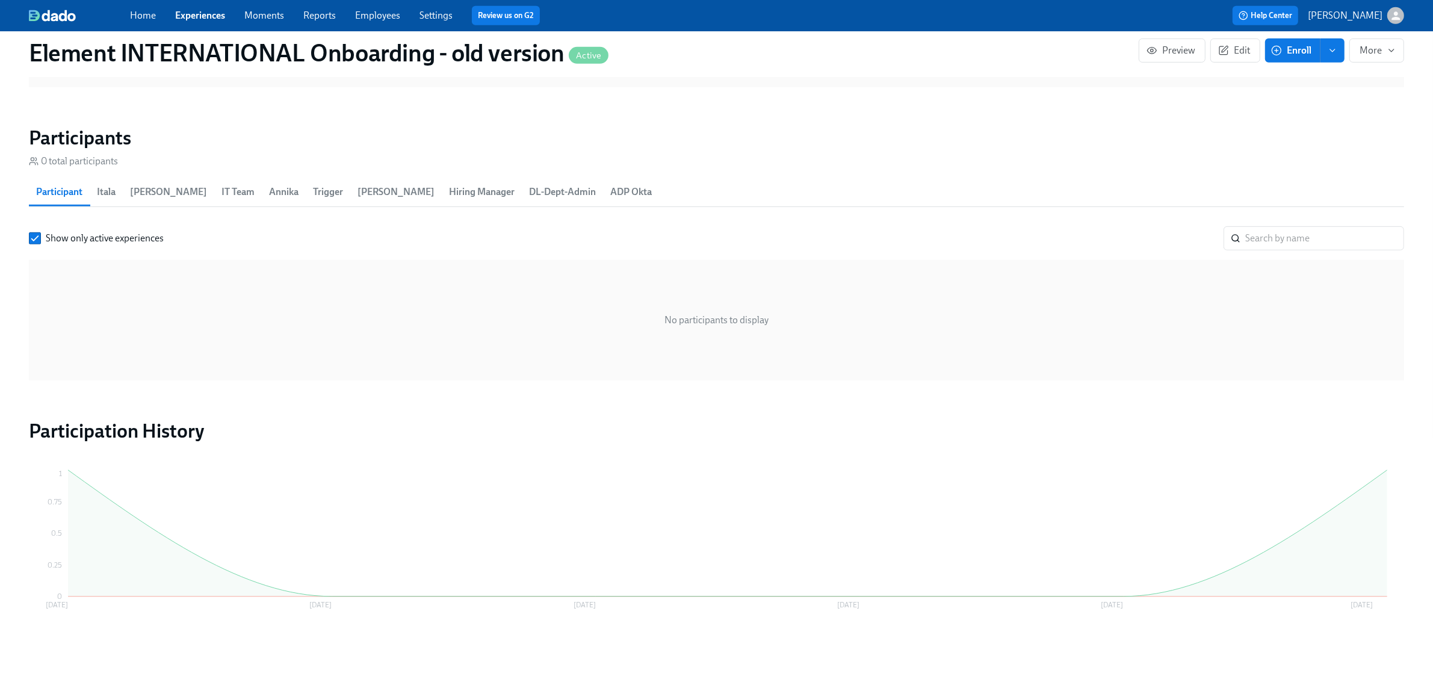
click at [159, 231] on div "Show only active experiences ​" at bounding box center [716, 238] width 1375 height 24
click at [158, 232] on span "Show only active experiences" at bounding box center [105, 238] width 118 height 13
click at [40, 233] on input "Show only active experiences" at bounding box center [34, 238] width 11 height 11
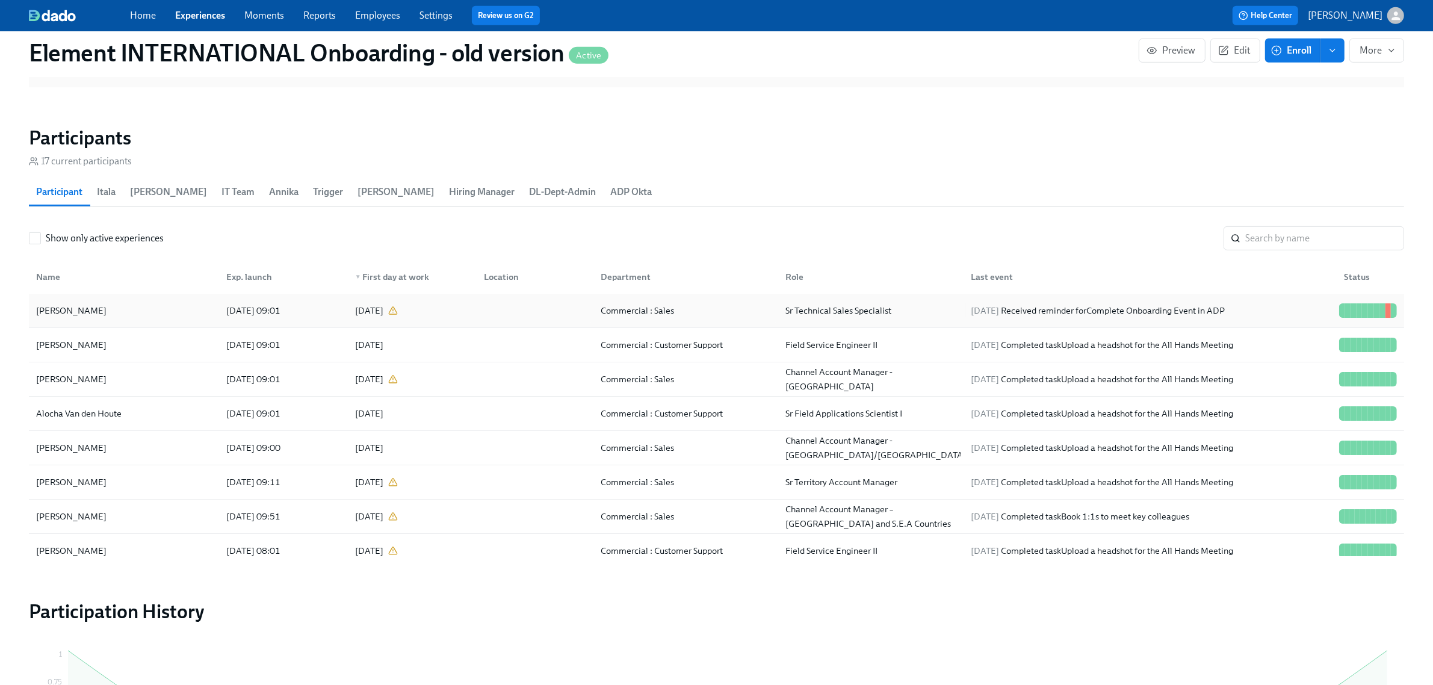
click at [163, 315] on div "[PERSON_NAME]" at bounding box center [123, 311] width 185 height 24
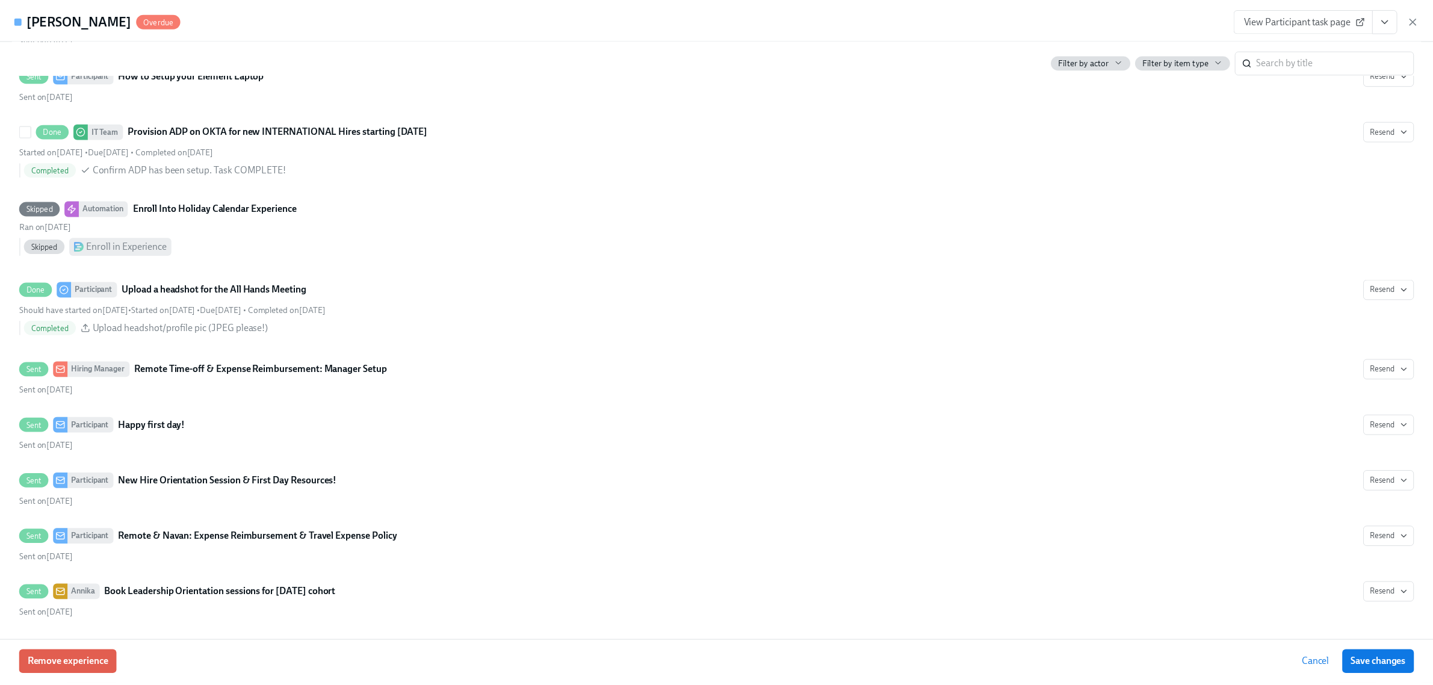
scroll to position [2023, 0]
click at [40, 22] on h4 "[PERSON_NAME]" at bounding box center [79, 19] width 106 height 18
copy h4 "[PERSON_NAME]"
click at [101, 22] on h4 "[PERSON_NAME]" at bounding box center [79, 19] width 106 height 18
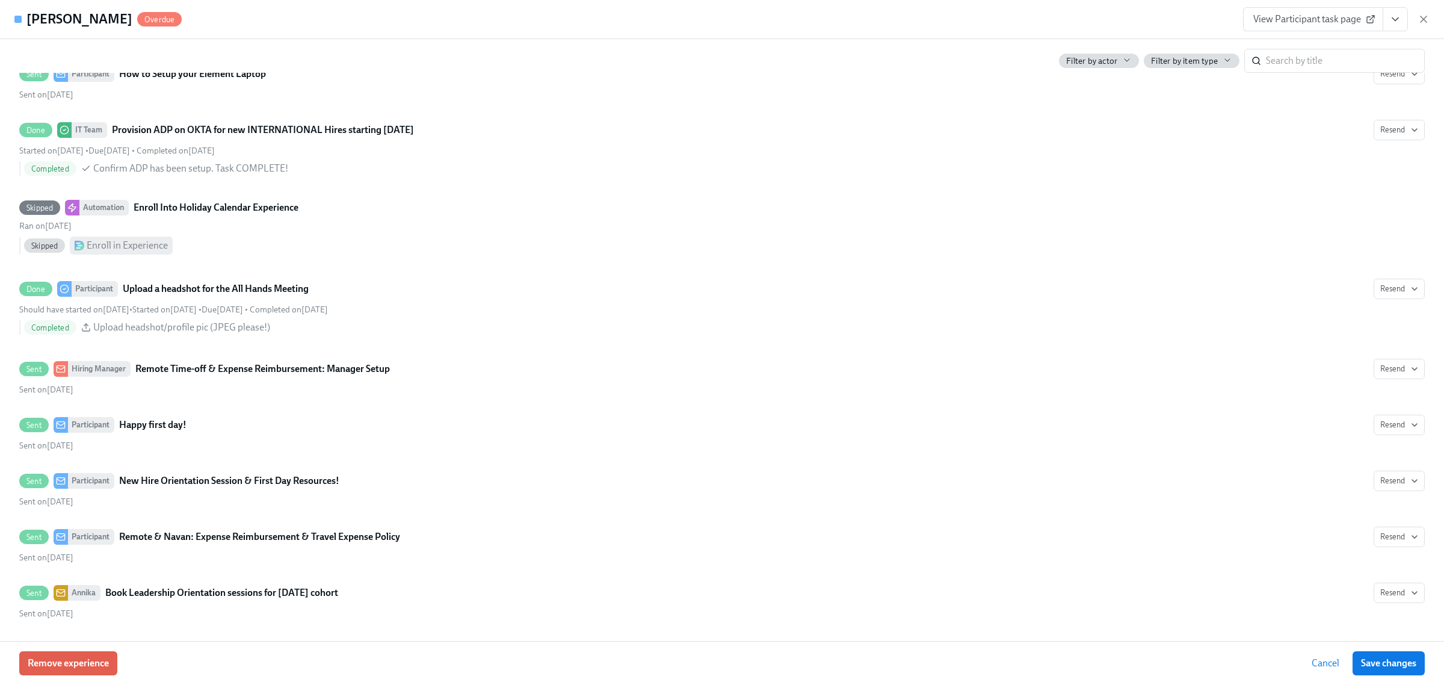
click at [101, 22] on h4 "[PERSON_NAME]" at bounding box center [79, 19] width 106 height 18
copy h4 "Ciesielska"
click at [1155, 20] on icon "button" at bounding box center [1424, 19] width 12 height 12
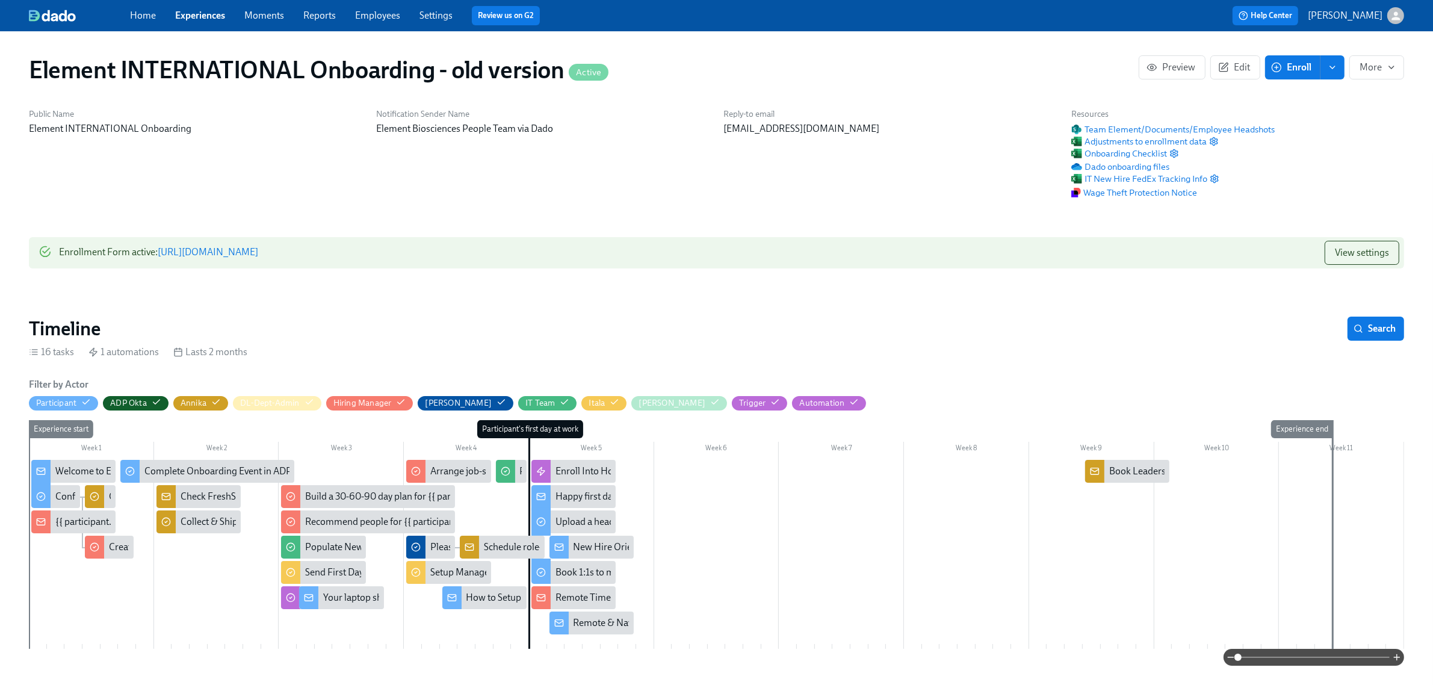
click at [211, 17] on link "Experiences" at bounding box center [200, 15] width 50 height 11
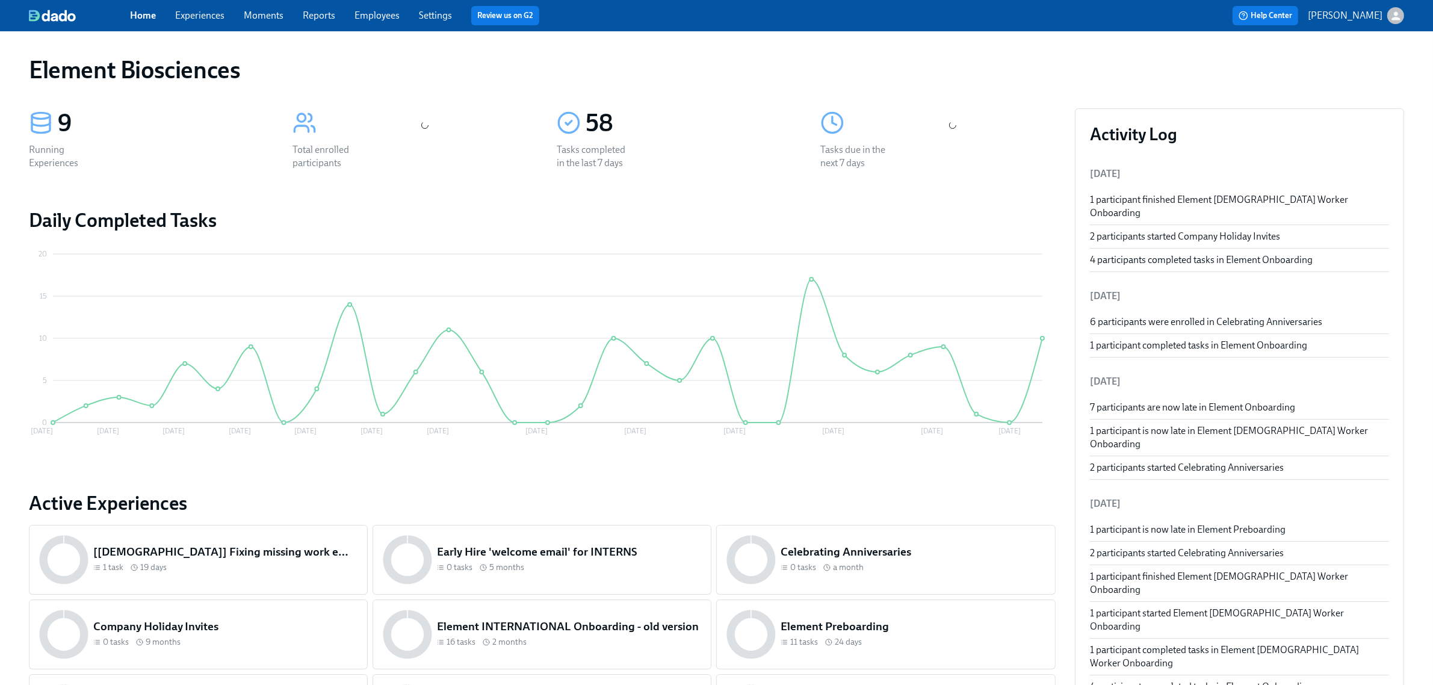
click at [224, 16] on link "Experiences" at bounding box center [199, 15] width 49 height 11
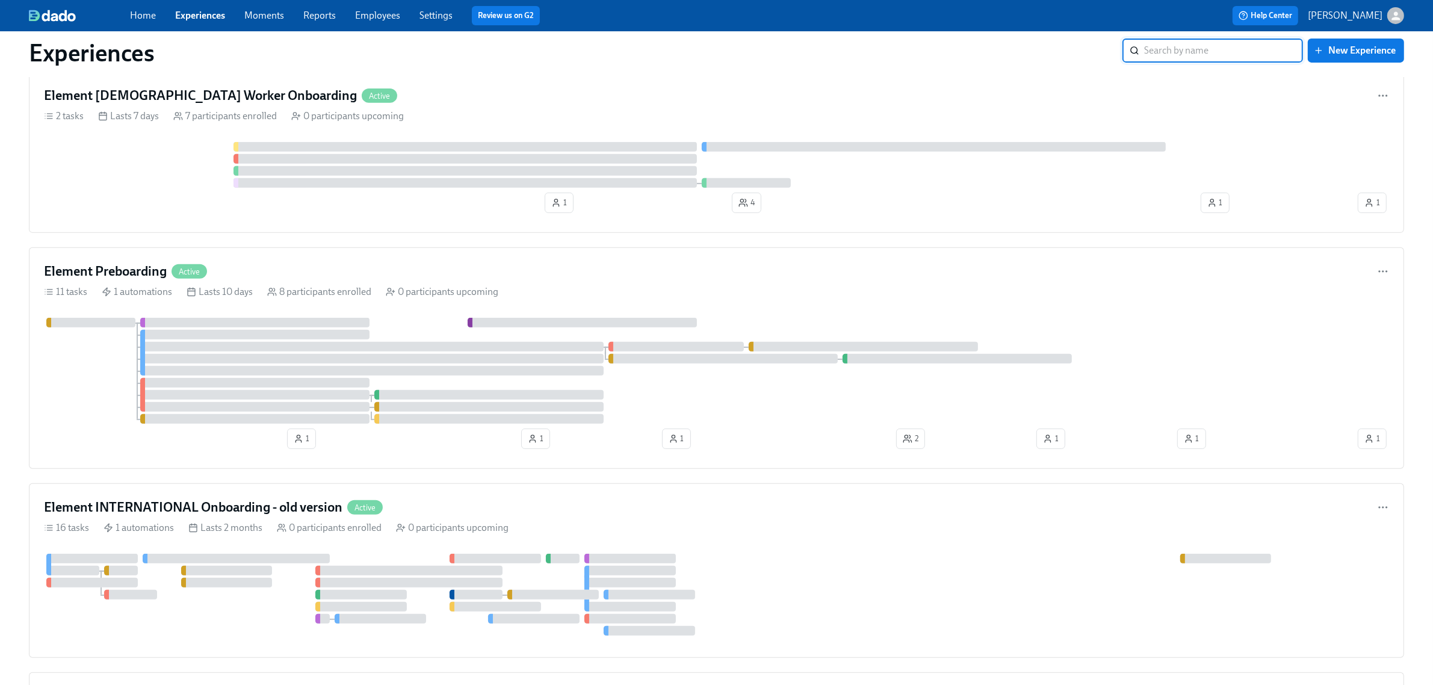
scroll to position [752, 0]
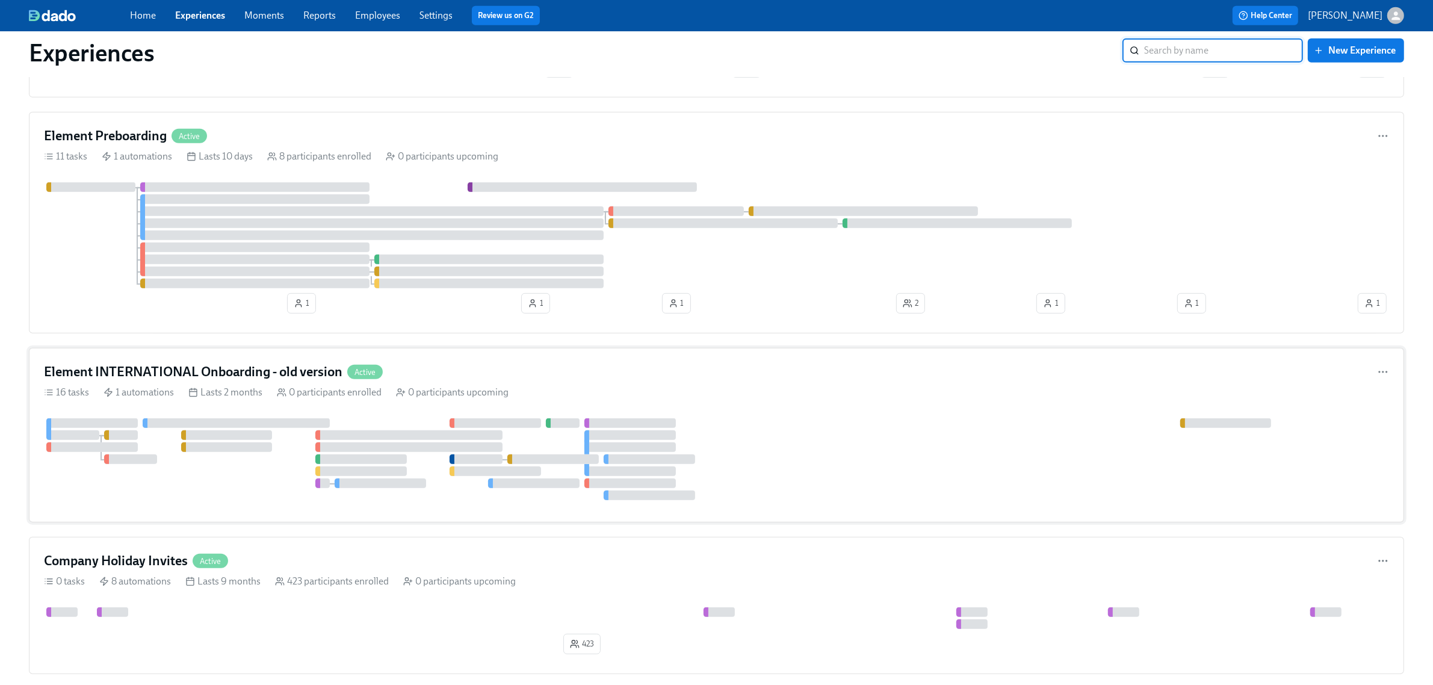
click at [574, 380] on div "Element INTERNATIONAL Onboarding - old version Active" at bounding box center [716, 372] width 1345 height 18
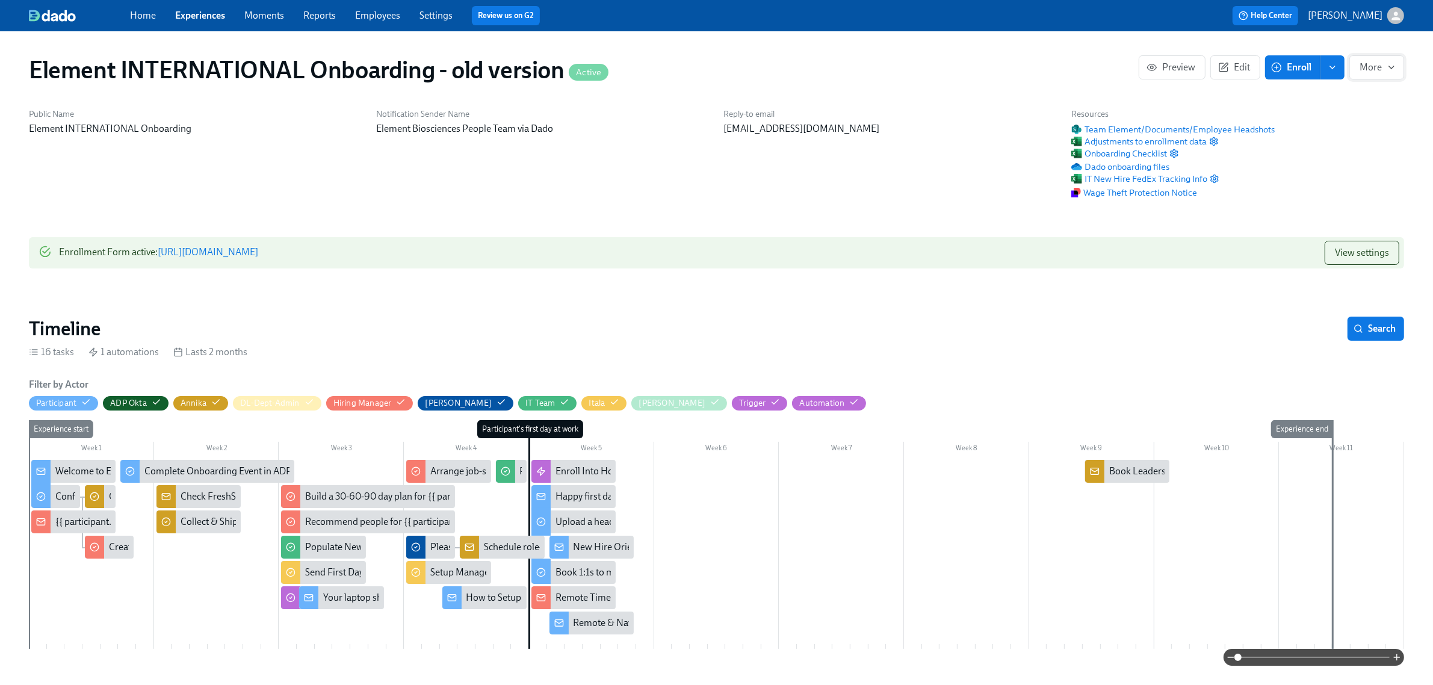
click at [1380, 72] on span "More" at bounding box center [1377, 67] width 34 height 12
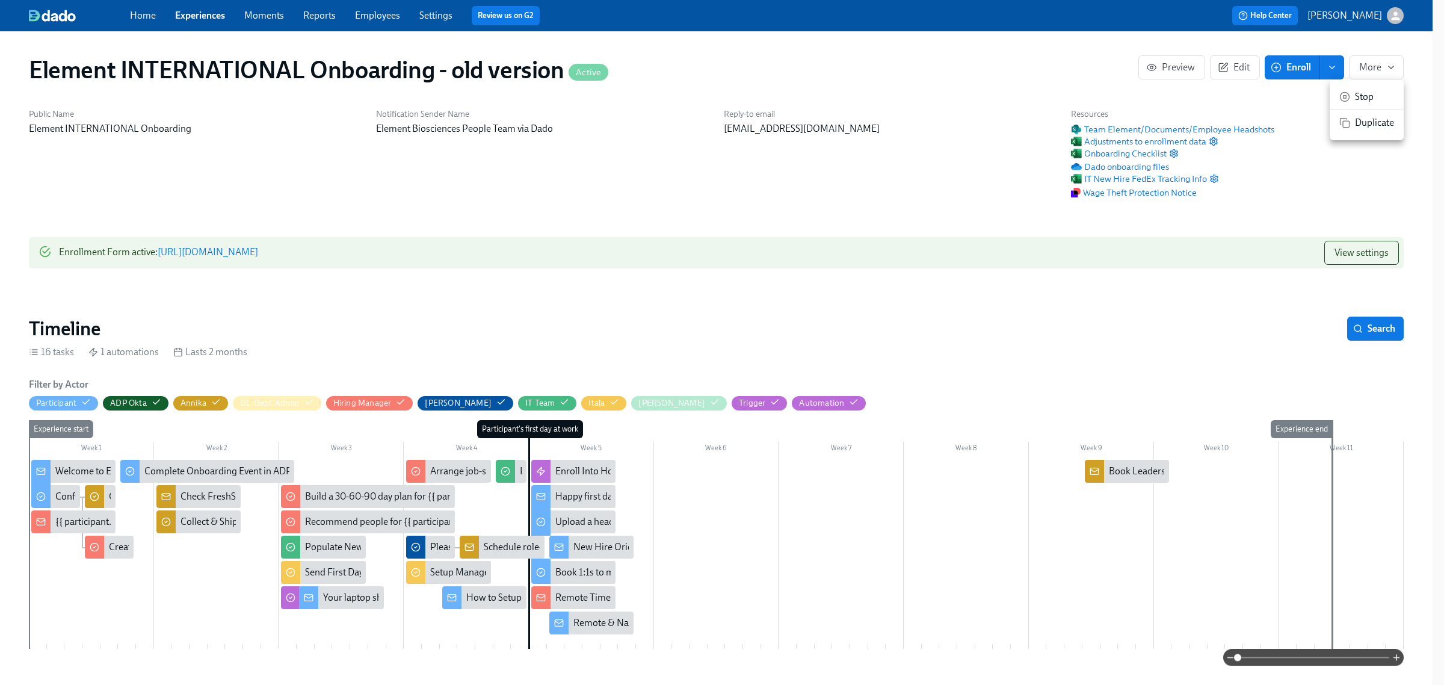
click at [1372, 99] on span "Stop" at bounding box center [1374, 96] width 39 height 13
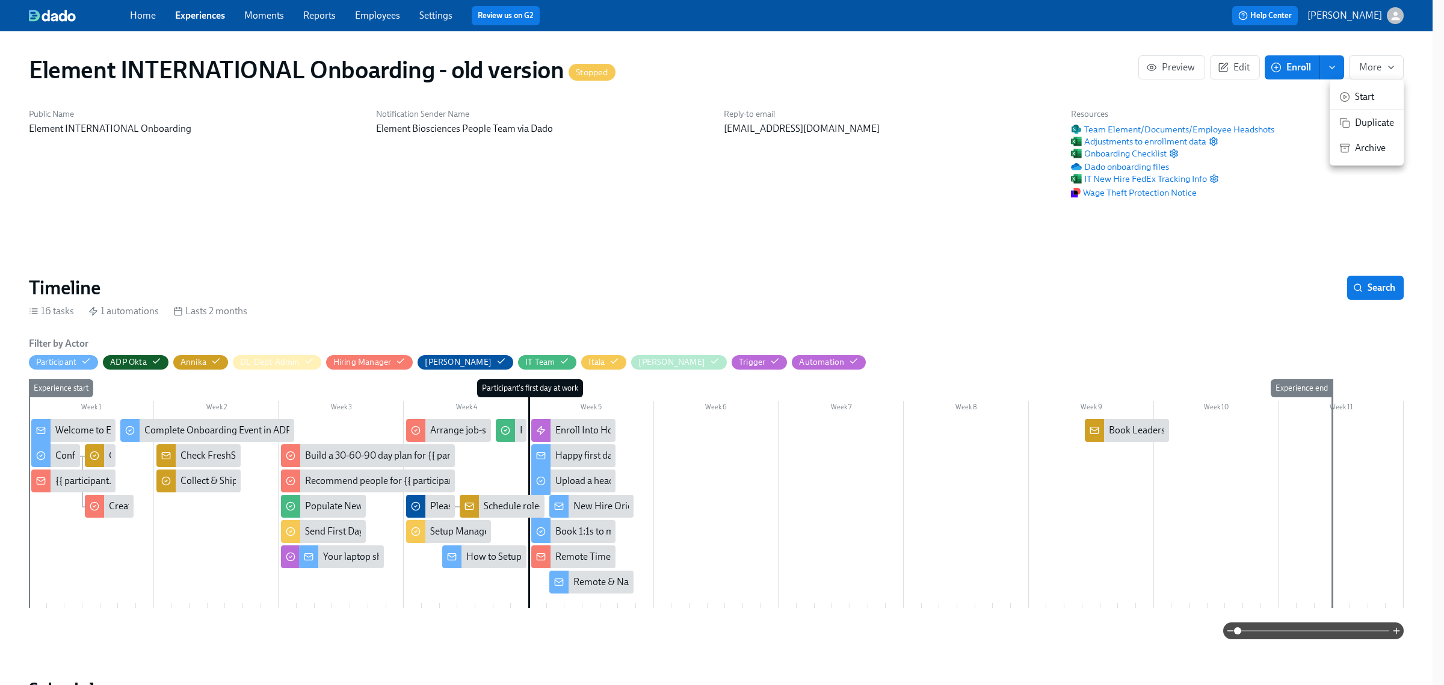
click at [1362, 153] on span "Archive" at bounding box center [1374, 147] width 39 height 13
click at [220, 11] on div at bounding box center [722, 342] width 1444 height 685
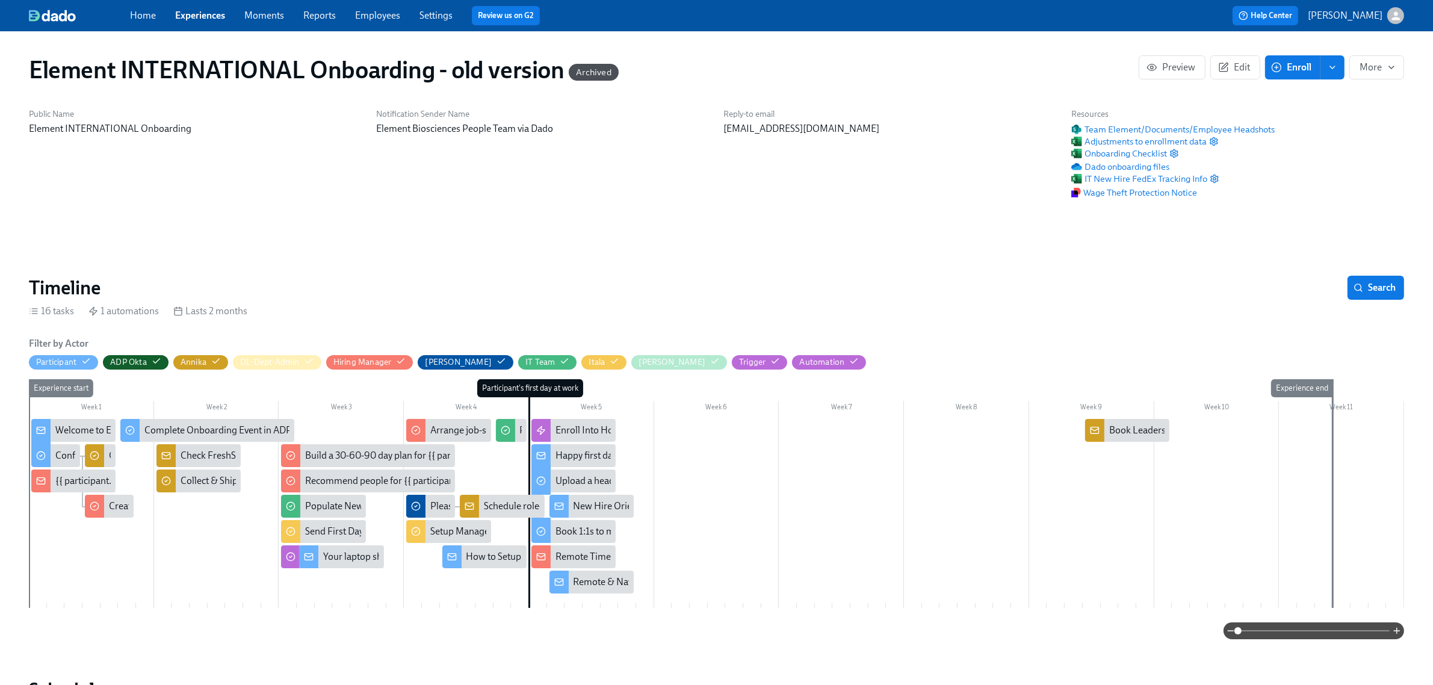
click at [208, 16] on link "Experiences" at bounding box center [200, 15] width 50 height 11
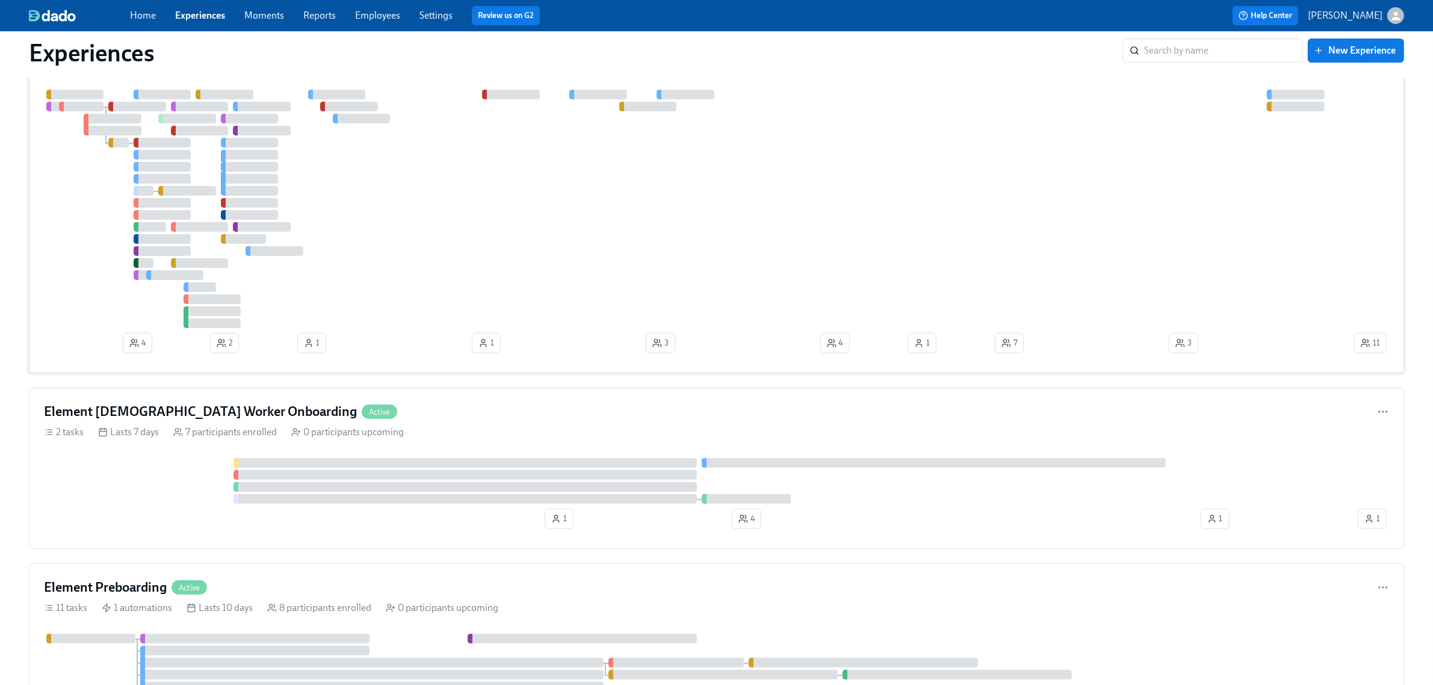
scroll to position [527, 0]
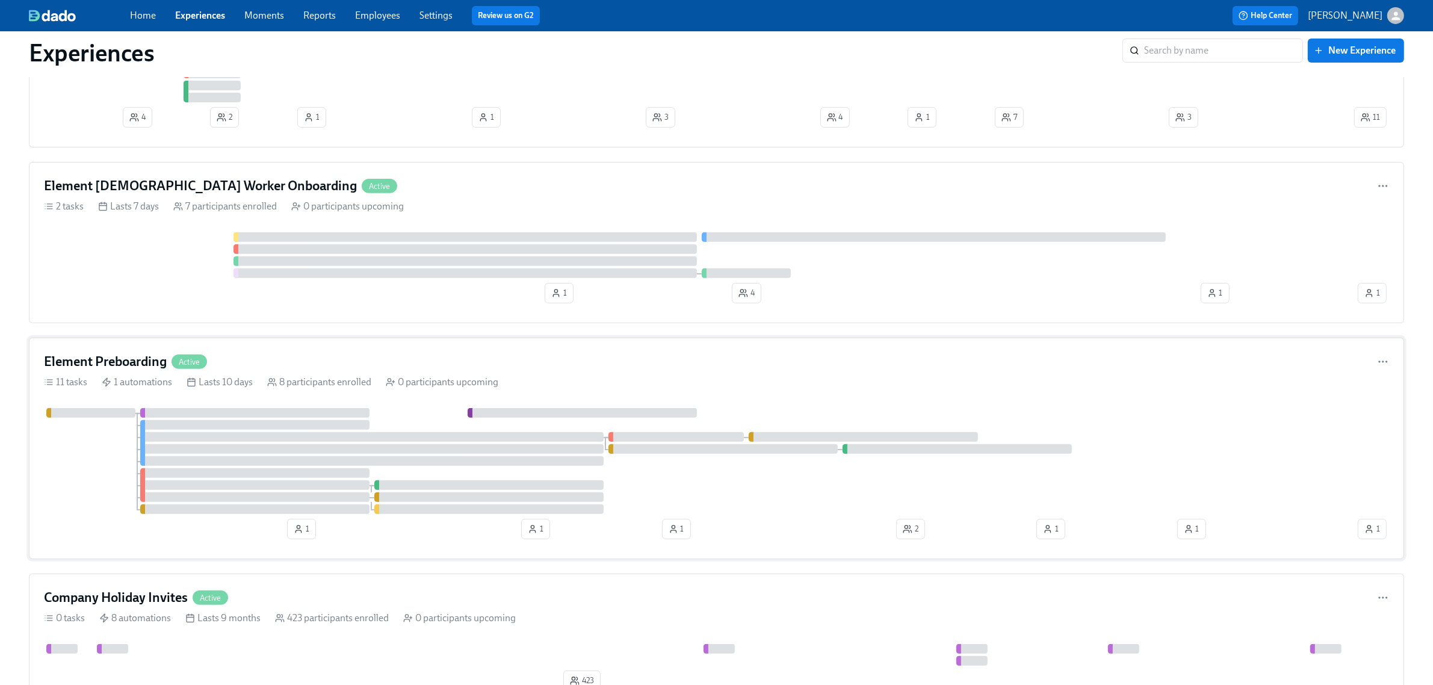
click at [366, 352] on div "Element Preboarding Active 11 tasks 1 automations Lasts 10 days 8 participants …" at bounding box center [716, 448] width 1375 height 221
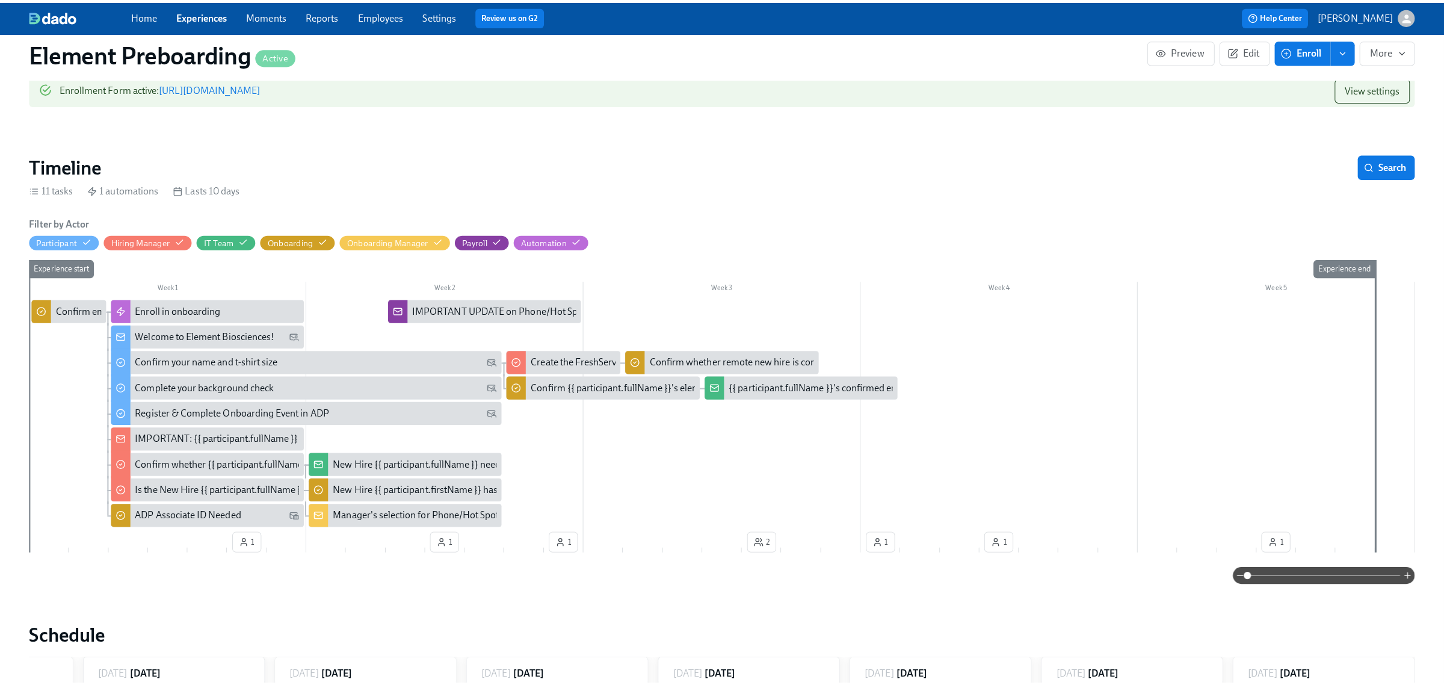
scroll to position [150, 0]
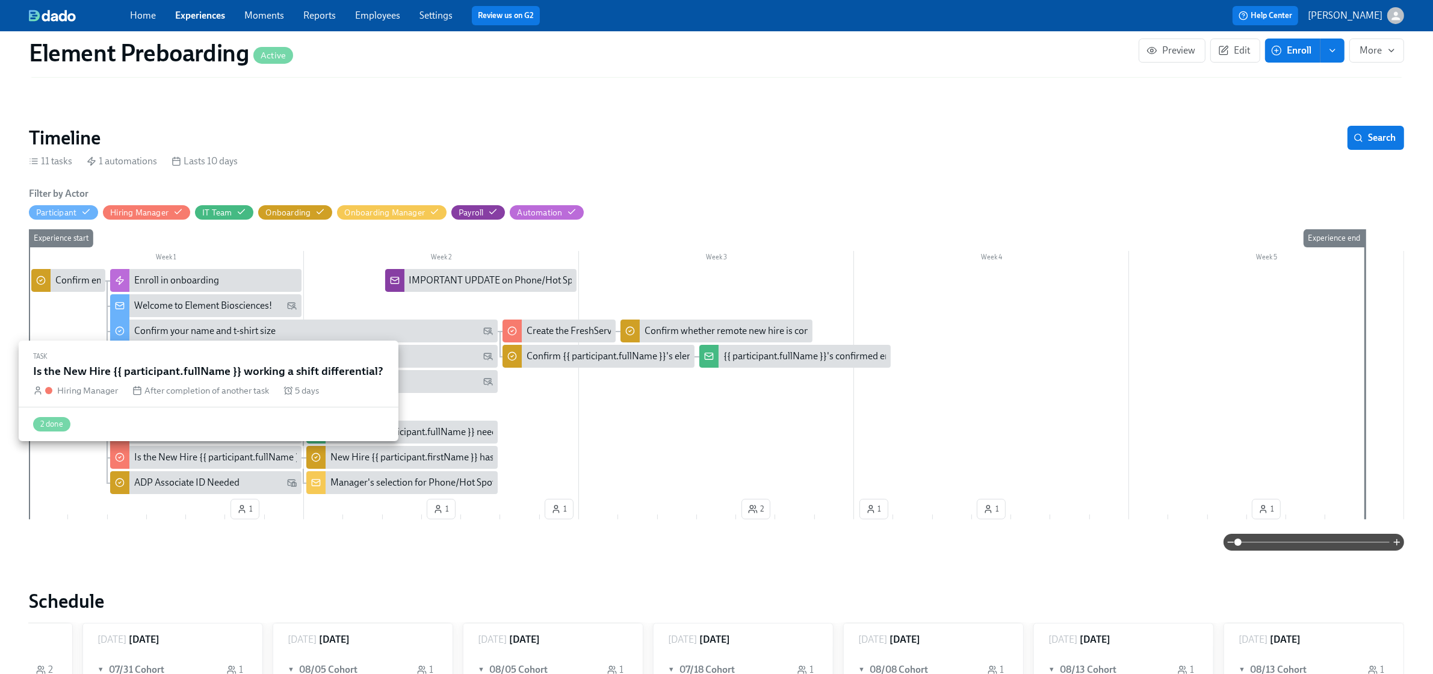
click at [255, 459] on div "Is the New Hire {{ participant.fullName }} working a shift differential?" at bounding box center [275, 457] width 282 height 13
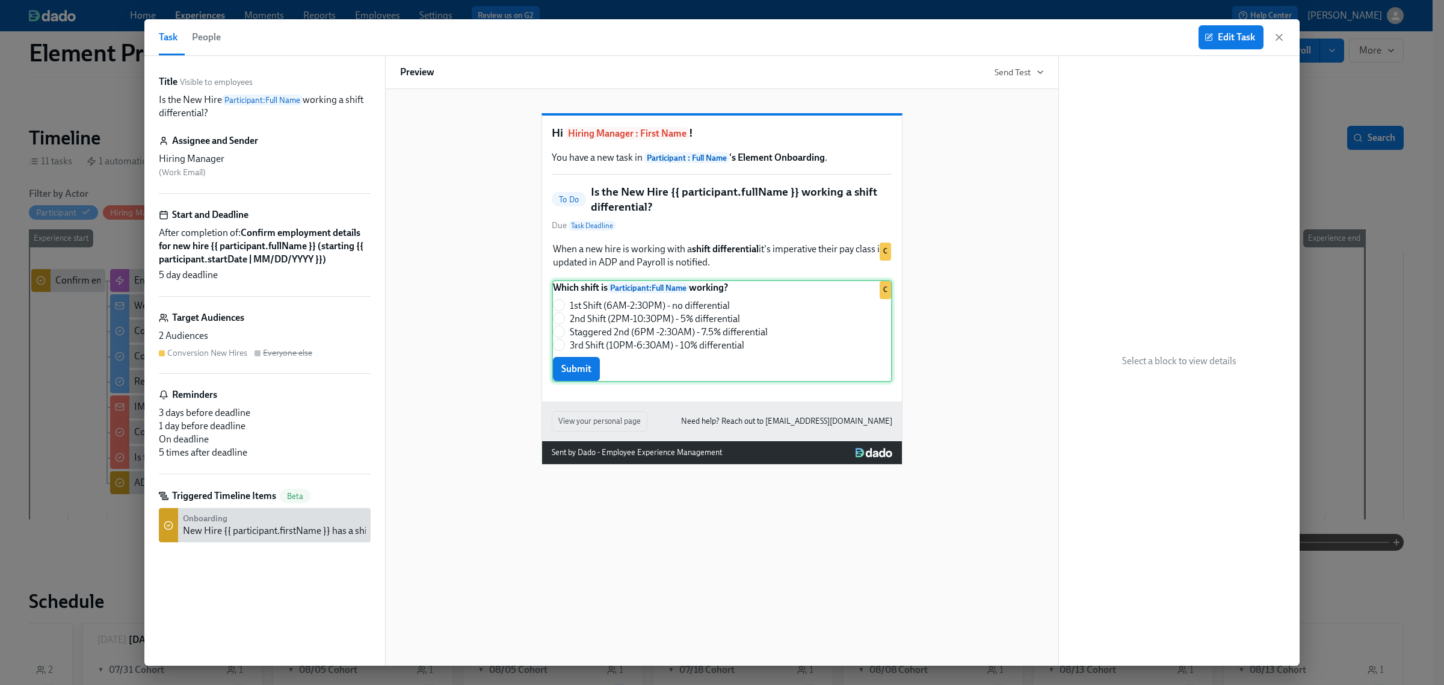
click at [715, 314] on div "Which shift is Participant : Full Name working? 1st Shift (6AM-2:30PM) - no dif…" at bounding box center [722, 331] width 341 height 102
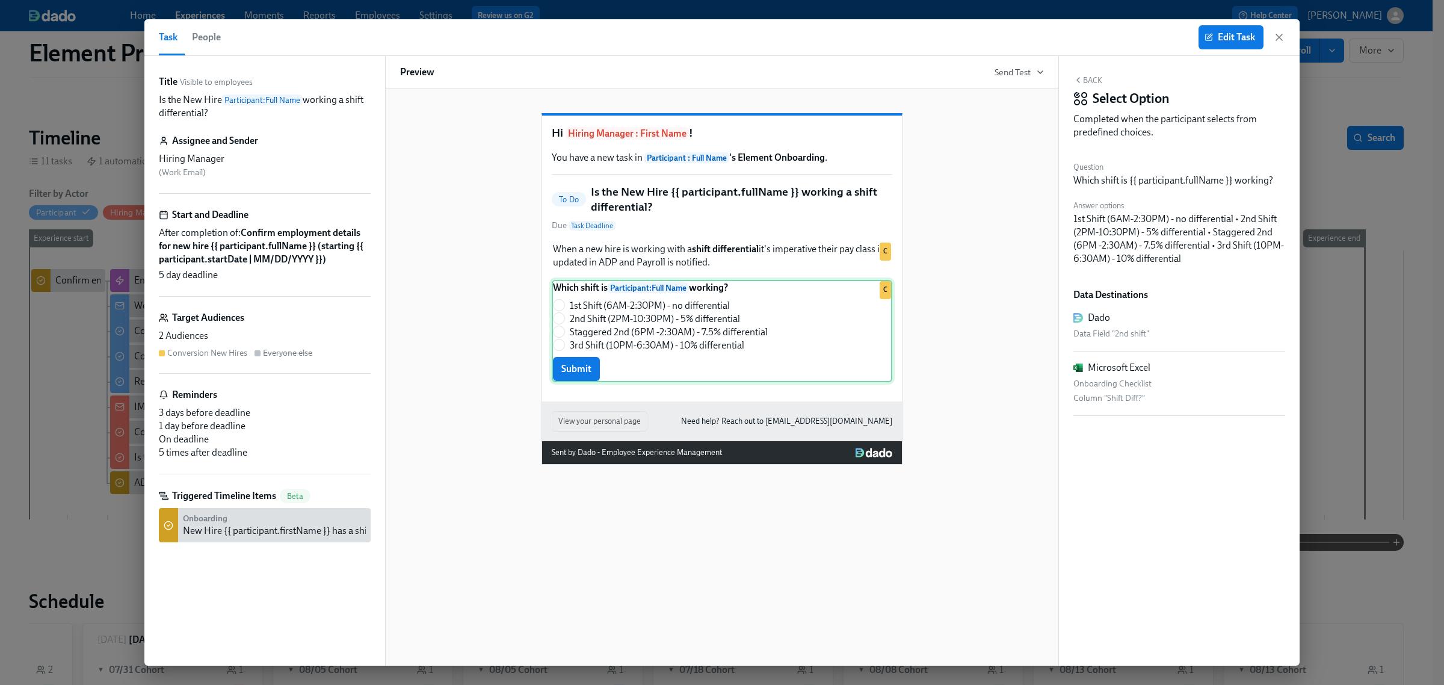
click at [686, 319] on div "Which shift is Participant : Full Name working? 1st Shift (6AM-2:30PM) - no dif…" at bounding box center [722, 331] width 341 height 102
click at [1237, 41] on span "Edit Task" at bounding box center [1231, 37] width 48 height 12
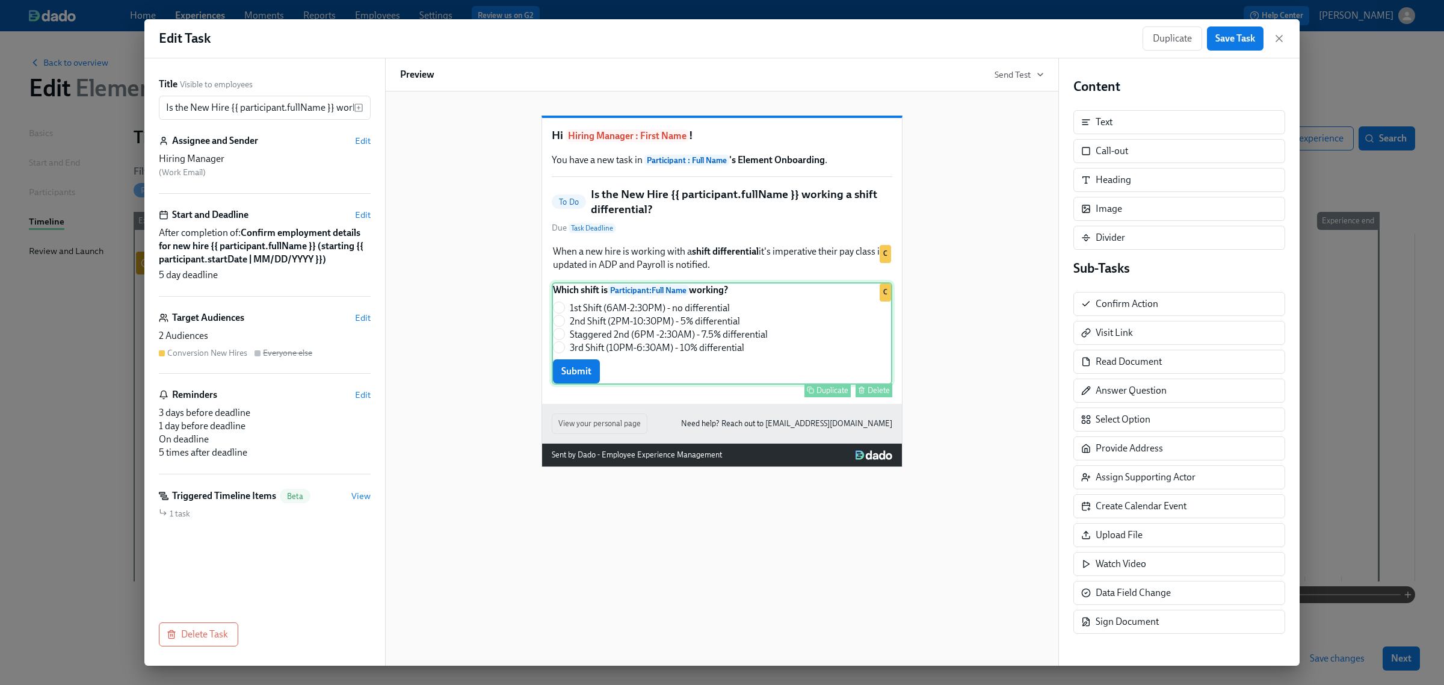
click at [739, 340] on div "Which shift is Participant : Full Name working? 1st Shift (6AM-2:30PM) - no dif…" at bounding box center [722, 333] width 341 height 102
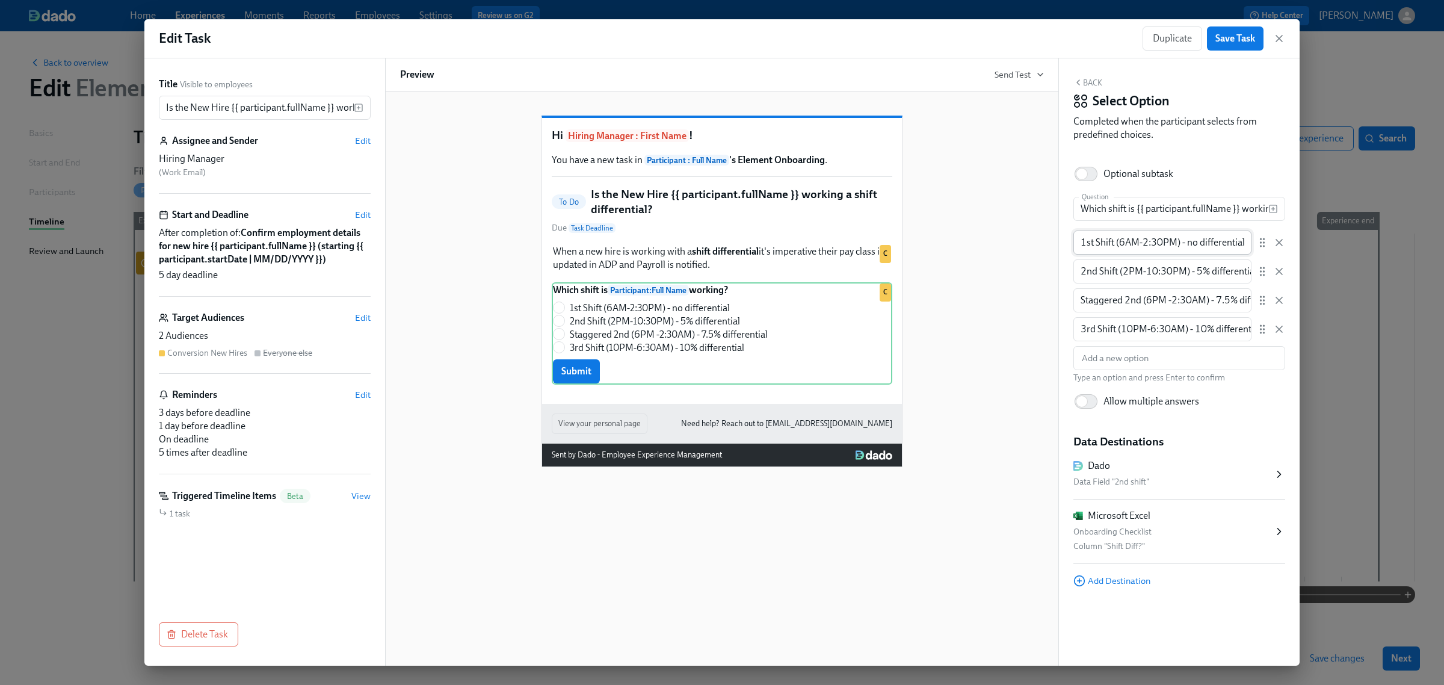
click at [1195, 238] on input "1st Shift (6AM-2:30PM) - no differential" at bounding box center [1163, 243] width 178 height 24
type input "1st Shift (6AM-2:30PM) - NO differential"
click at [1243, 43] on span "Save Task" at bounding box center [1236, 38] width 40 height 12
click at [1280, 38] on icon "button" at bounding box center [1280, 39] width 6 height 6
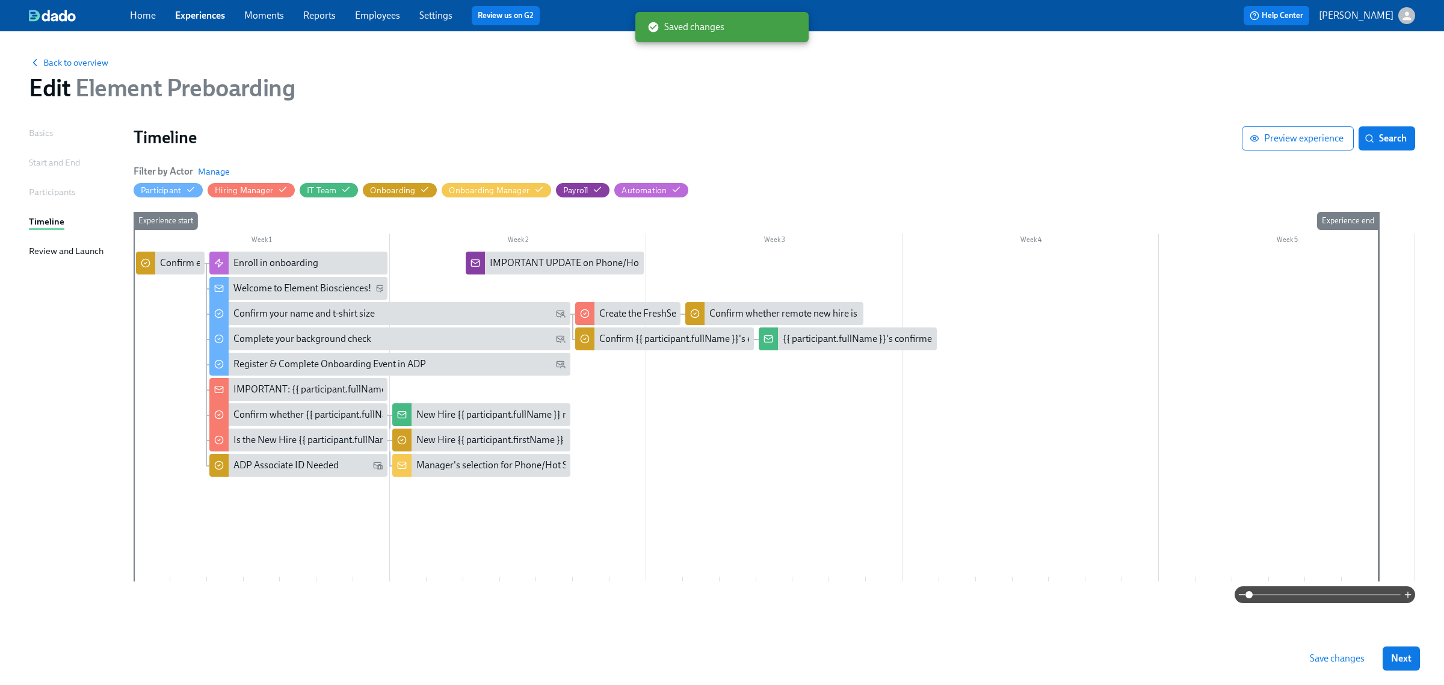
click at [1353, 661] on span "Save changes" at bounding box center [1337, 658] width 55 height 12
click at [212, 16] on link "Experiences" at bounding box center [200, 15] width 50 height 11
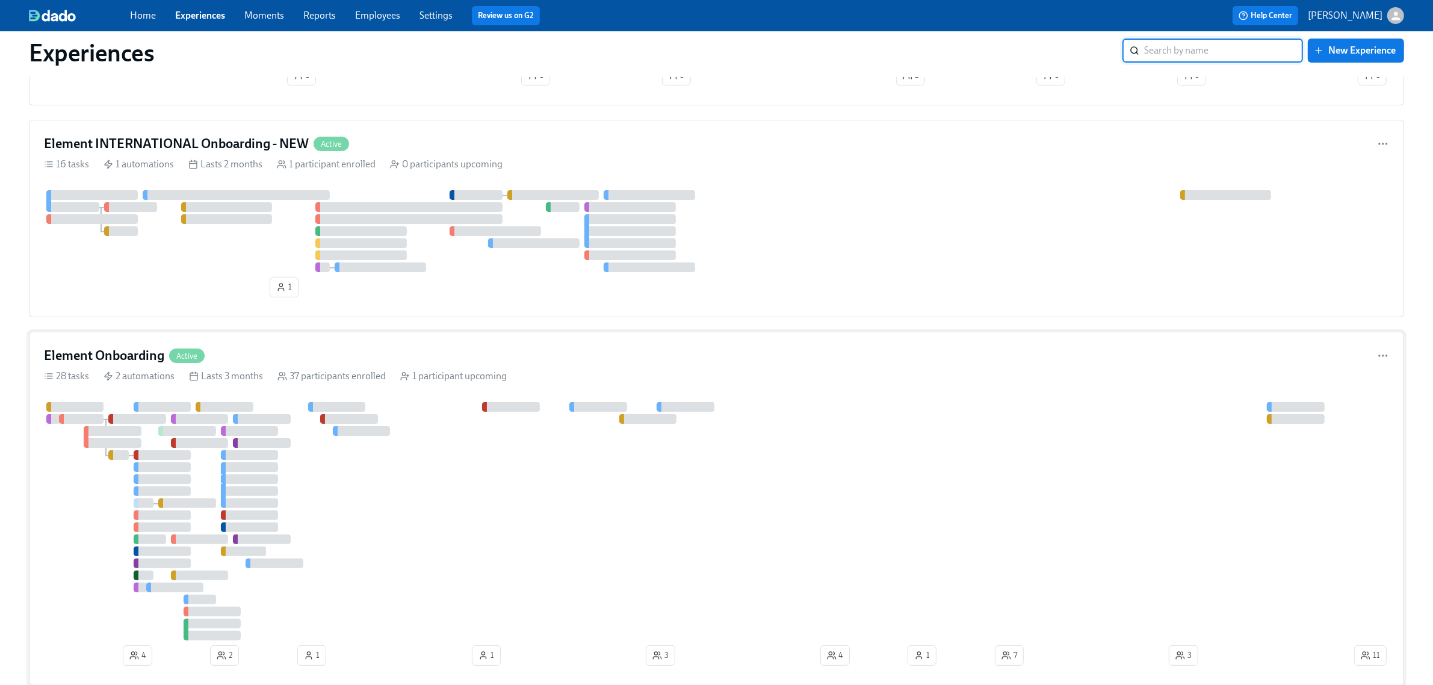
scroll to position [226, 0]
click at [362, 332] on div "Element Onboarding Active 28 tasks 2 automations Lasts 3 months 37 participants…" at bounding box center [716, 507] width 1375 height 354
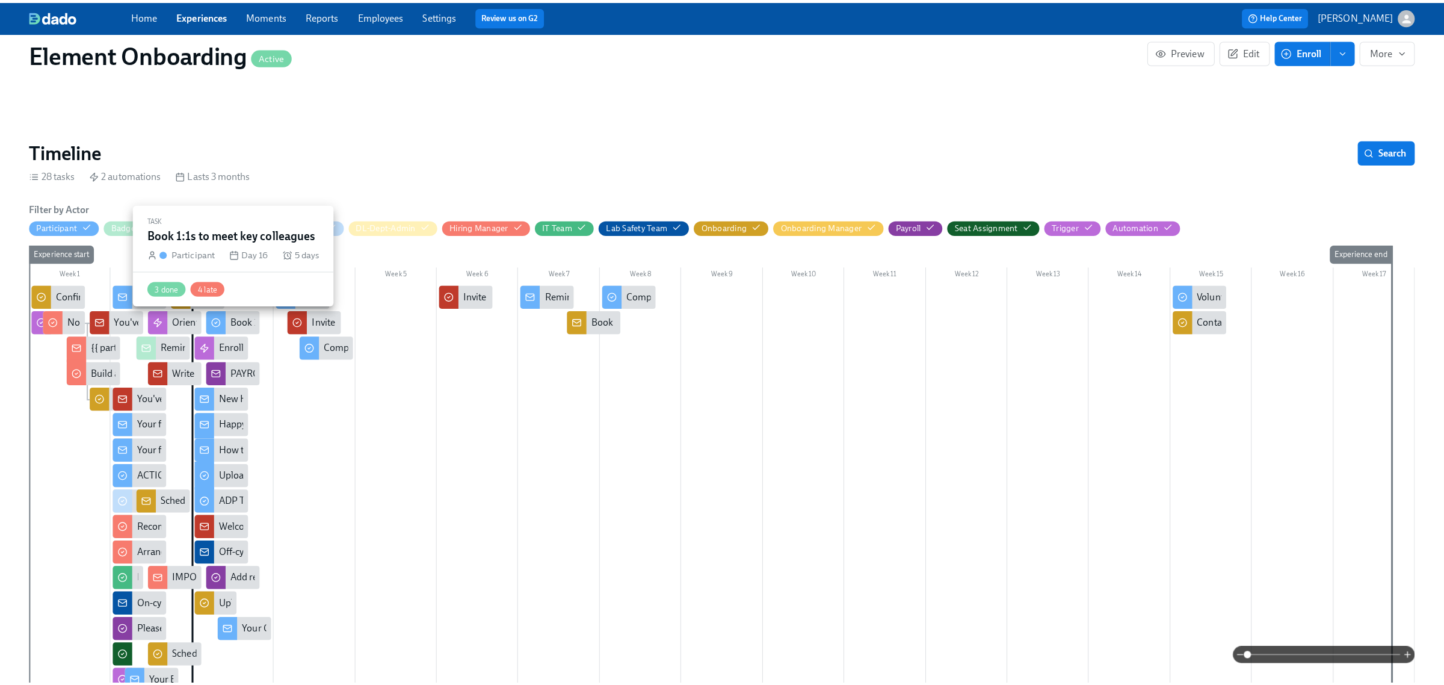
scroll to position [0, 13118]
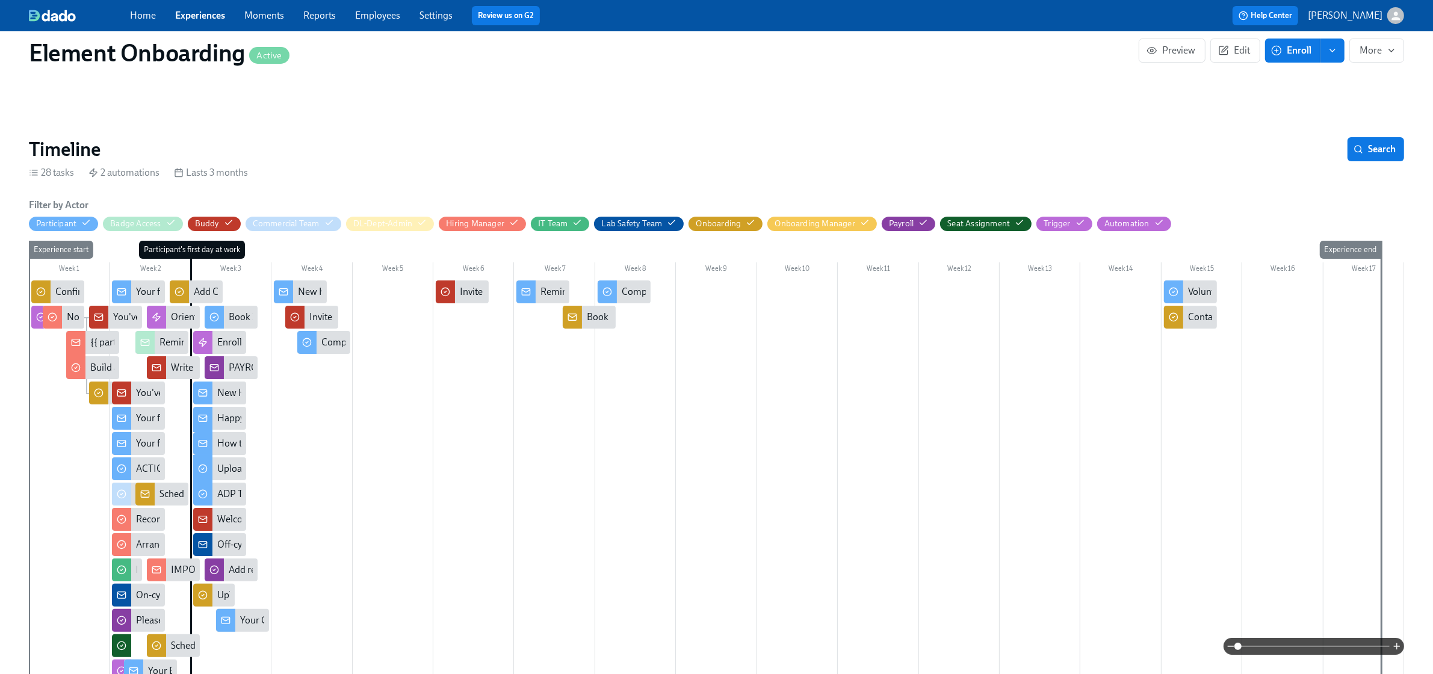
click at [229, 418] on div "Happy first day!" at bounding box center [249, 418] width 64 height 13
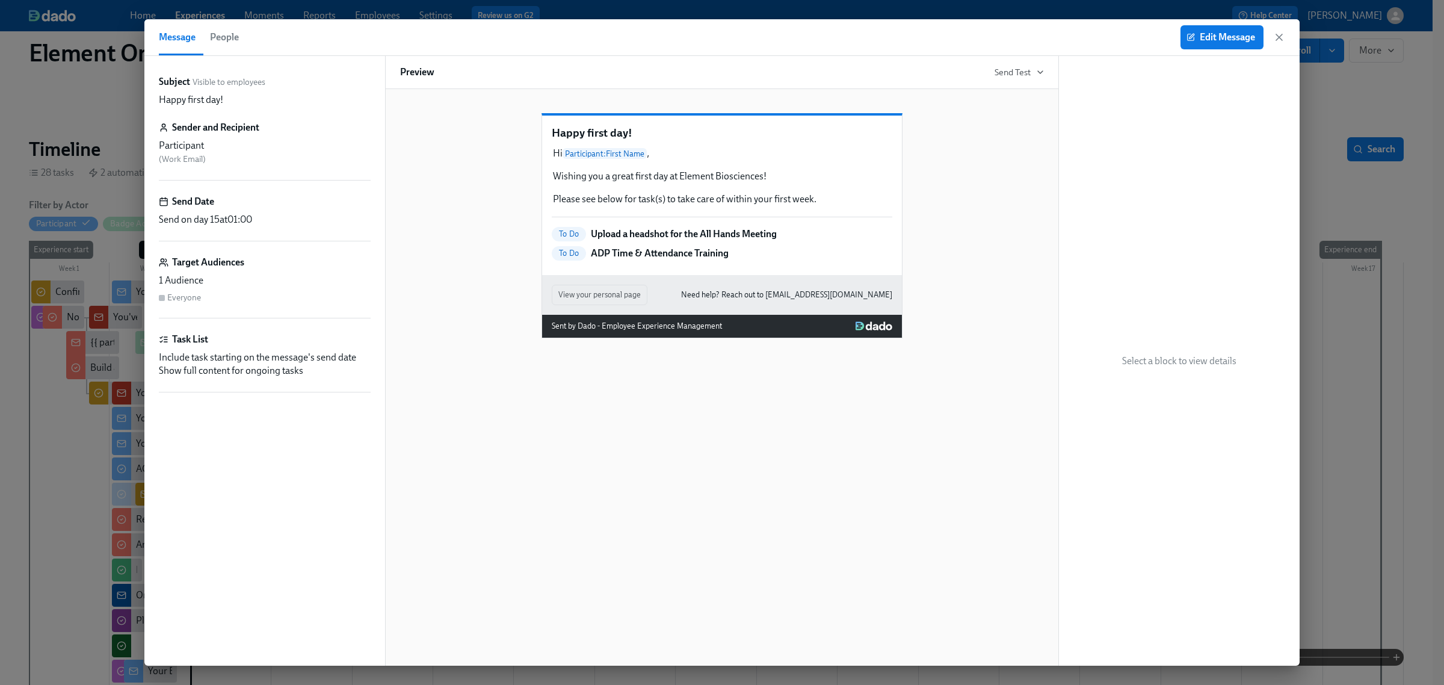
click at [1281, 38] on icon "button" at bounding box center [1280, 37] width 6 height 6
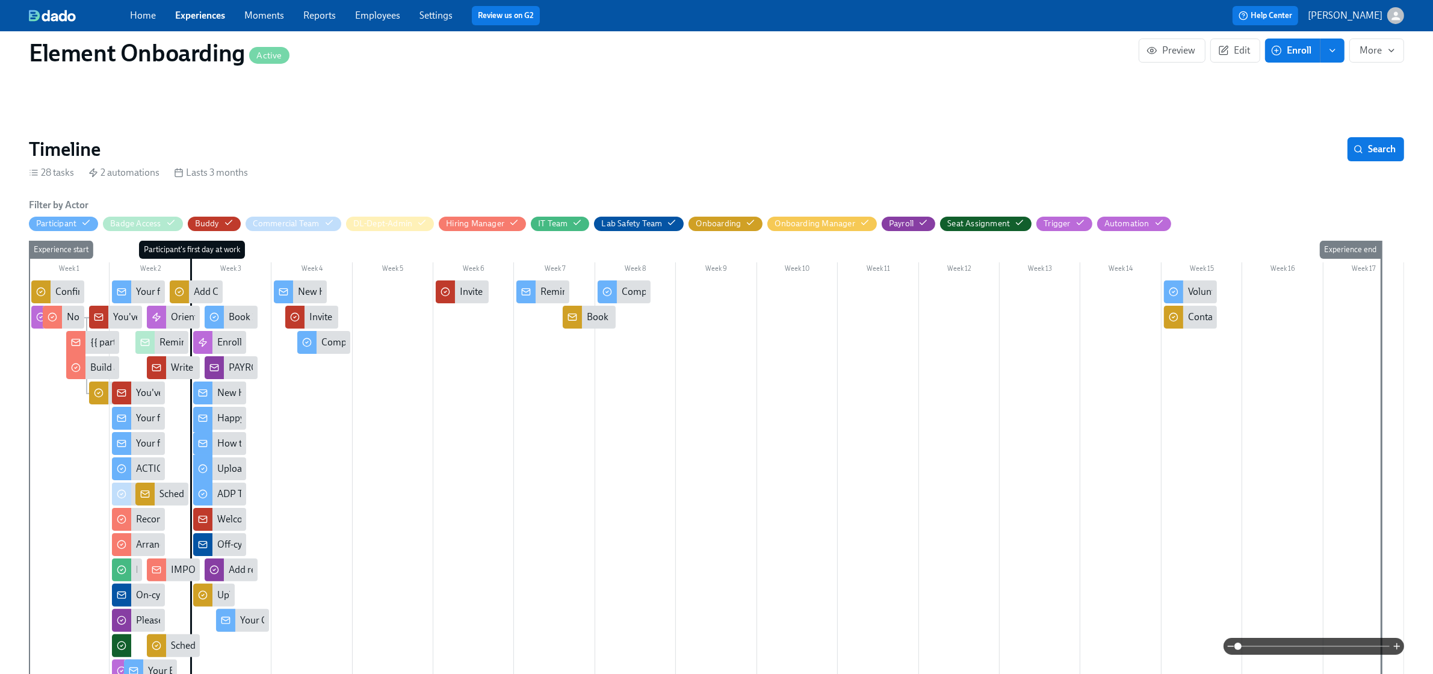
click at [234, 396] on div "New Hire Orientation & Benefits Sessions are on Confluence!" at bounding box center [342, 392] width 250 height 13
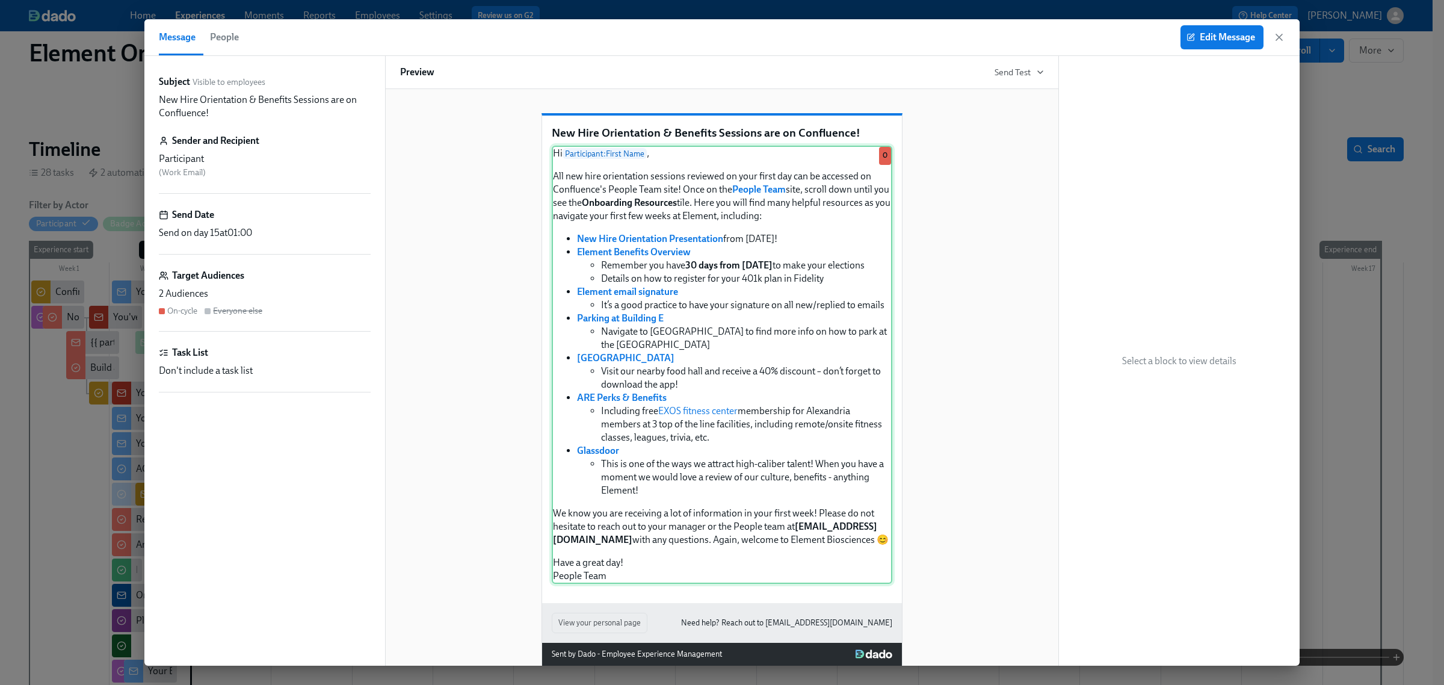
click at [645, 253] on div "Hi Participant : First Name , All new hire orientation sessions reviewed on you…" at bounding box center [722, 365] width 341 height 438
click at [1213, 43] on span "Edit Message" at bounding box center [1222, 37] width 66 height 12
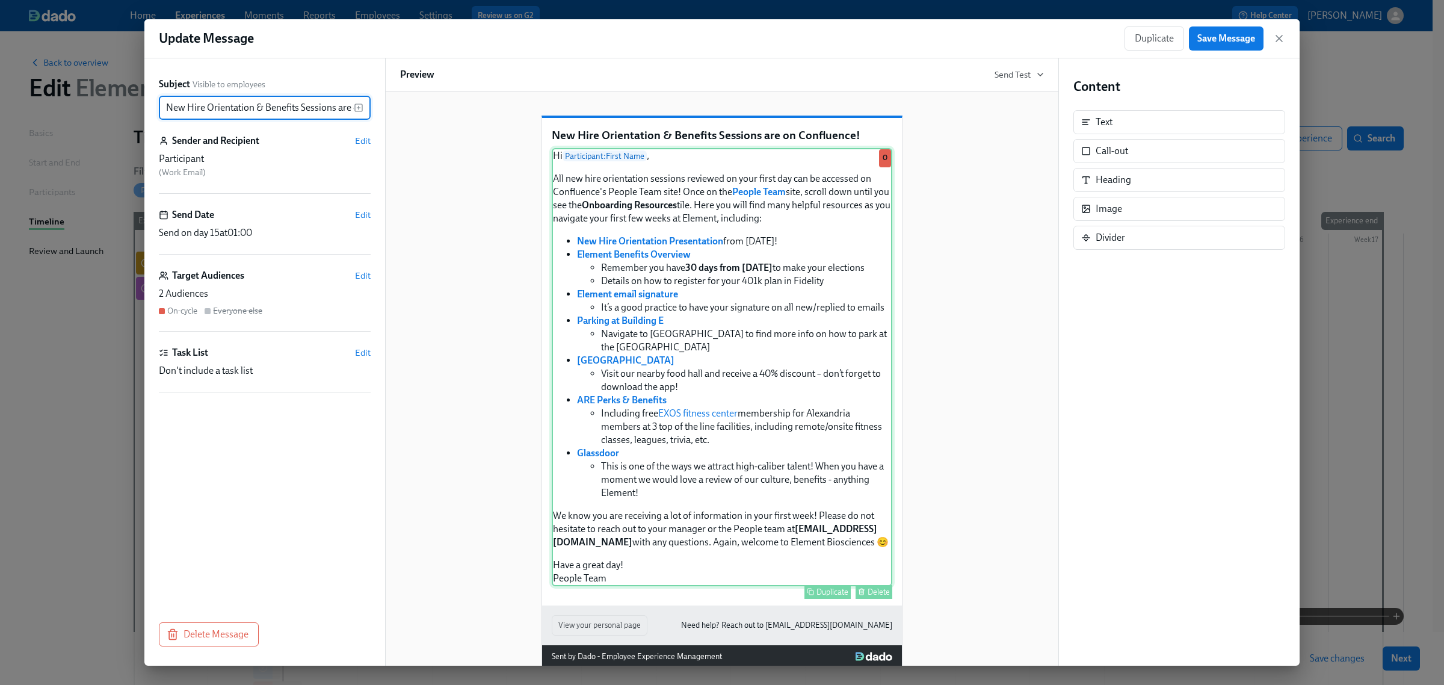
scroll to position [0, 61]
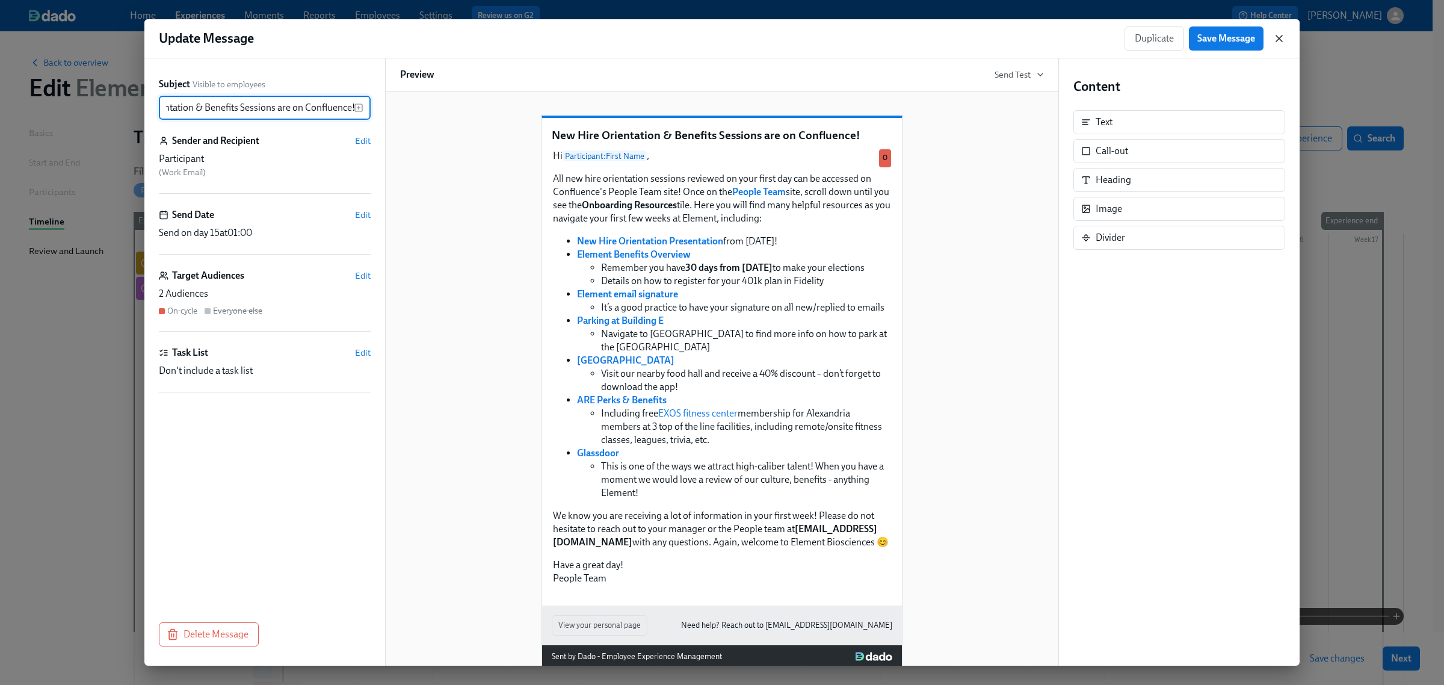
click at [1274, 35] on icon "button" at bounding box center [1280, 38] width 12 height 12
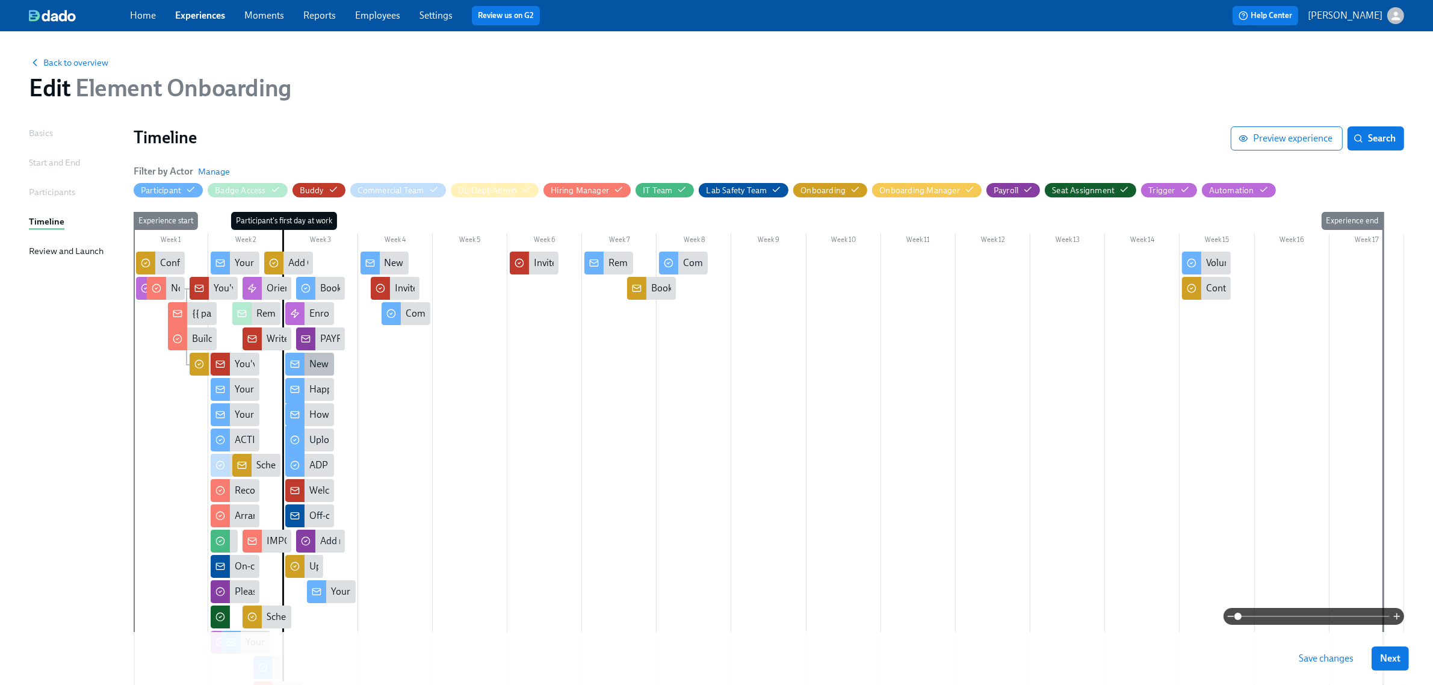
click at [322, 369] on div "New Hire Orientation & Benefits Sessions are on Confluence!" at bounding box center [434, 363] width 250 height 13
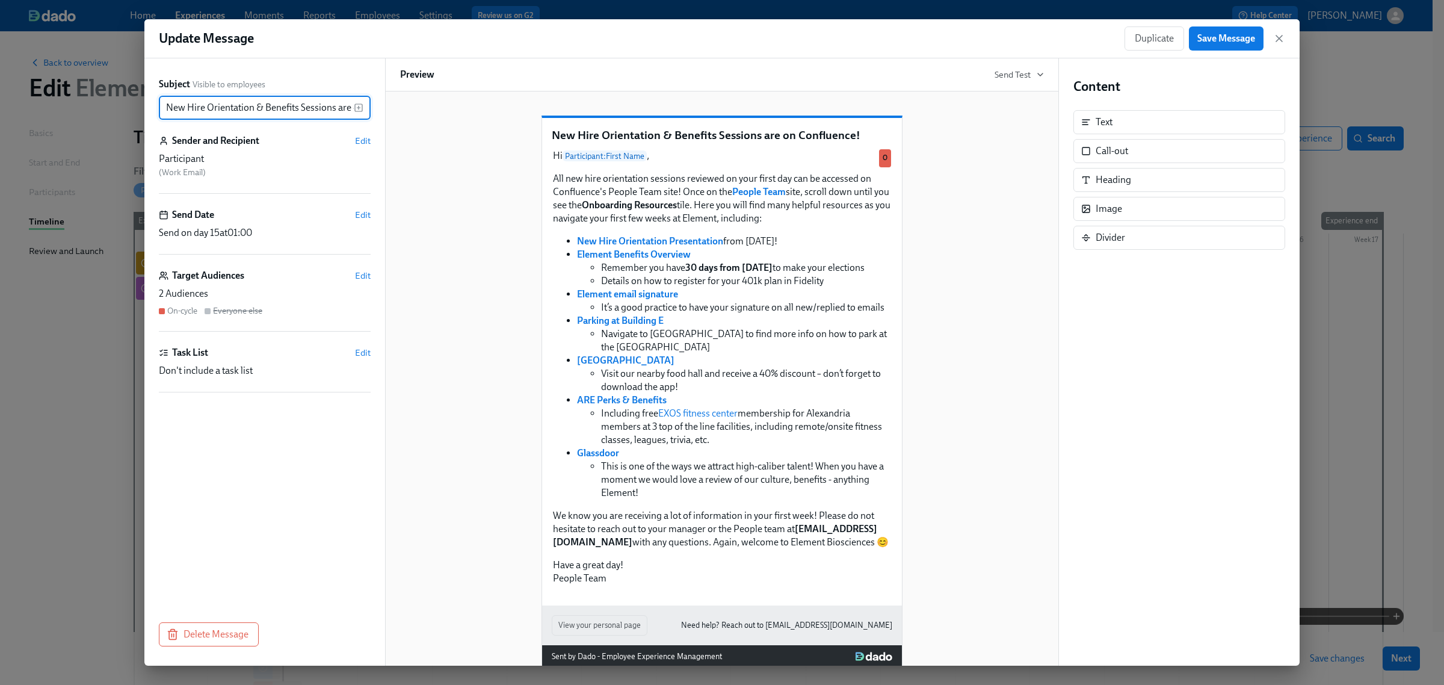
scroll to position [0, 61]
click at [1031, 72] on span "Send Test" at bounding box center [1019, 75] width 49 height 12
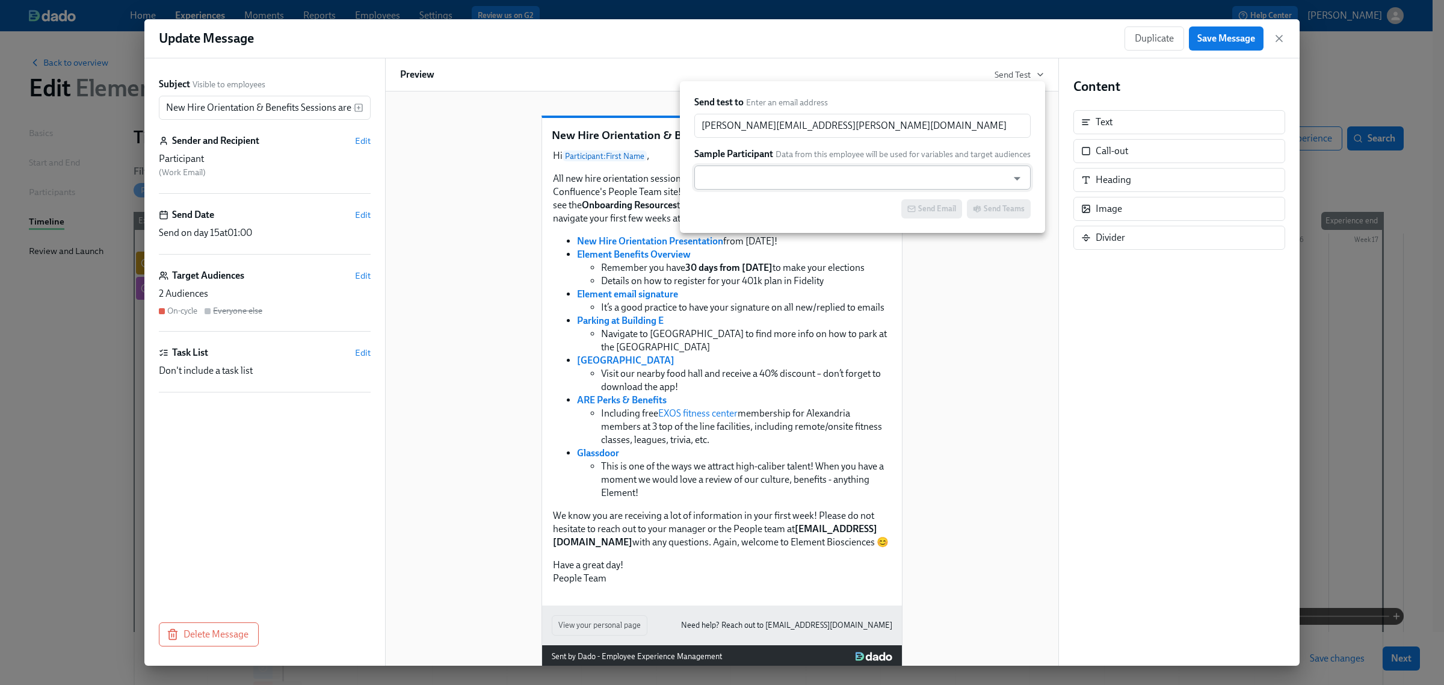
click at [769, 176] on input "text" at bounding box center [852, 178] width 302 height 24
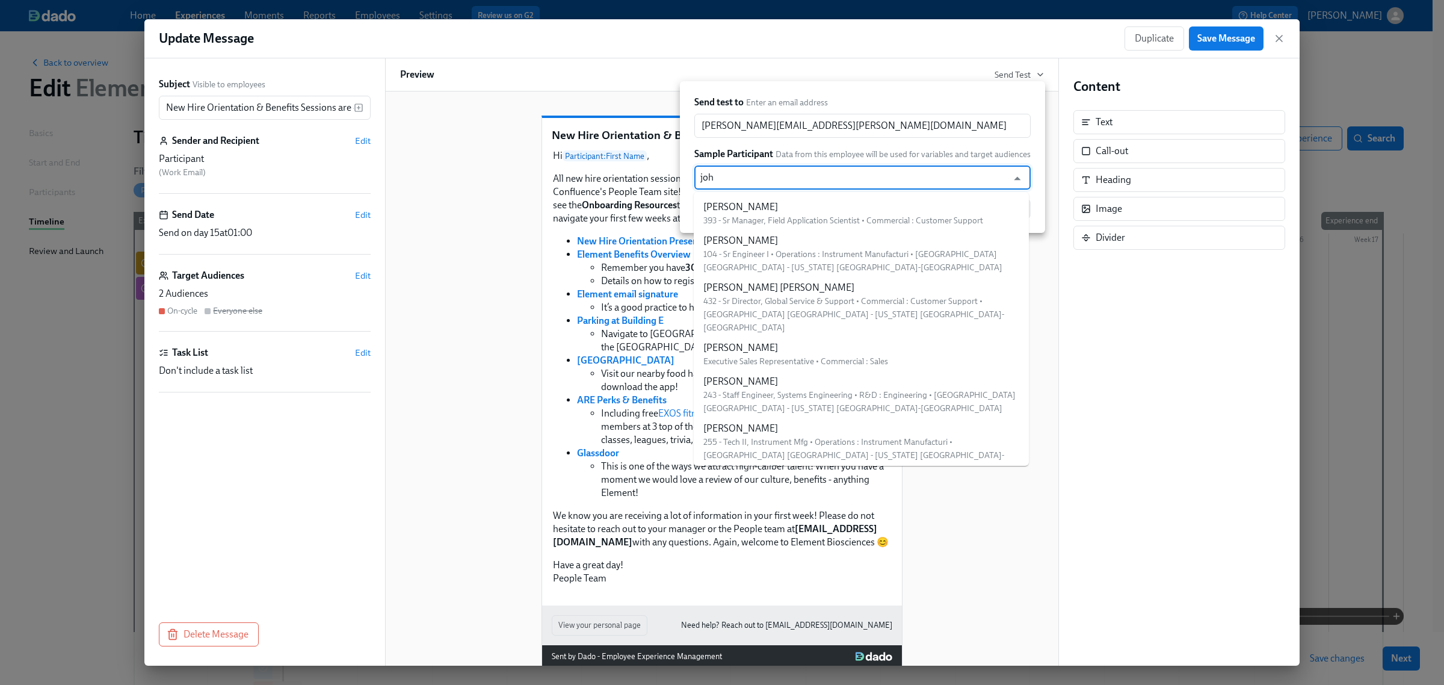
type input "john"
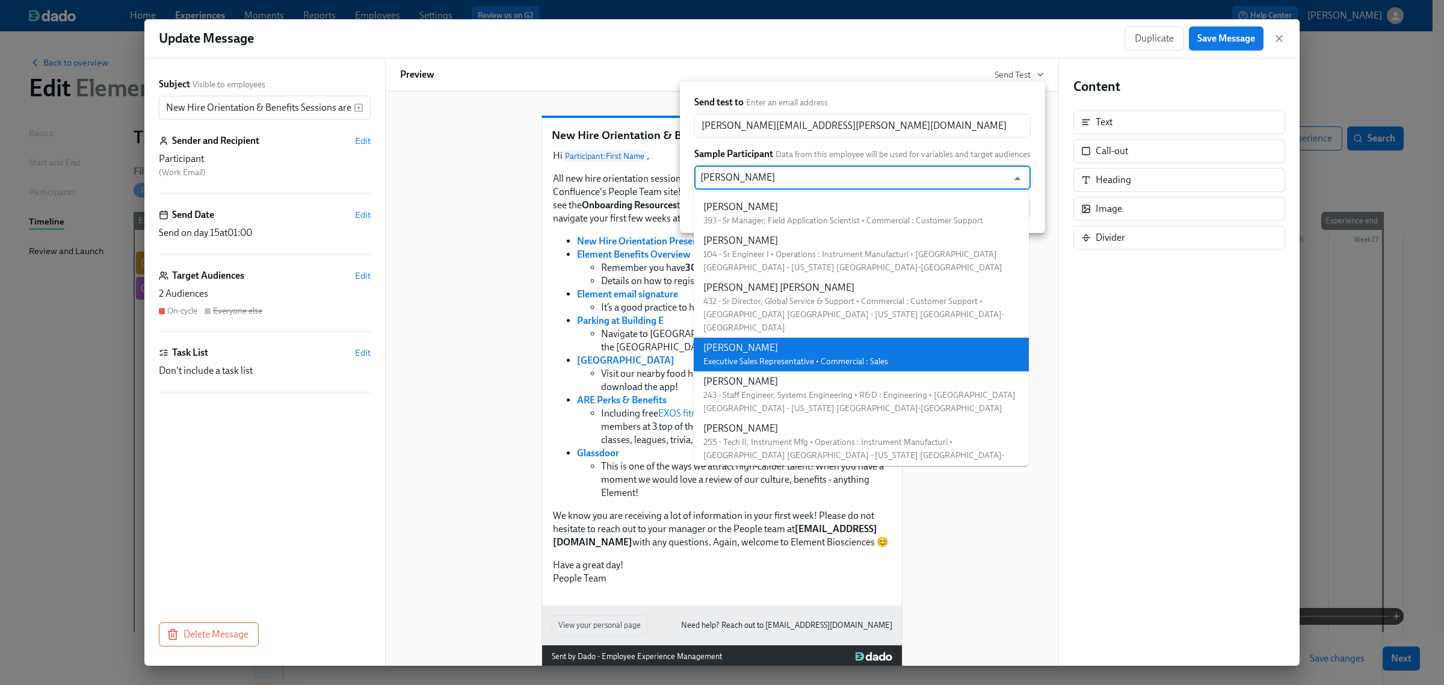
click at [798, 341] on div "[PERSON_NAME]" at bounding box center [796, 347] width 185 height 13
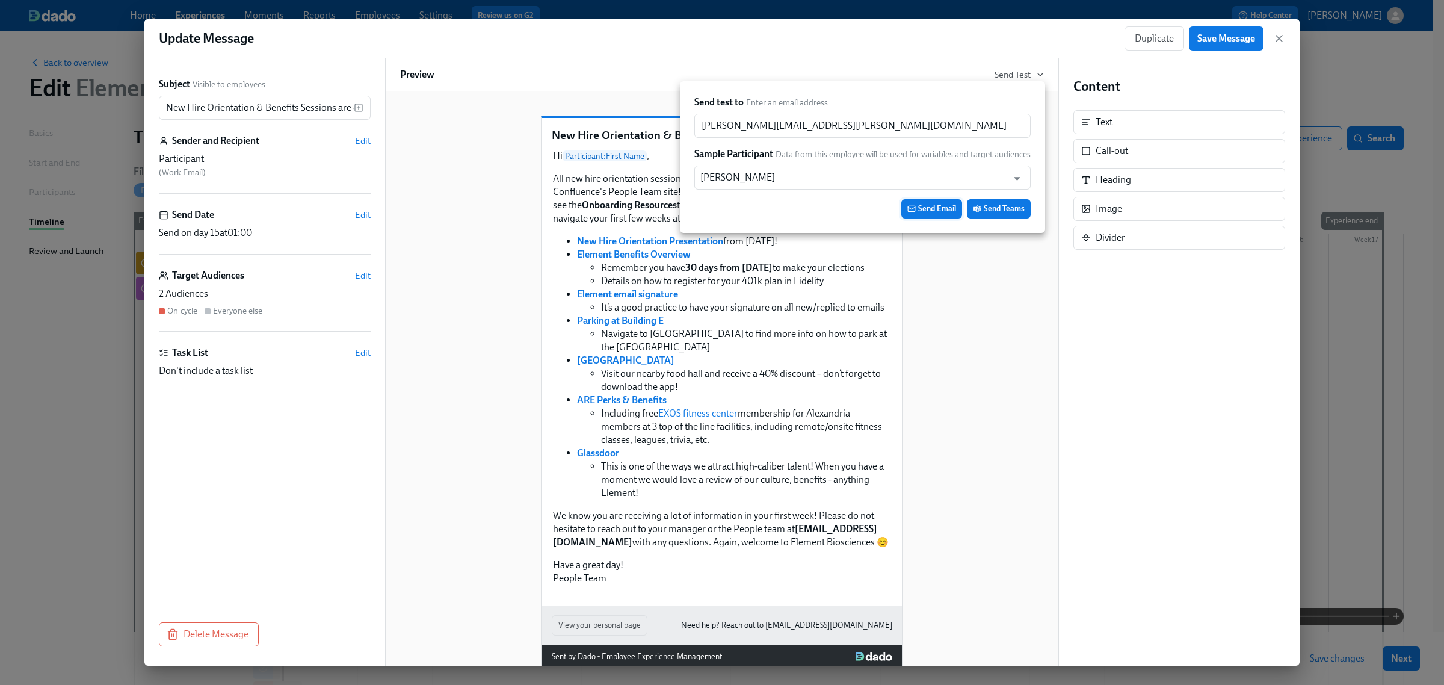
click at [926, 209] on span "Send Email" at bounding box center [932, 209] width 49 height 12
click at [1277, 35] on div at bounding box center [722, 342] width 1444 height 685
